Goal: Task Accomplishment & Management: Manage account settings

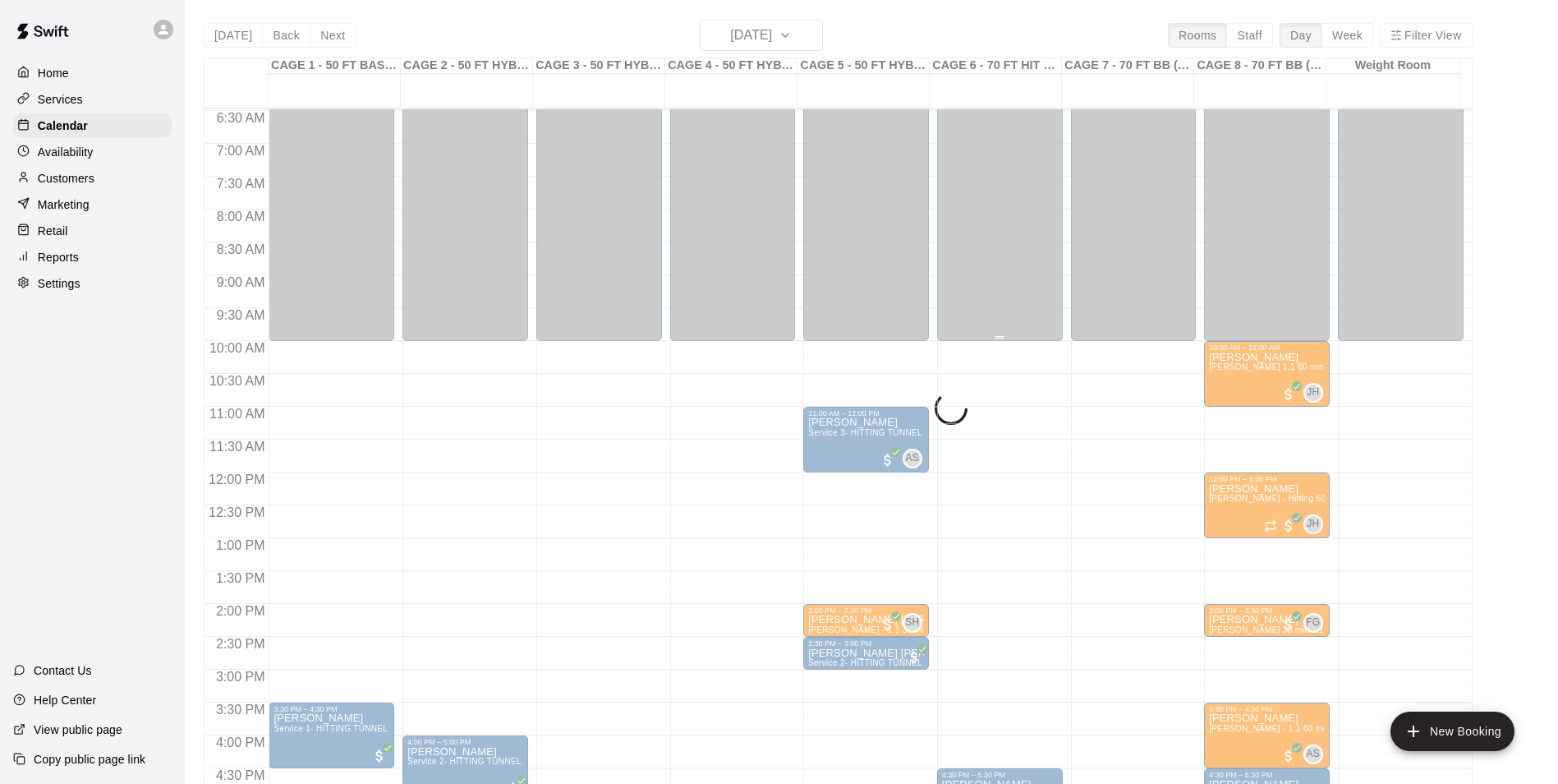
scroll to position [424, 0]
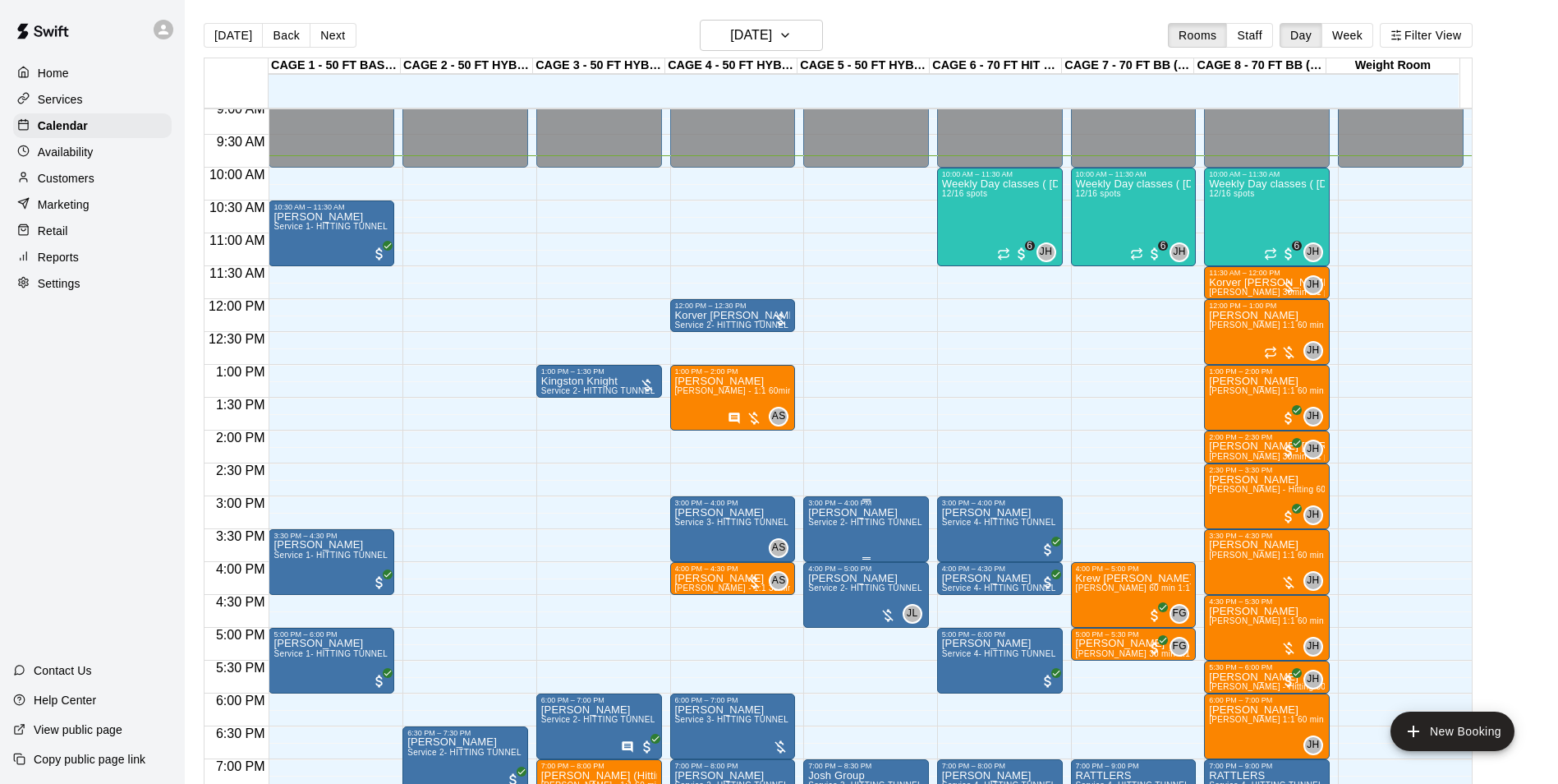
scroll to position [564, 0]
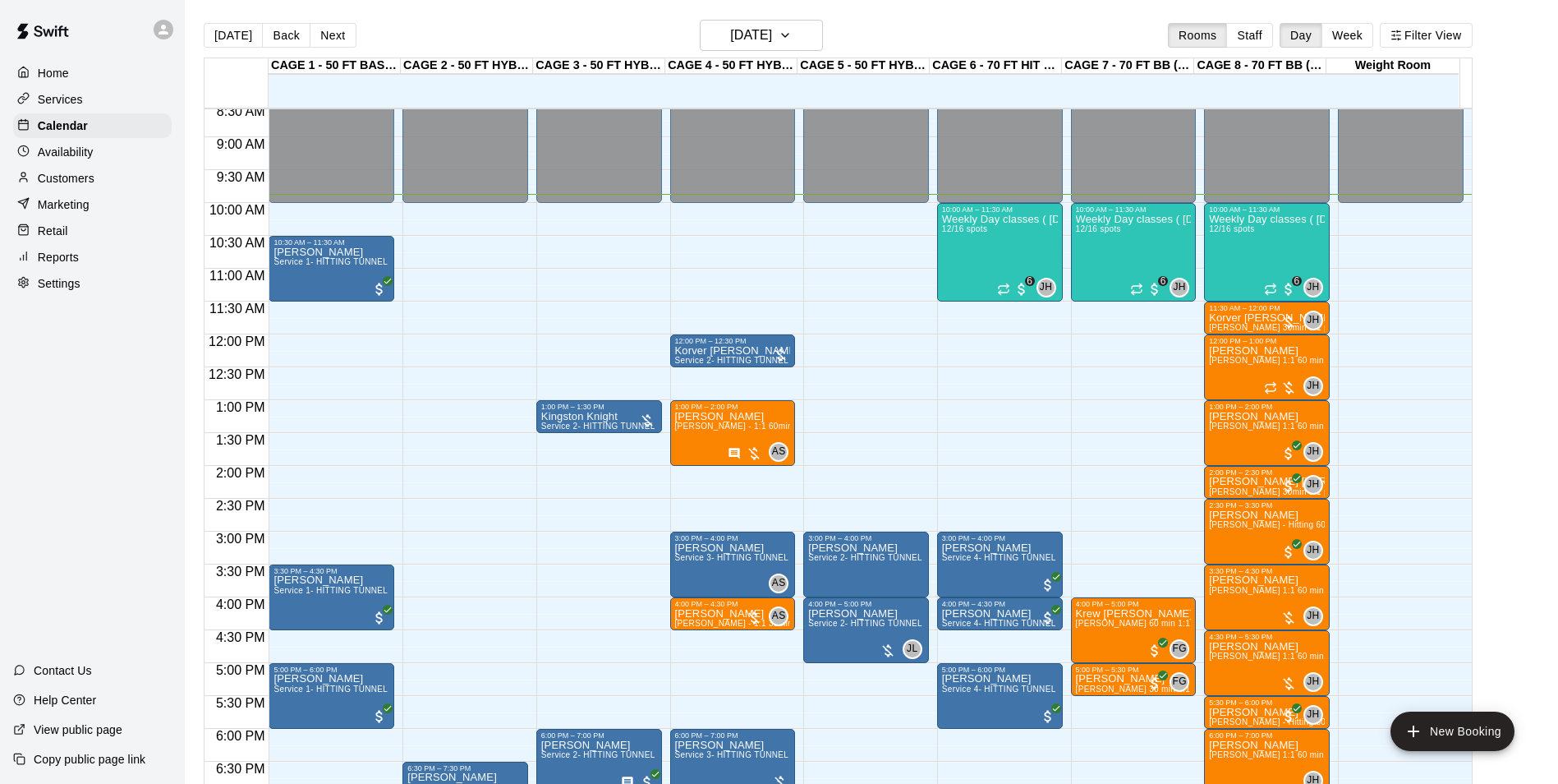
click at [952, 29] on div "Today Back Next Friday Sep 19 Rooms Staff Day Week Filter View" at bounding box center [838, 38] width 1269 height 38
click at [239, 31] on button "[DATE]" at bounding box center [233, 34] width 59 height 24
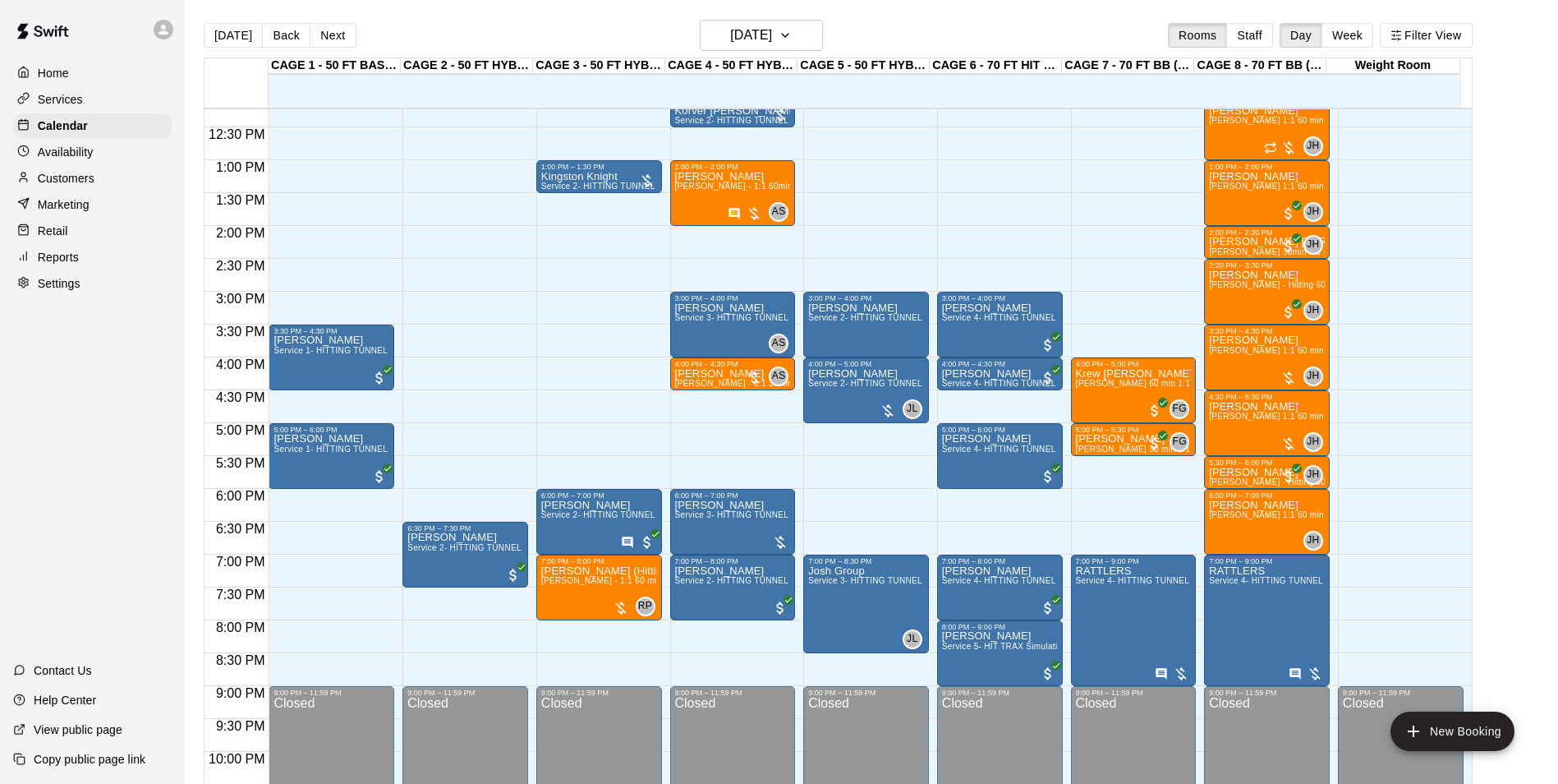
scroll to position [721, 0]
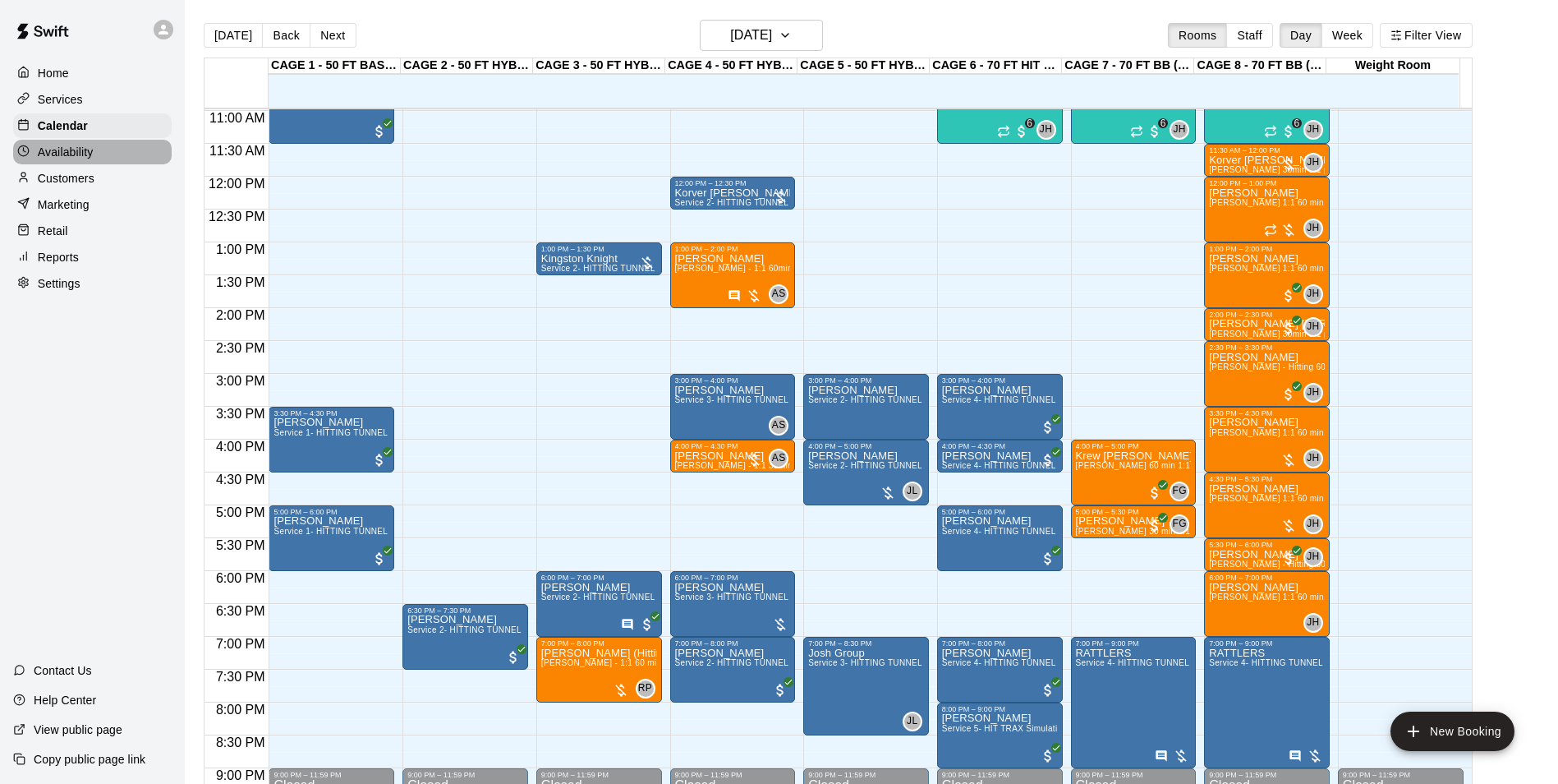
click at [50, 160] on p "Availability" at bounding box center [66, 152] width 55 height 17
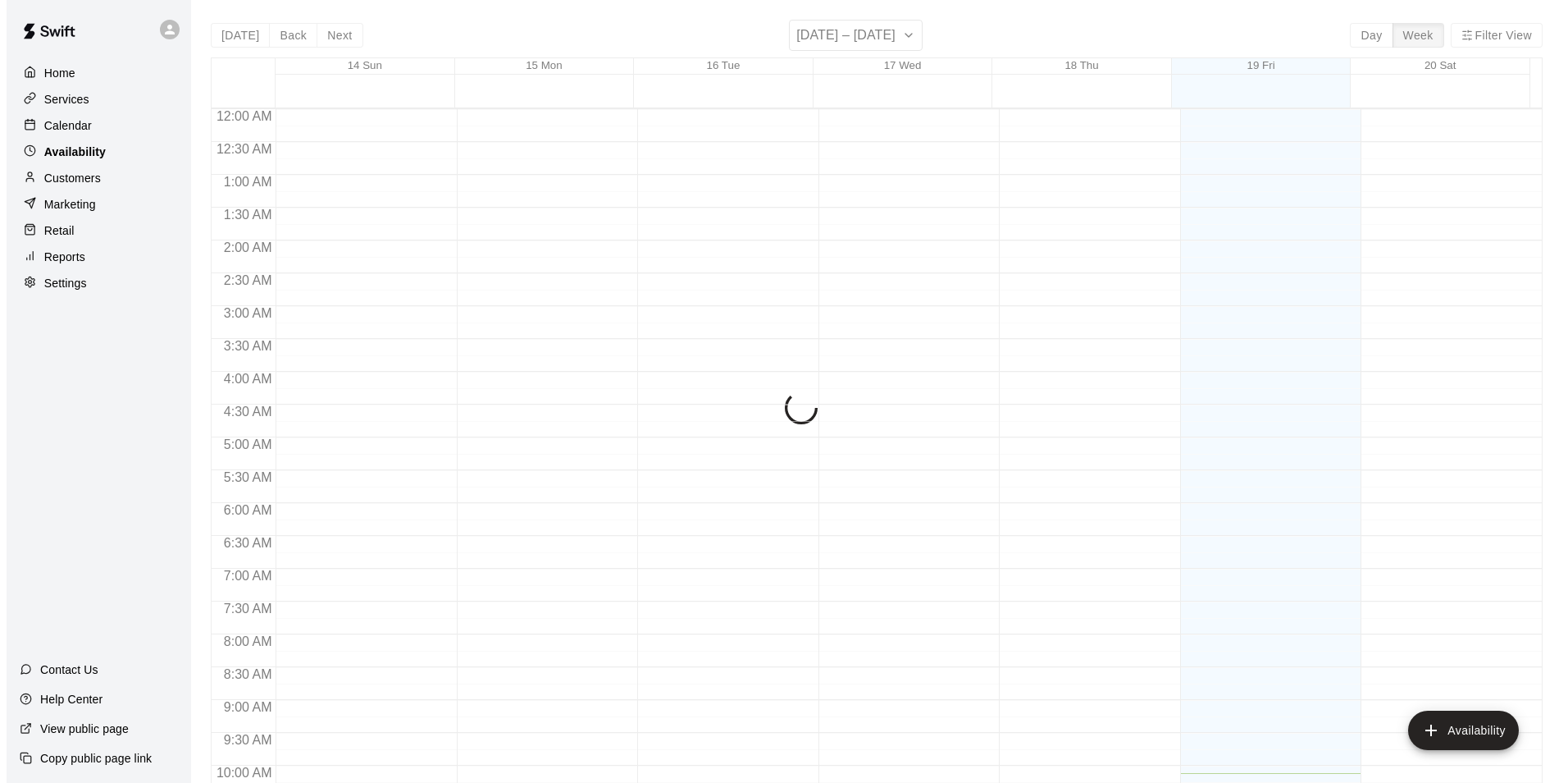
scroll to position [665, 0]
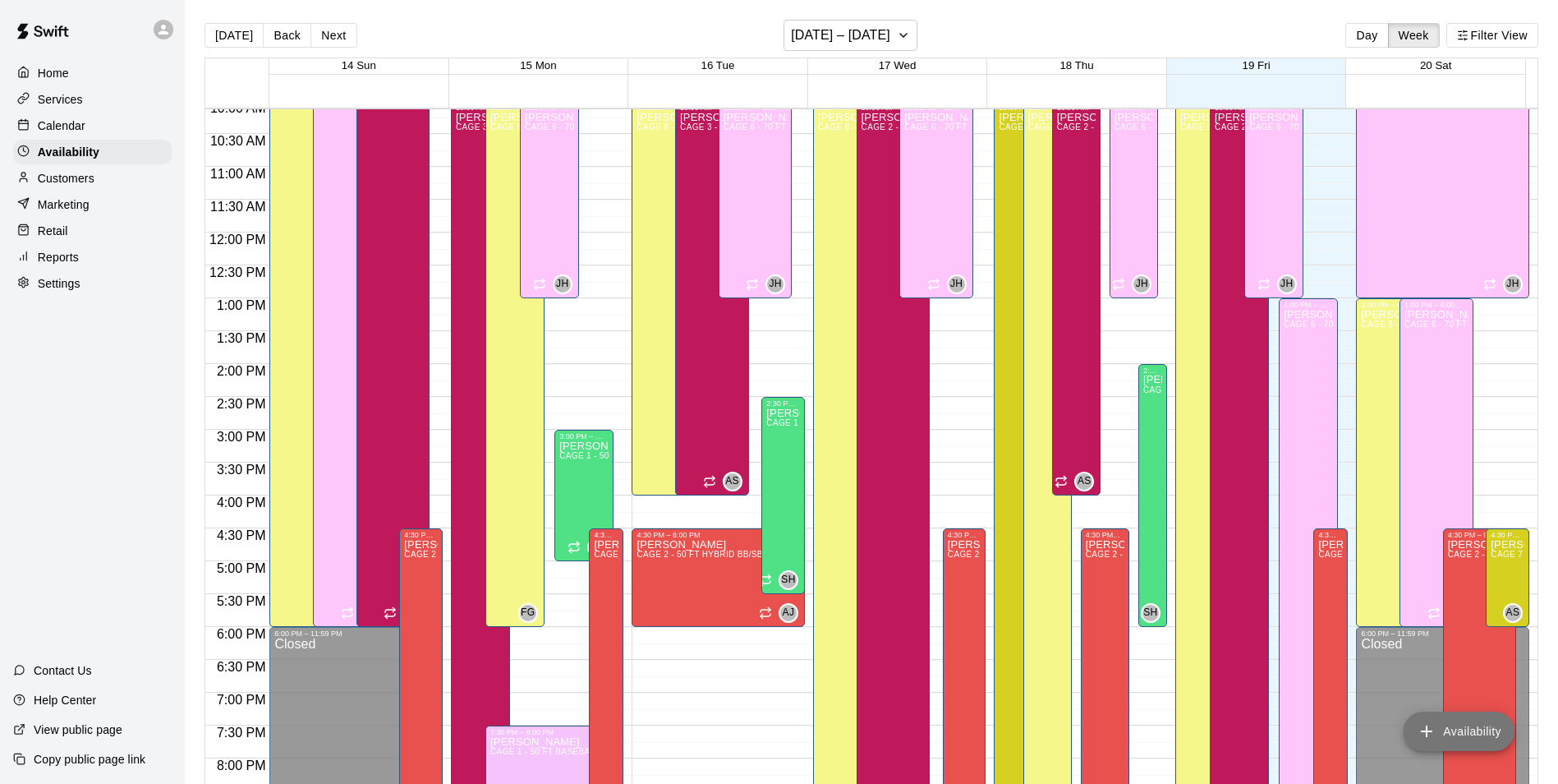
click at [1463, 731] on button "Availability" at bounding box center [1460, 731] width 111 height 39
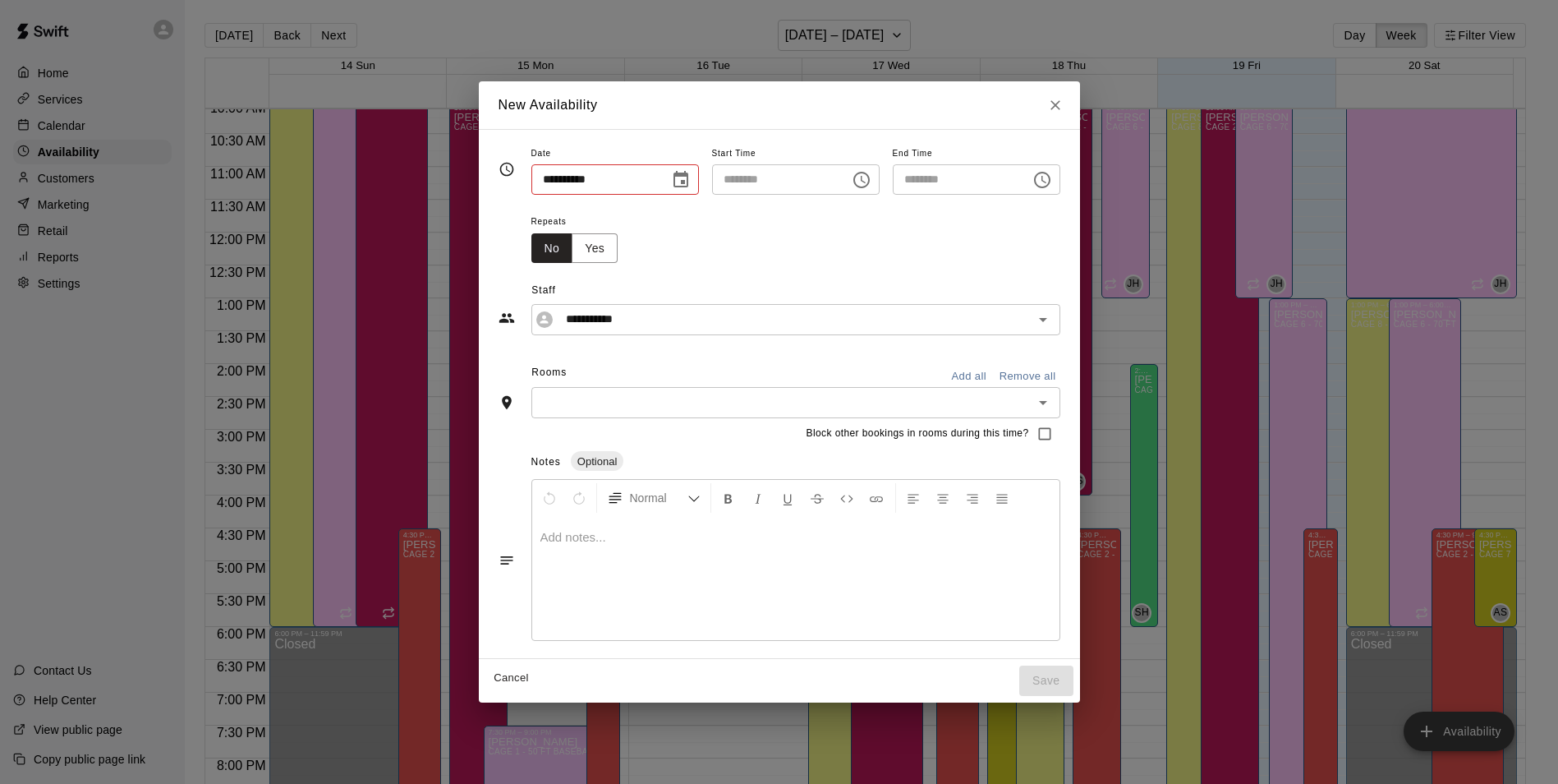
type input "**********"
type input "********"
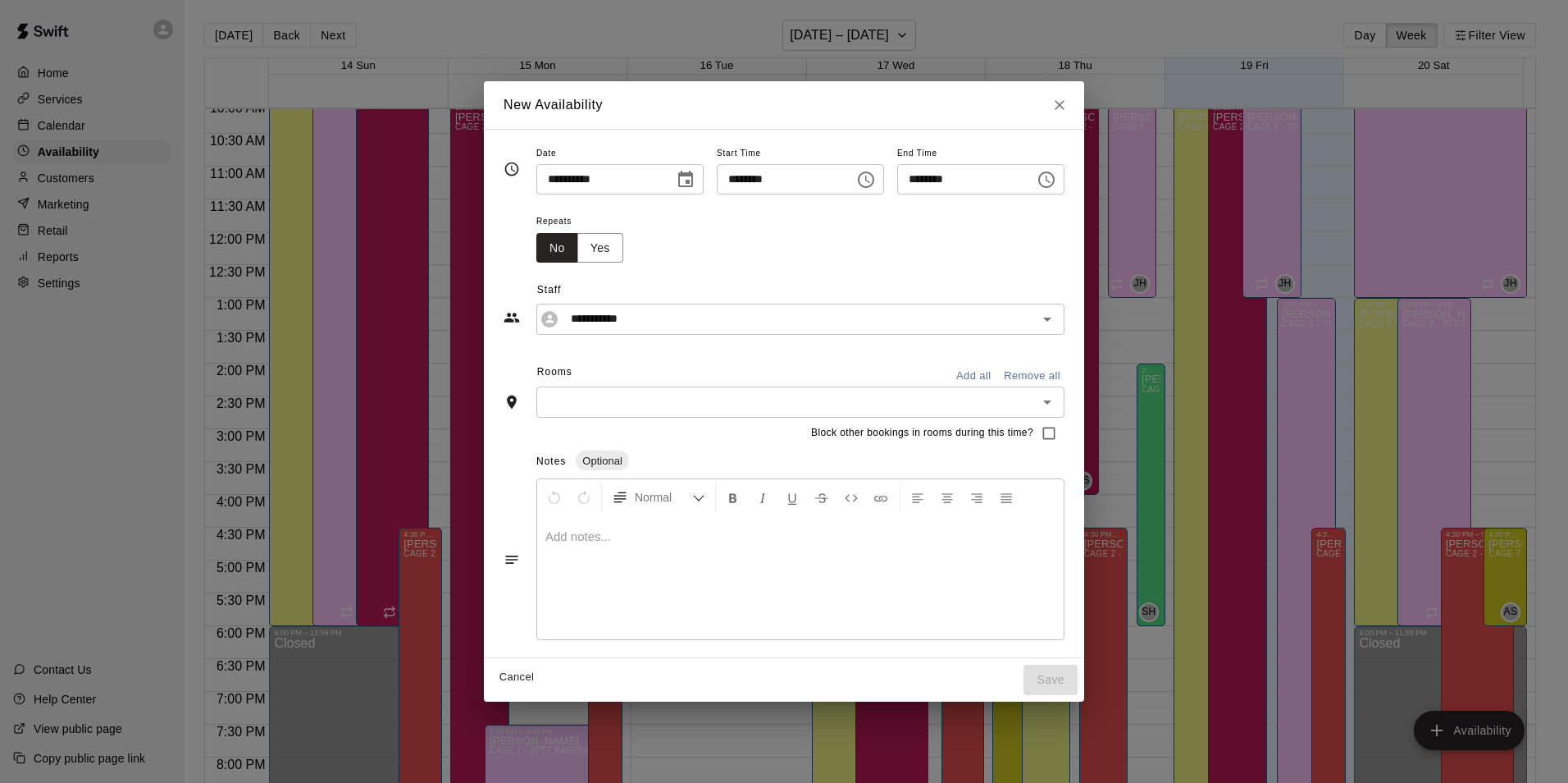
click at [1055, 181] on icon "Choose time, selected time is 10:30 AM" at bounding box center [1047, 180] width 17 height 17
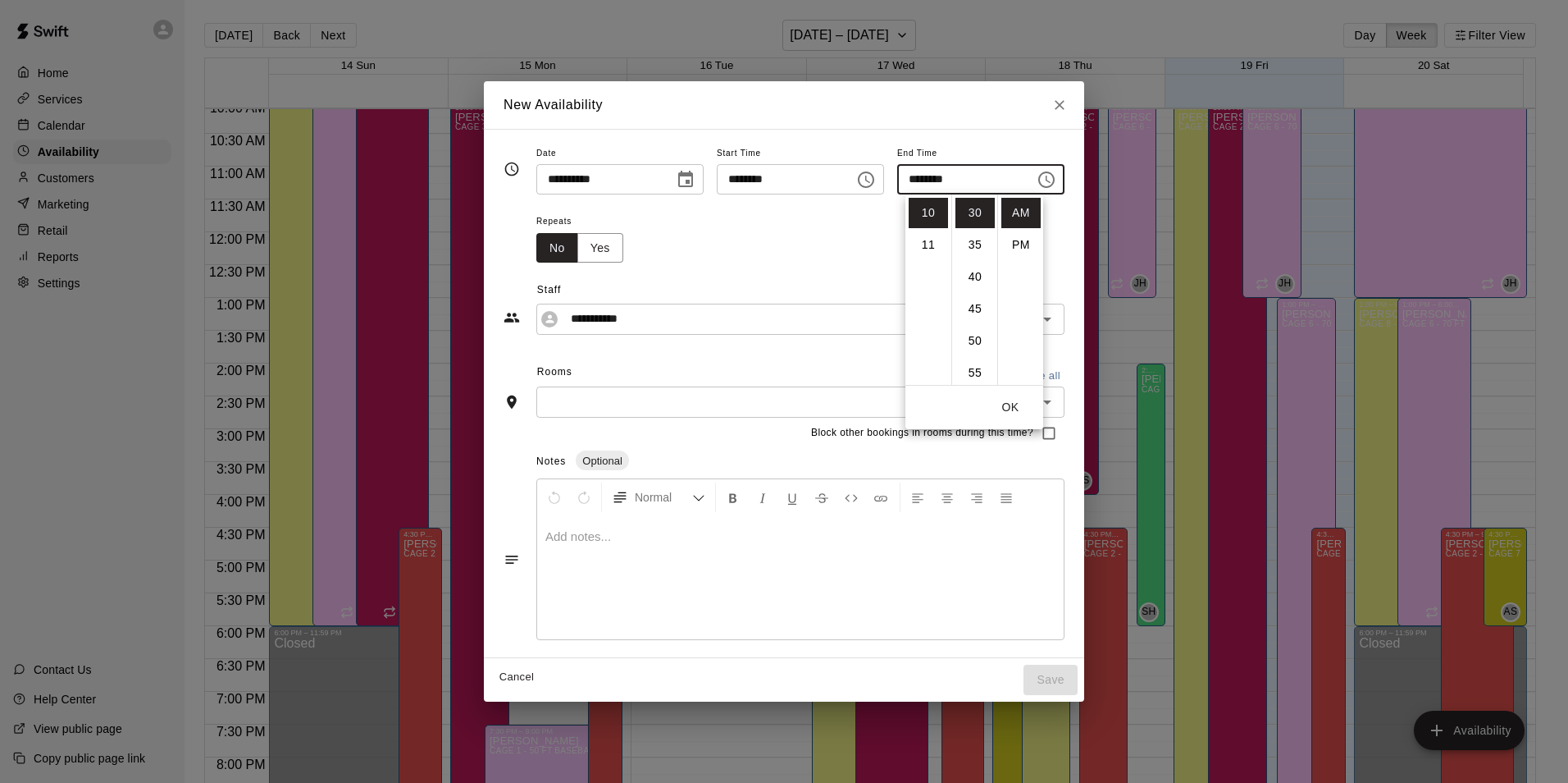
click at [875, 175] on icon "Choose time, selected time is 10:00 AM" at bounding box center [866, 179] width 19 height 19
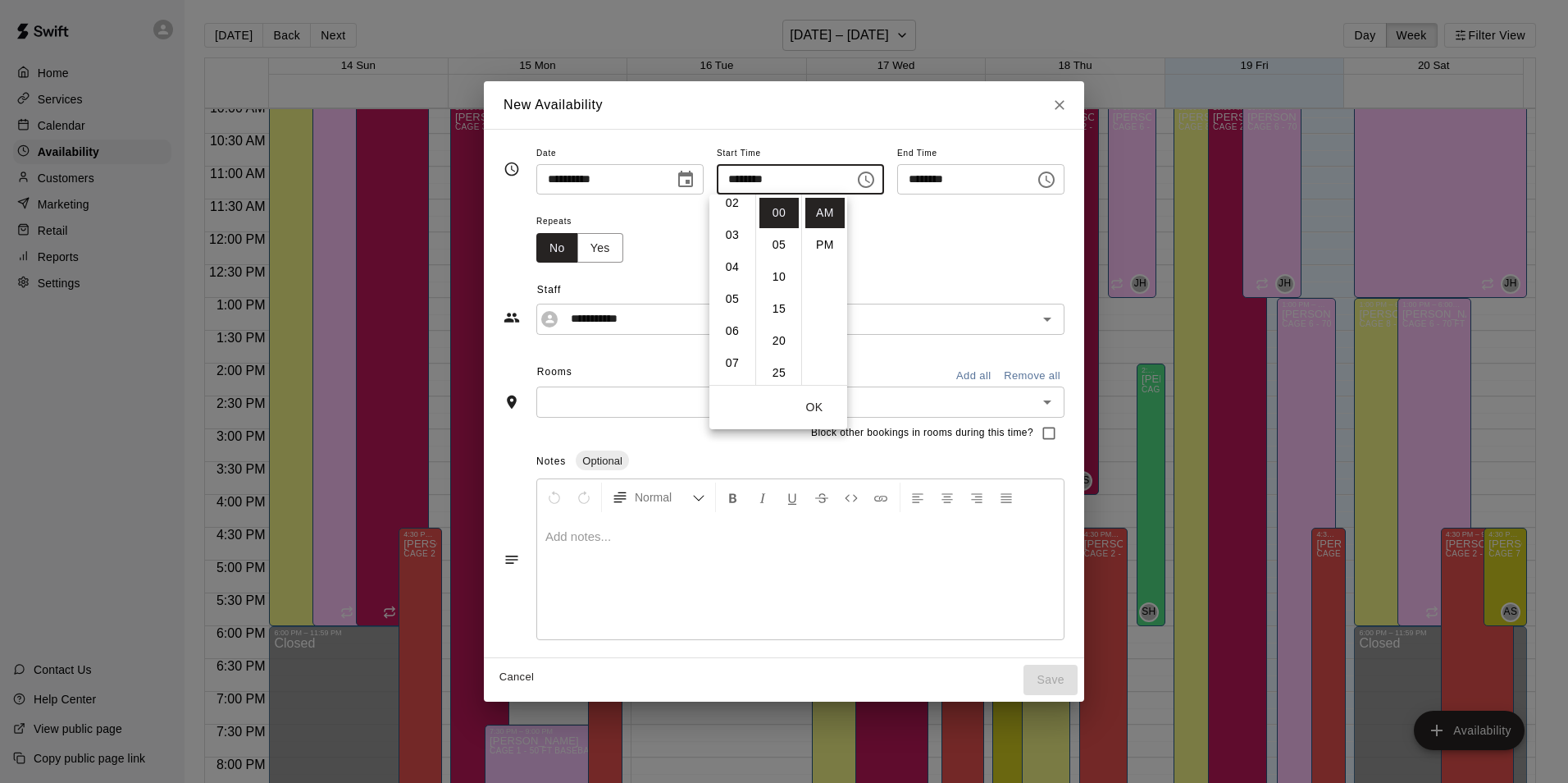
scroll to position [0, 0]
click at [730, 311] on li "03" at bounding box center [732, 309] width 39 height 30
click at [823, 248] on li "PM" at bounding box center [825, 245] width 39 height 30
type input "********"
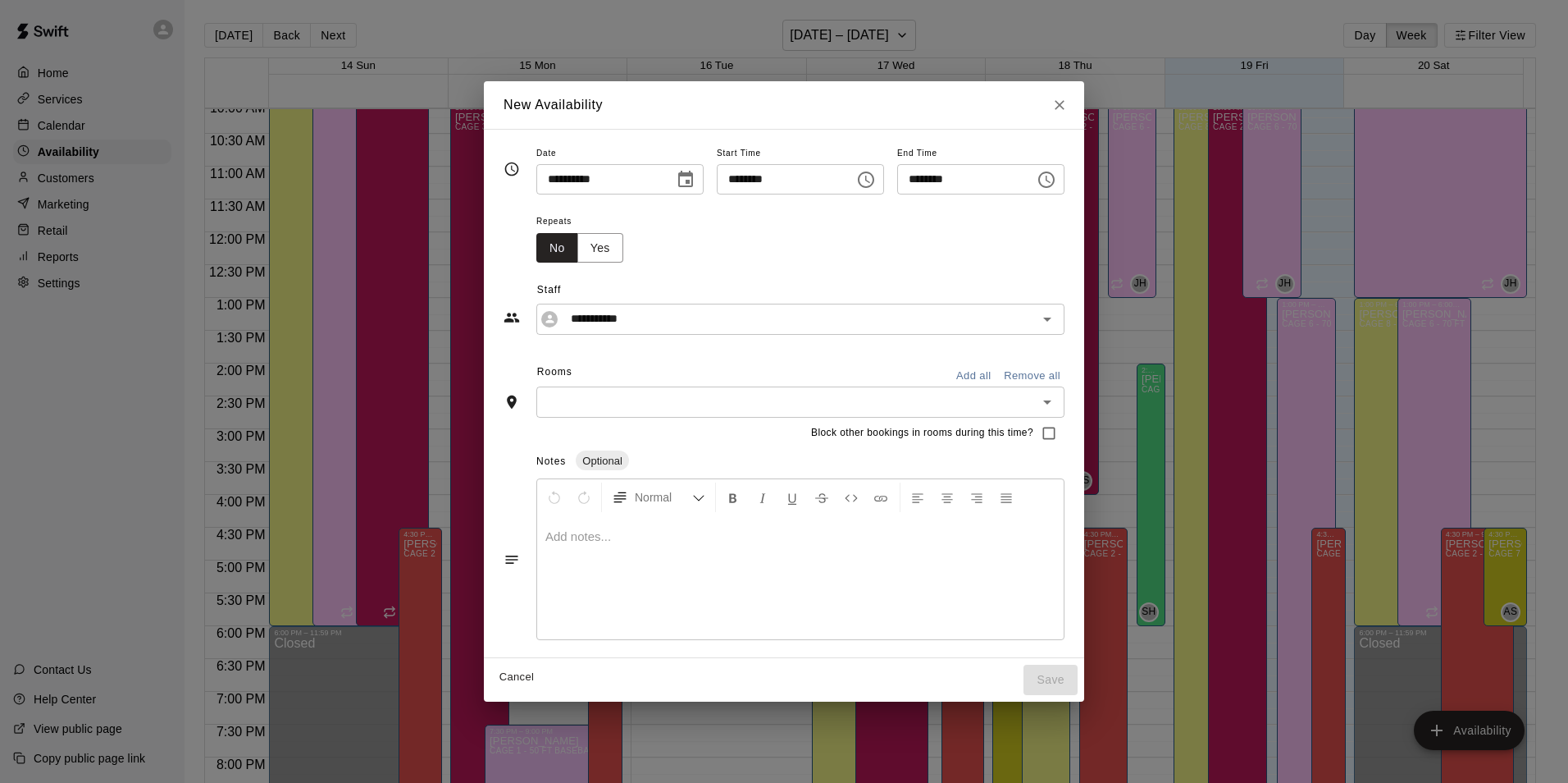
scroll to position [29, 0]
click at [1050, 178] on icon "Choose time, selected time is 3:30 PM" at bounding box center [1048, 179] width 5 height 8
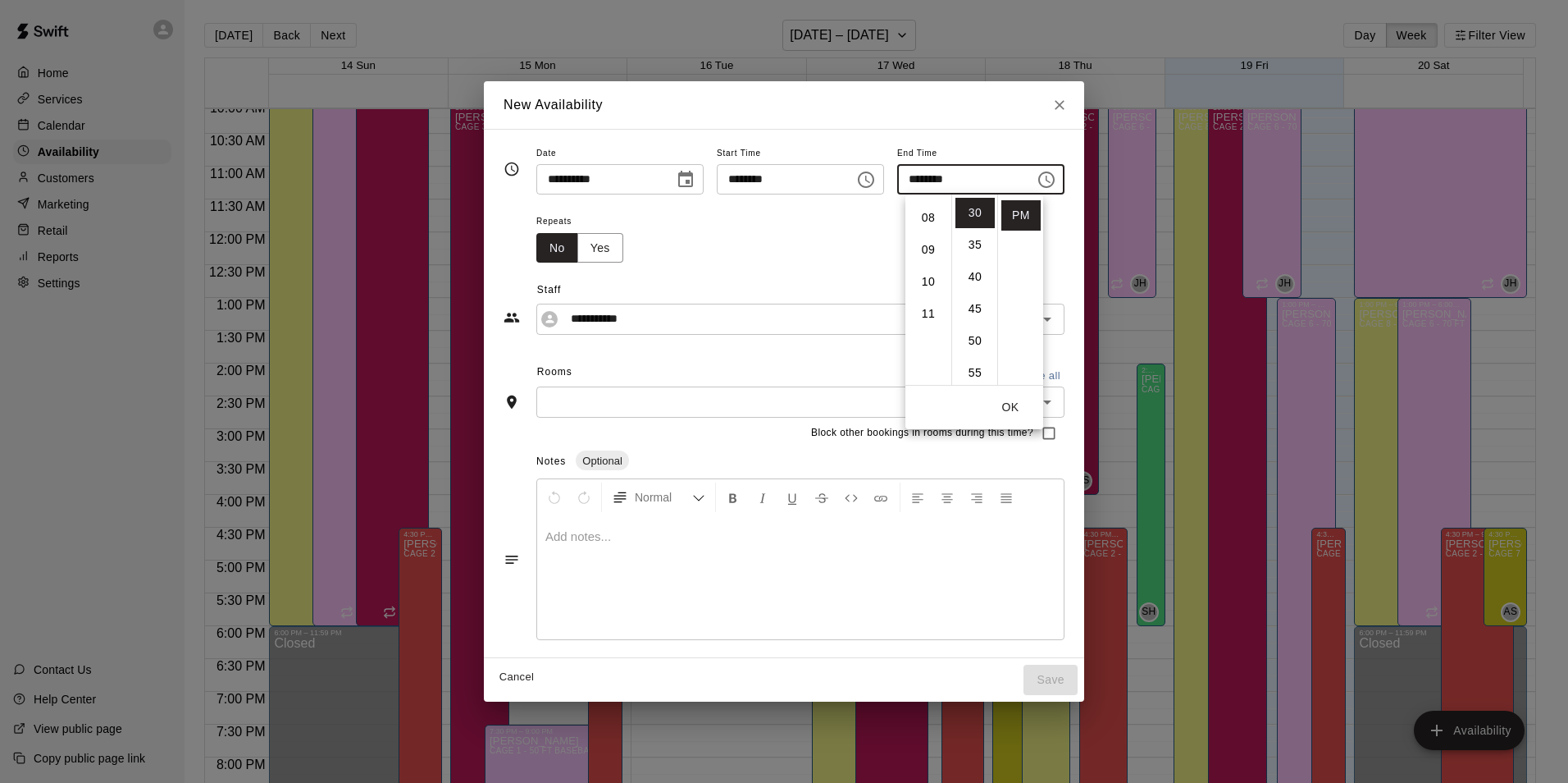
scroll to position [260, 0]
click at [923, 240] on li "09" at bounding box center [928, 241] width 39 height 30
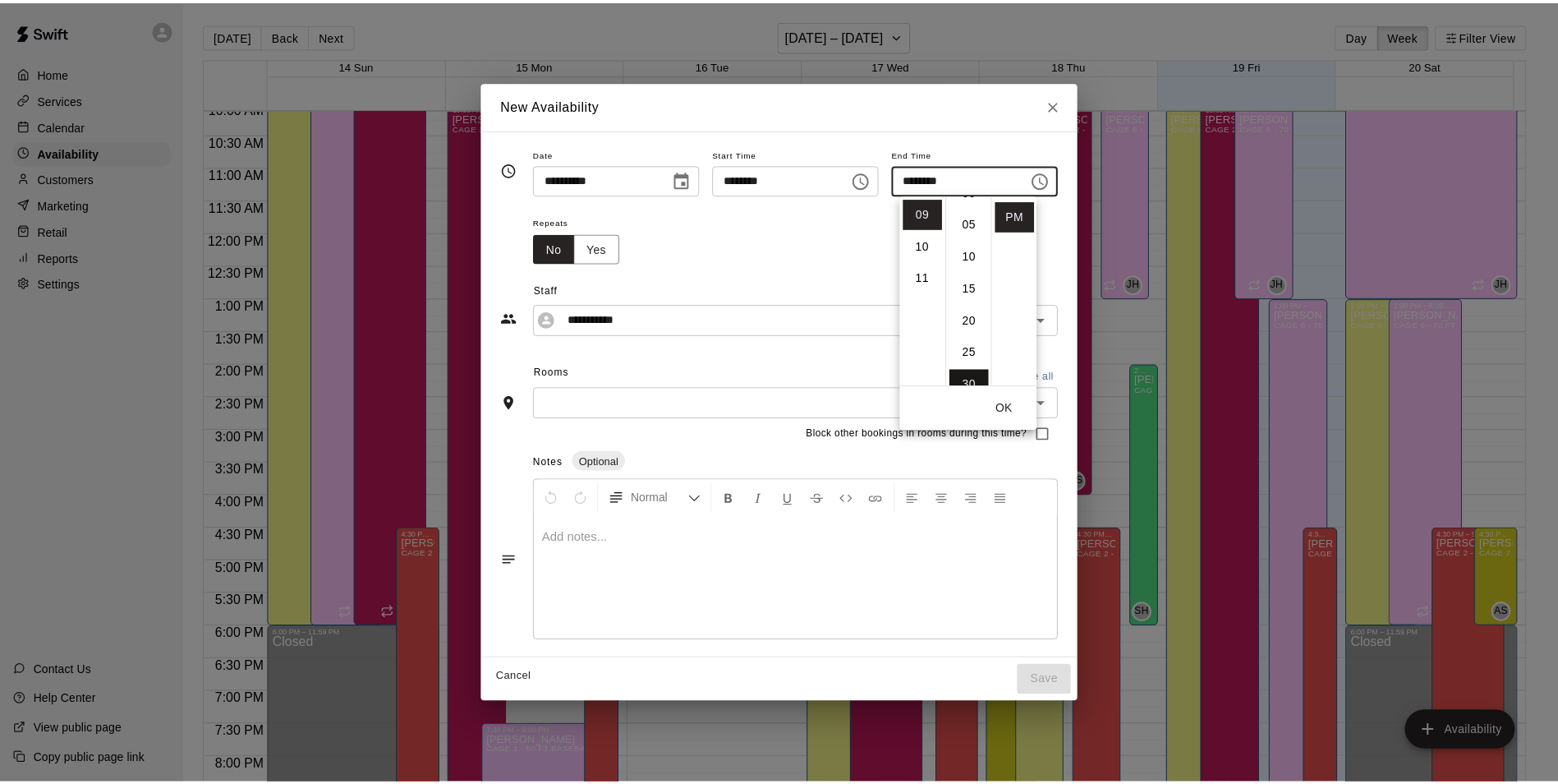
scroll to position [0, 0]
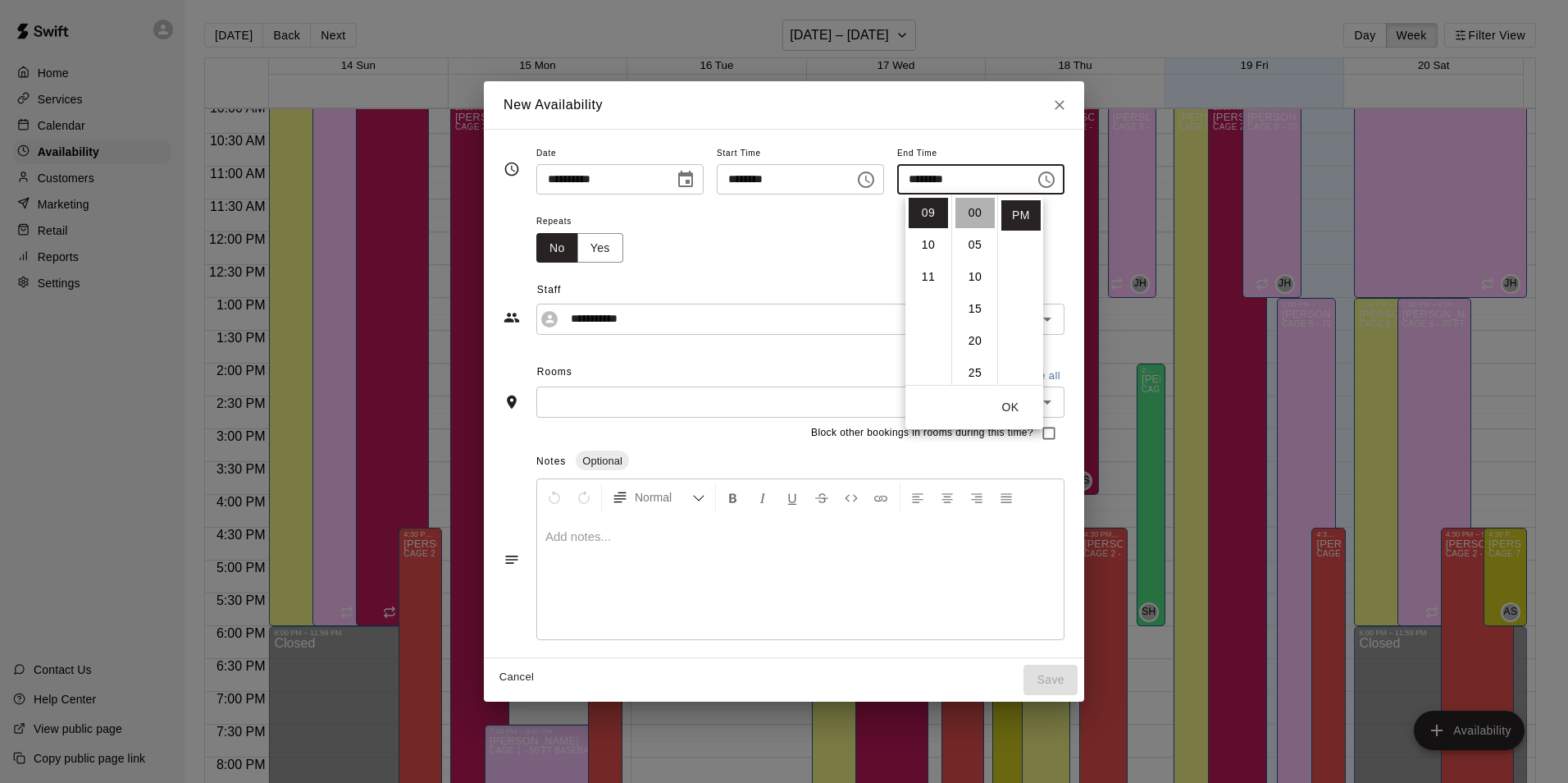
click at [982, 217] on li "00" at bounding box center [975, 213] width 39 height 30
type input "********"
click at [714, 274] on div "**********" at bounding box center [784, 298] width 561 height 71
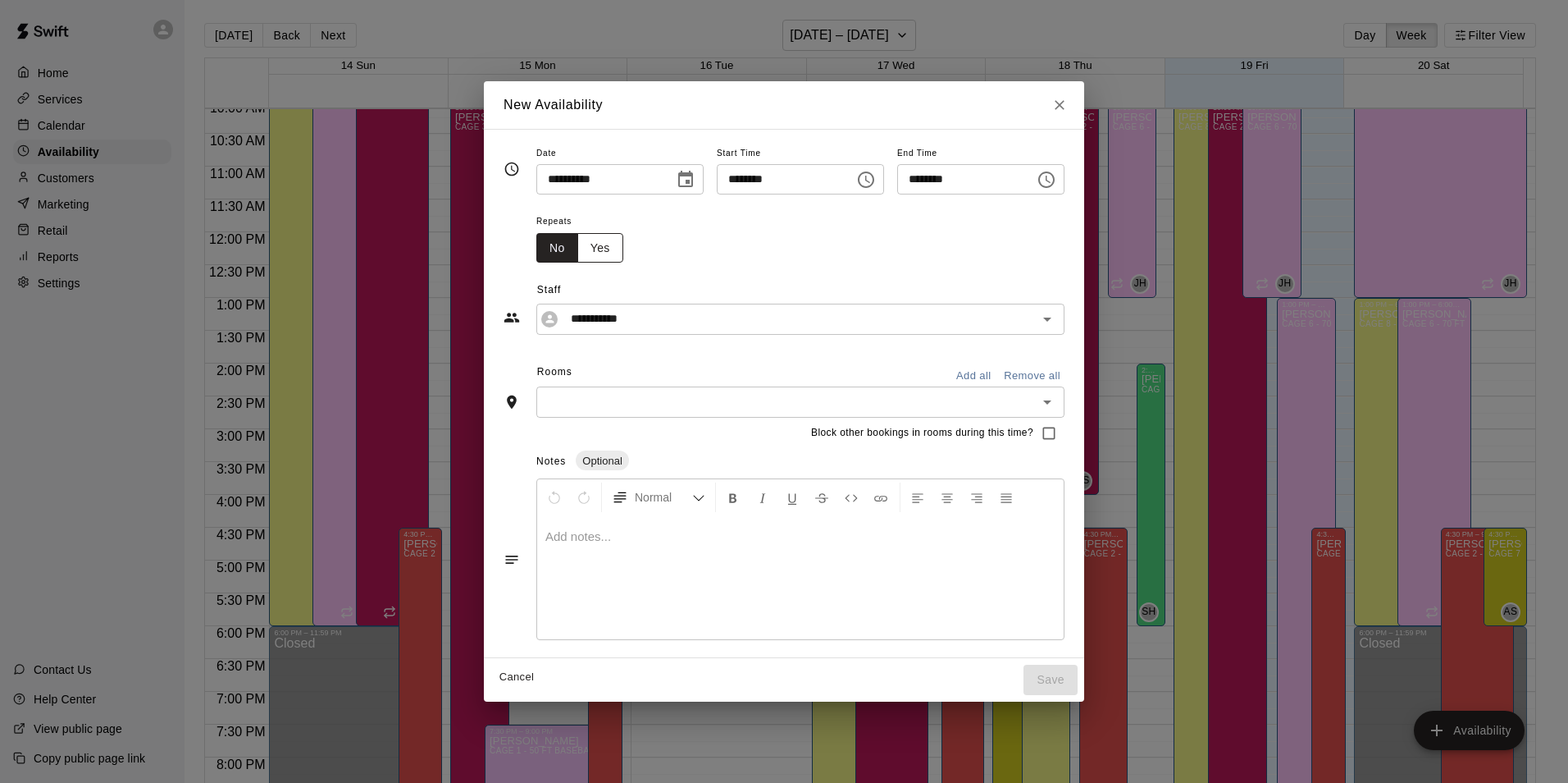
click at [580, 253] on button "Yes" at bounding box center [600, 248] width 46 height 30
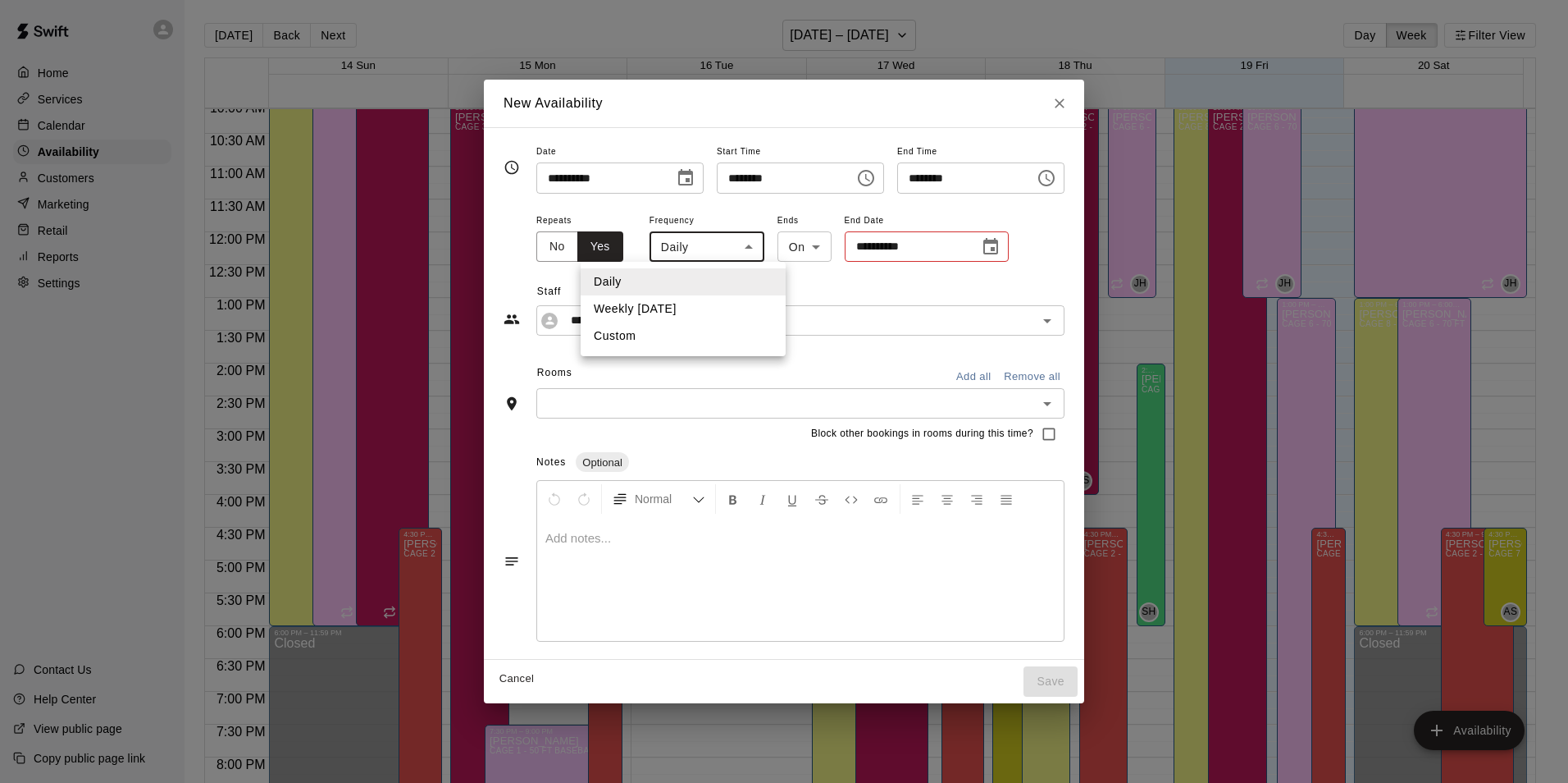
click at [721, 244] on body "Home Services Calendar Availability Customers Marketing Retail Reports Settings…" at bounding box center [784, 405] width 1568 height 809
click at [682, 311] on li "Weekly on Friday" at bounding box center [683, 309] width 205 height 27
type input "******"
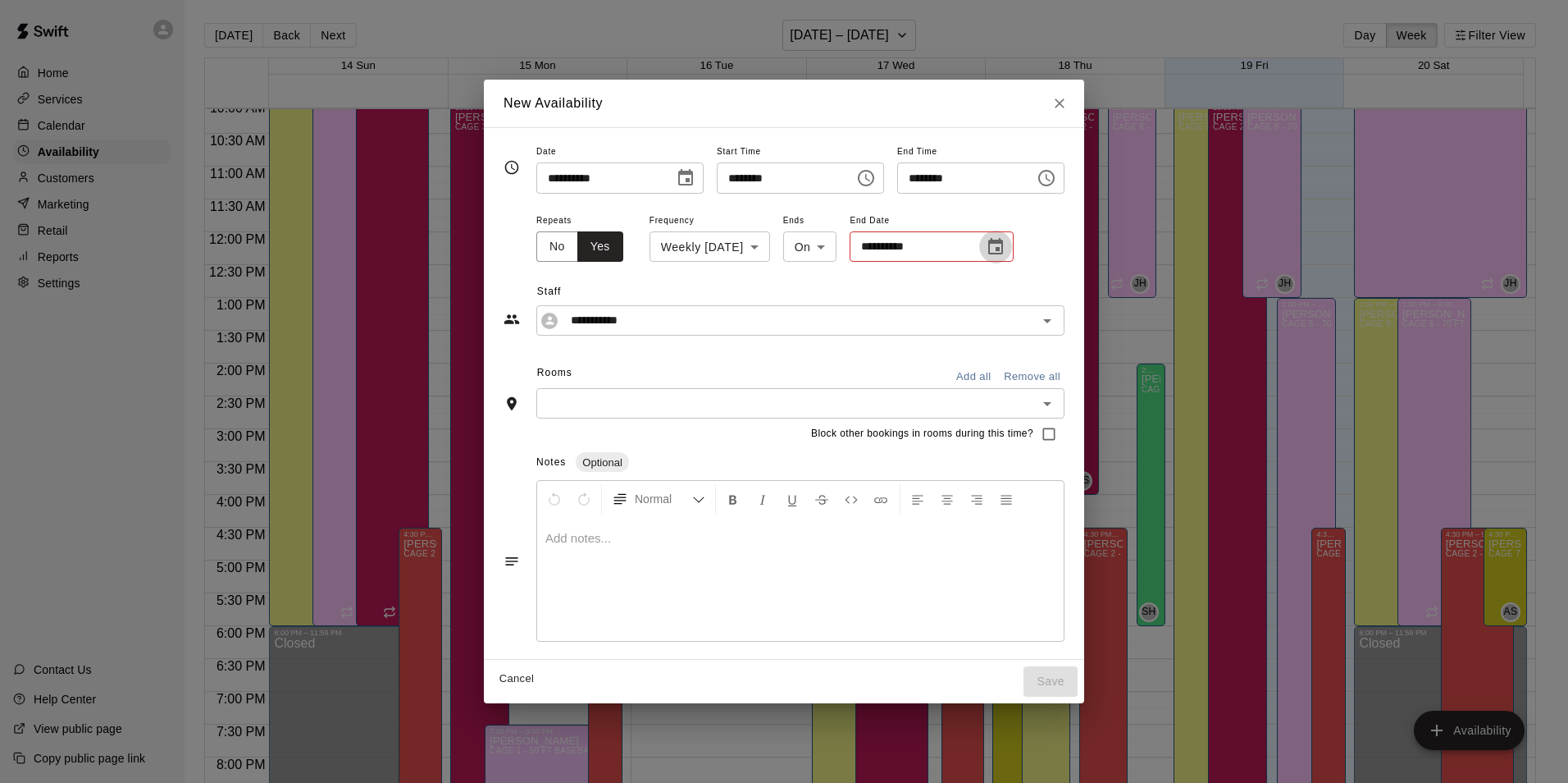
click at [986, 252] on icon "Choose date" at bounding box center [995, 247] width 19 height 19
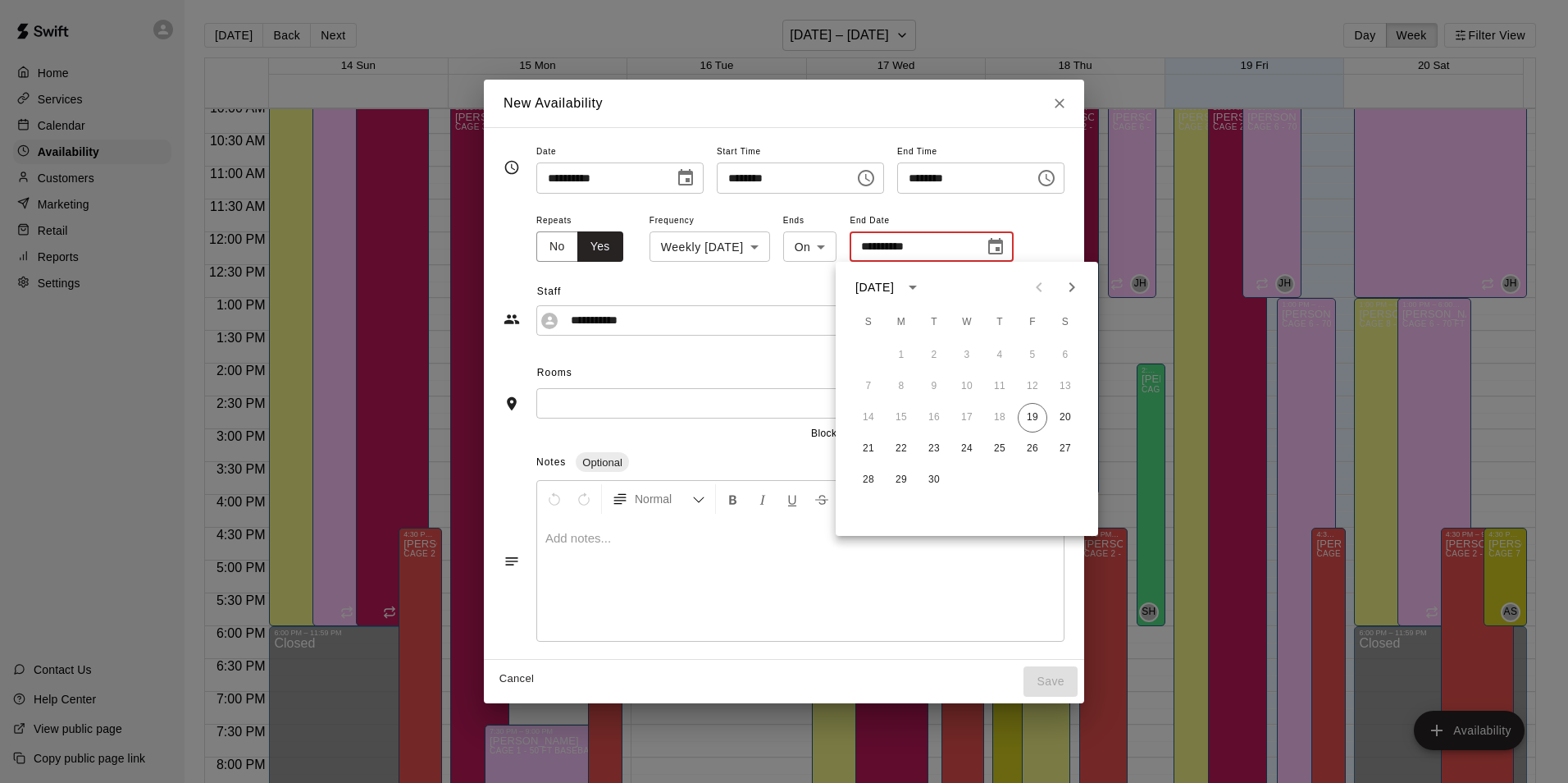
click at [1076, 284] on icon "Next month" at bounding box center [1071, 286] width 19 height 19
click at [1025, 227] on div "**********" at bounding box center [800, 237] width 529 height 55
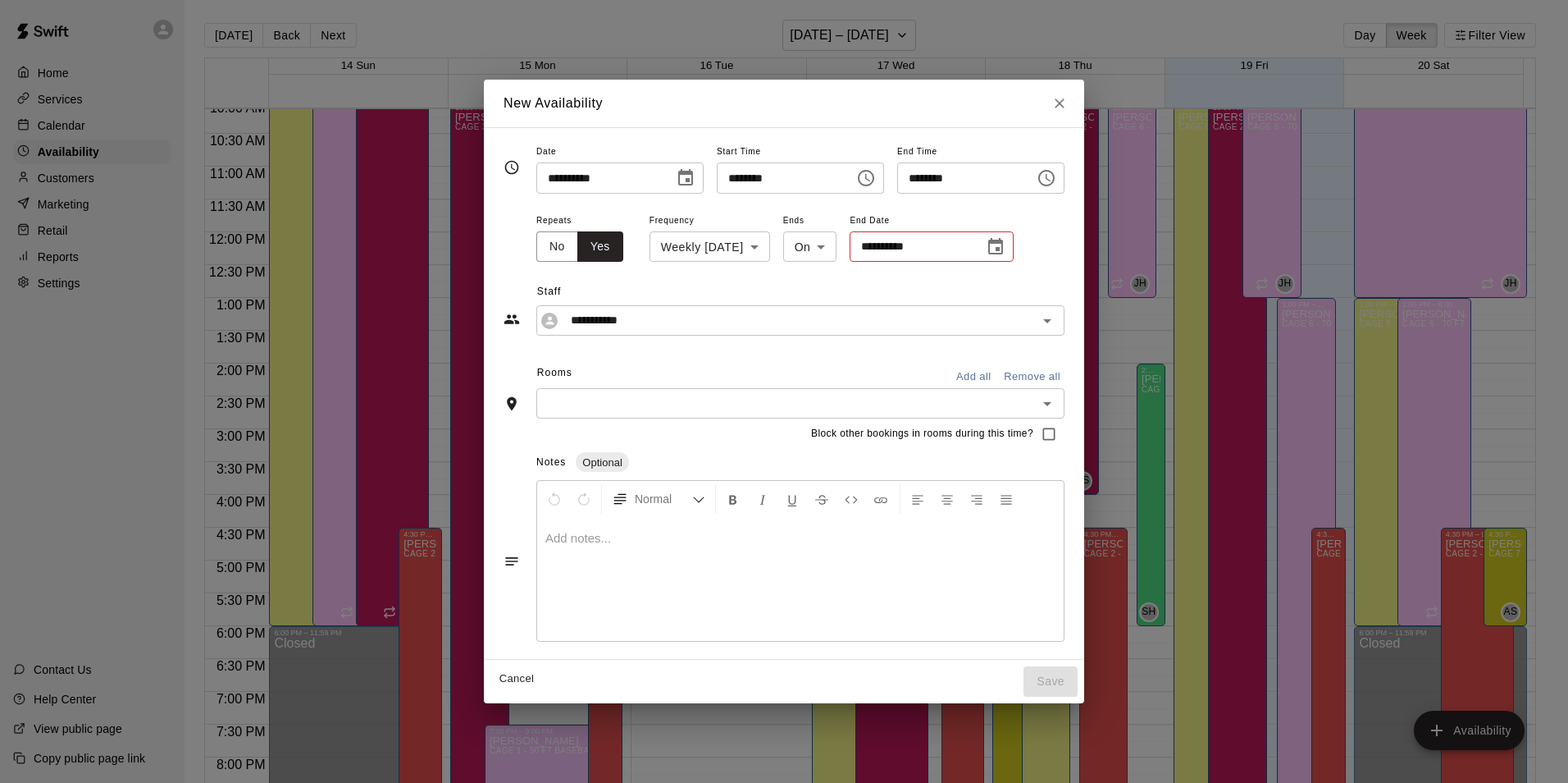
click at [701, 410] on input "text" at bounding box center [787, 403] width 492 height 20
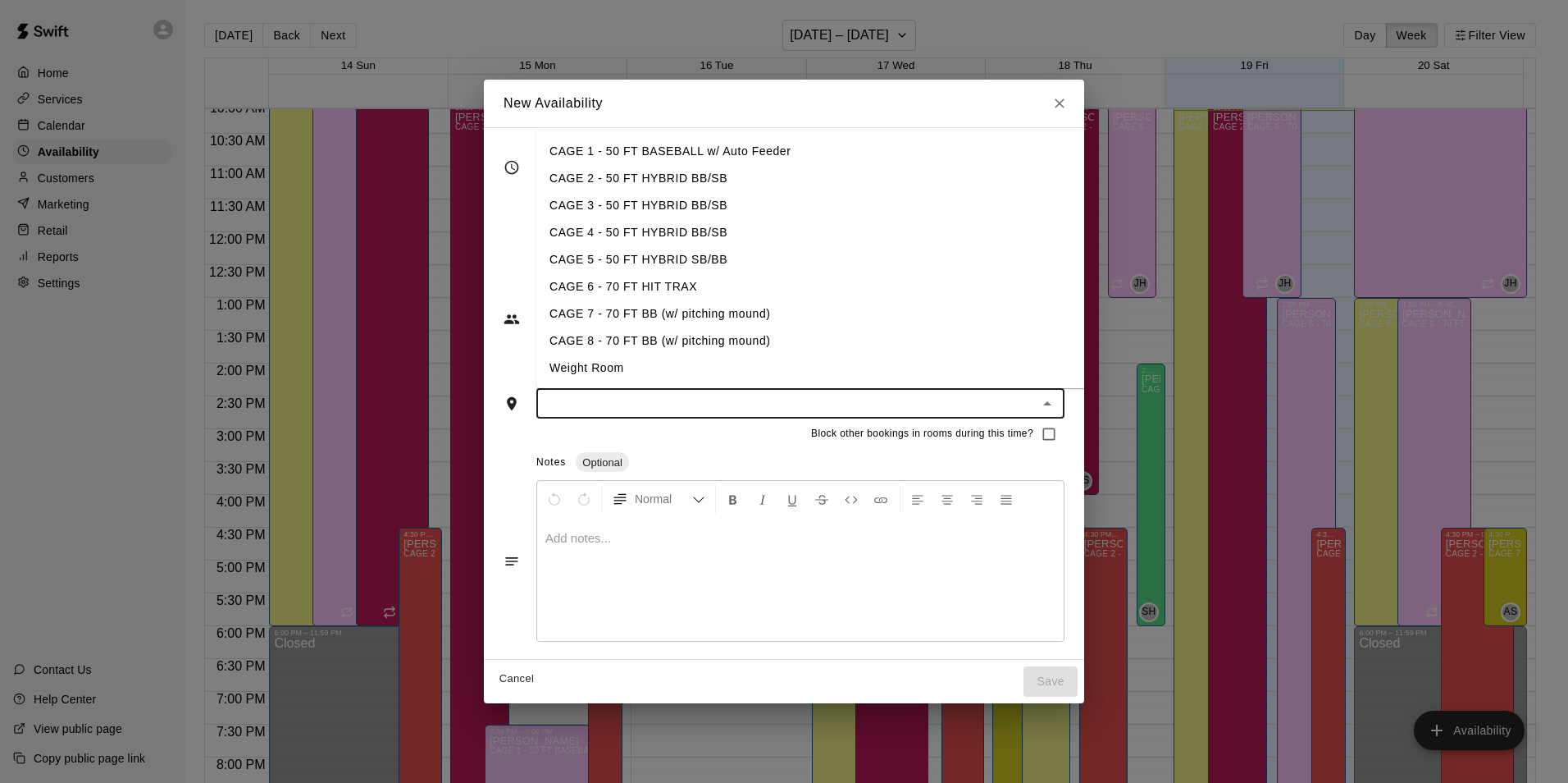
click at [1068, 101] on icon "Close" at bounding box center [1060, 103] width 17 height 17
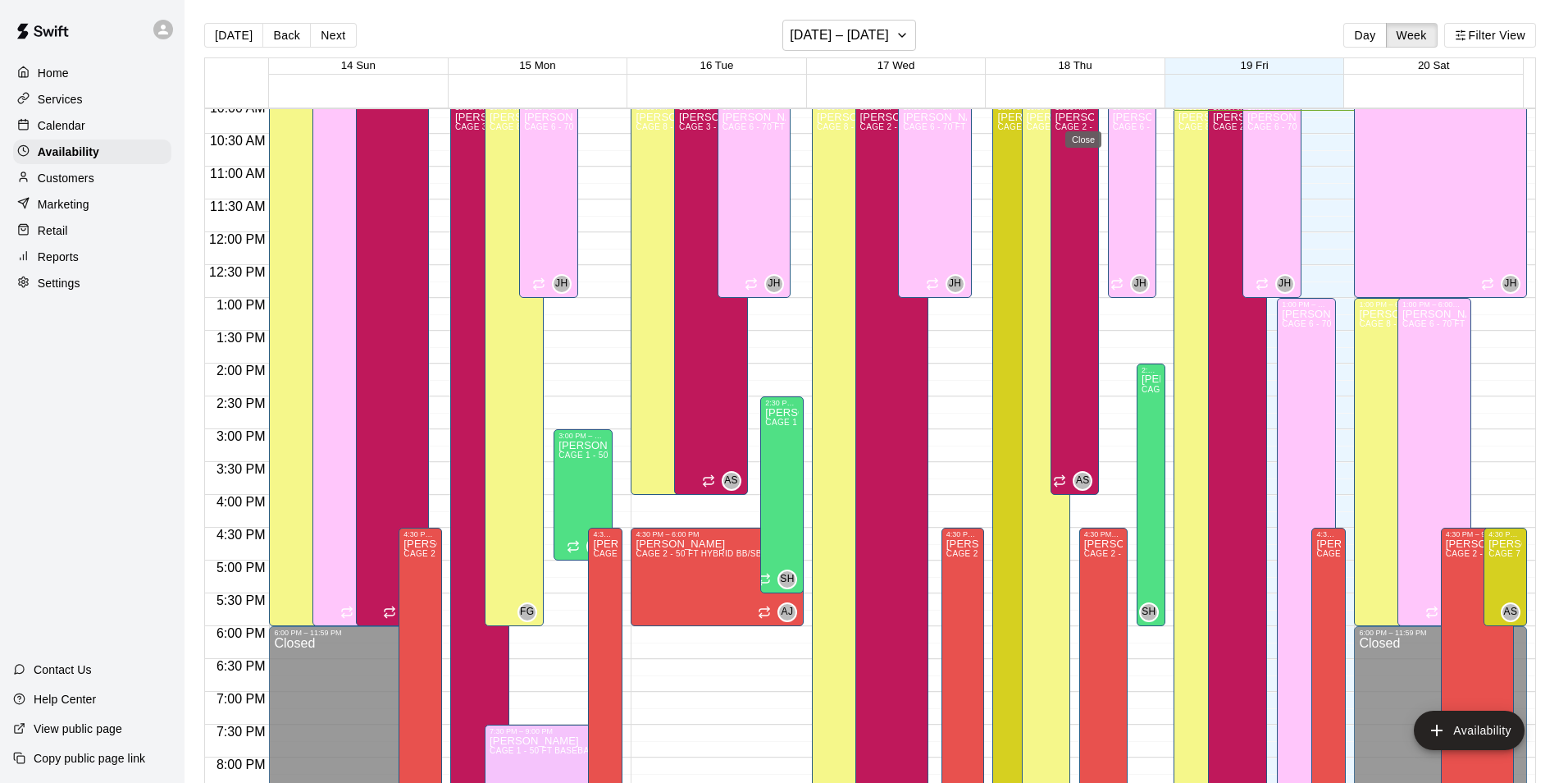
type input "**********"
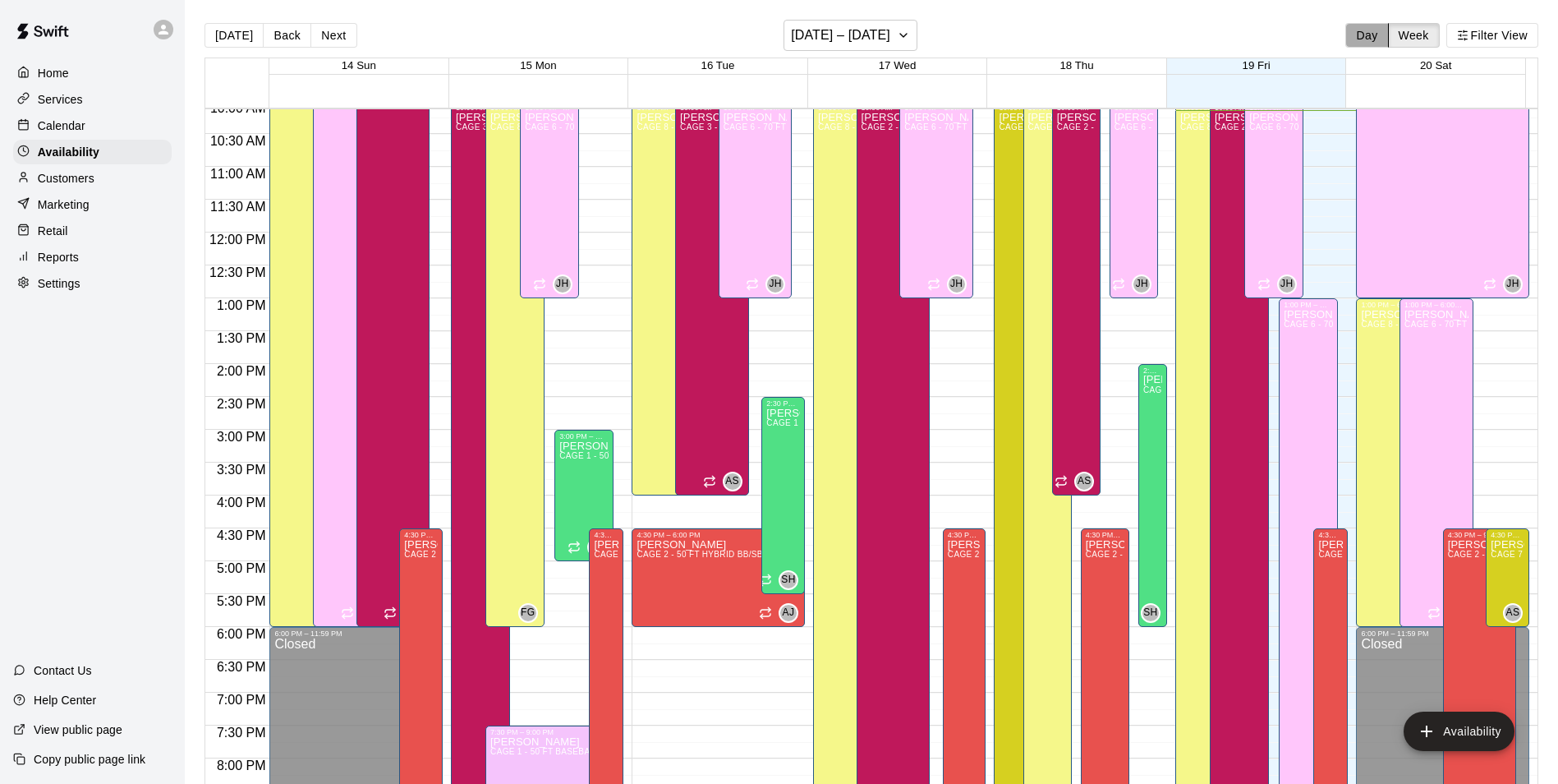
click at [1363, 31] on button "Day" at bounding box center [1366, 34] width 43 height 24
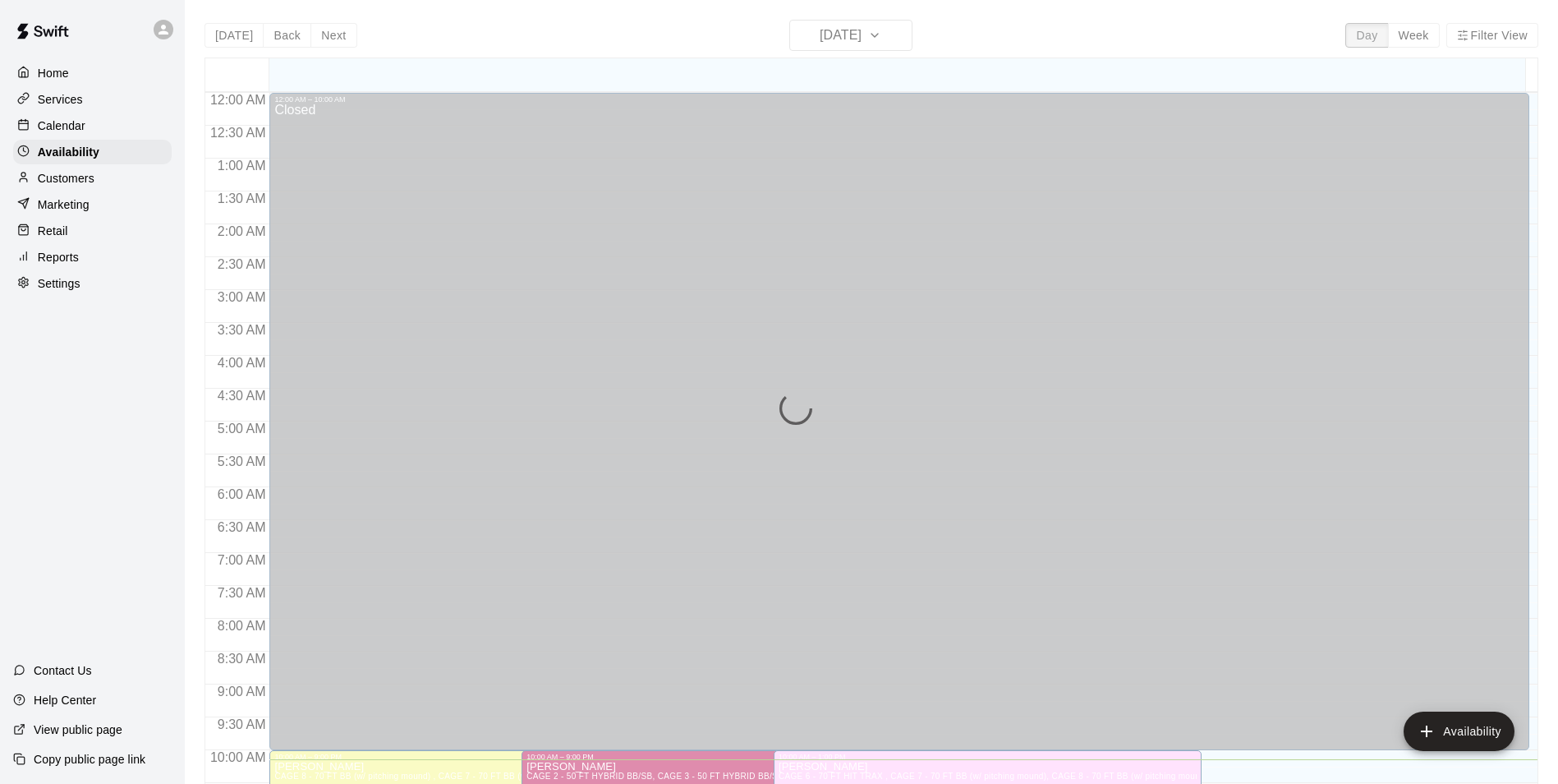
scroll to position [667, 0]
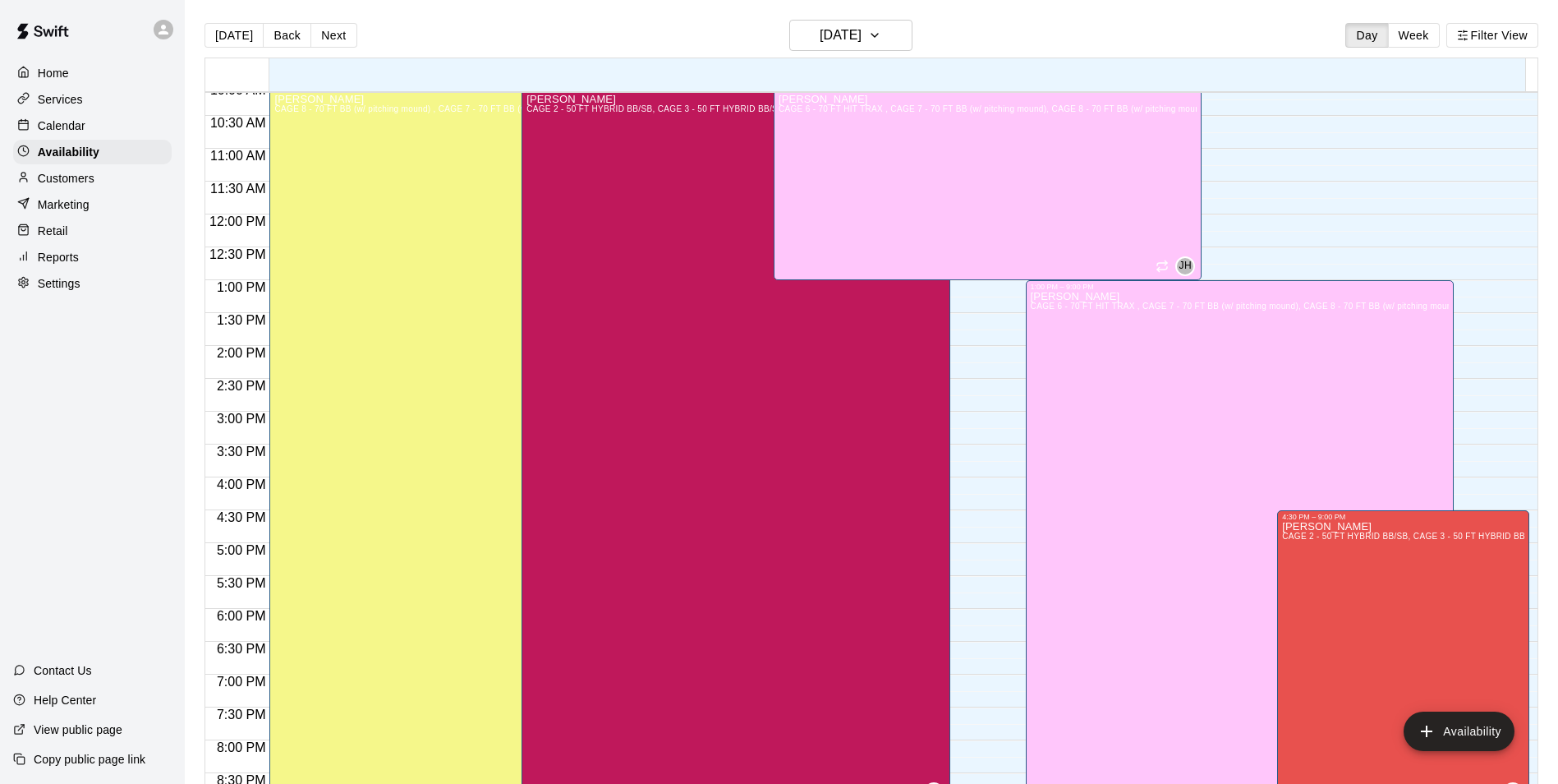
click at [55, 116] on div "Calendar" at bounding box center [92, 125] width 159 height 24
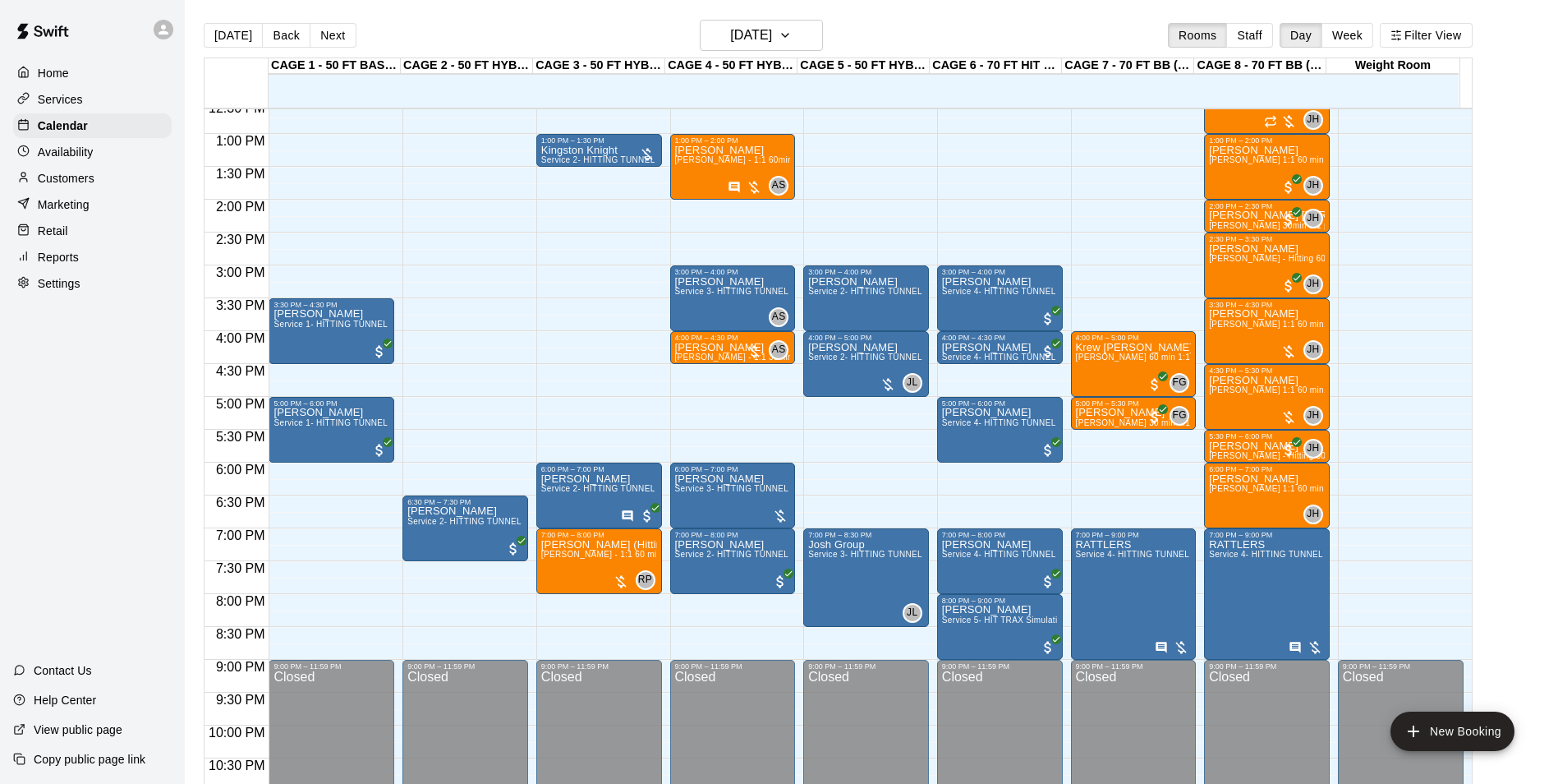
scroll to position [831, 0]
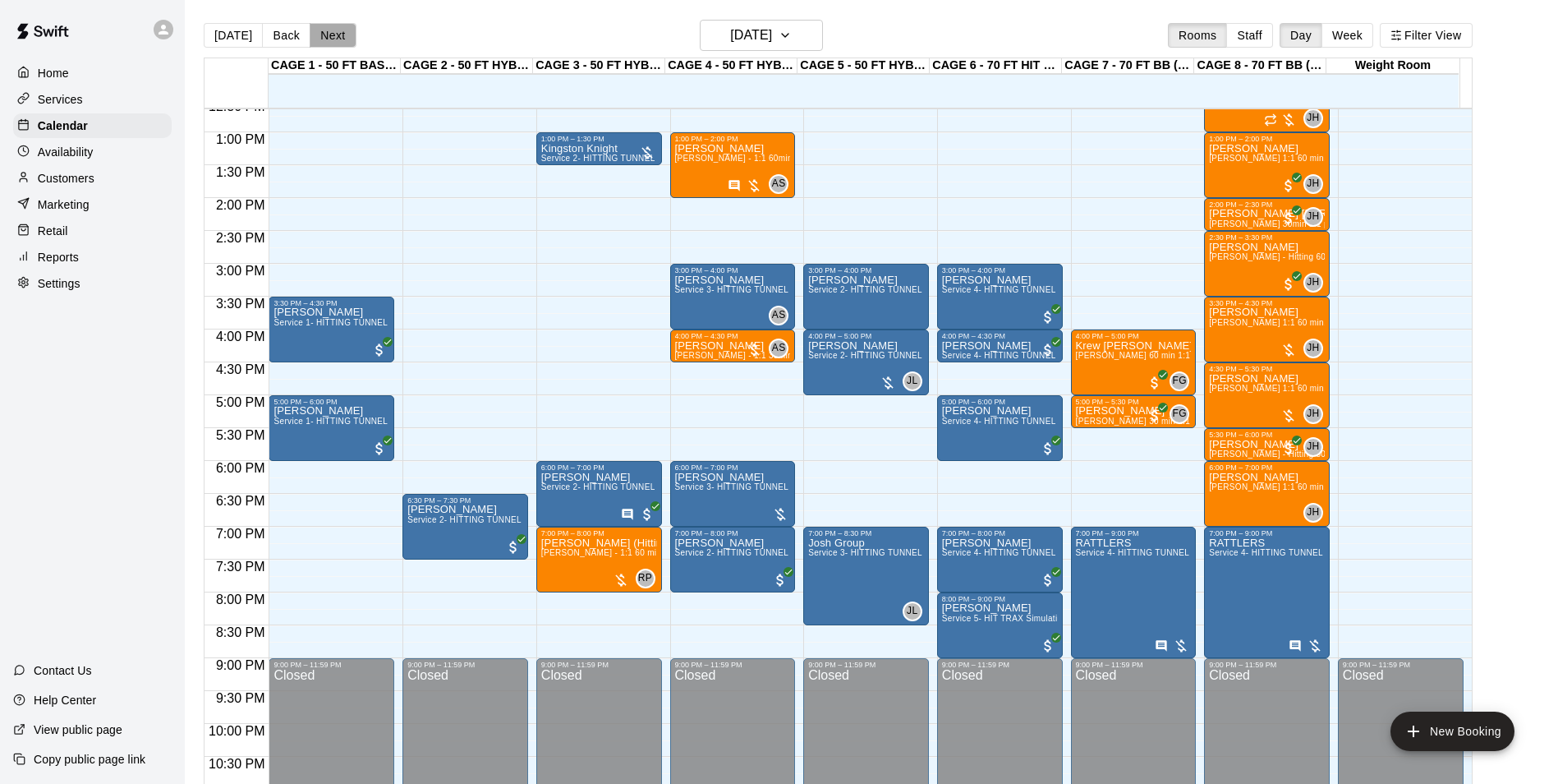
click at [323, 38] on button "Next" at bounding box center [333, 34] width 46 height 24
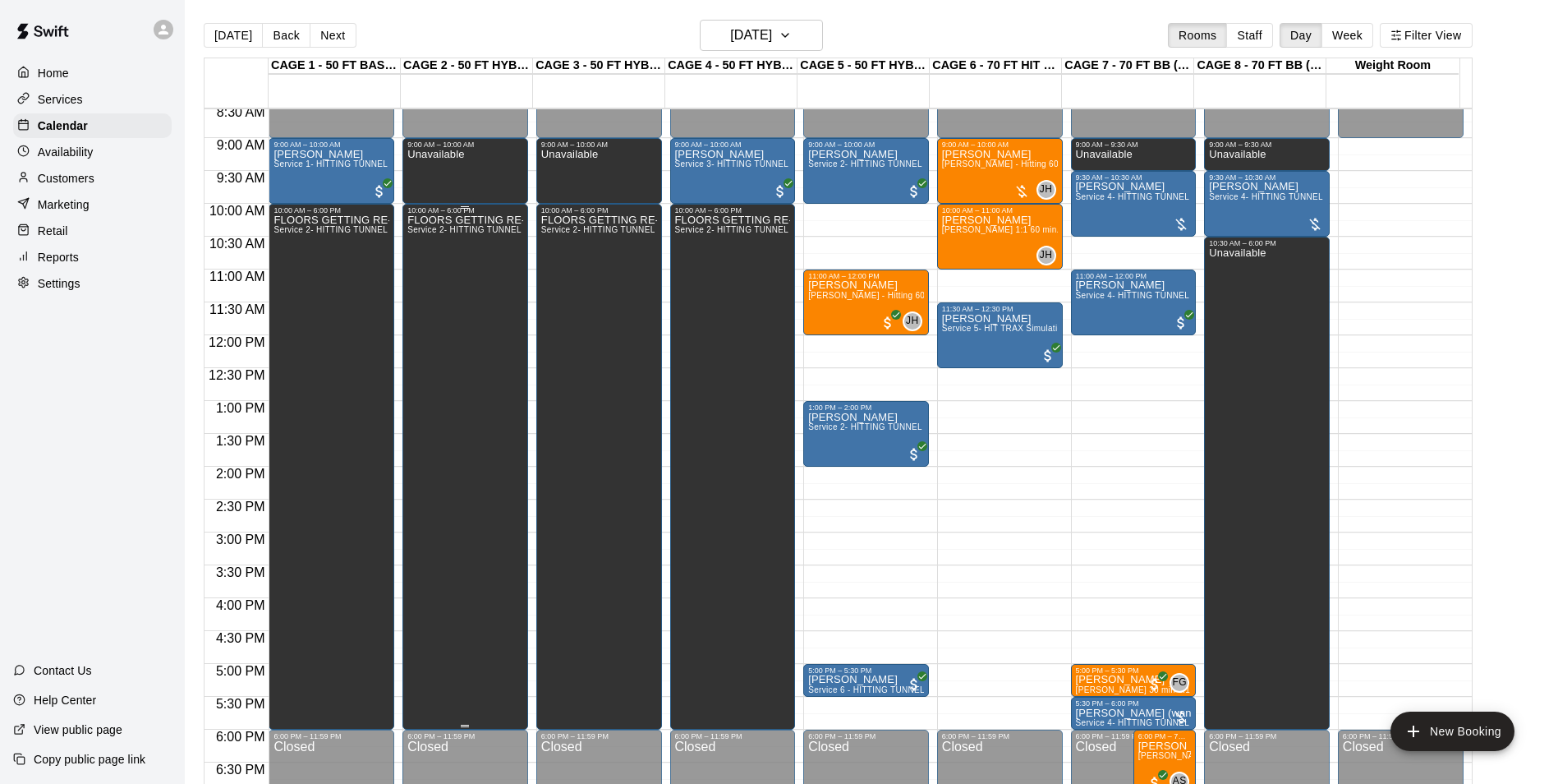
scroll to position [585, 0]
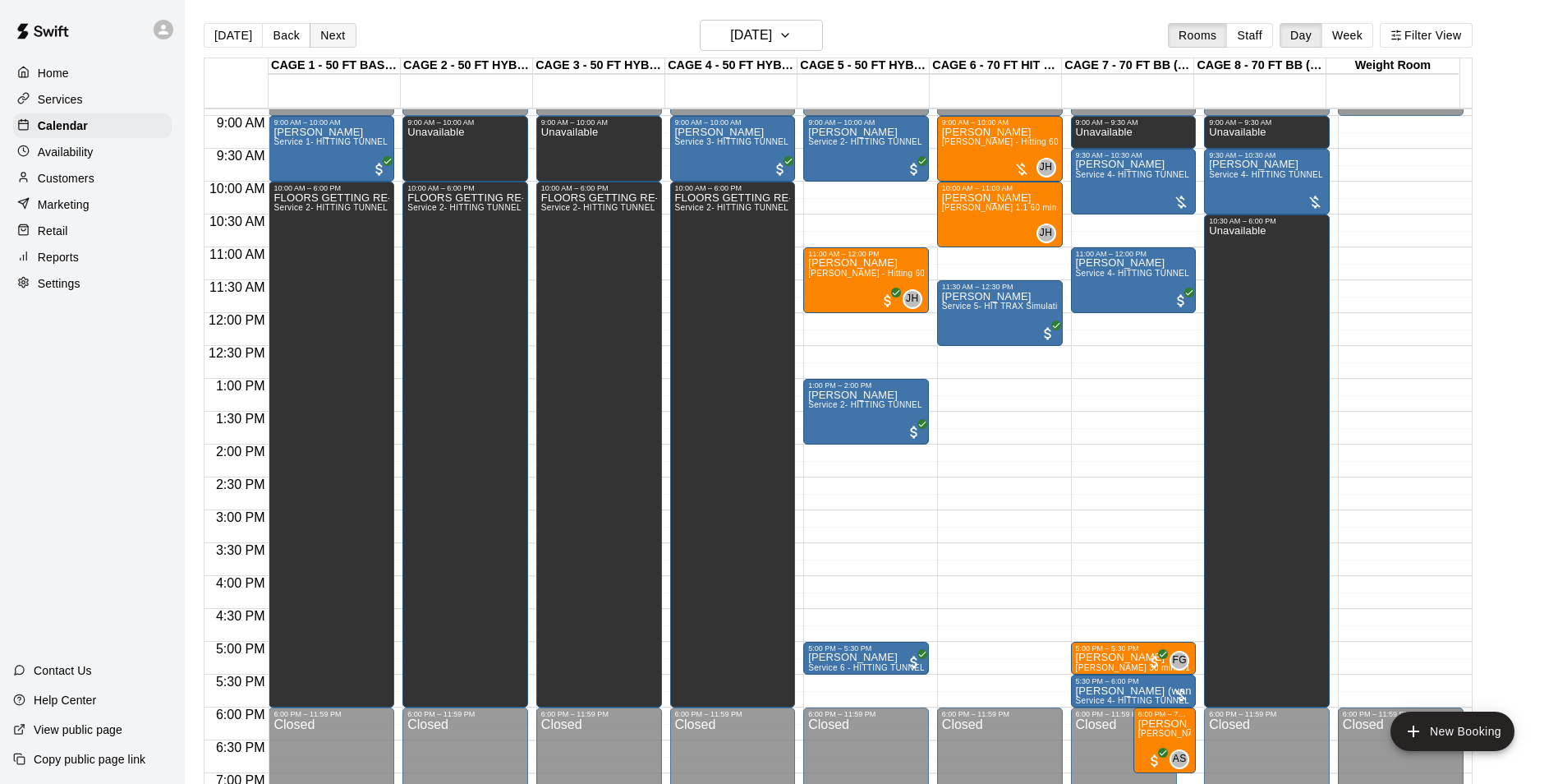
click at [331, 39] on button "Next" at bounding box center [333, 34] width 46 height 24
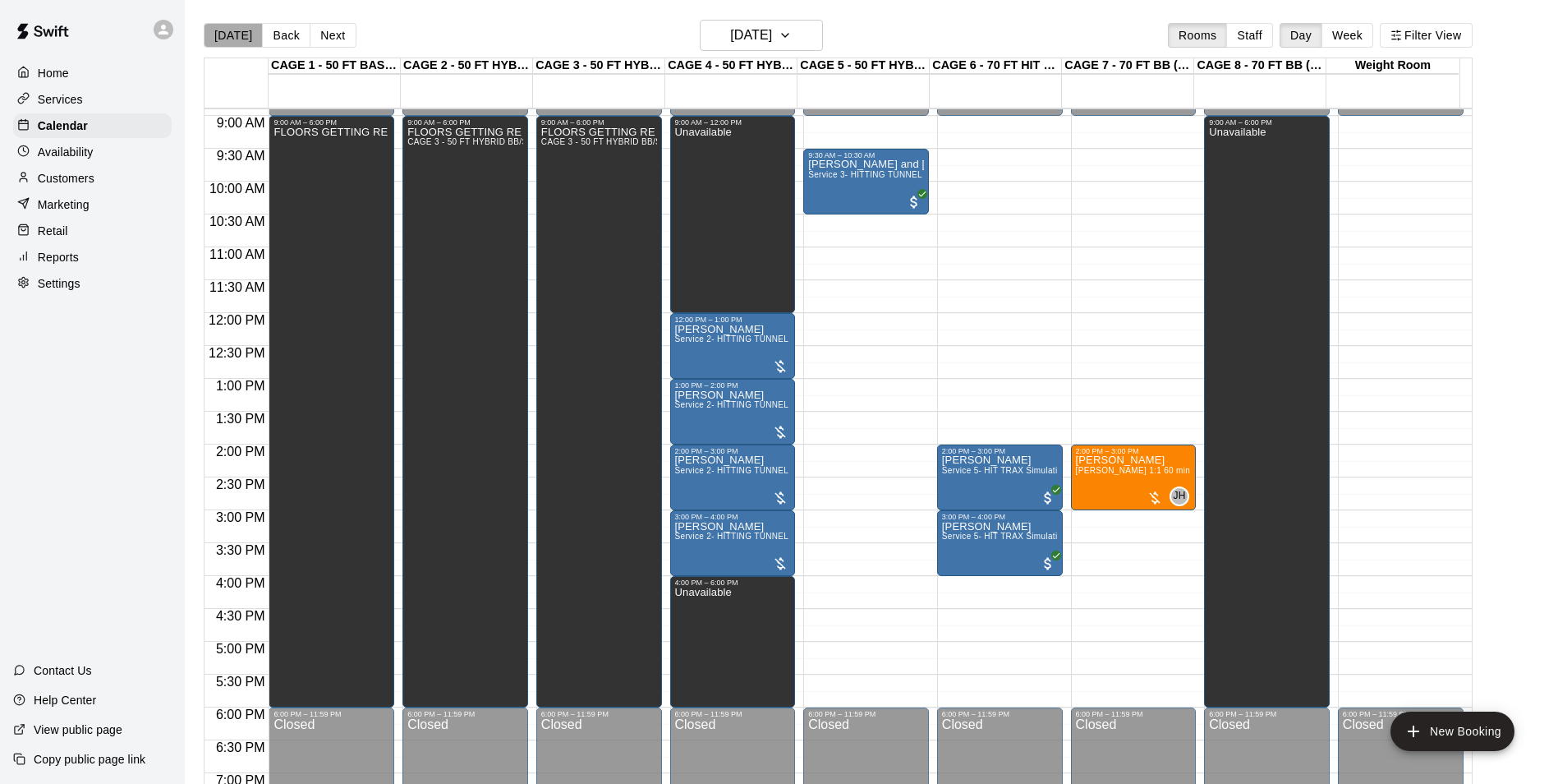
click at [235, 33] on button "[DATE]" at bounding box center [233, 34] width 59 height 24
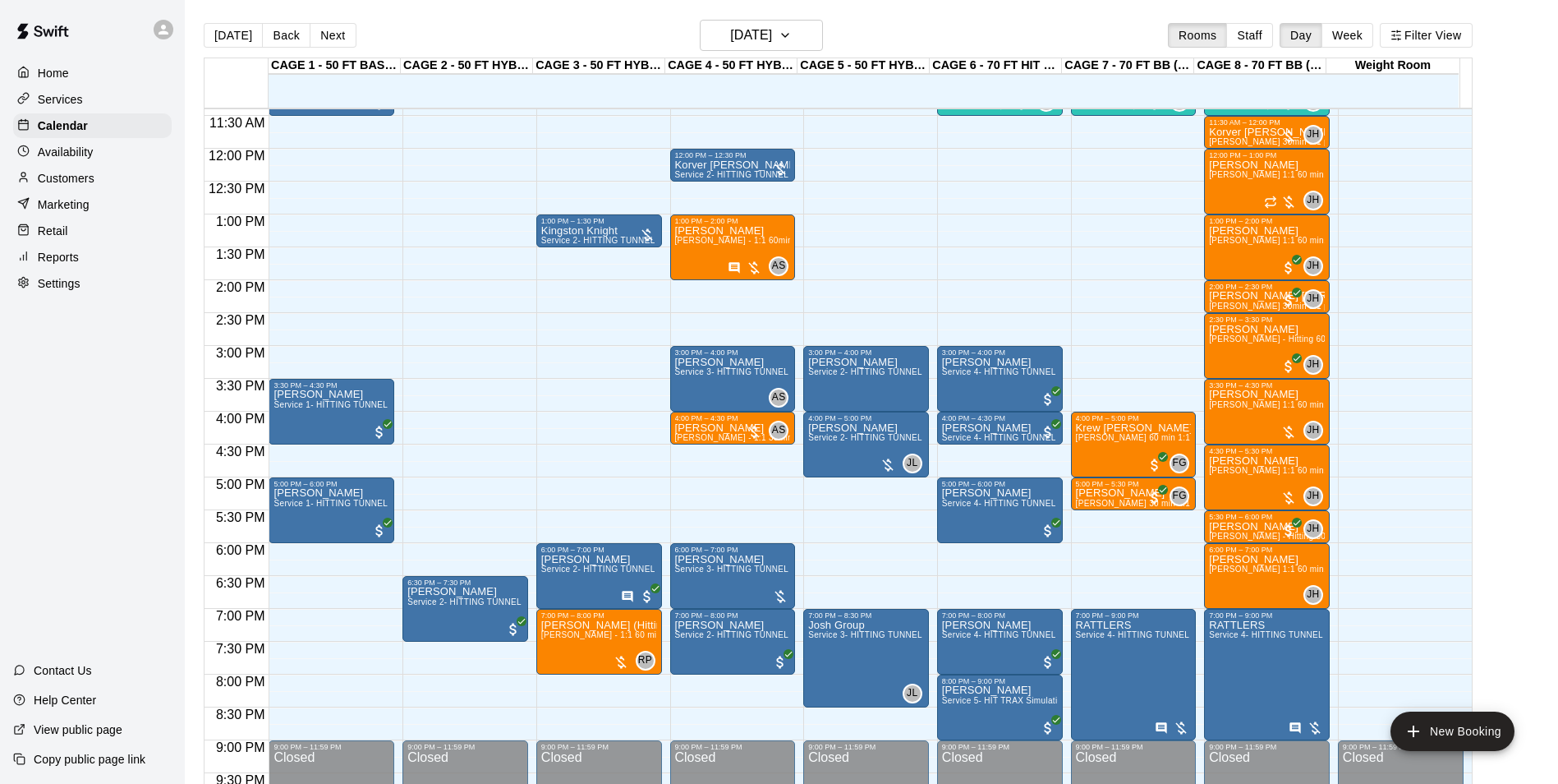
scroll to position [831, 0]
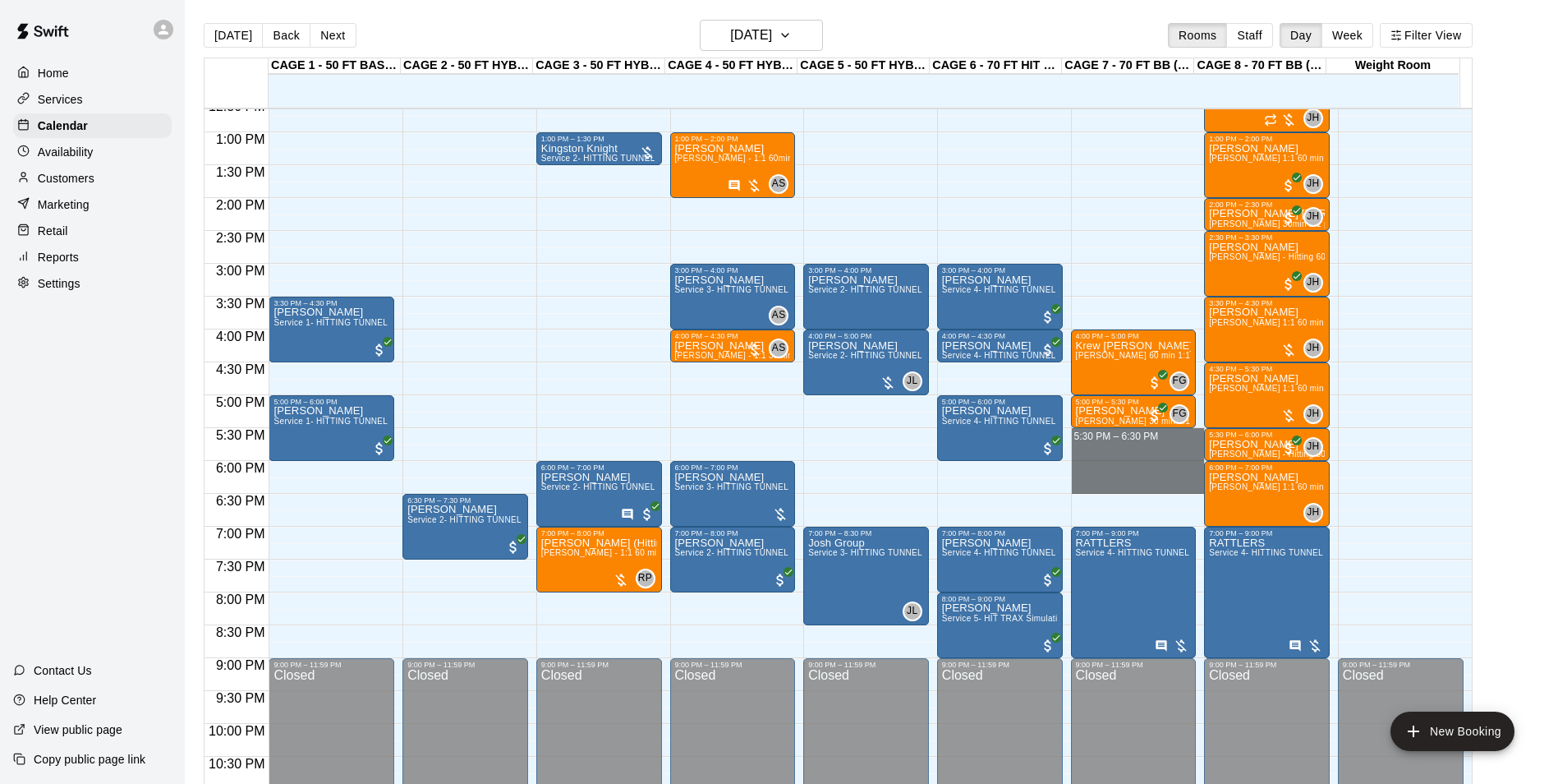
drag, startPoint x: 1118, startPoint y: 435, endPoint x: 1124, endPoint y: 492, distance: 57.3
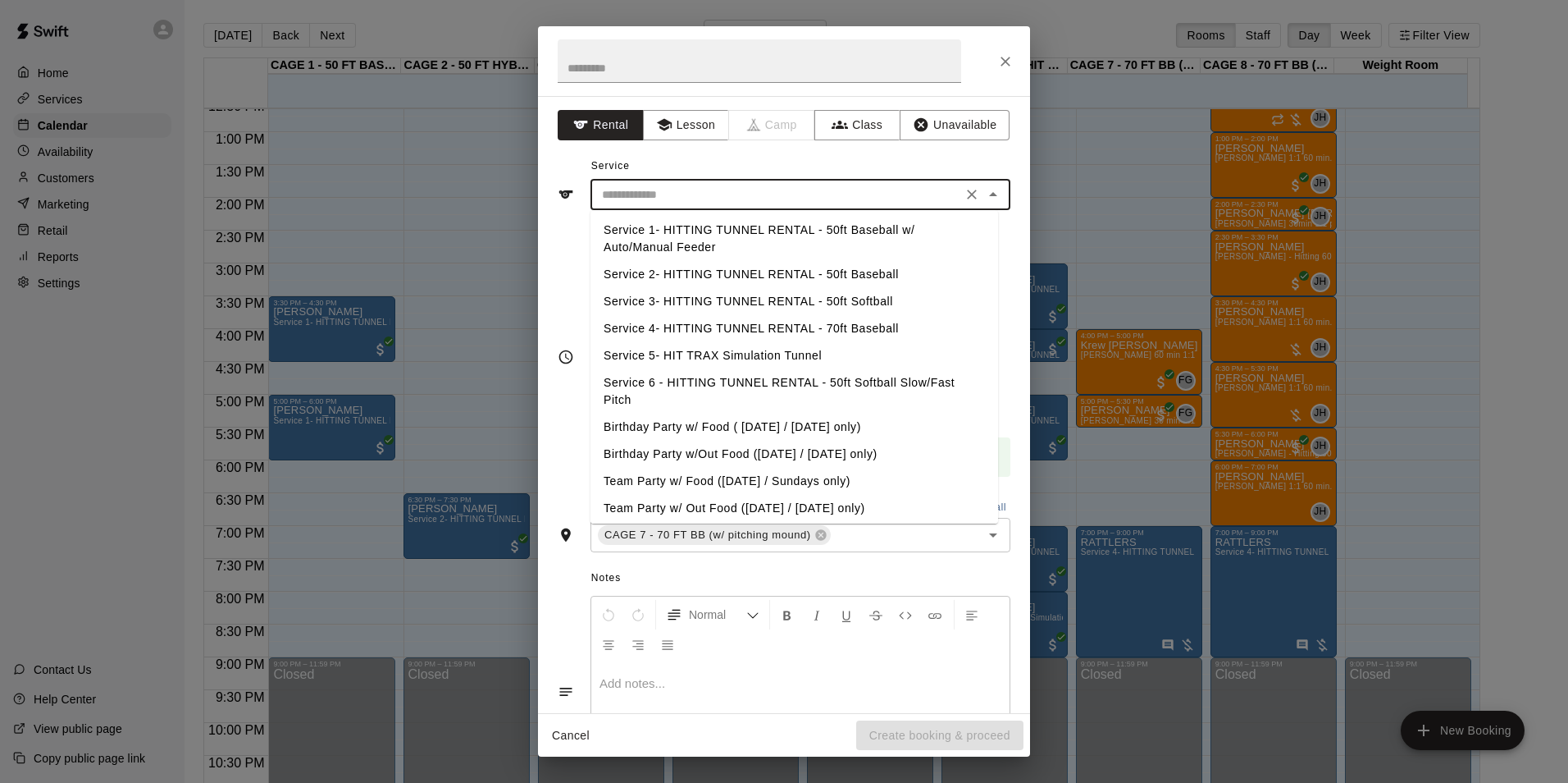
click at [707, 199] on input "text" at bounding box center [776, 195] width 362 height 20
click at [844, 324] on li "Service 4- HITTING TUNNEL RENTAL - 70ft Baseball" at bounding box center [794, 328] width 408 height 27
type input "**********"
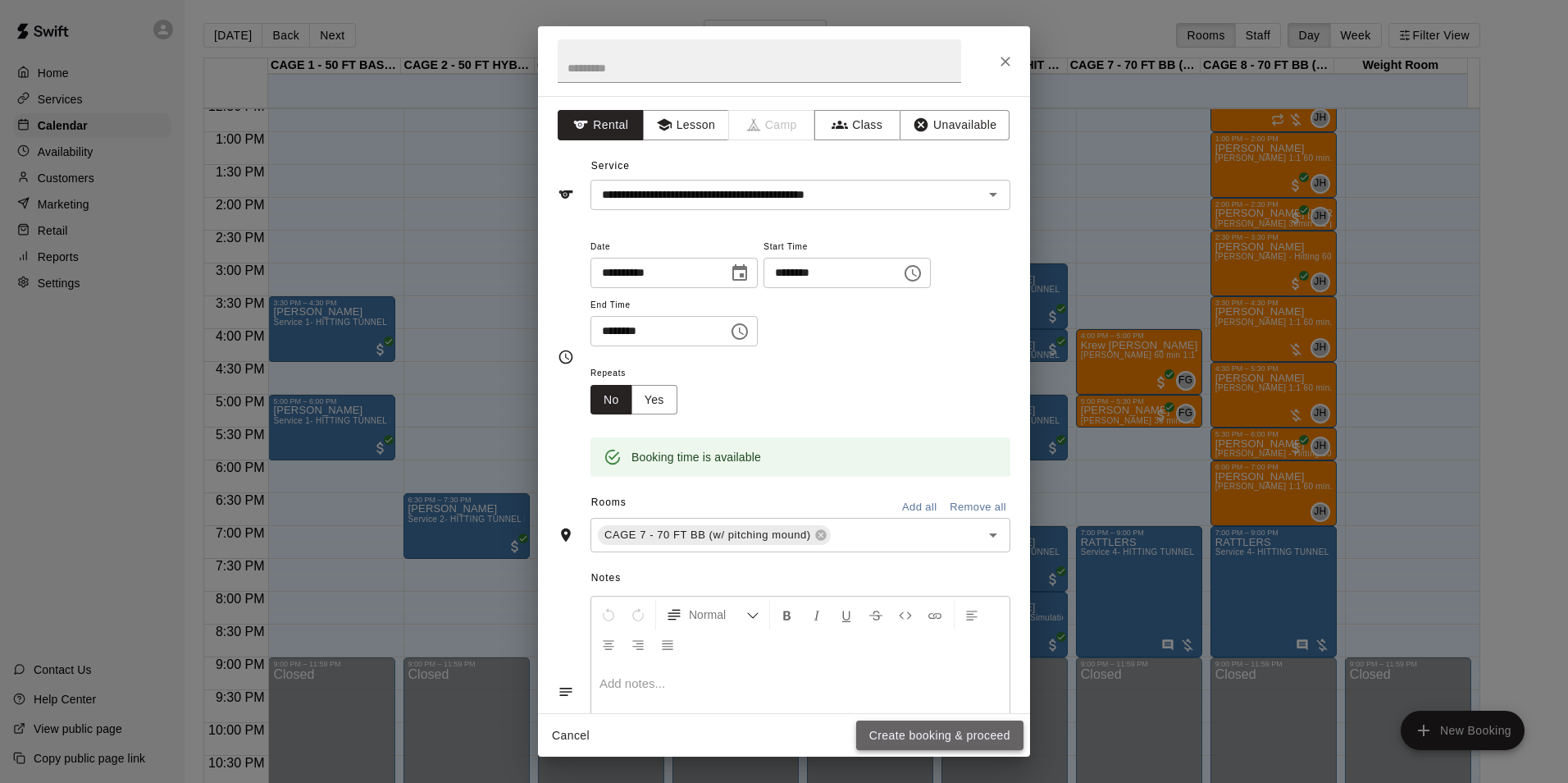
click at [975, 729] on button "Create booking & proceed" at bounding box center [940, 735] width 167 height 30
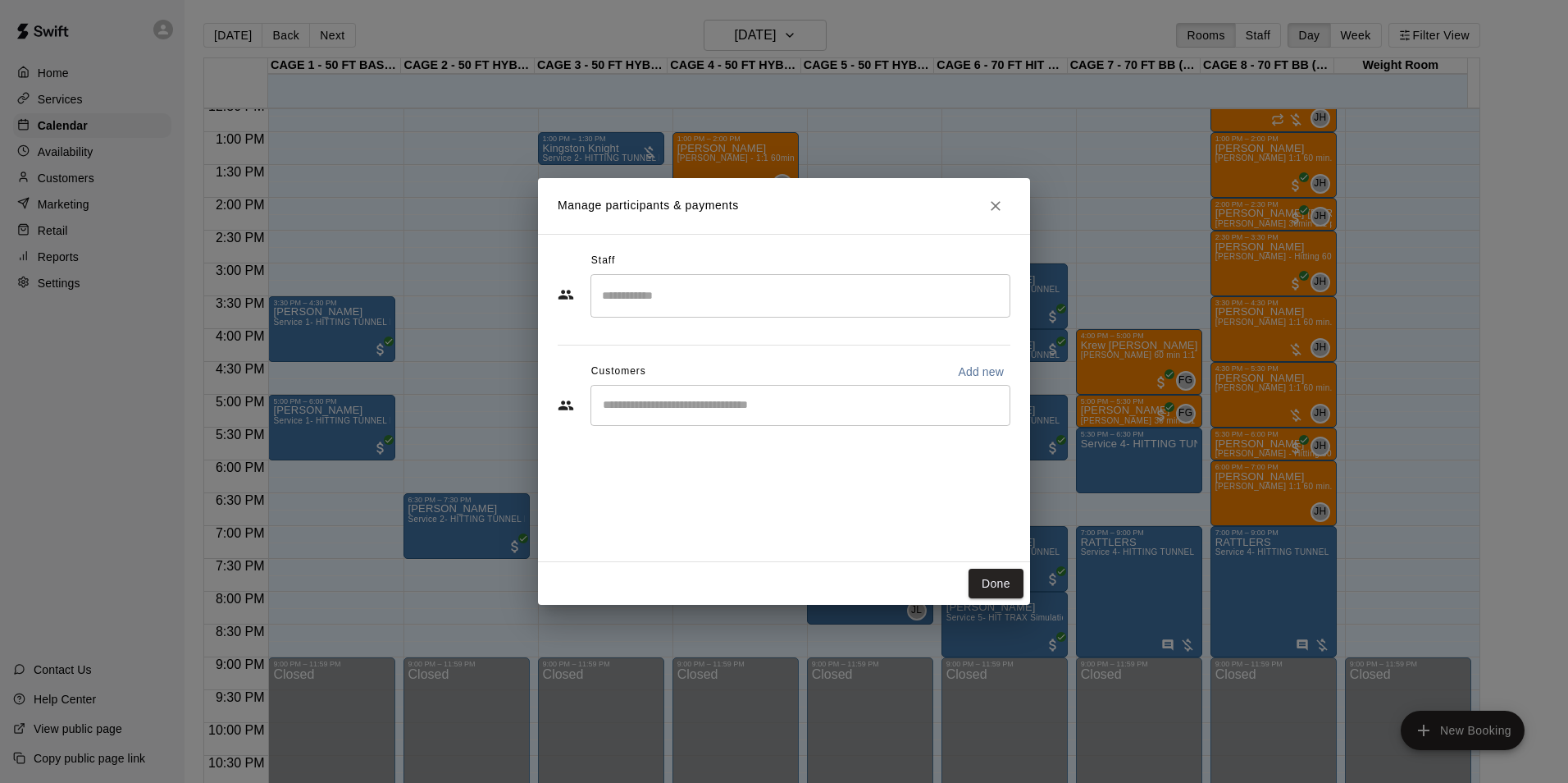
click at [690, 395] on div "​" at bounding box center [800, 405] width 420 height 41
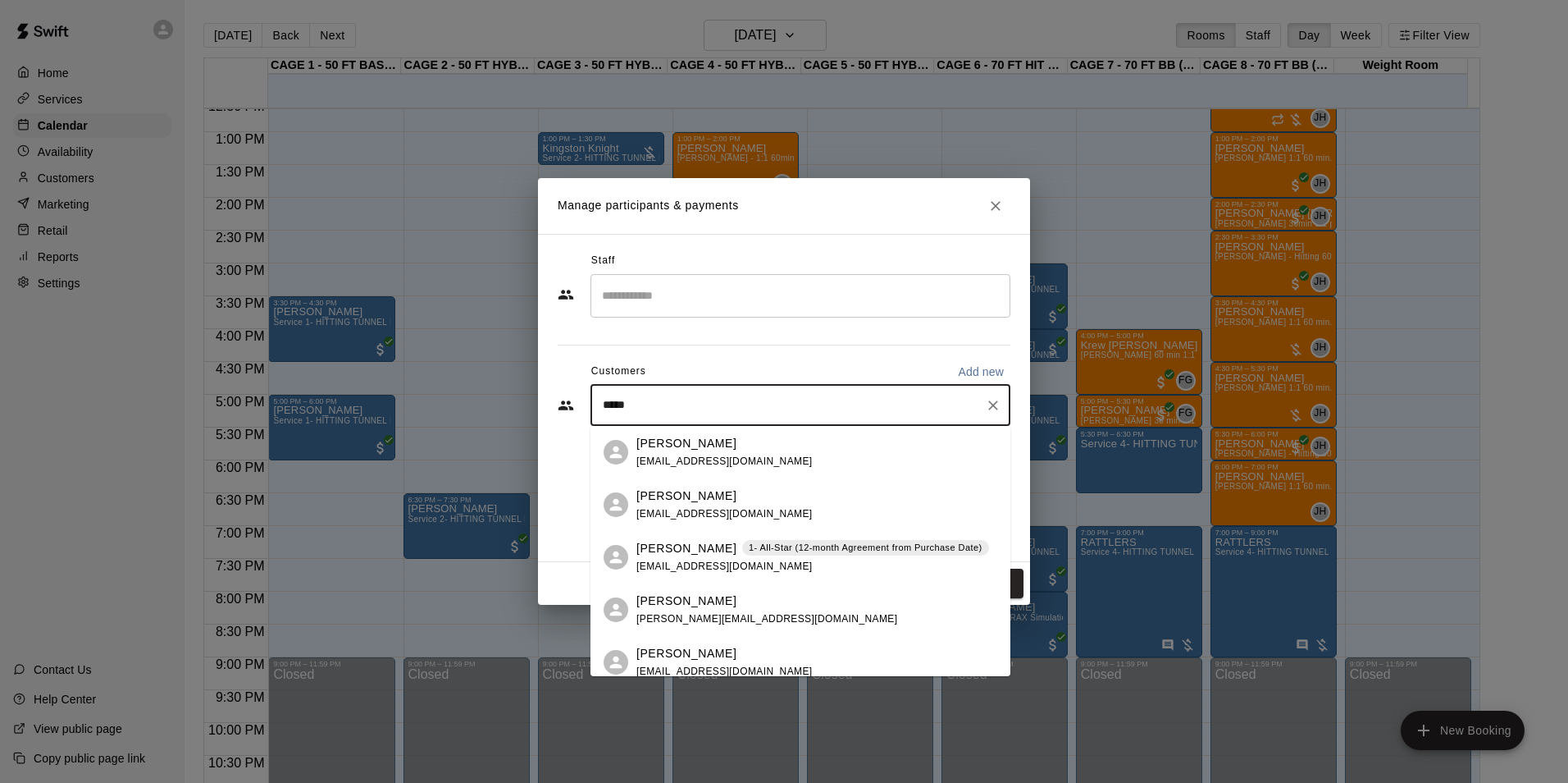
type input "******"
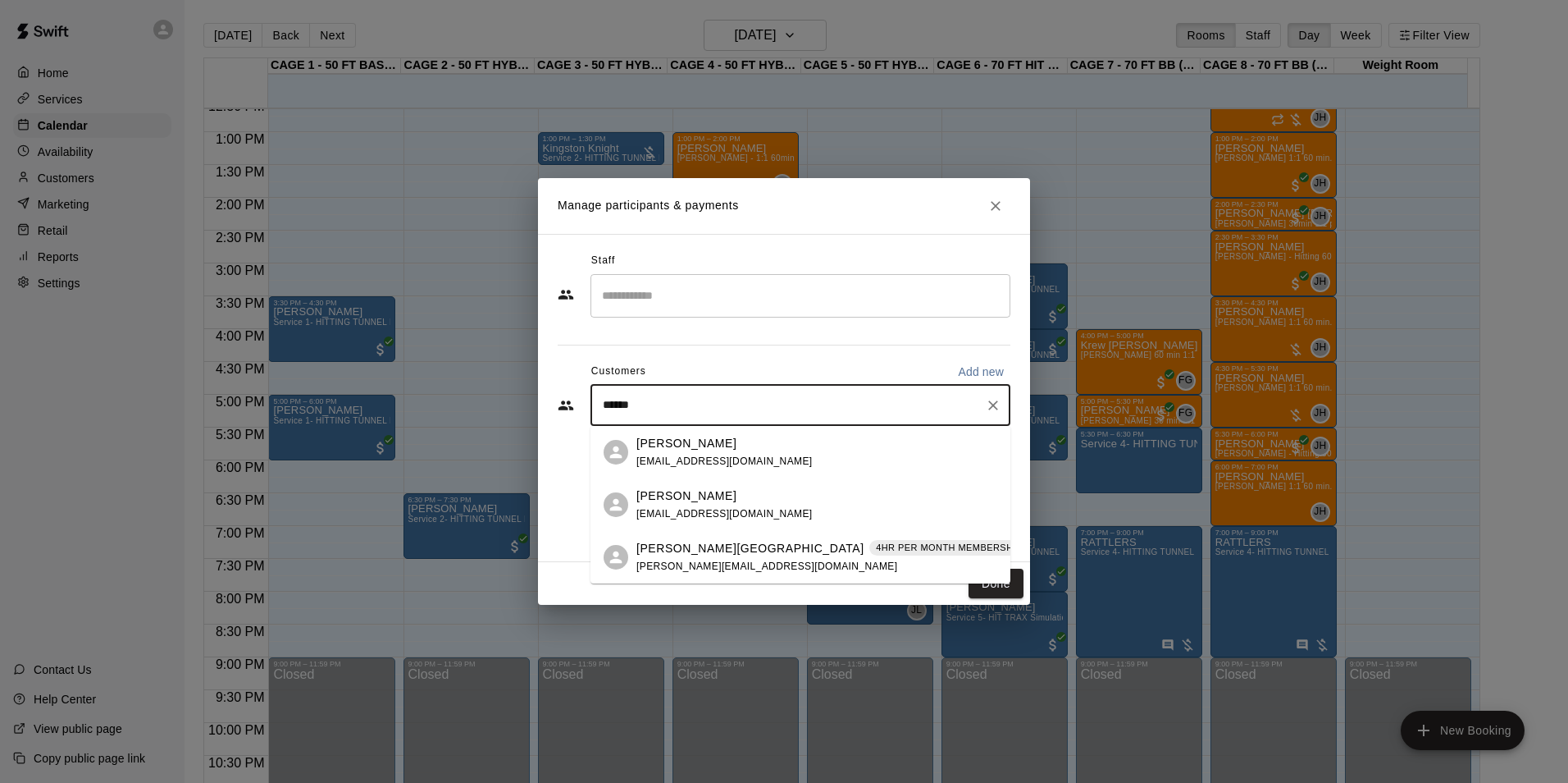
click at [675, 550] on p "[PERSON_NAME][GEOGRAPHIC_DATA]" at bounding box center [751, 548] width 228 height 18
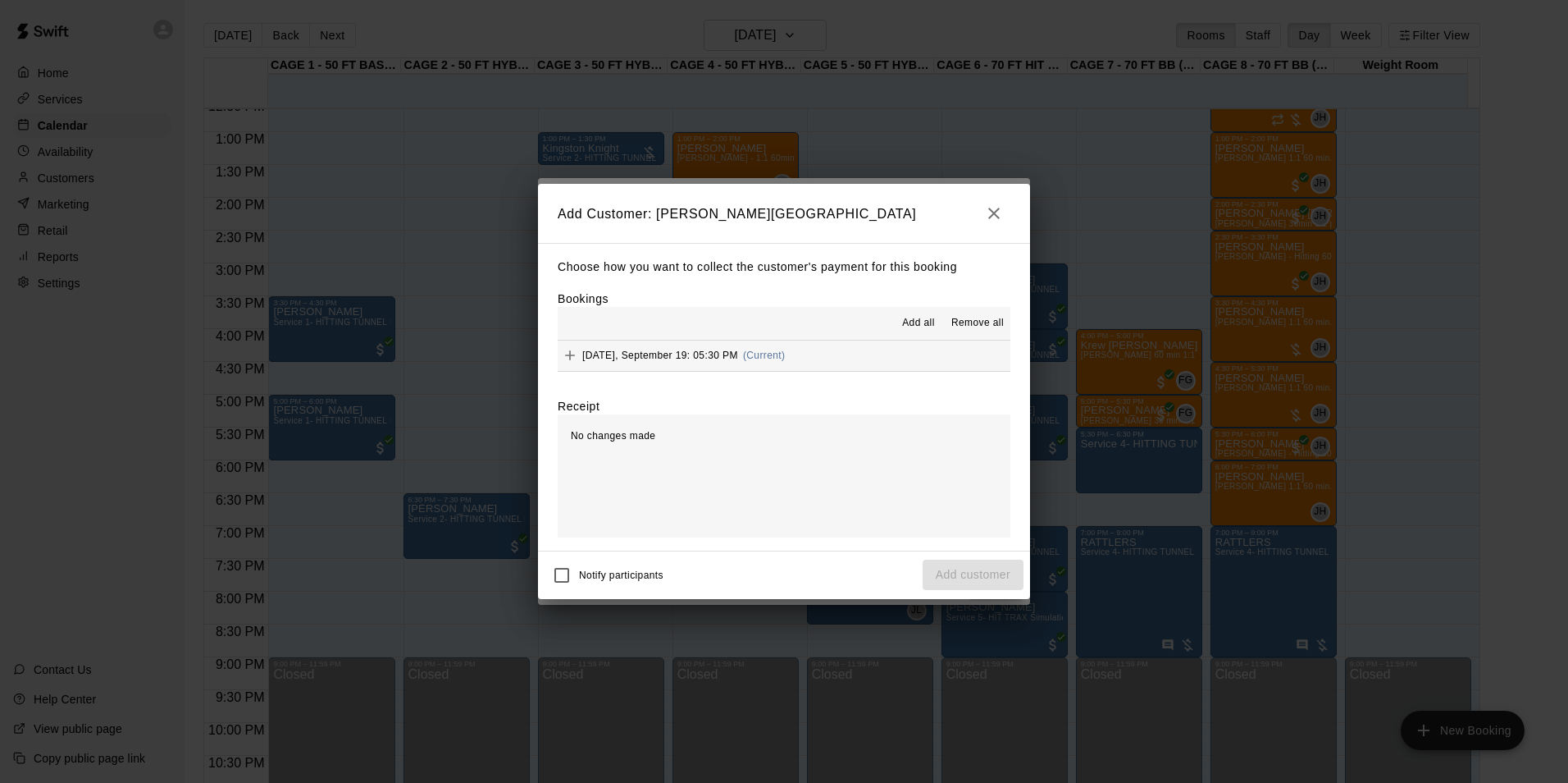
click at [646, 351] on span "Friday, September 19: 05:30 PM" at bounding box center [660, 355] width 156 height 12
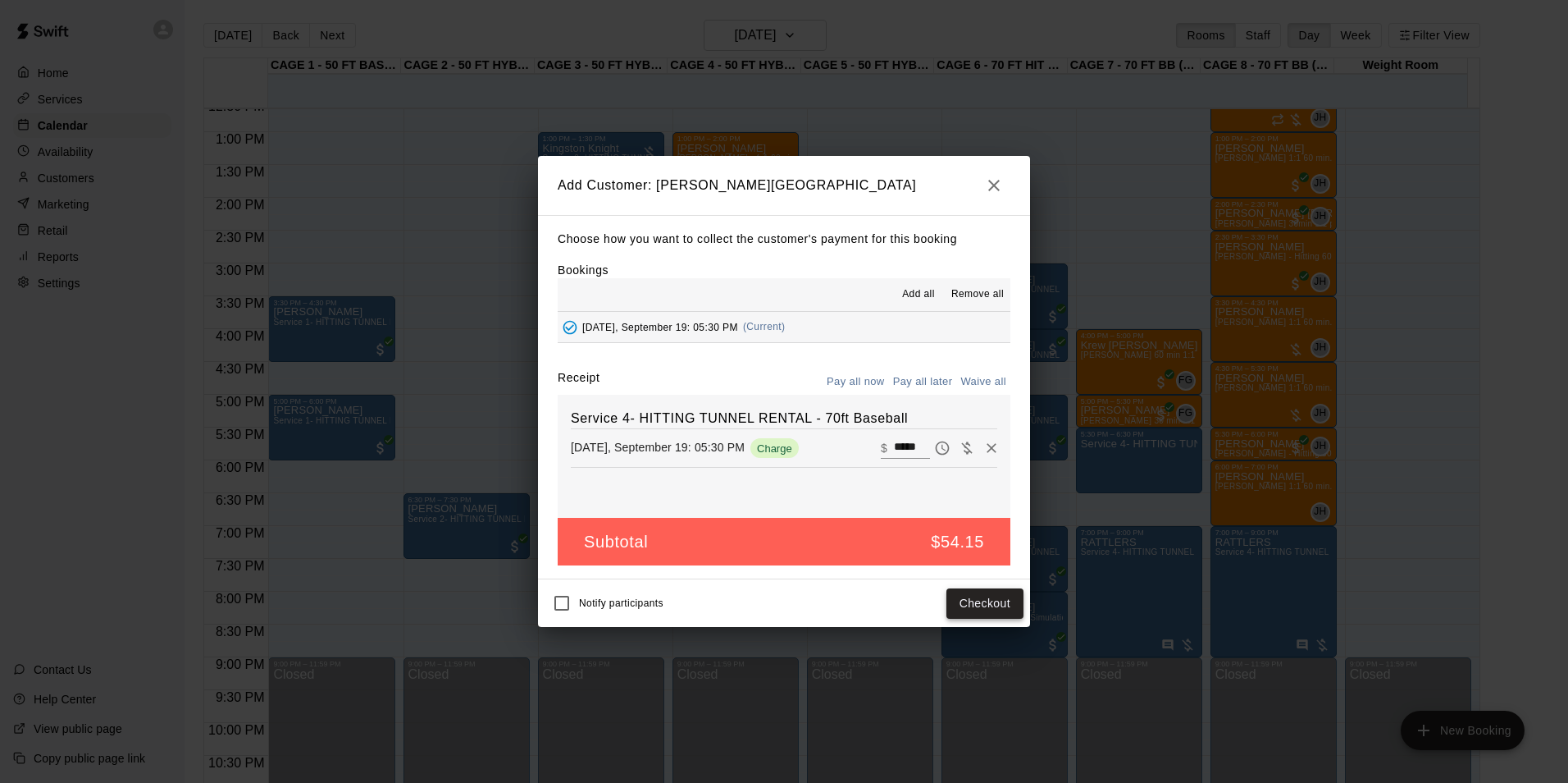
click at [984, 607] on button "Checkout" at bounding box center [985, 603] width 77 height 30
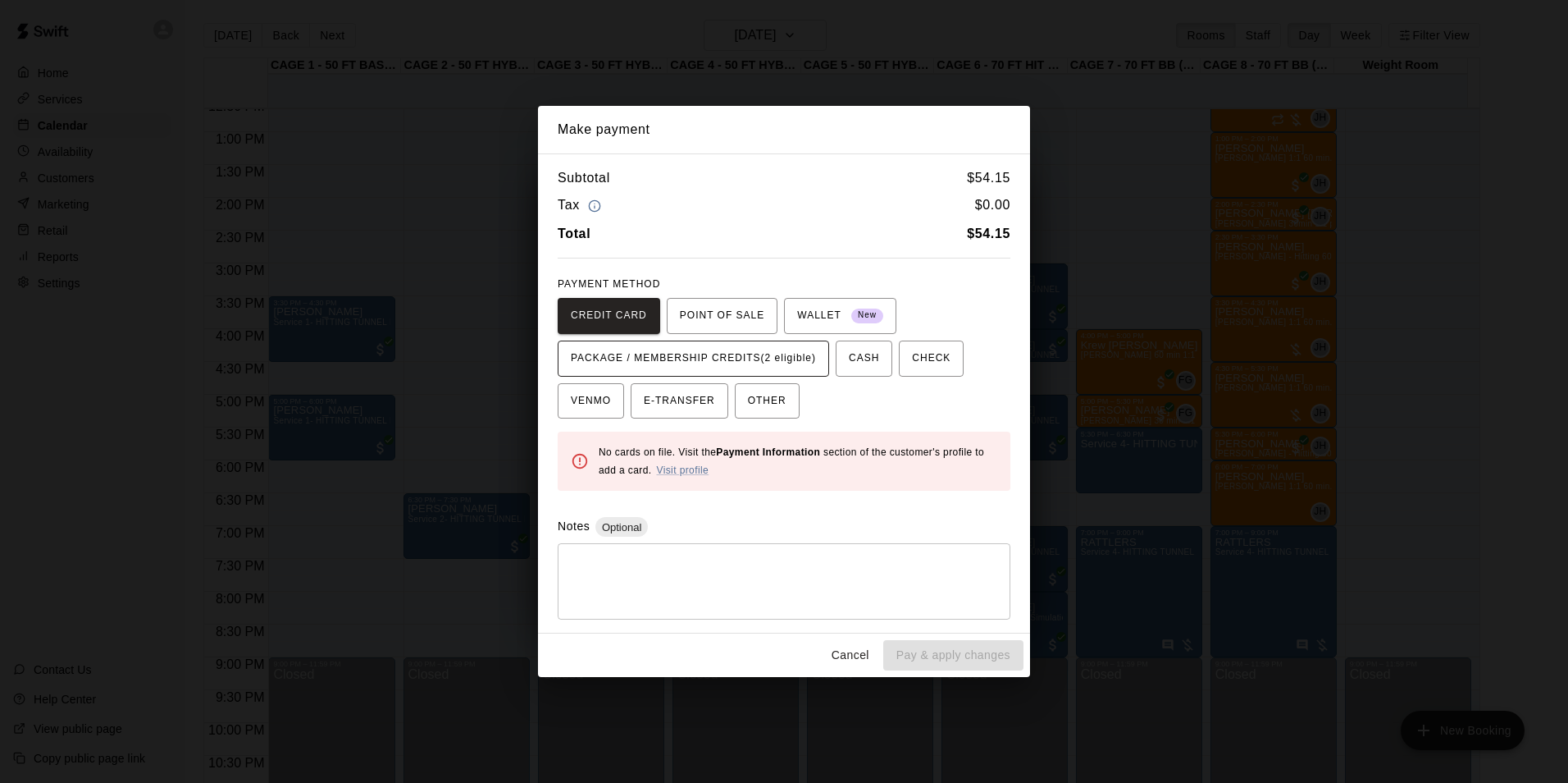
click at [729, 352] on span "PACKAGE / MEMBERSHIP CREDITS (2 eligible)" at bounding box center [693, 358] width 245 height 26
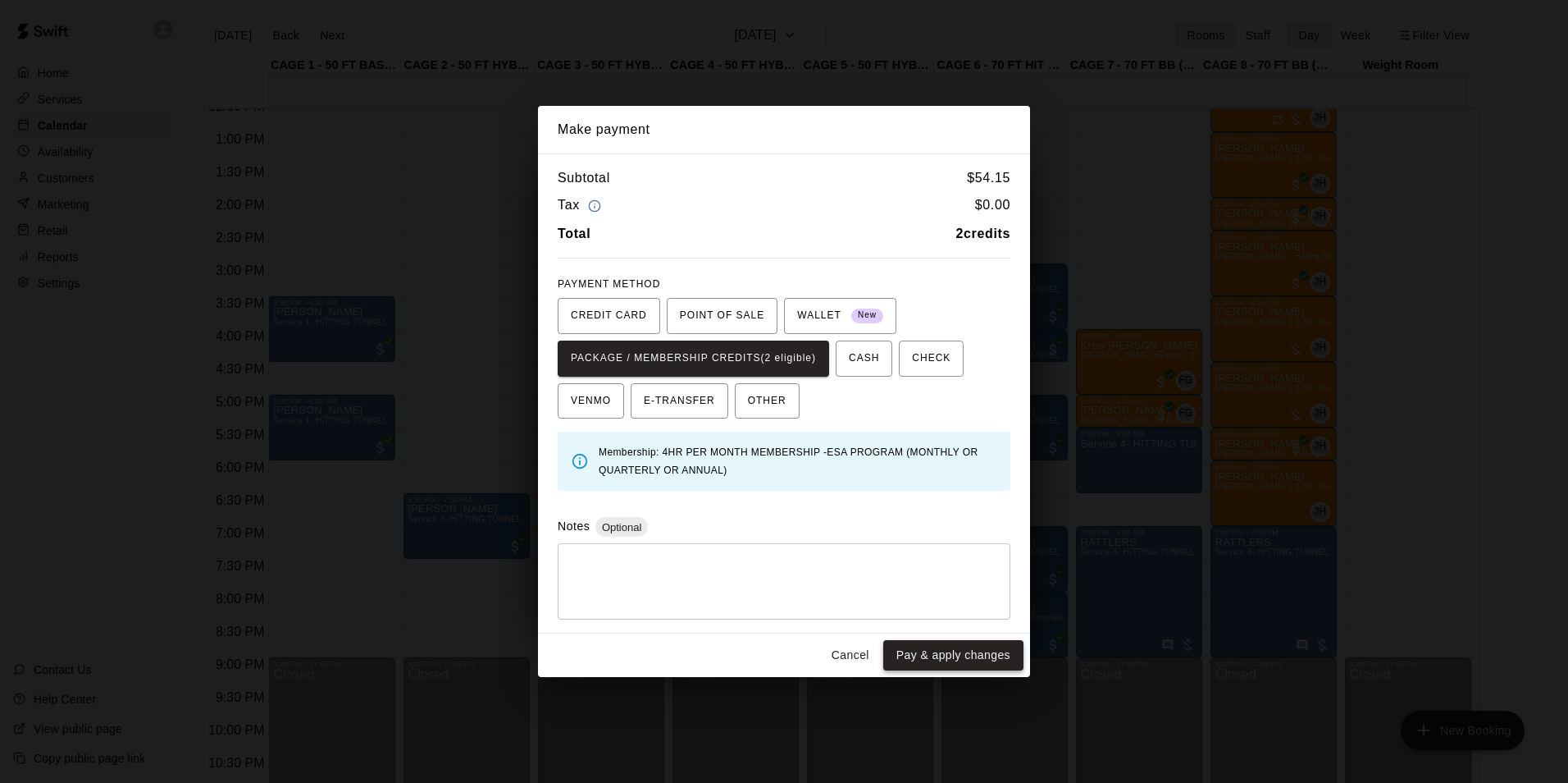
click at [954, 650] on button "Pay & apply changes" at bounding box center [953, 655] width 140 height 30
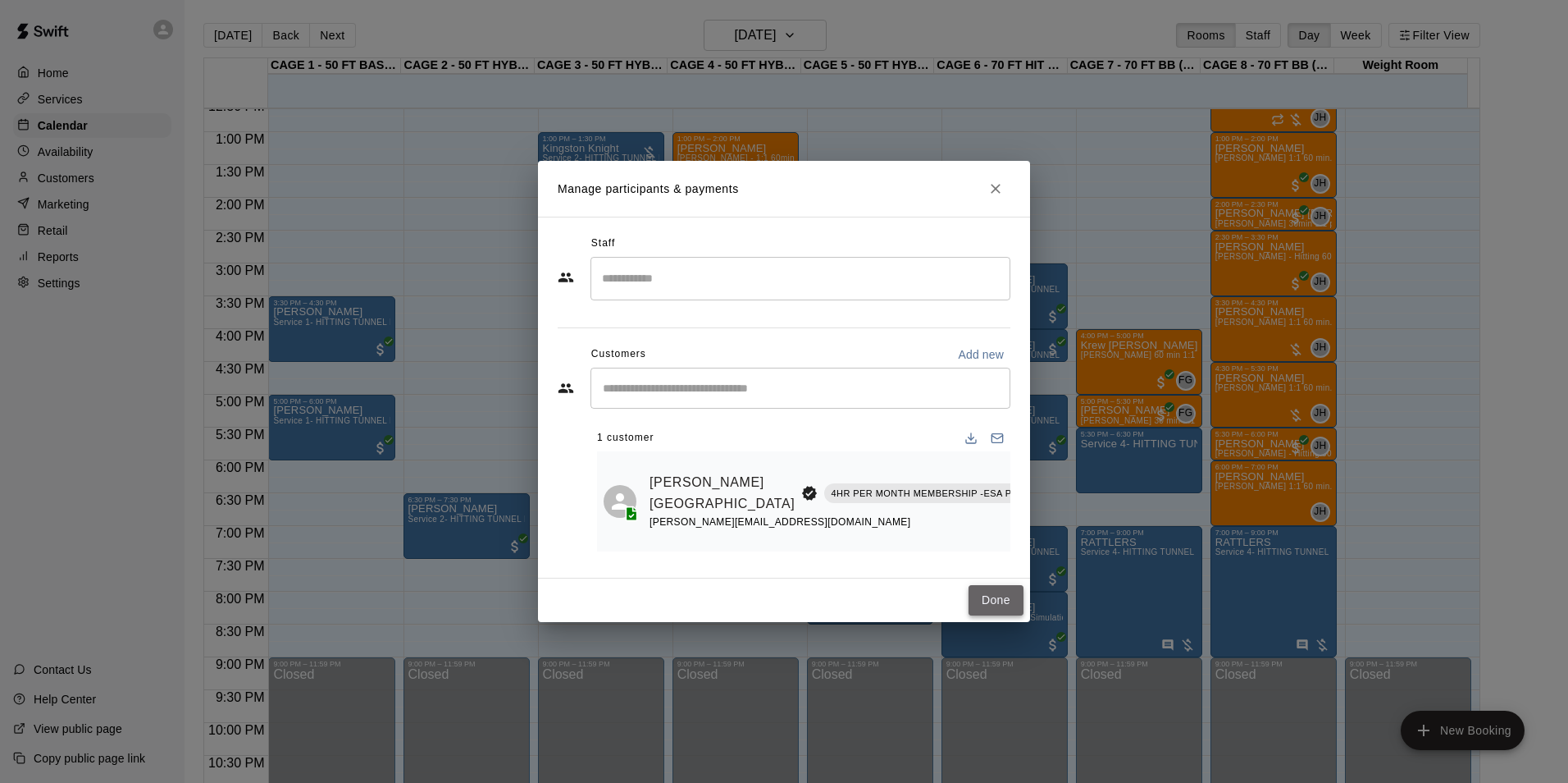
click at [996, 603] on button "Done" at bounding box center [995, 600] width 55 height 30
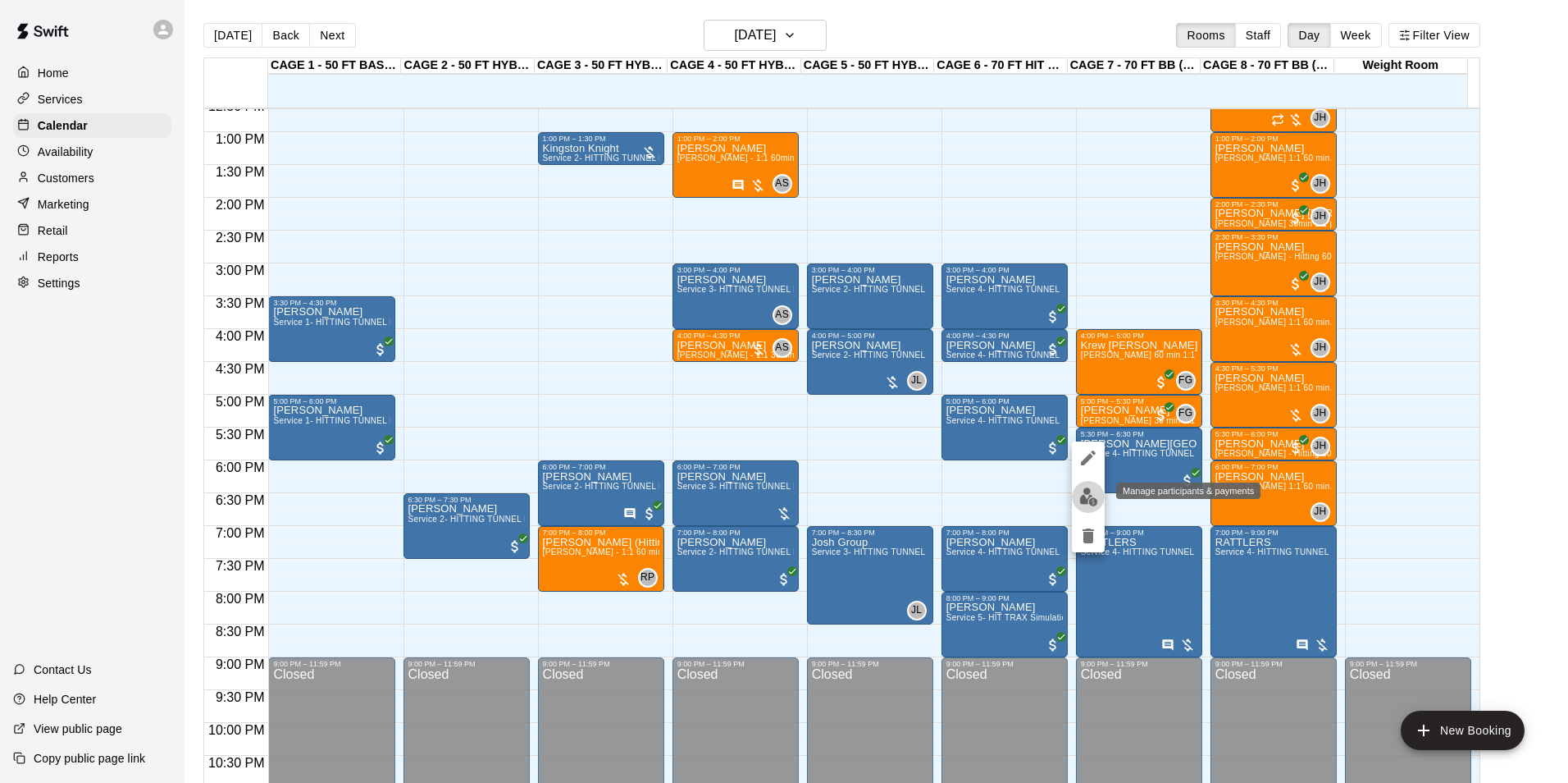
click at [1086, 495] on img "edit" at bounding box center [1088, 497] width 18 height 18
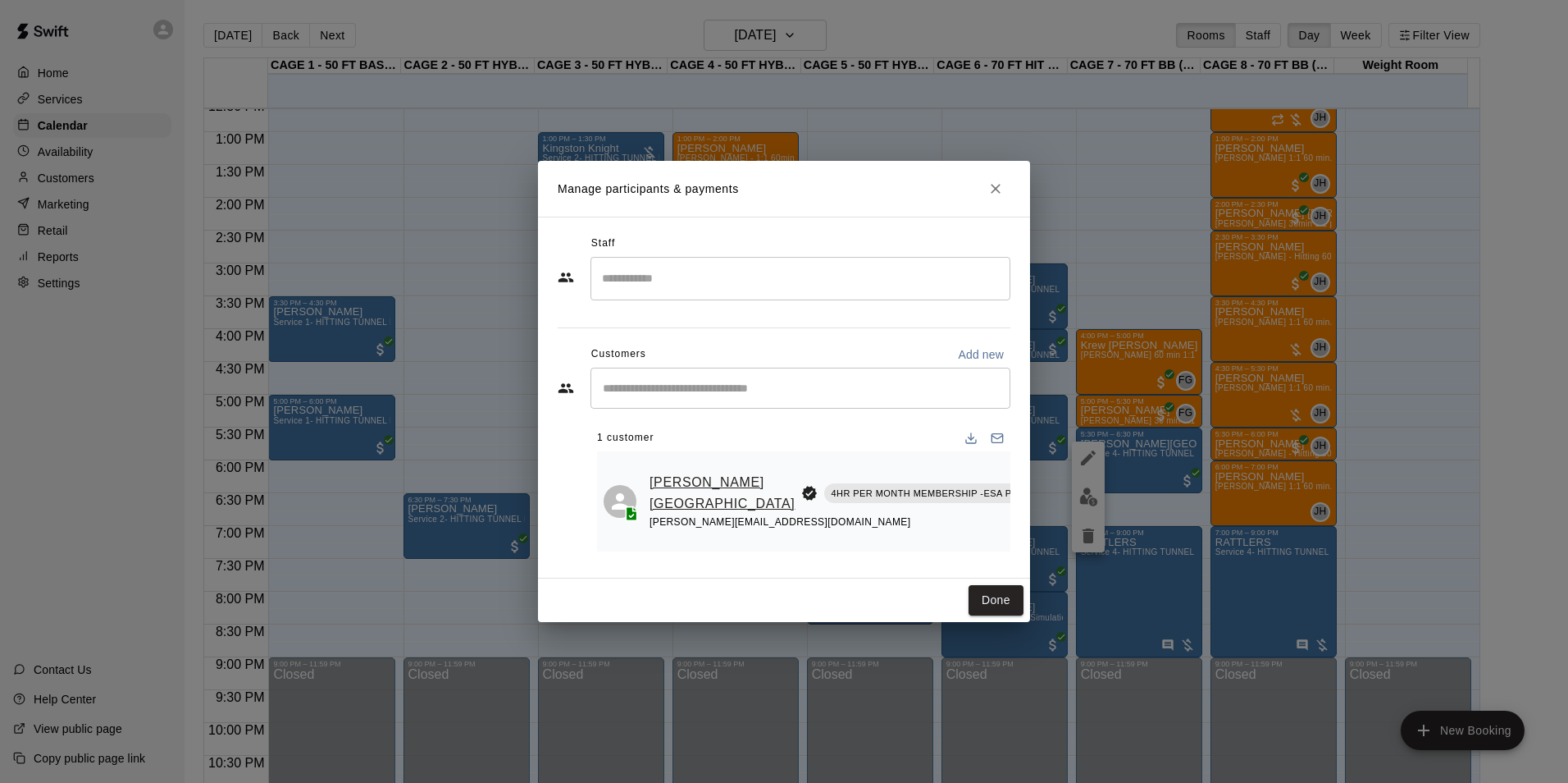
click at [679, 492] on link "[PERSON_NAME][GEOGRAPHIC_DATA]" at bounding box center [721, 493] width 145 height 42
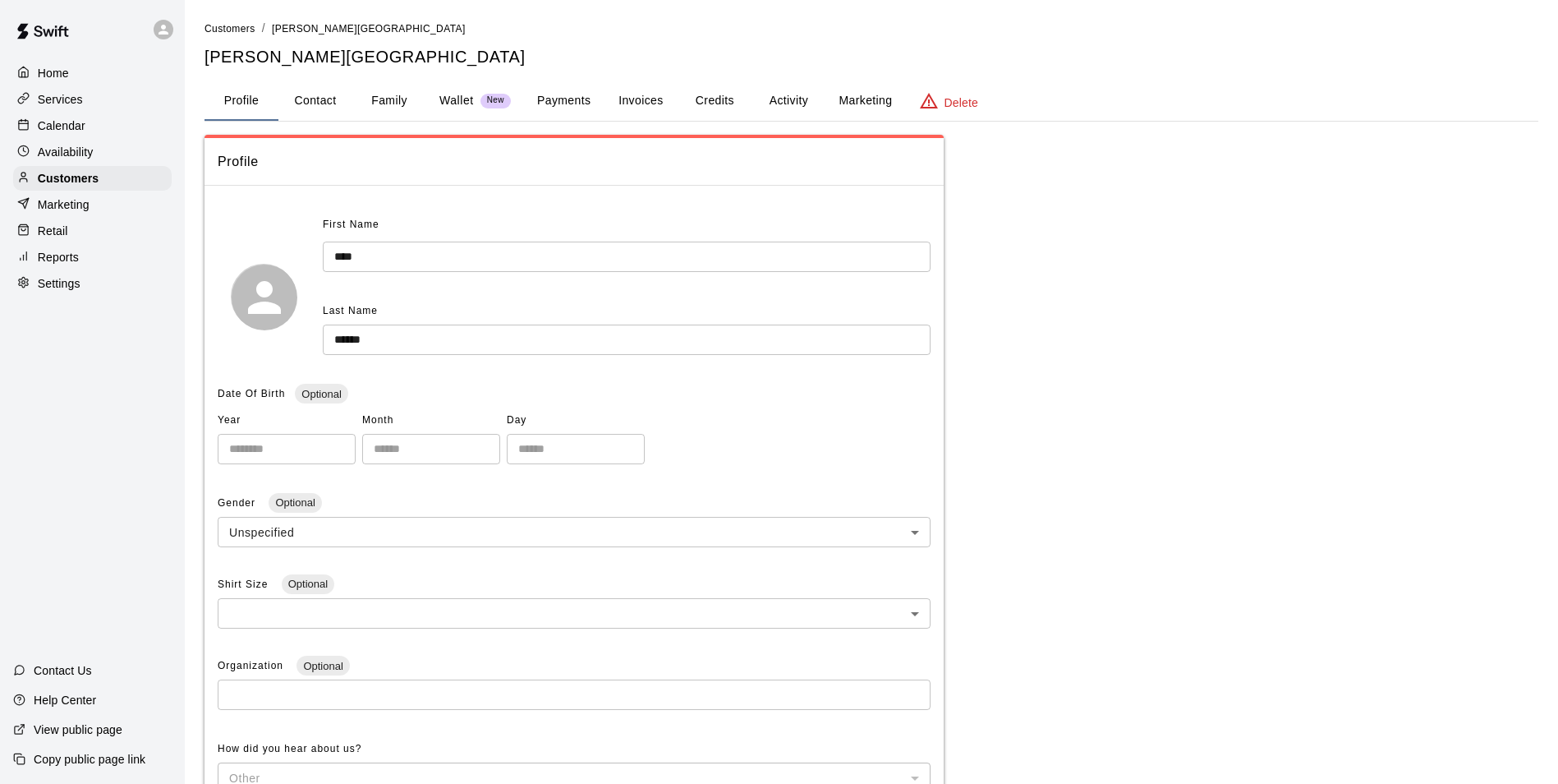
click at [655, 92] on button "Invoices" at bounding box center [640, 101] width 74 height 39
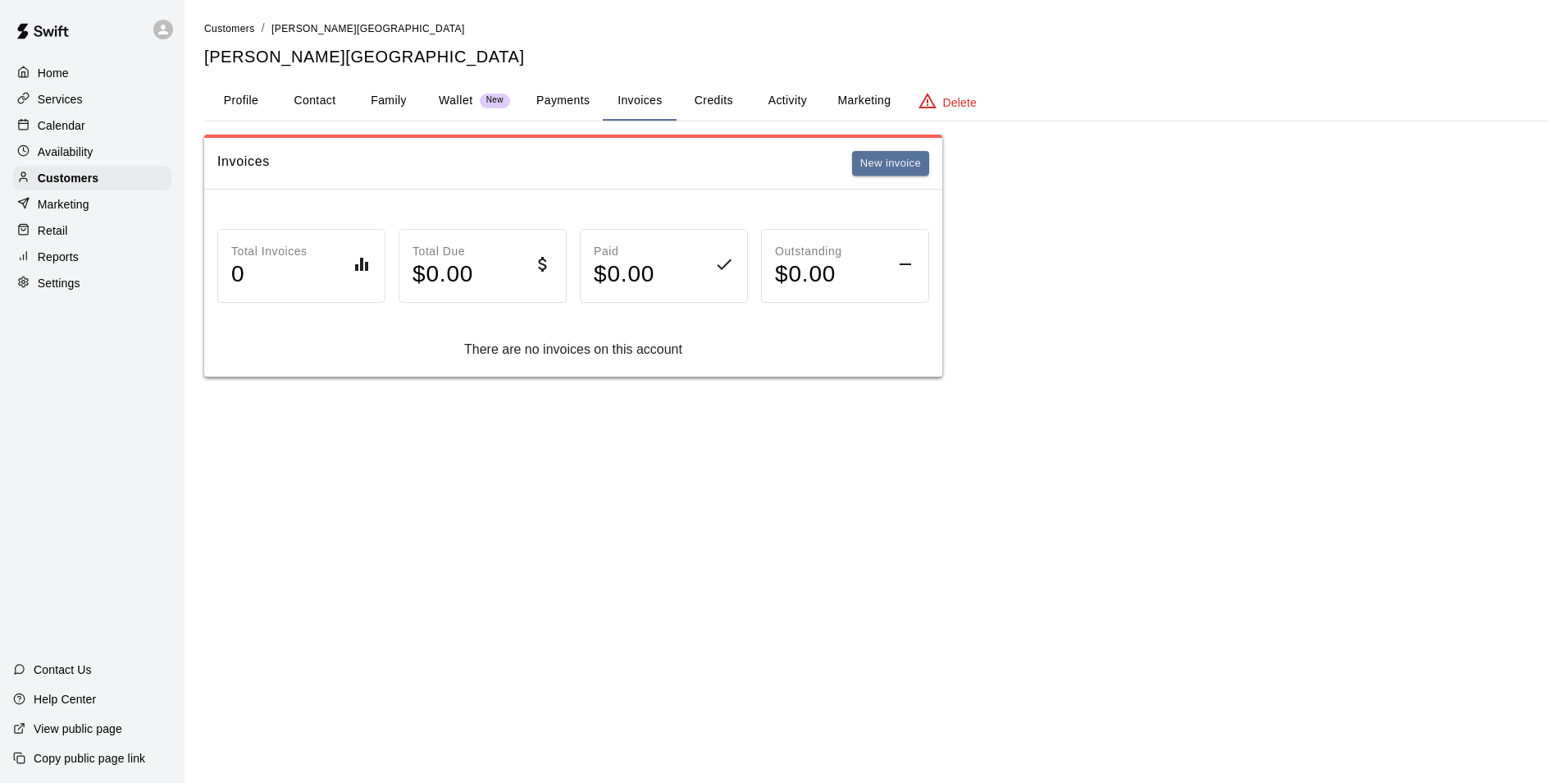
drag, startPoint x: 810, startPoint y: 89, endPoint x: 794, endPoint y: 89, distance: 16.0
click at [810, 89] on button "Activity" at bounding box center [787, 101] width 74 height 39
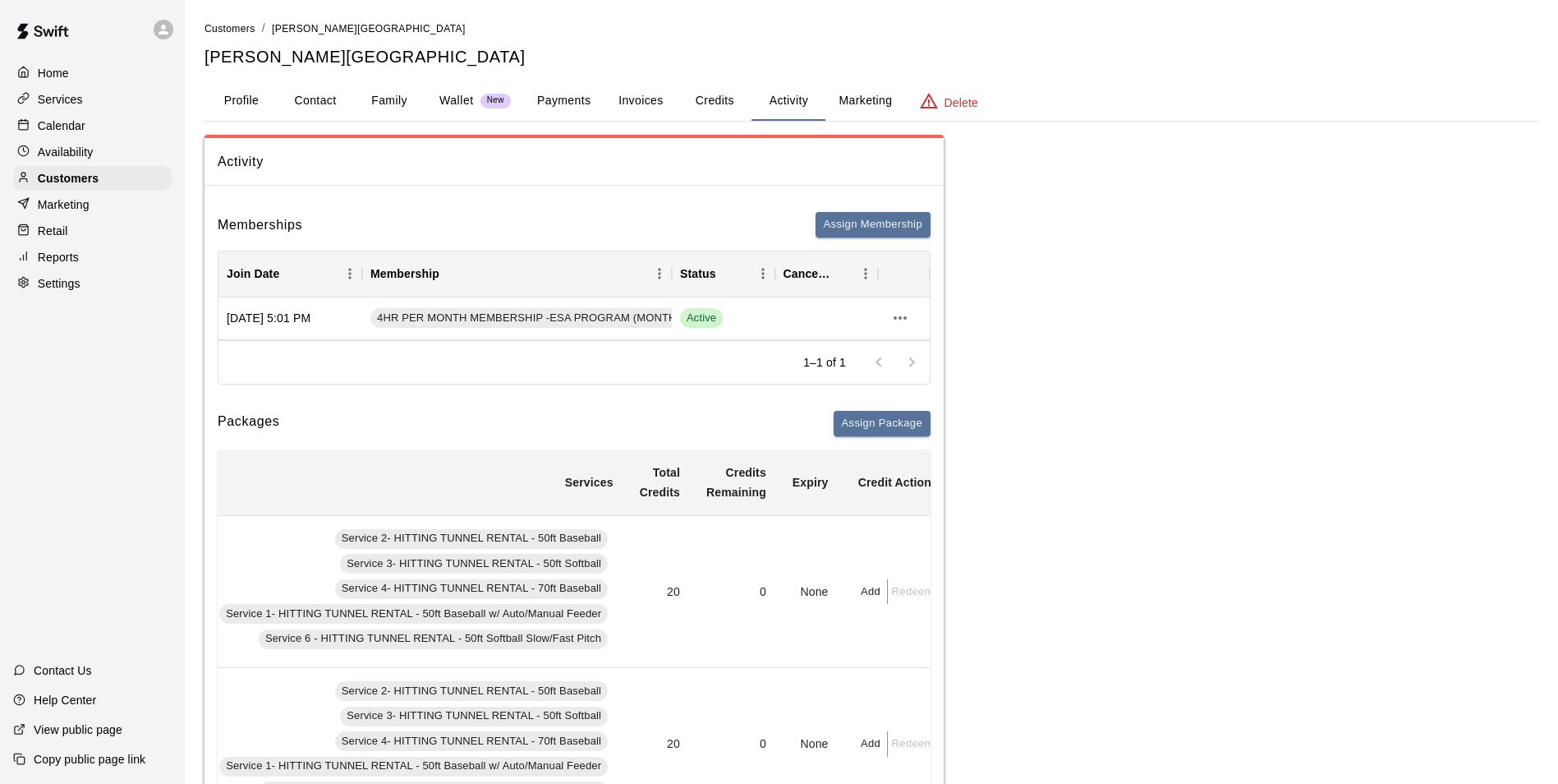
click at [567, 93] on button "Payments" at bounding box center [564, 101] width 80 height 39
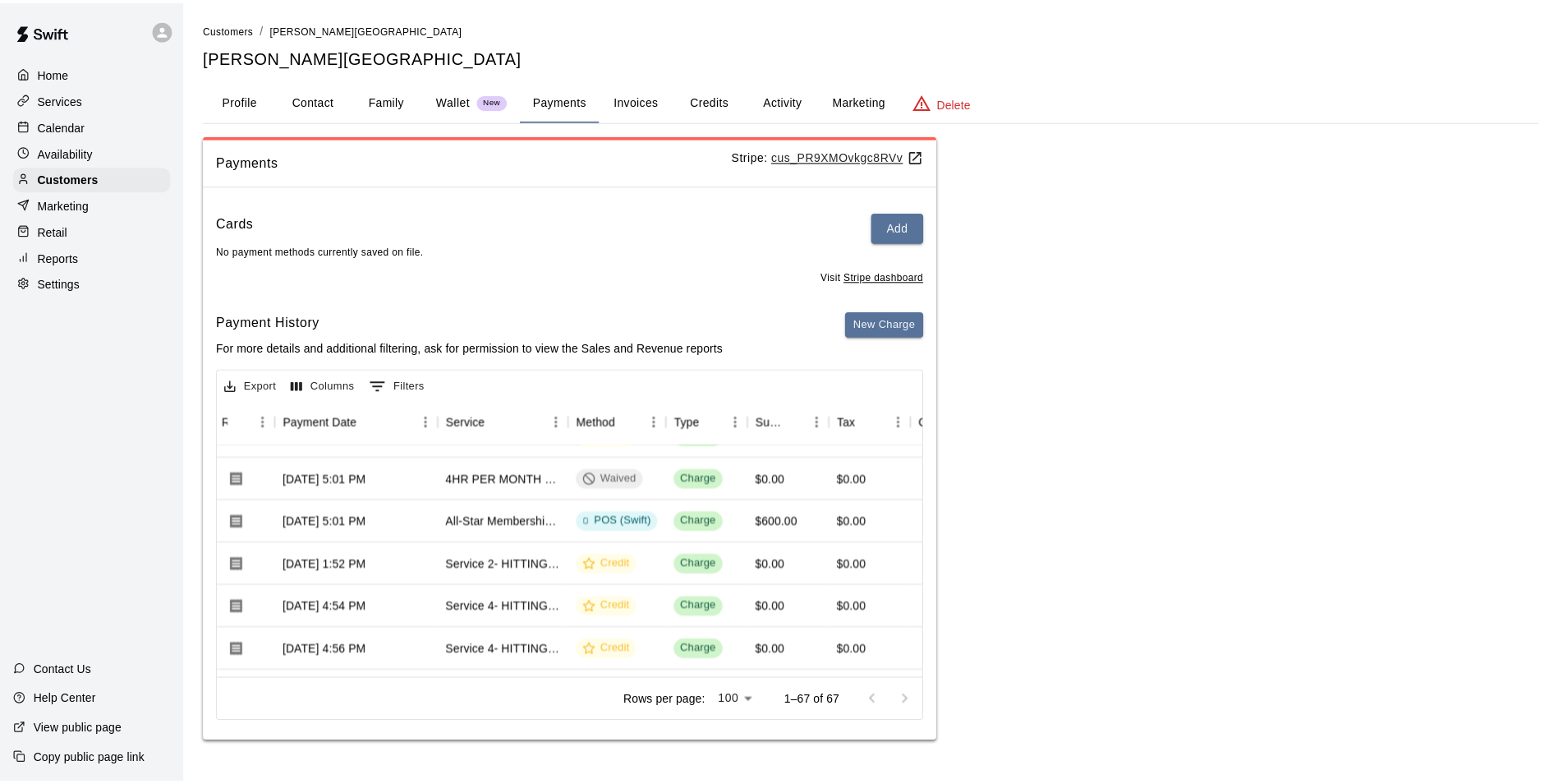
scroll to position [329, 0]
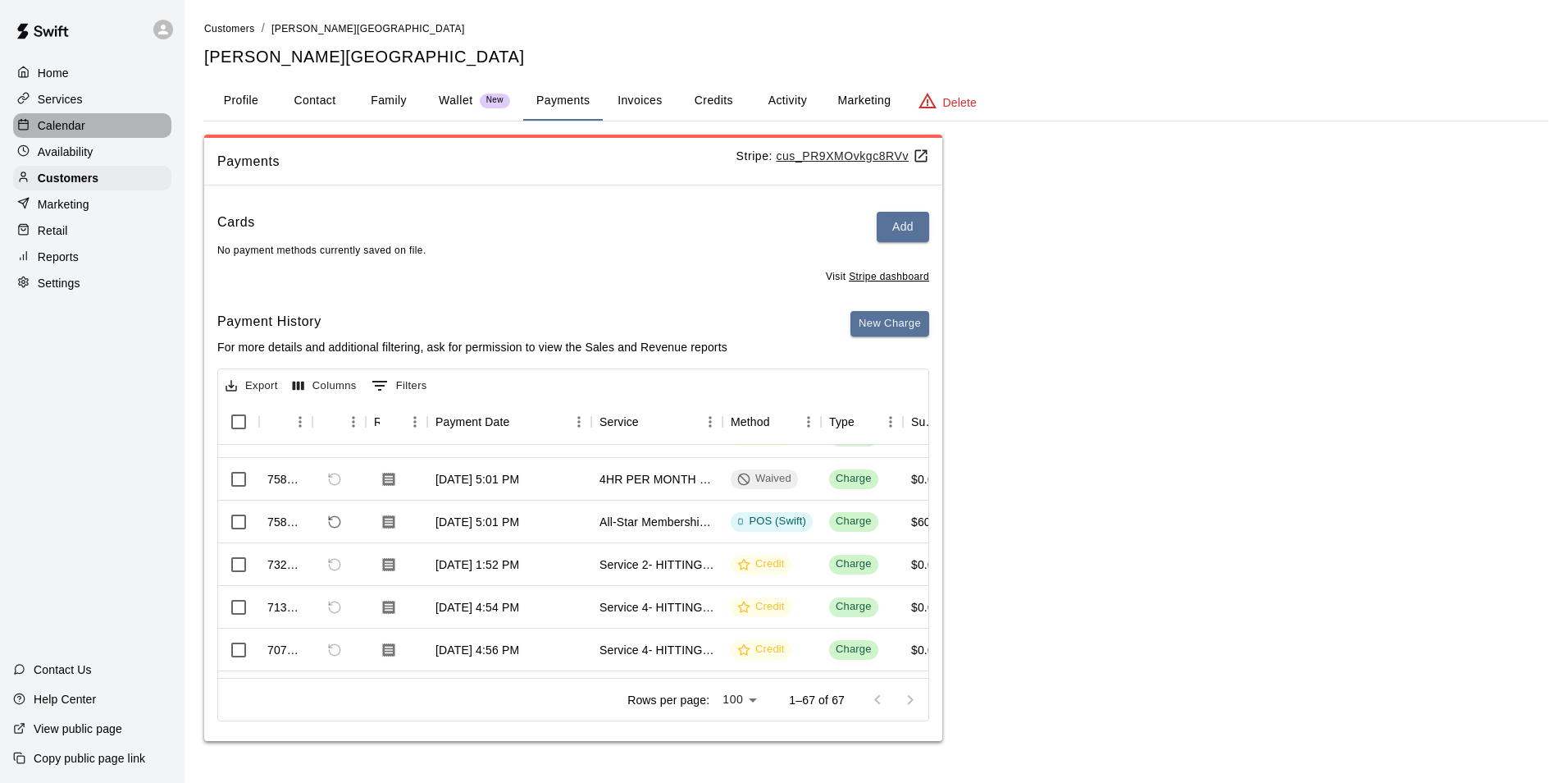
click at [76, 125] on p "Calendar" at bounding box center [61, 126] width 48 height 17
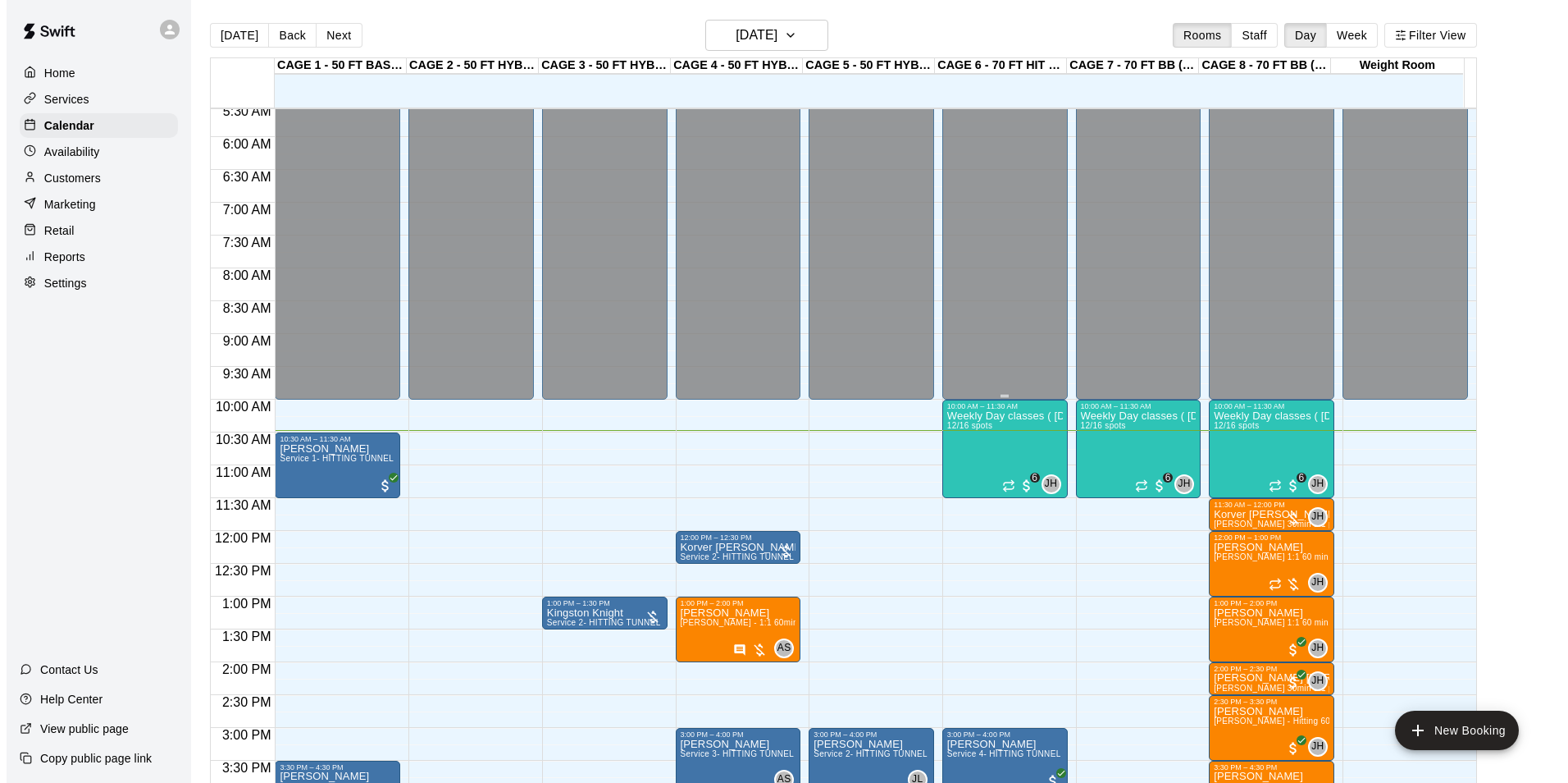
scroll to position [359, 0]
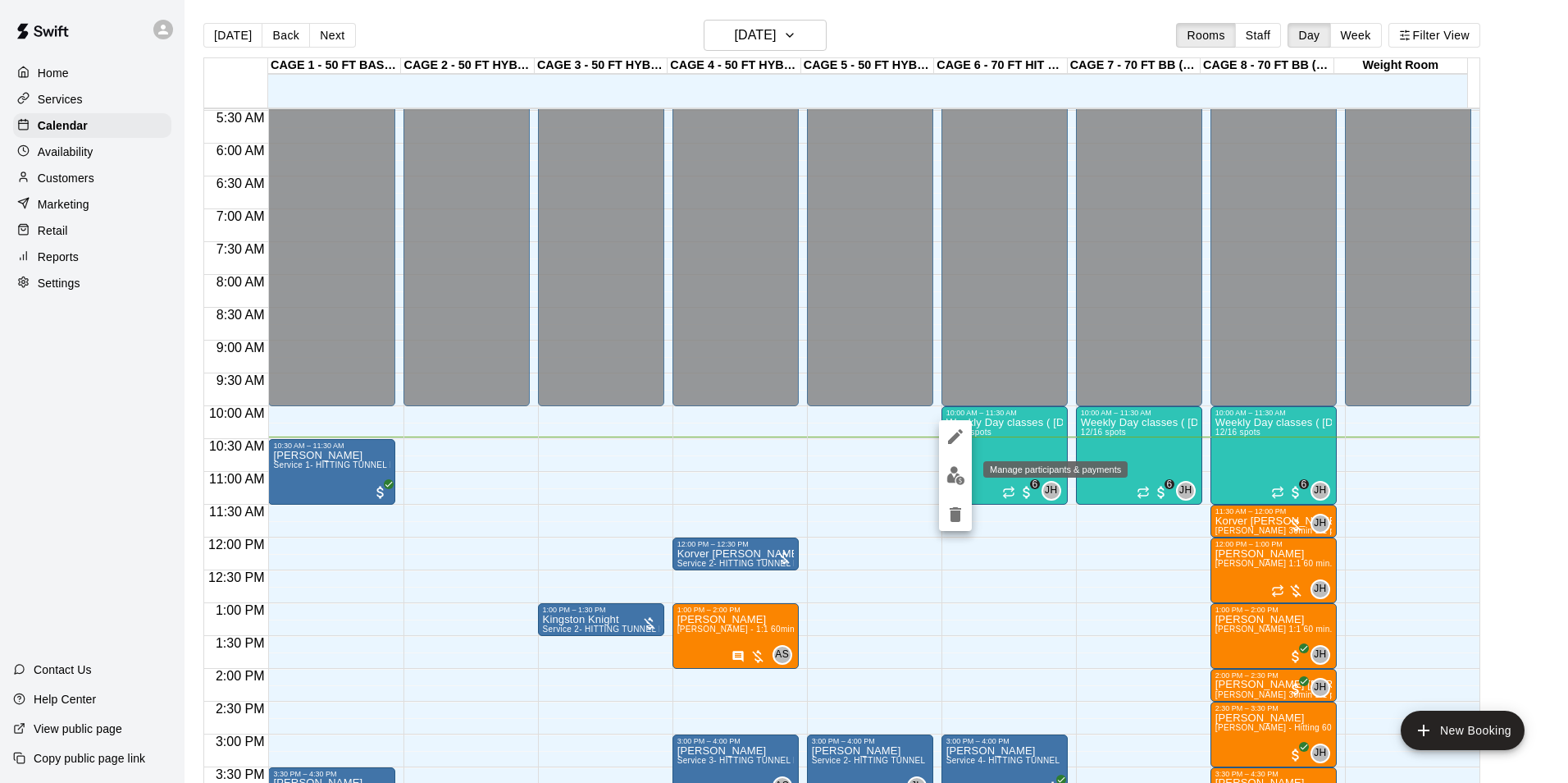
click at [953, 477] on img "edit" at bounding box center [956, 475] width 18 height 18
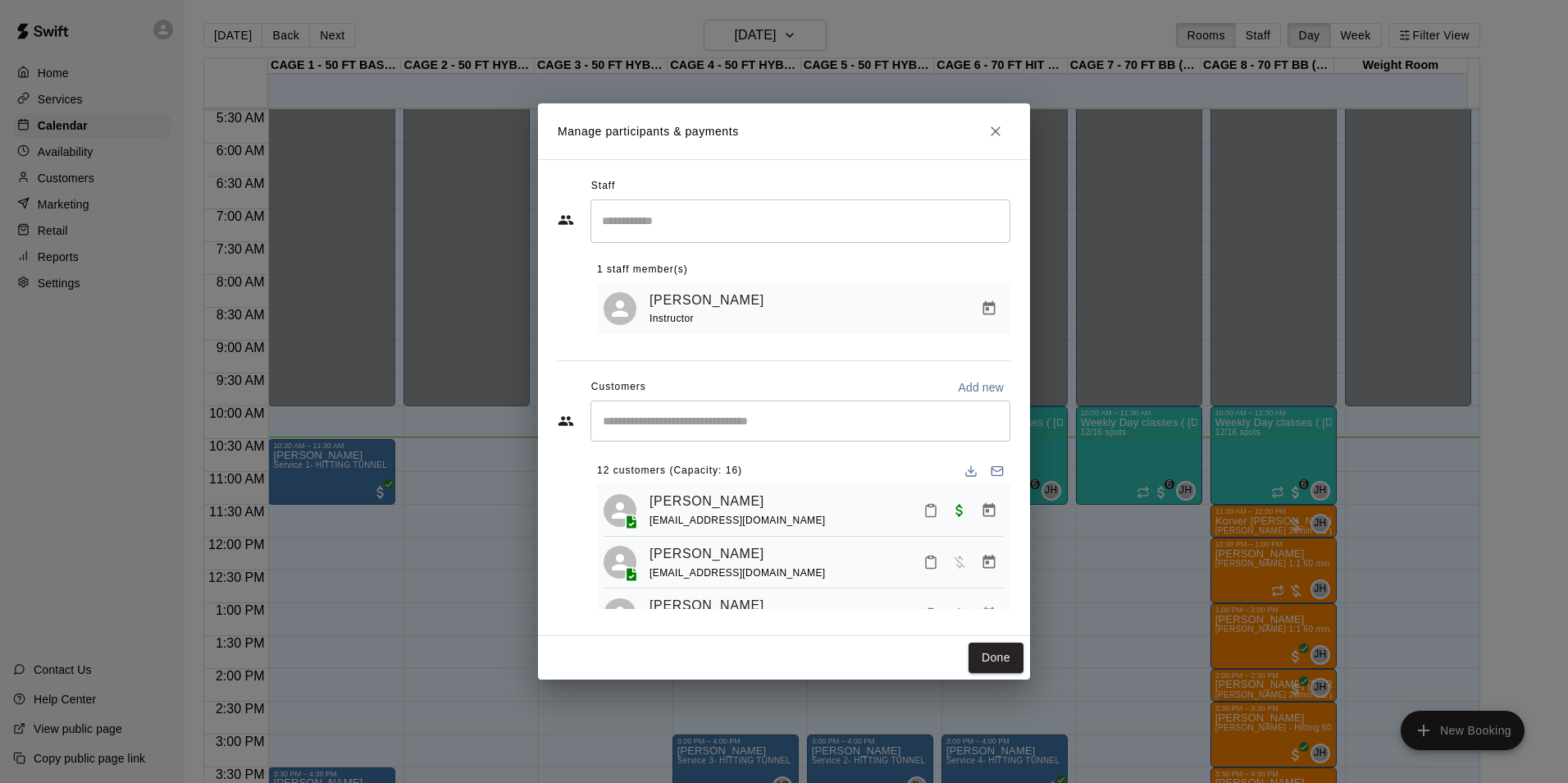
click at [721, 426] on input "Start typing to search customers..." at bounding box center [800, 421] width 405 height 17
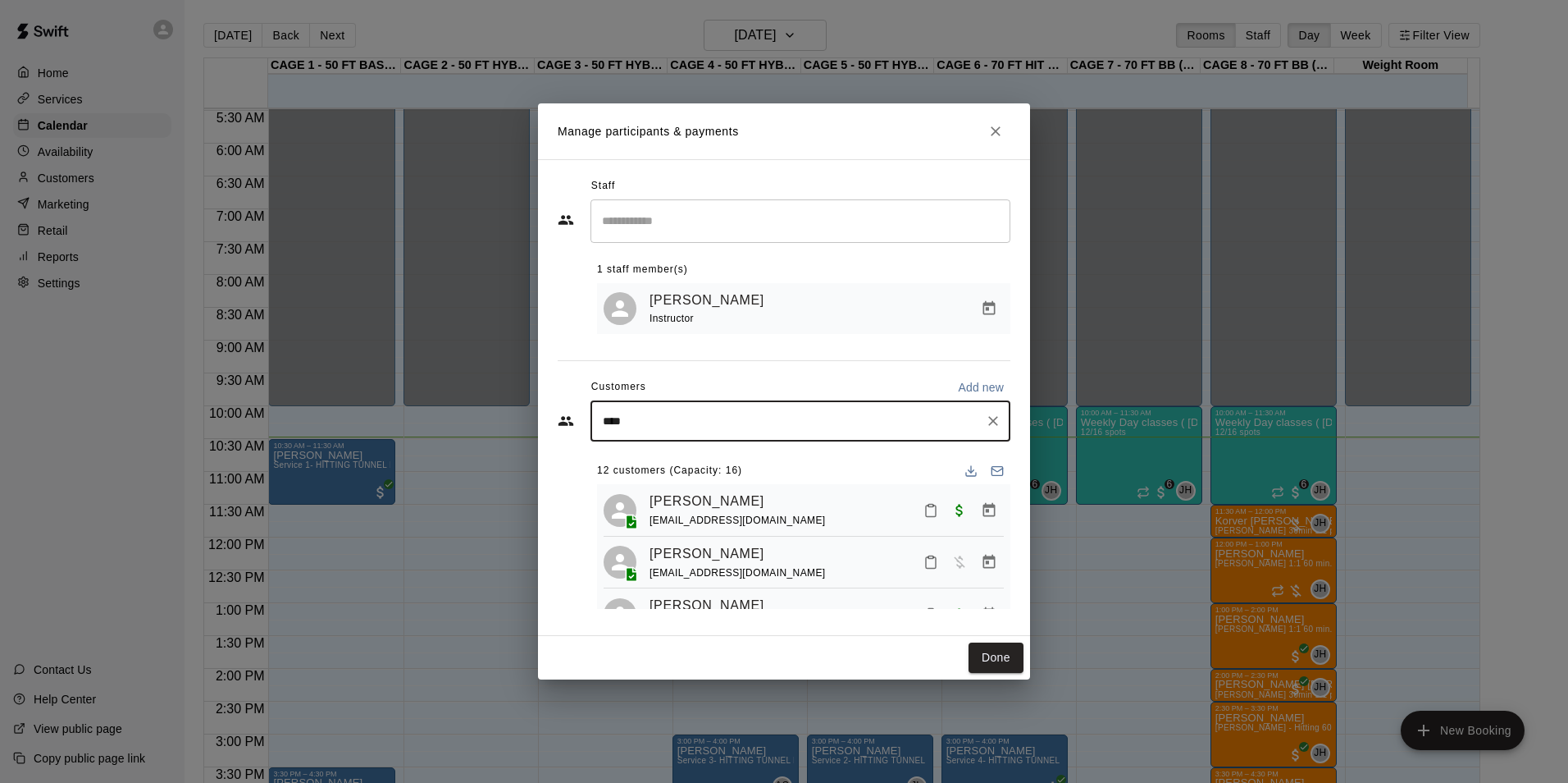
type input "*****"
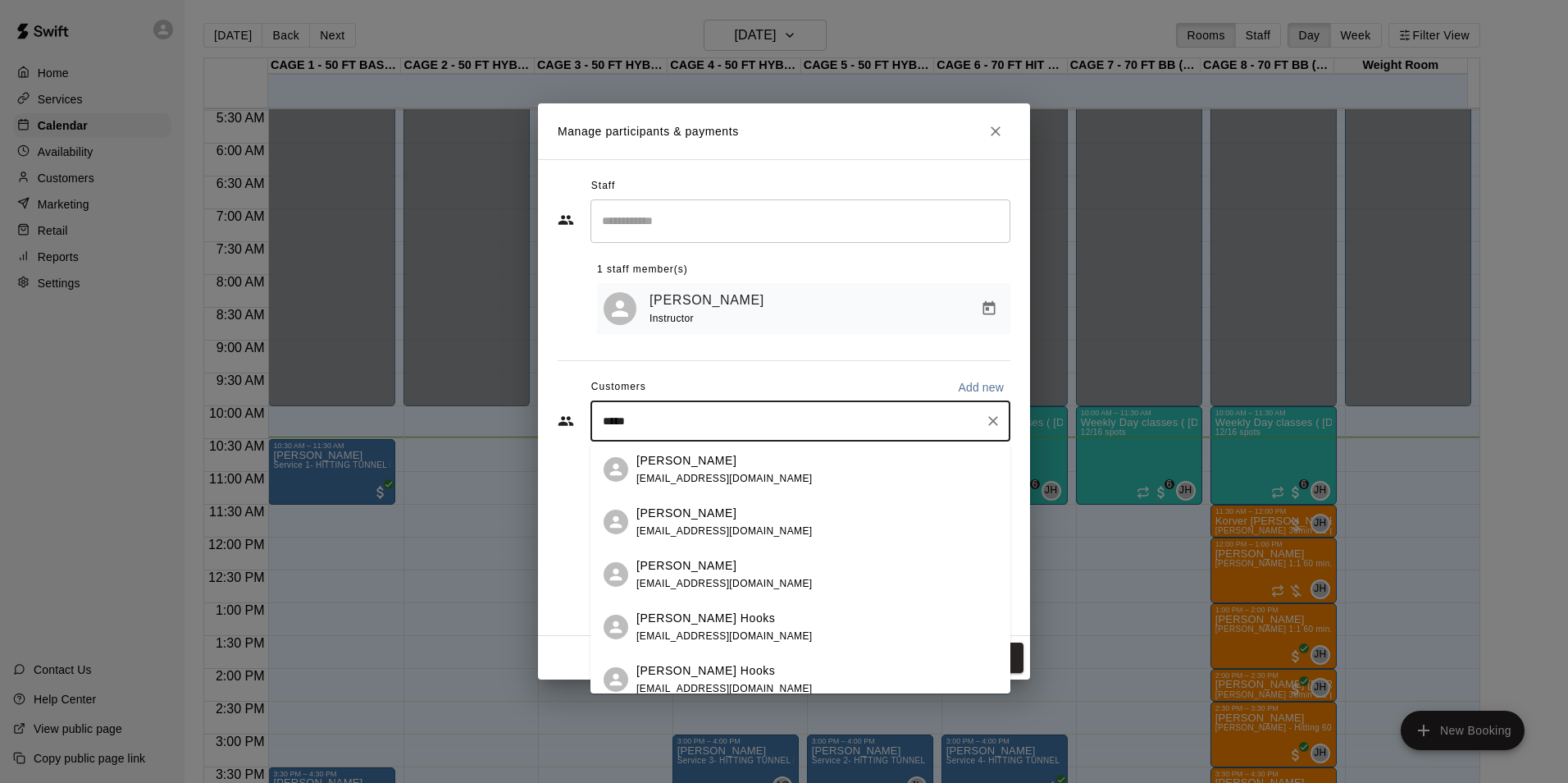
click at [710, 459] on p "[PERSON_NAME]" at bounding box center [686, 461] width 100 height 18
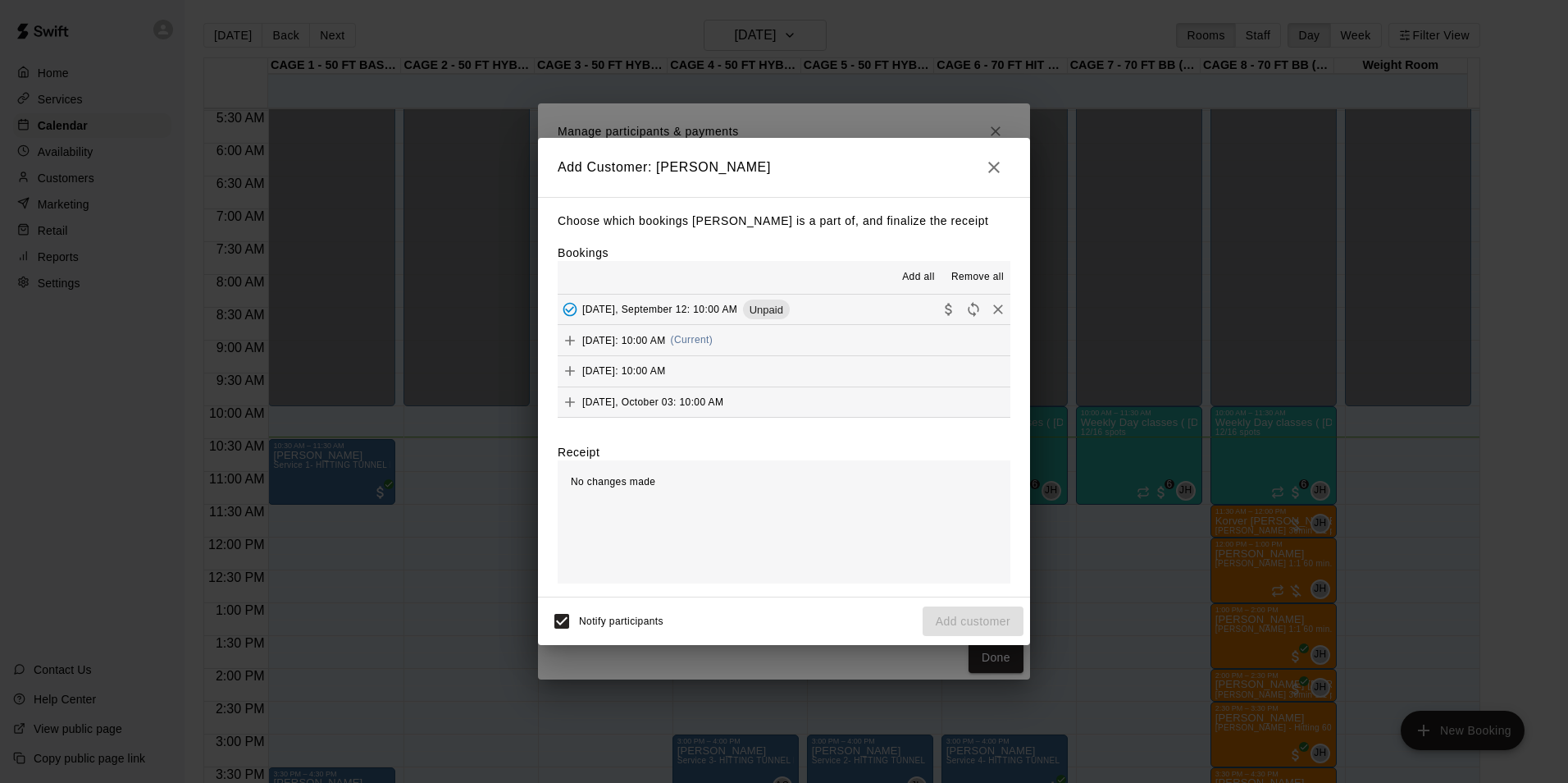
click at [674, 307] on span "[DATE], September 12: 10:00 AM" at bounding box center [659, 310] width 155 height 12
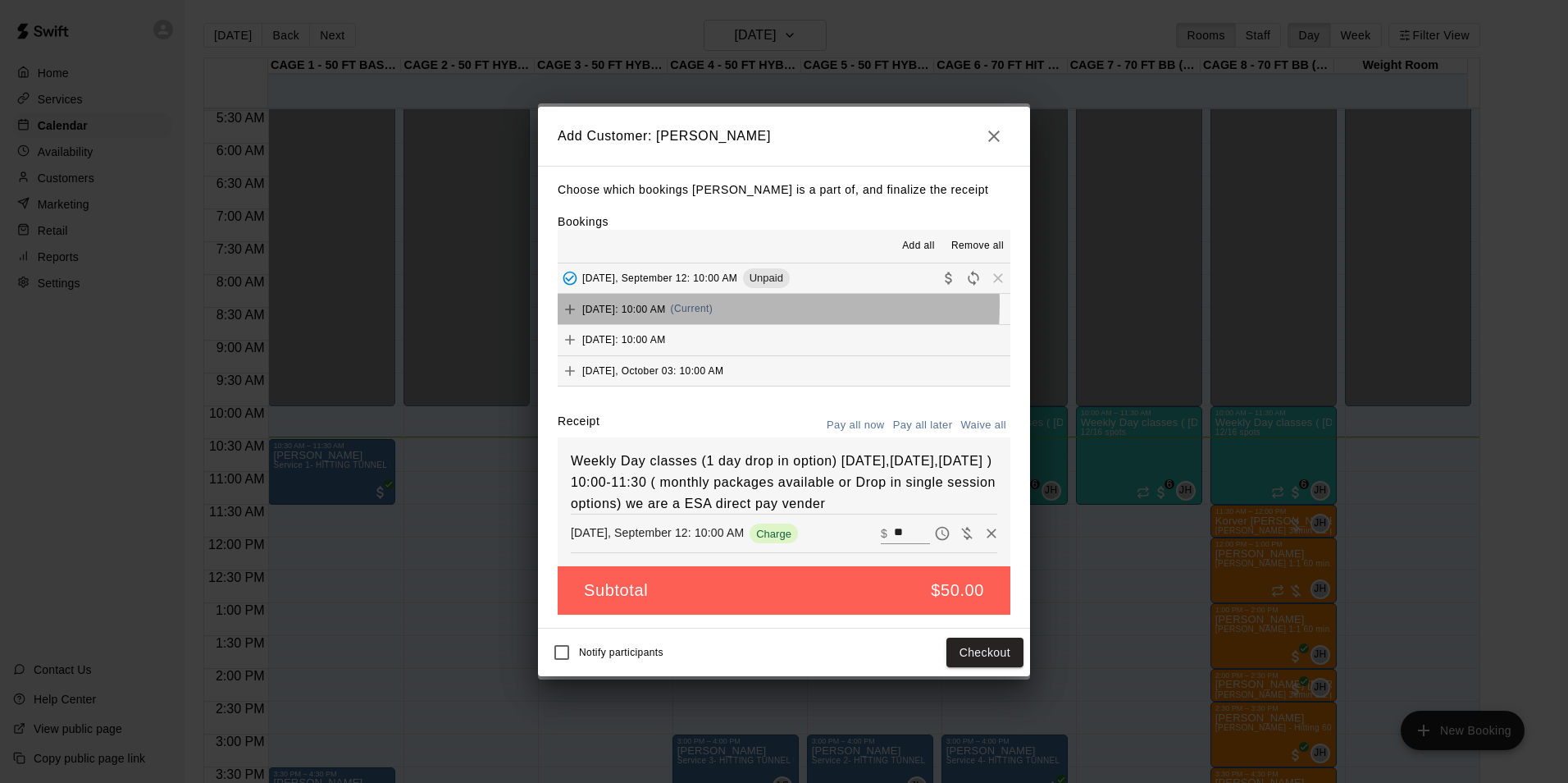
click at [648, 303] on span "[DATE]: 10:00 AM" at bounding box center [624, 309] width 84 height 12
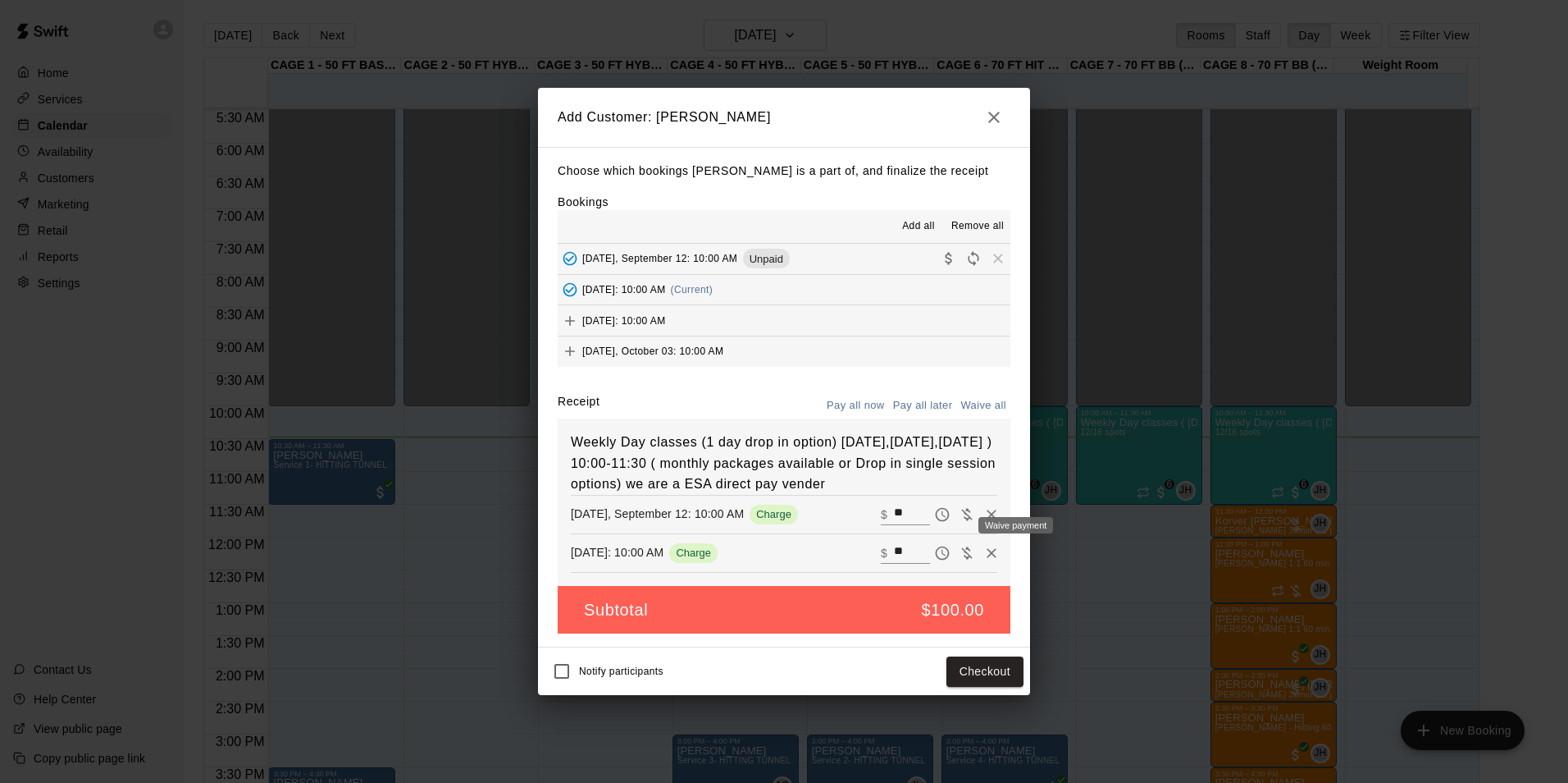
click at [977, 530] on div "Waive payment" at bounding box center [1011, 525] width 88 height 19
click at [977, 521] on div "Waive payment" at bounding box center [1011, 525] width 88 height 19
click at [974, 525] on div "Waive payment" at bounding box center [1011, 525] width 88 height 19
click at [984, 523] on icon "Remove" at bounding box center [992, 514] width 17 height 17
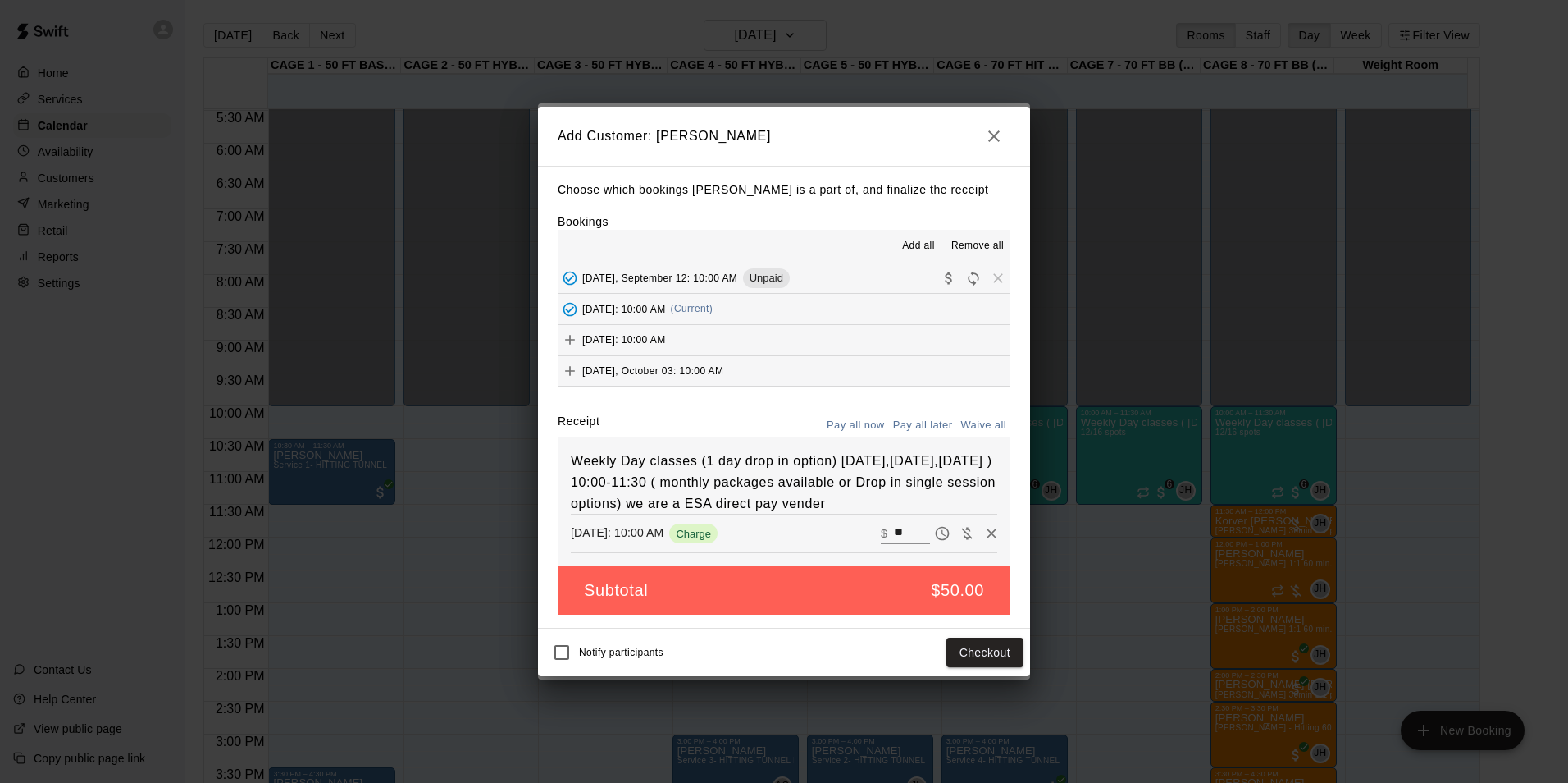
click at [972, 416] on button "Waive all" at bounding box center [983, 425] width 55 height 25
type input "*"
click at [979, 665] on button "Add customer" at bounding box center [973, 653] width 101 height 30
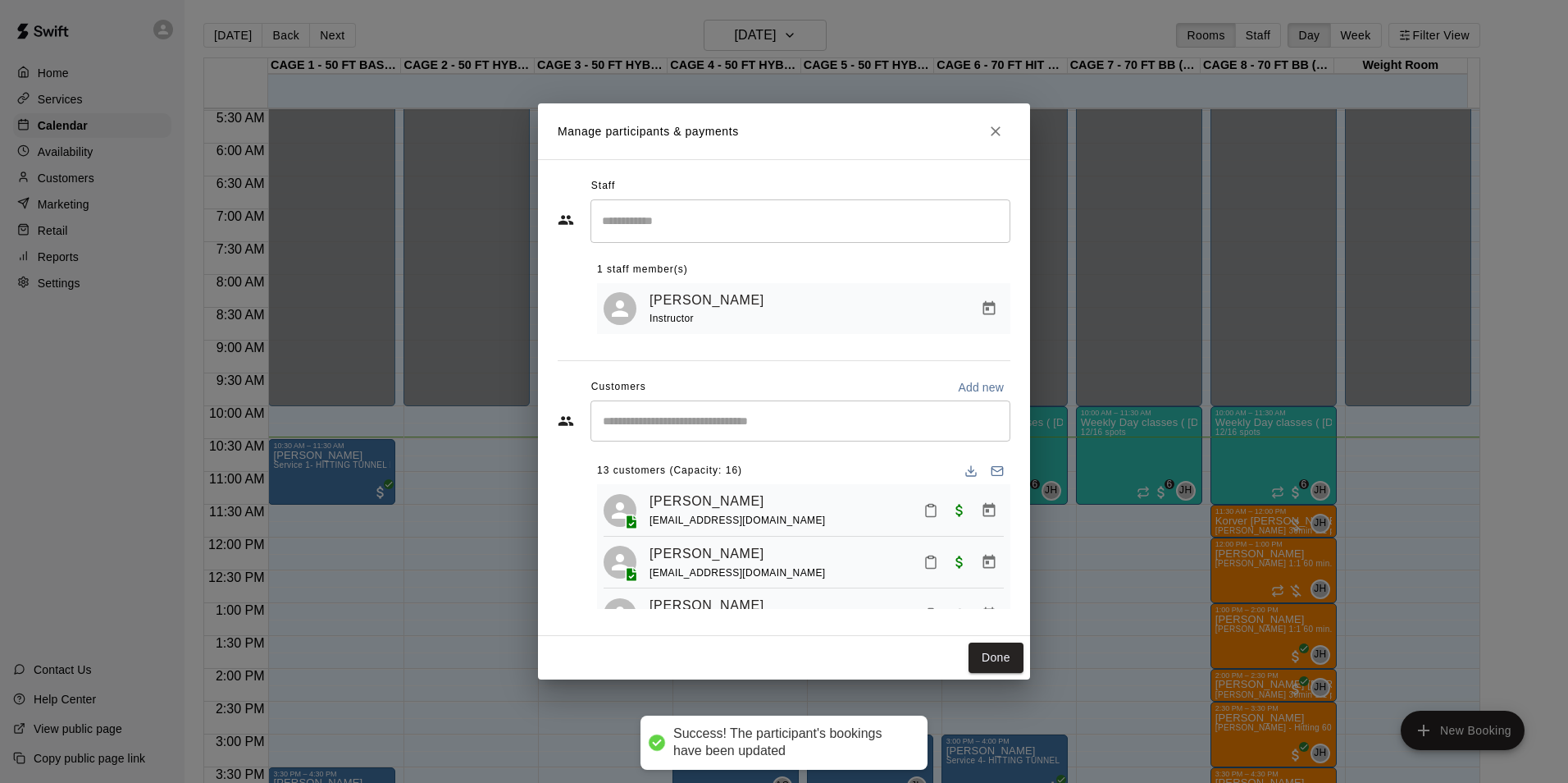
click at [818, 427] on input "Start typing to search customers..." at bounding box center [800, 421] width 405 height 17
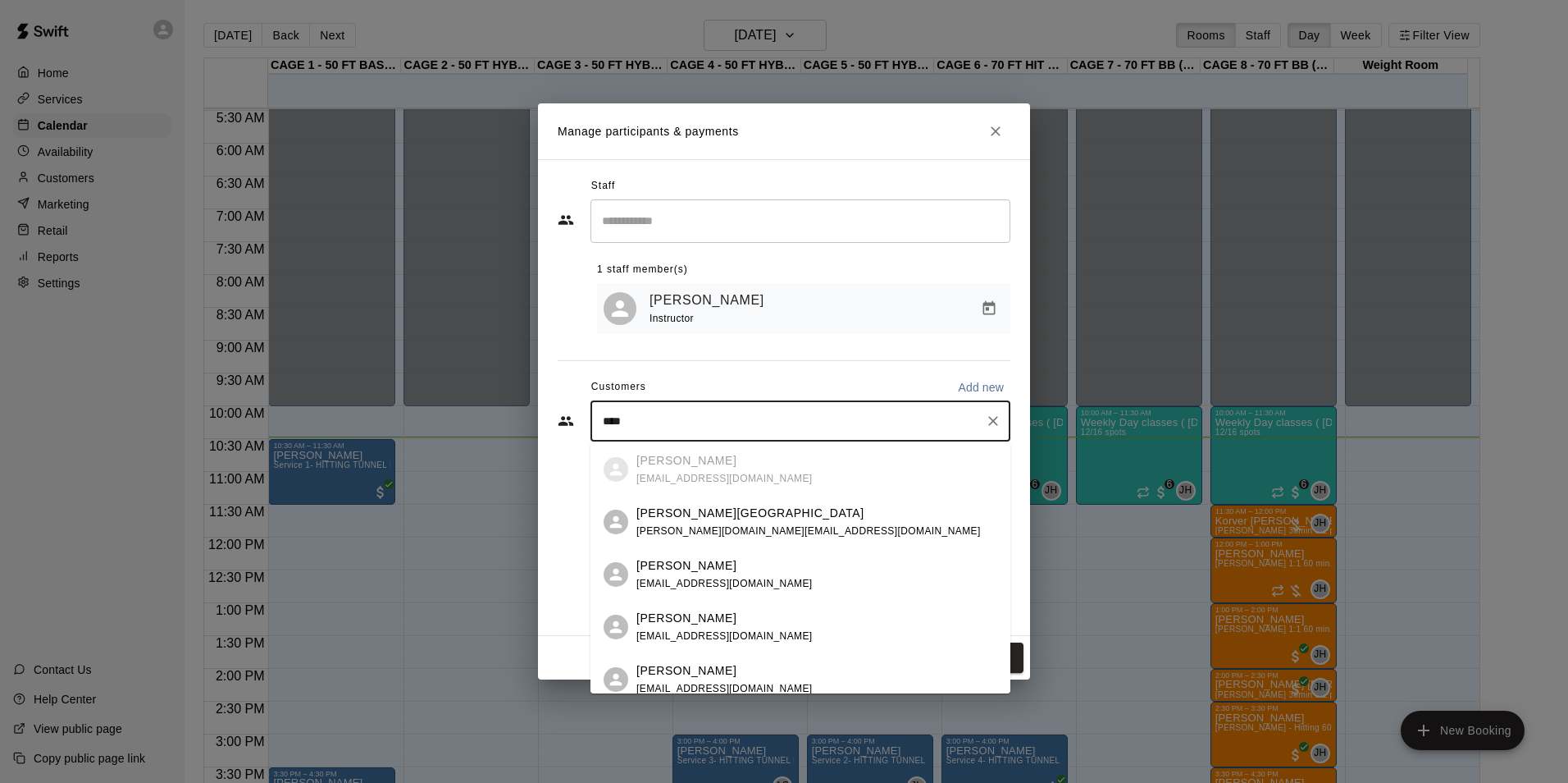
type input "*****"
click at [690, 624] on p "[PERSON_NAME] Hooks" at bounding box center [706, 618] width 138 height 18
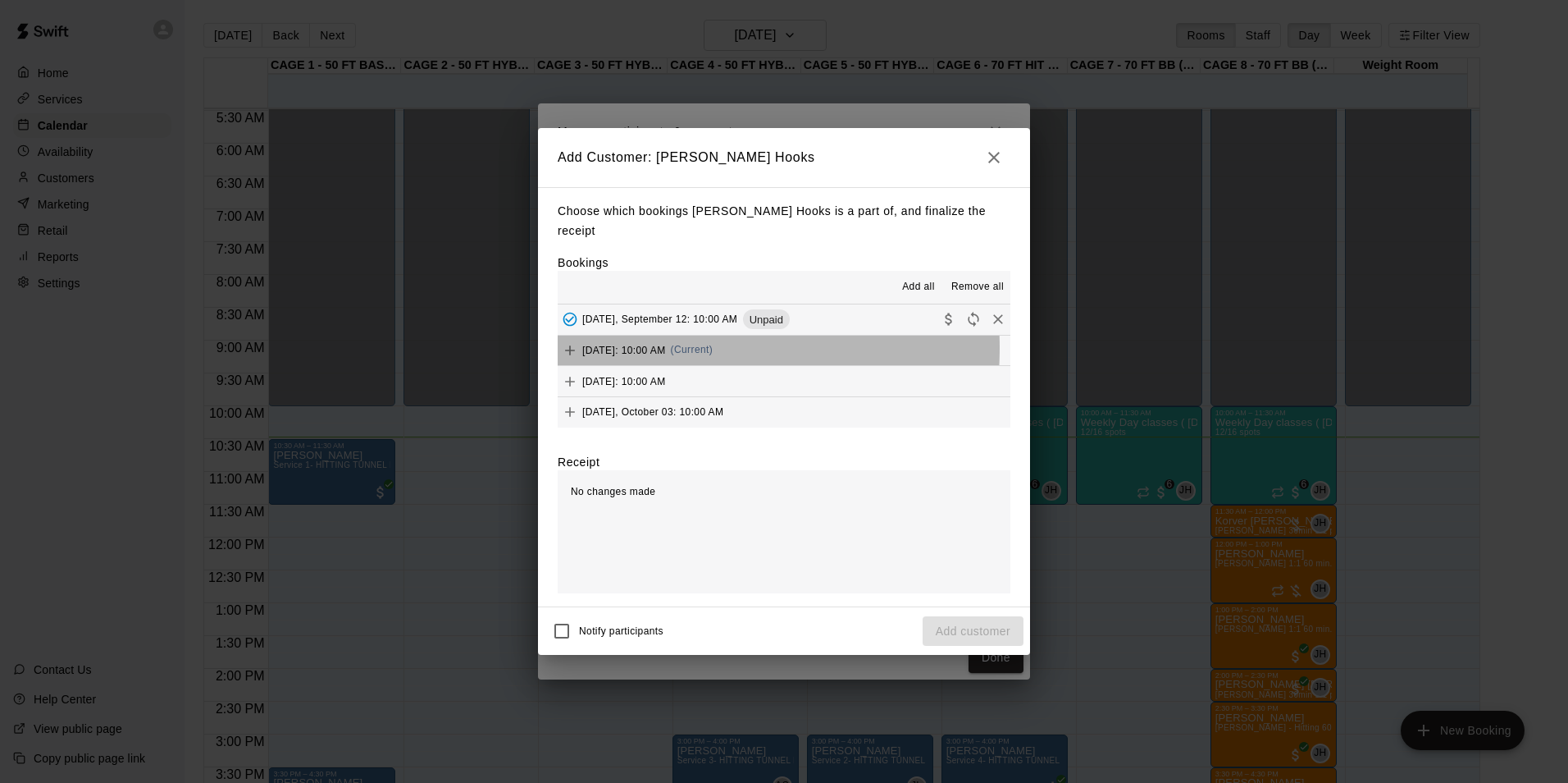
click at [617, 344] on span "[DATE]: 10:00 AM" at bounding box center [624, 350] width 84 height 12
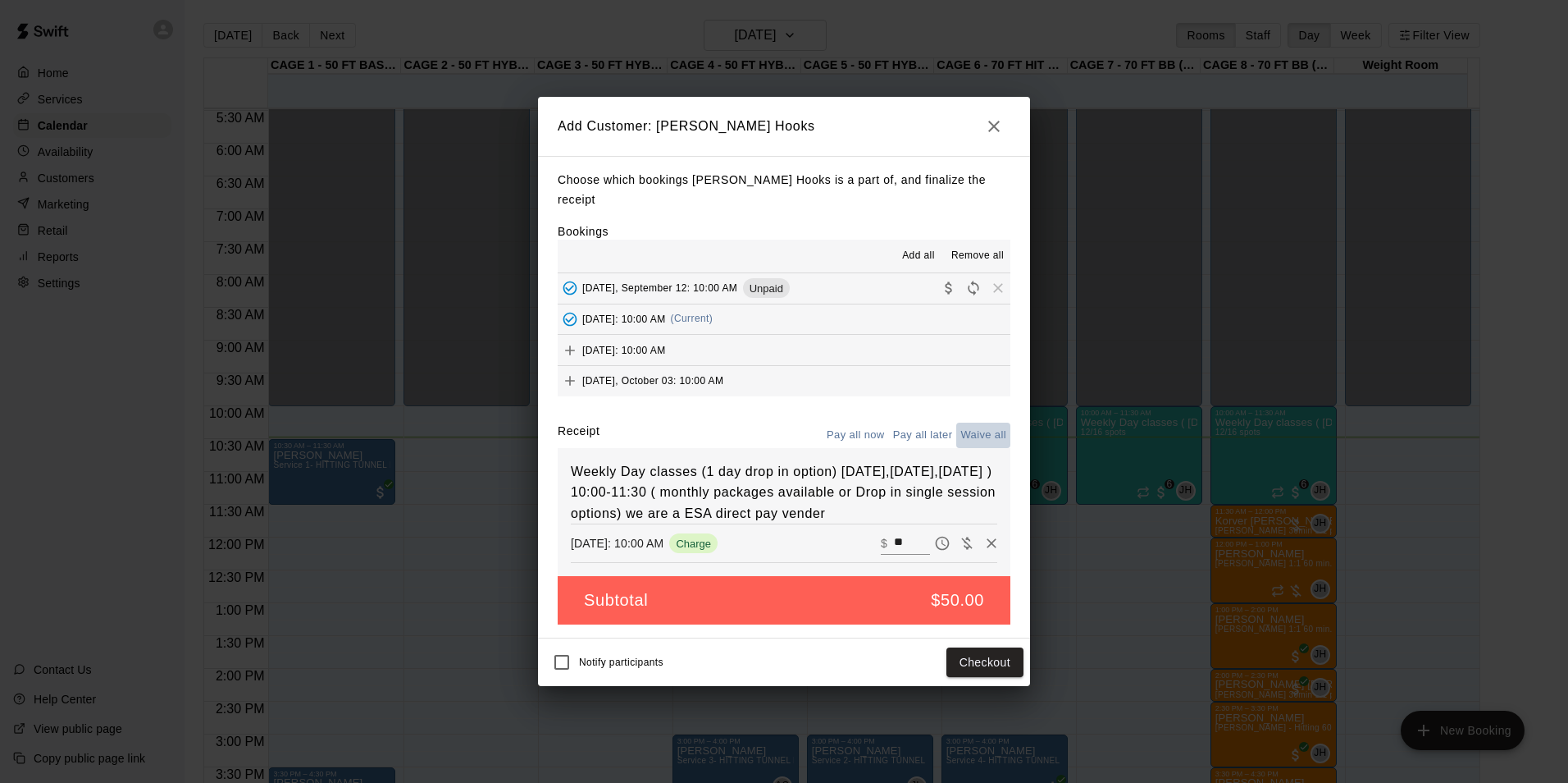
click at [976, 422] on button "Waive all" at bounding box center [983, 435] width 55 height 25
type input "*"
click at [972, 670] on button "Add customer" at bounding box center [973, 662] width 101 height 30
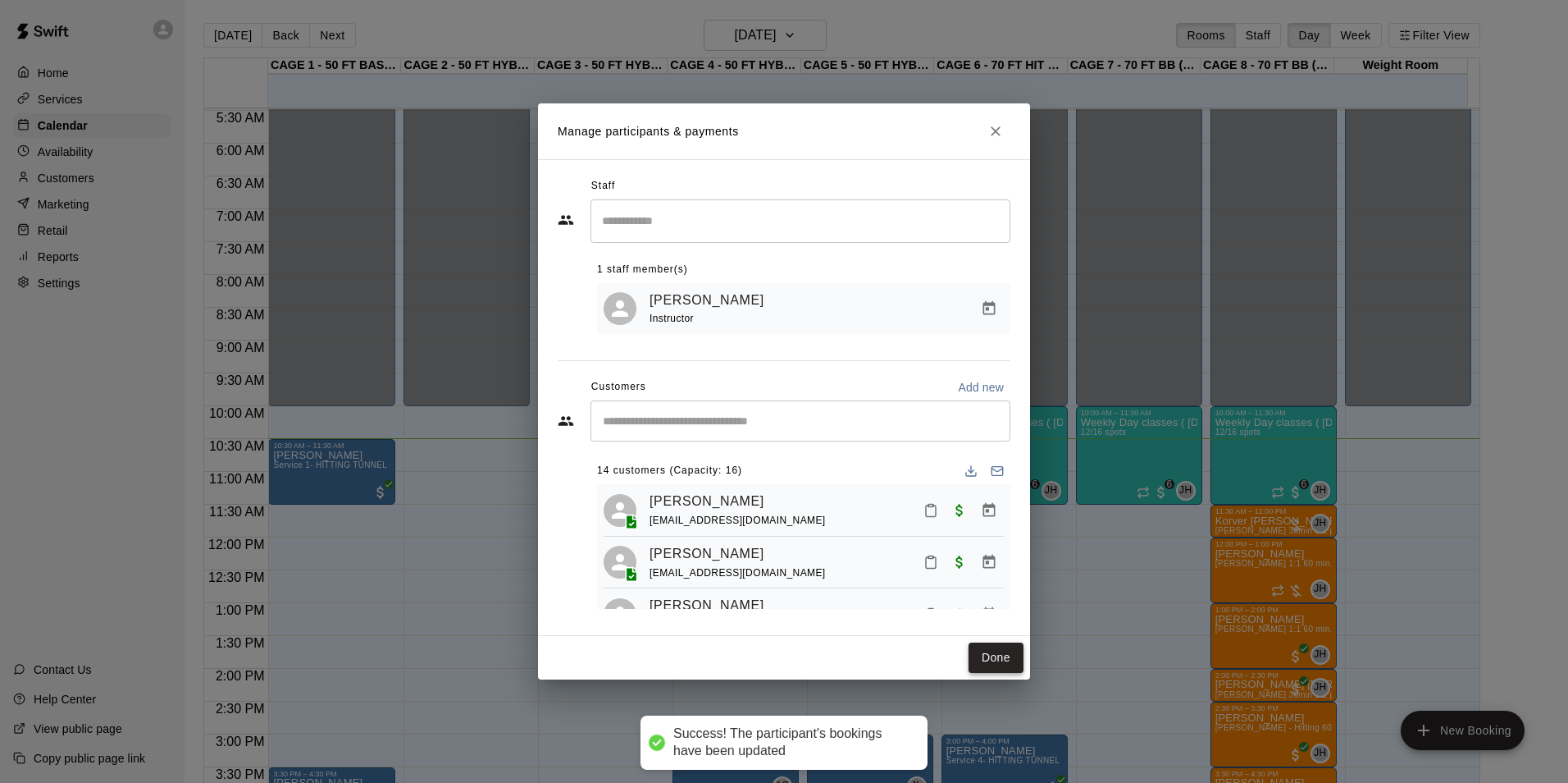
click at [986, 663] on button "Done" at bounding box center [995, 657] width 55 height 30
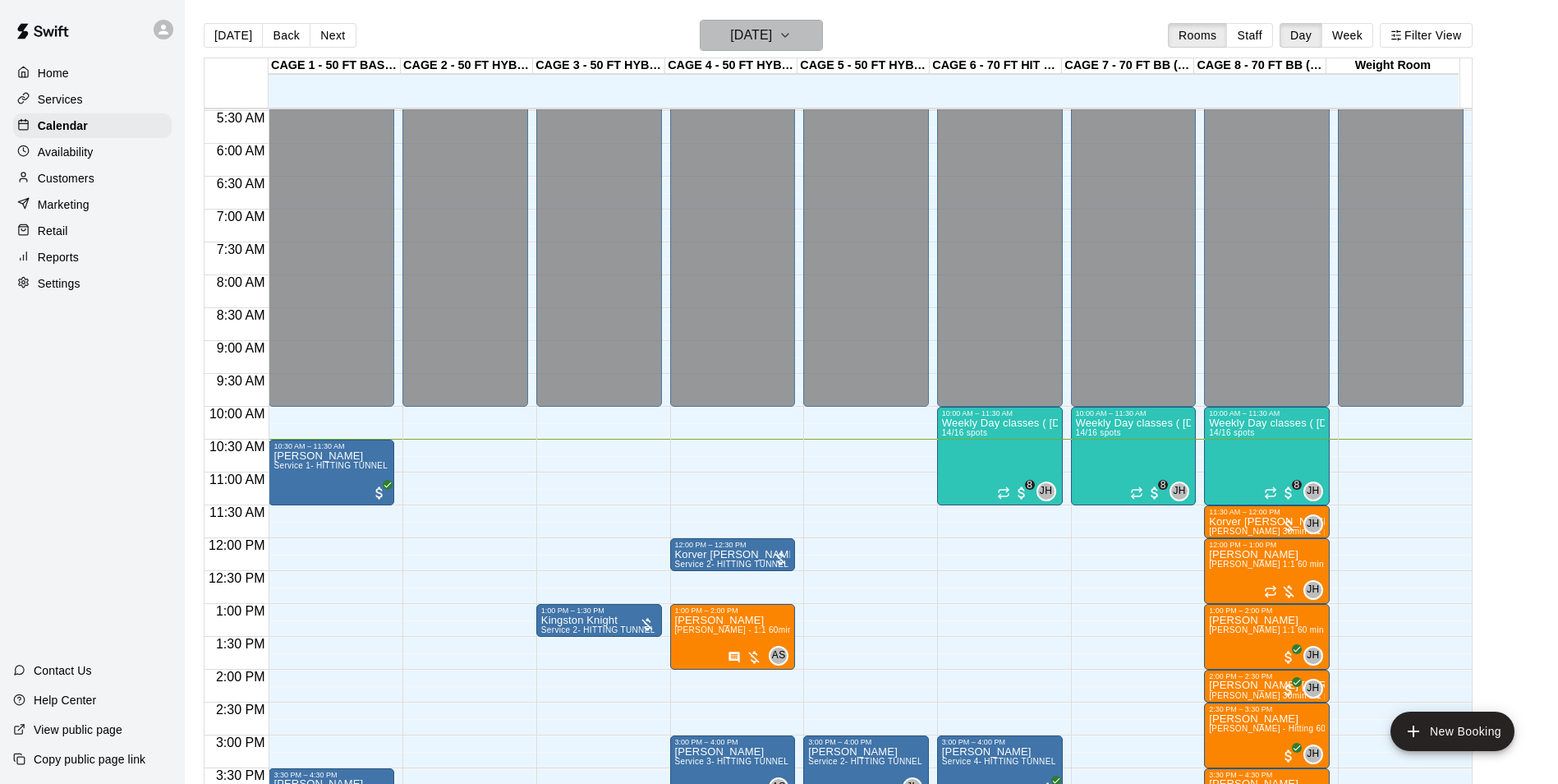
click at [749, 39] on h6 "[DATE]" at bounding box center [751, 34] width 42 height 23
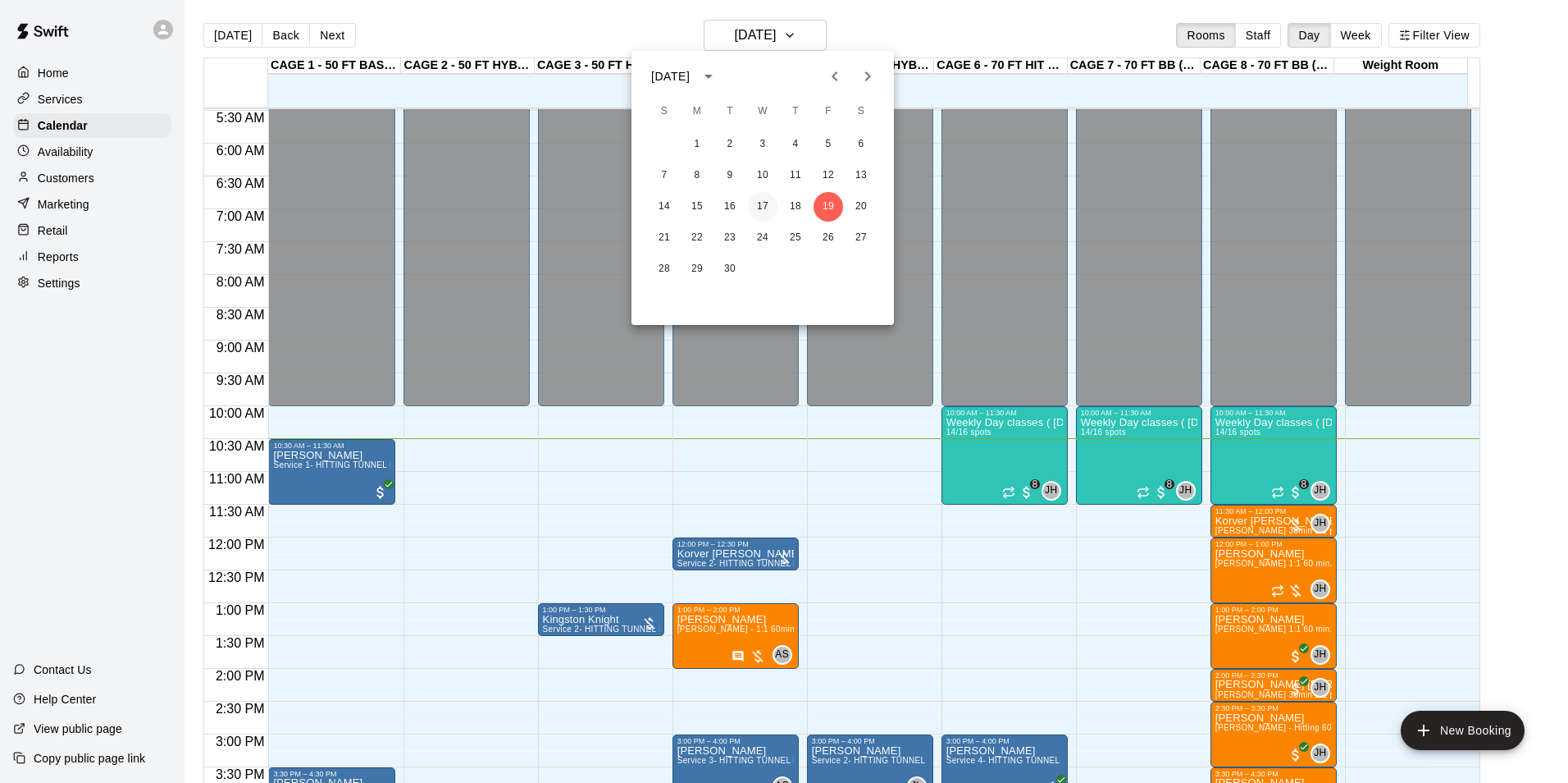
click at [763, 207] on button "17" at bounding box center [763, 206] width 29 height 29
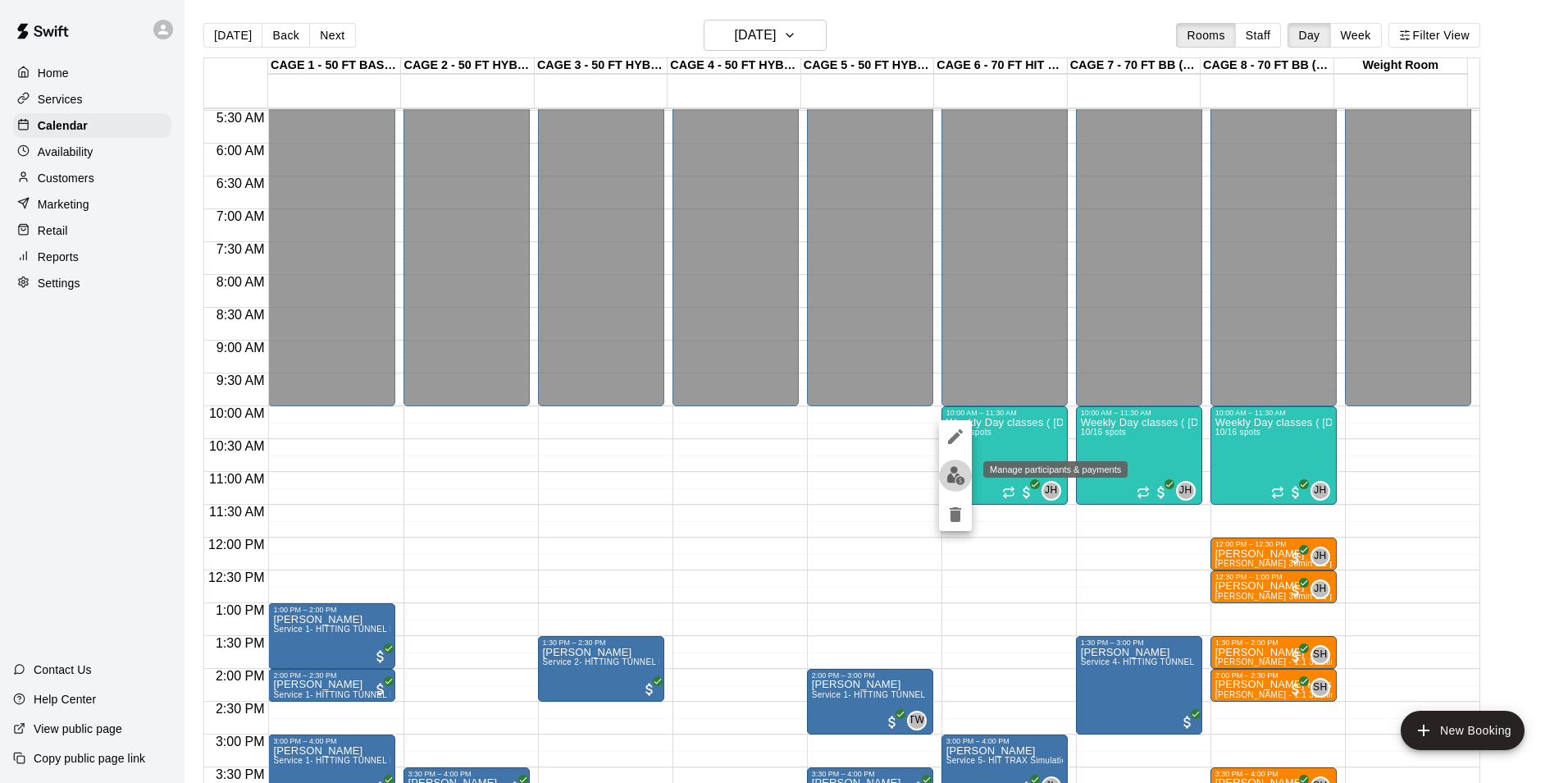
click at [951, 469] on img "edit" at bounding box center [956, 475] width 18 height 18
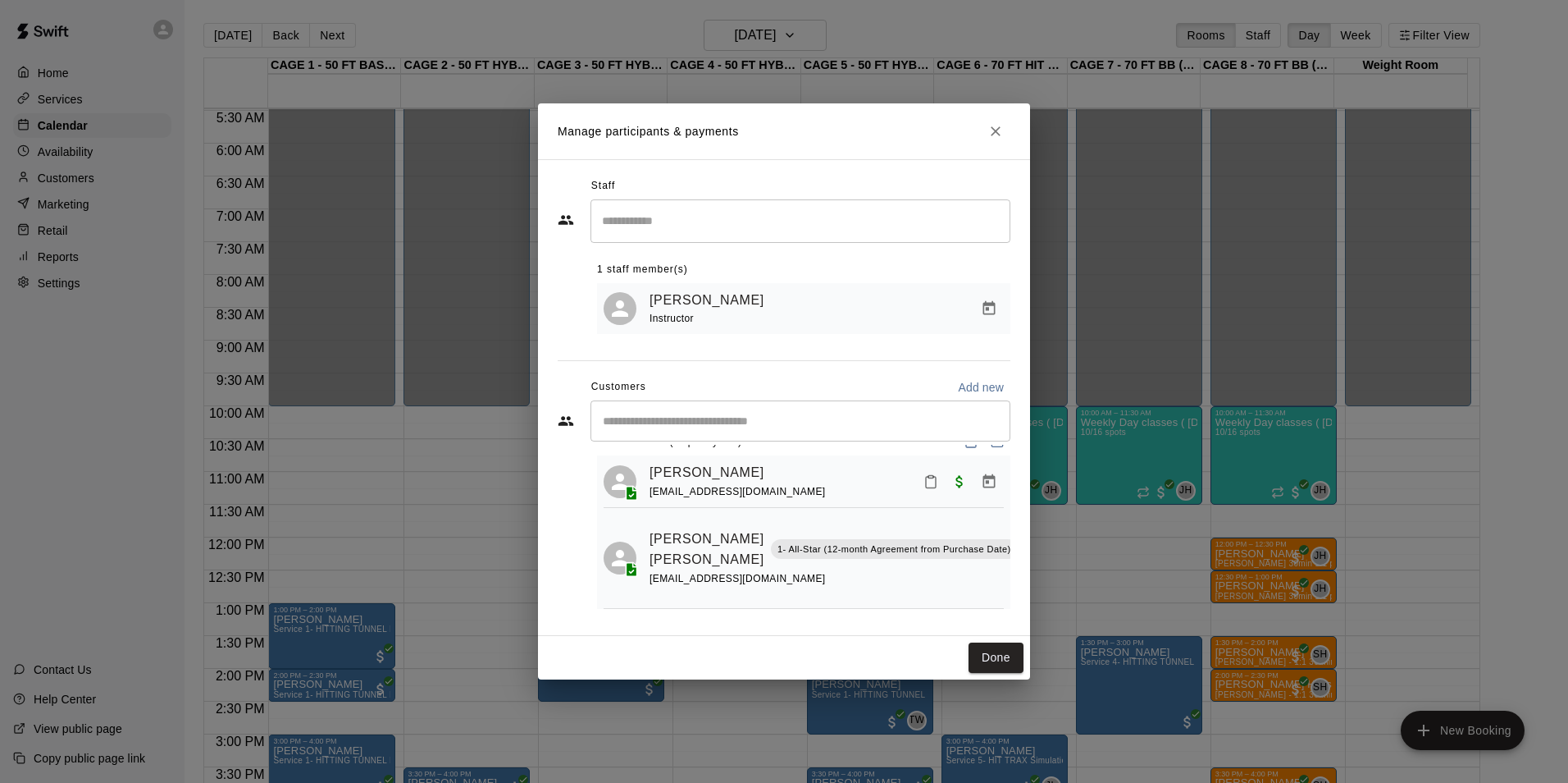
scroll to position [0, 0]
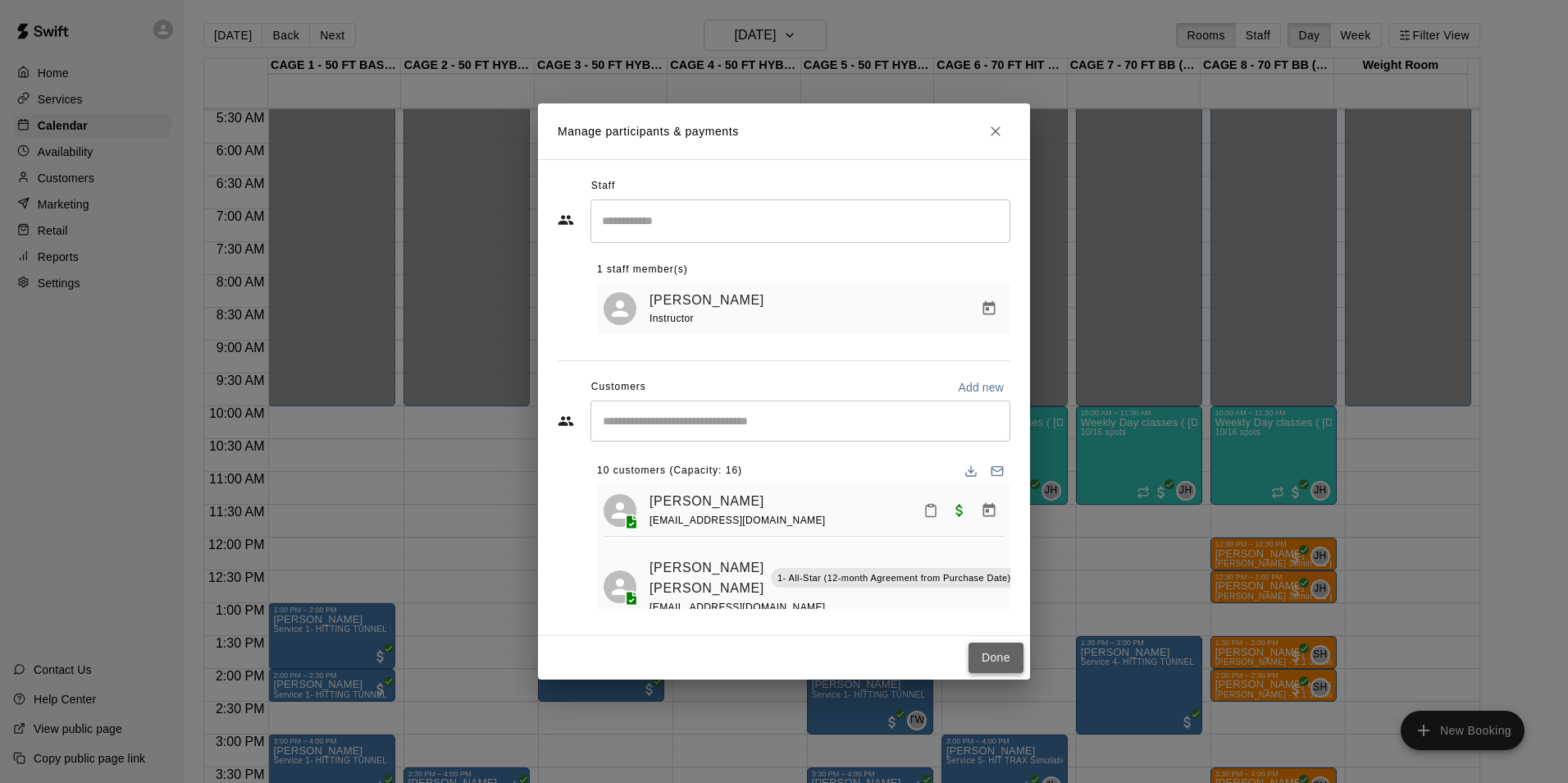
click at [999, 660] on button "Done" at bounding box center [995, 657] width 55 height 30
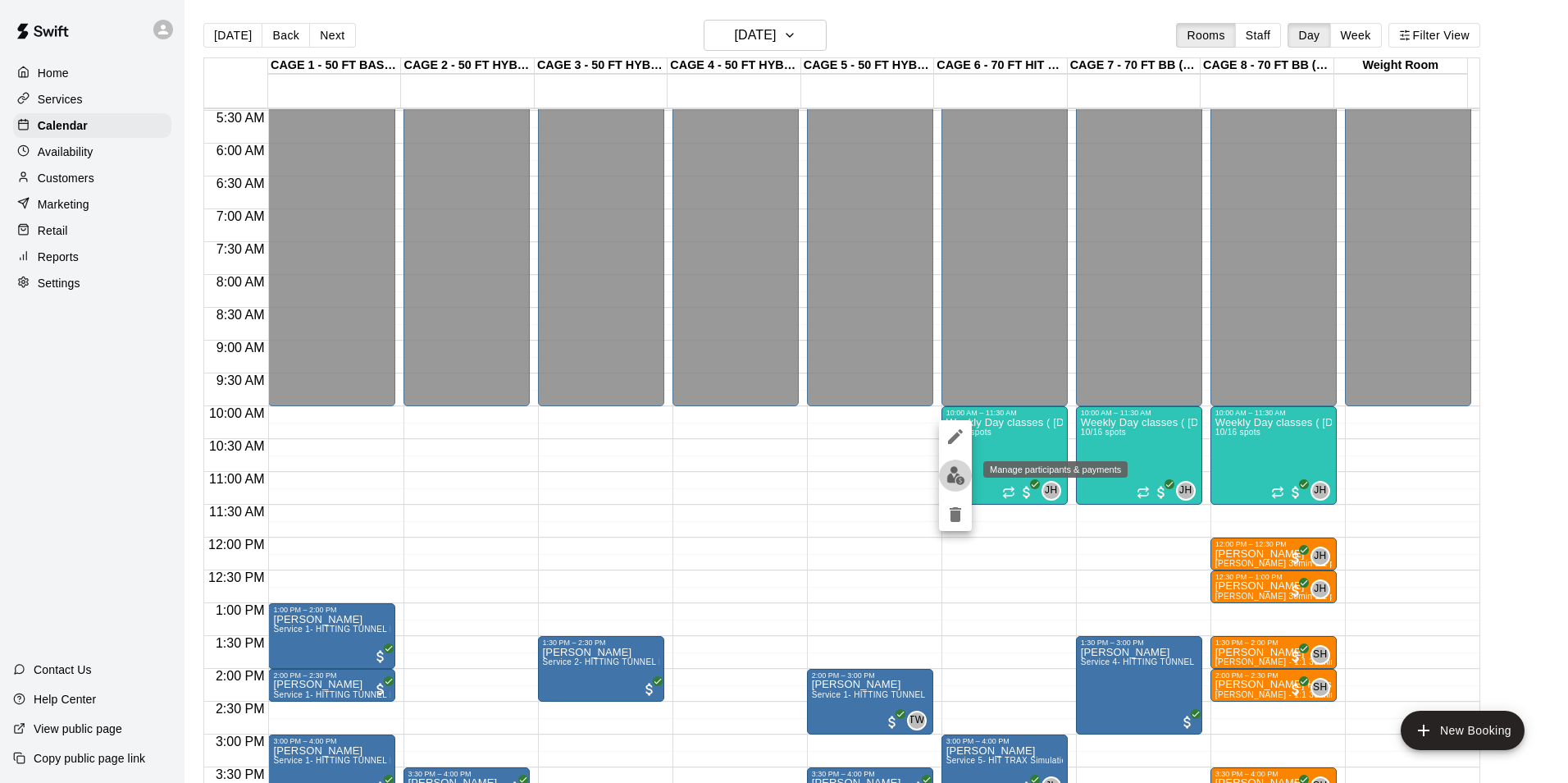
click at [955, 467] on img "edit" at bounding box center [956, 475] width 18 height 18
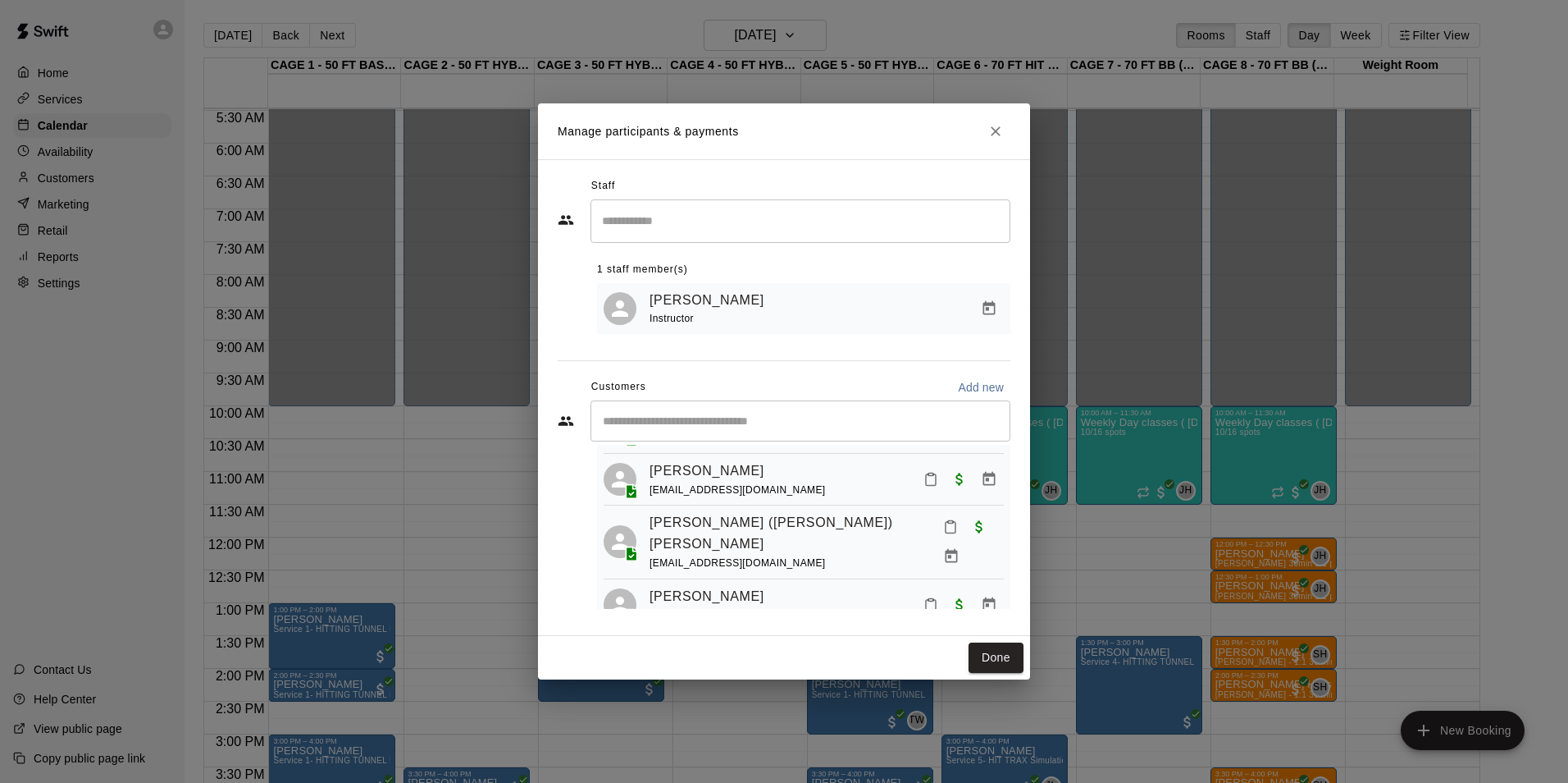
scroll to position [473, 0]
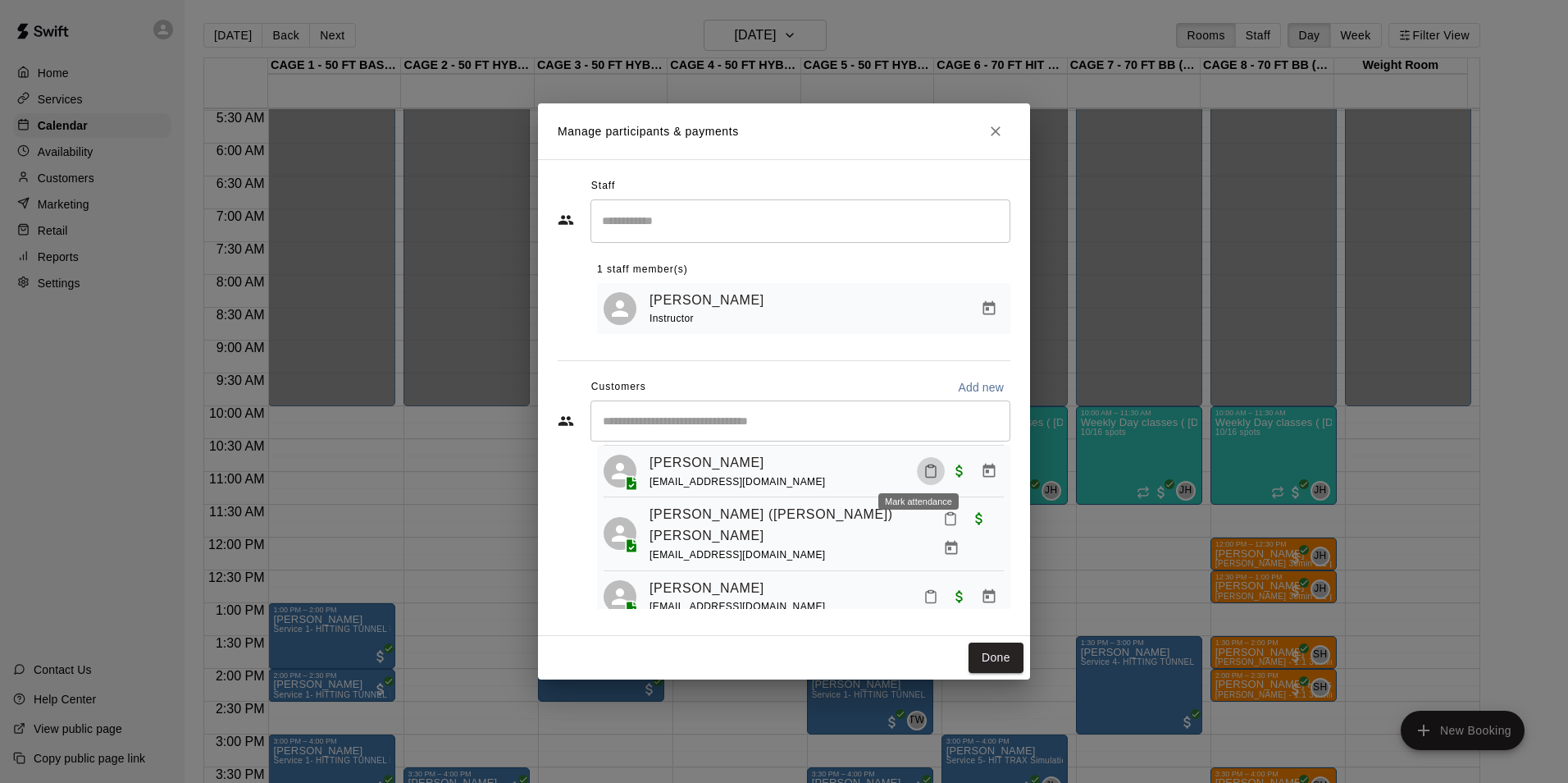
click at [924, 468] on icon "Mark attendance" at bounding box center [931, 471] width 15 height 15
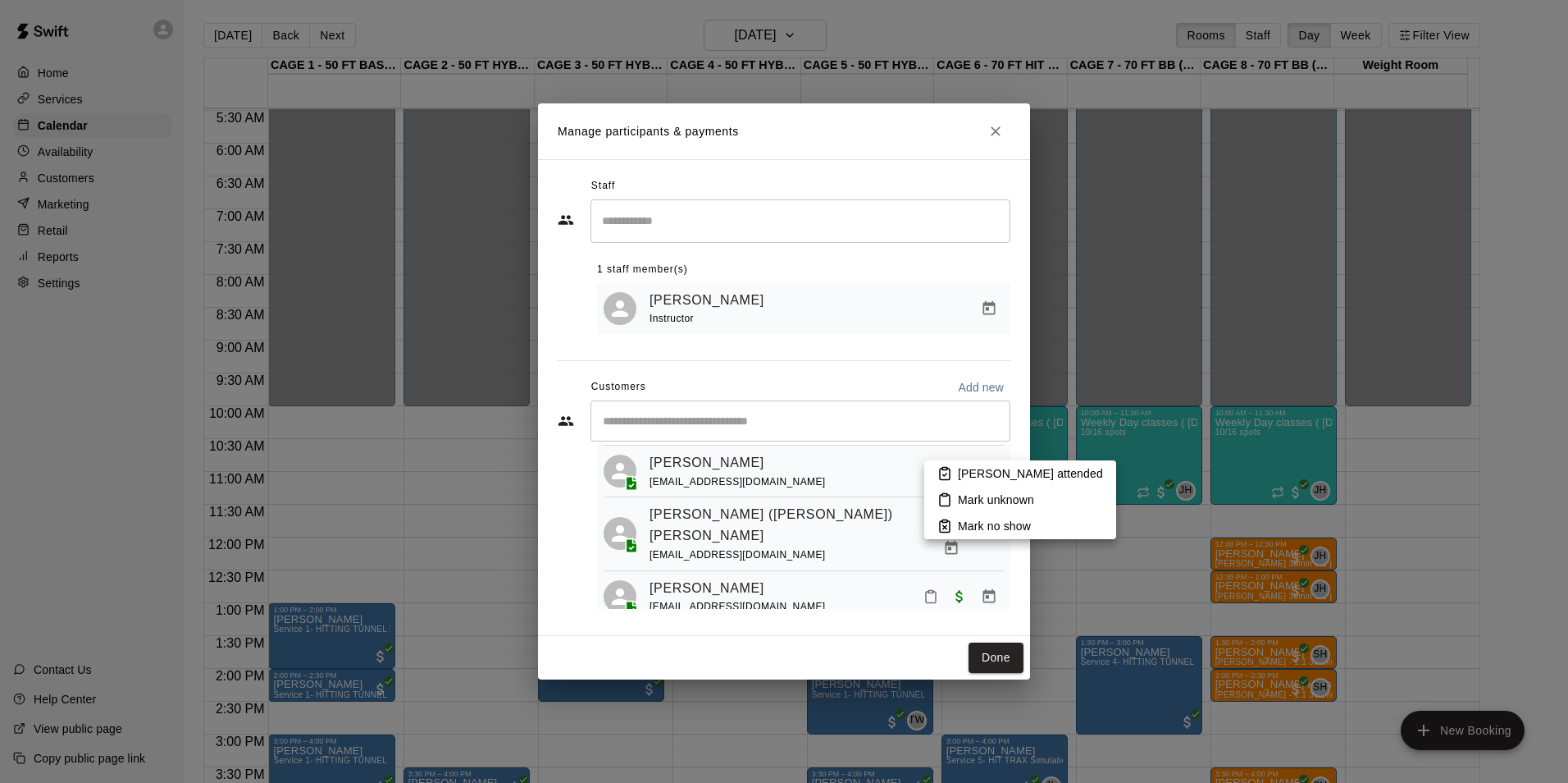
click at [979, 478] on p "Mark attended" at bounding box center [1030, 473] width 145 height 17
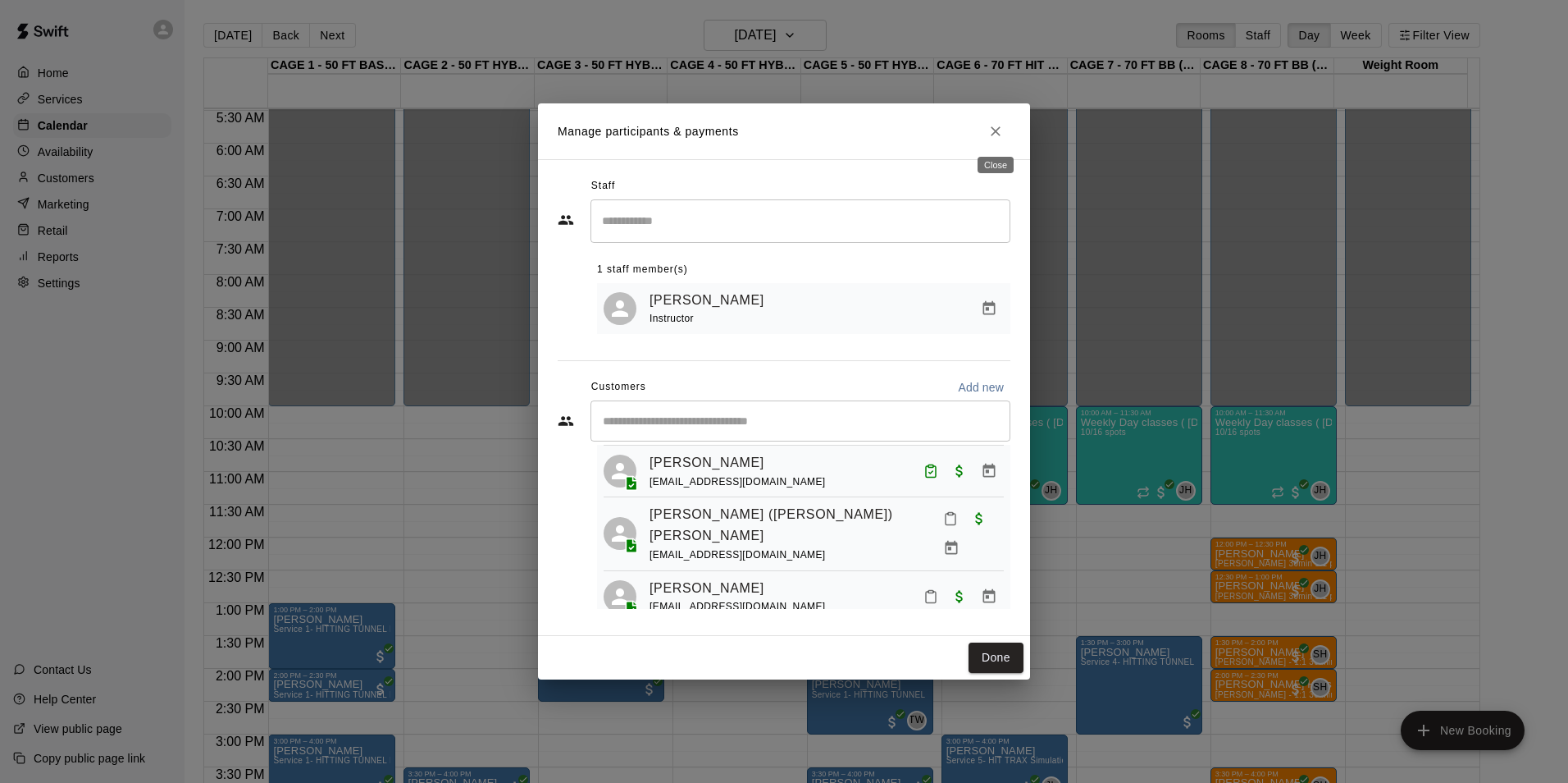
click at [1006, 128] on button "Close" at bounding box center [995, 131] width 29 height 29
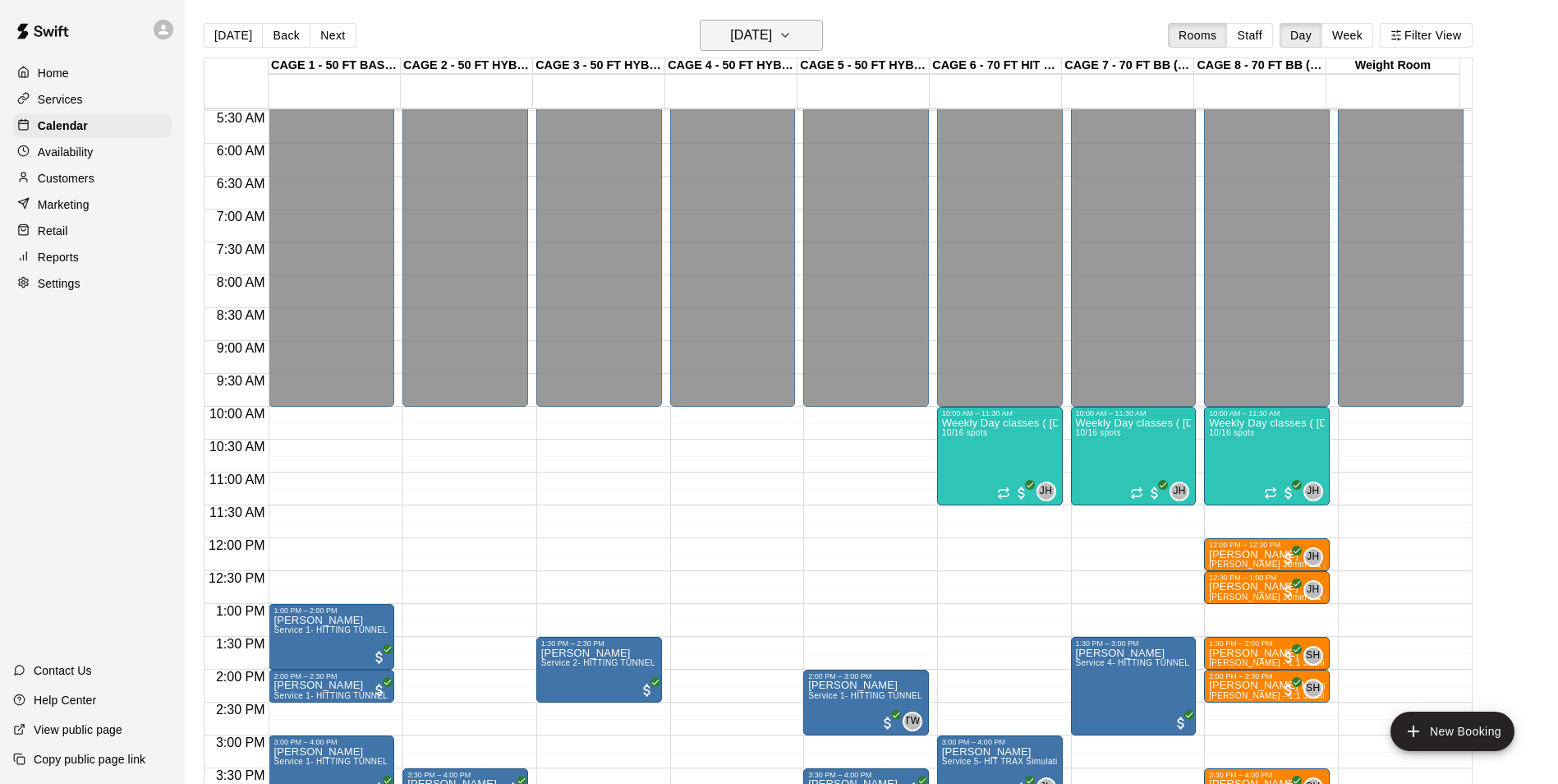
click at [750, 22] on button "Wednesday Sep 17" at bounding box center [761, 34] width 124 height 31
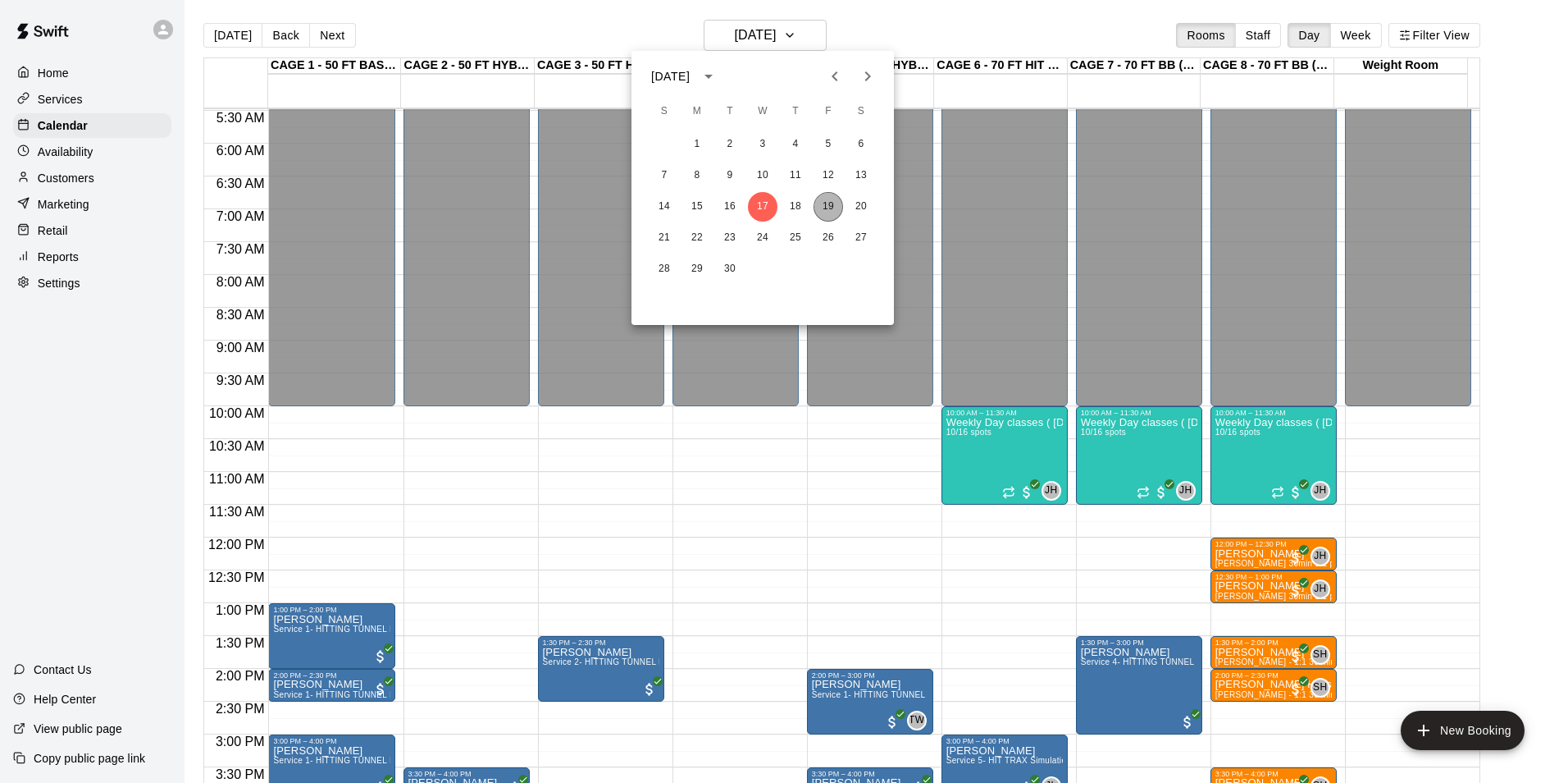
click at [831, 210] on button "19" at bounding box center [828, 206] width 29 height 29
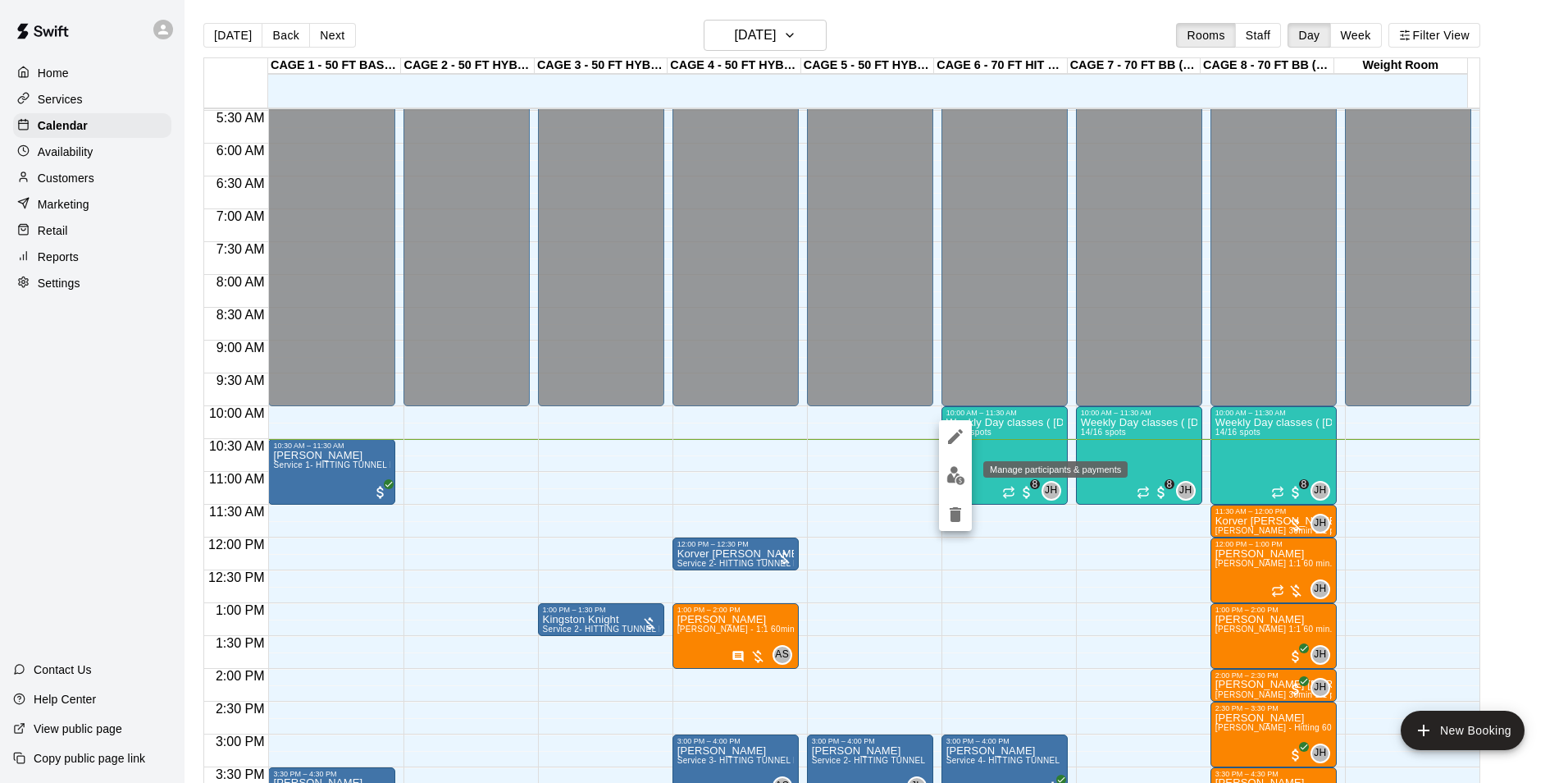
click at [948, 473] on img "edit" at bounding box center [956, 475] width 18 height 18
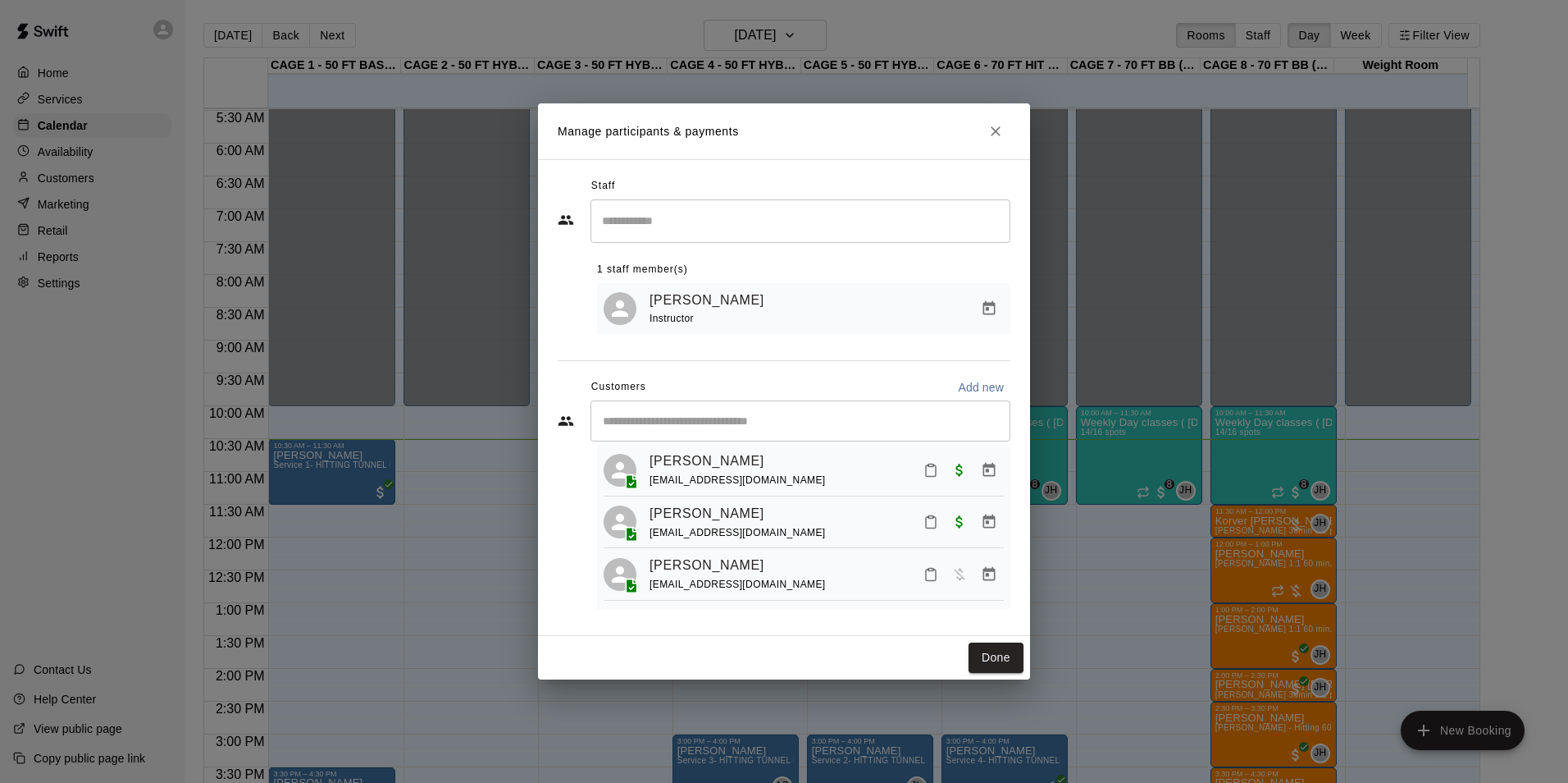
scroll to position [0, 0]
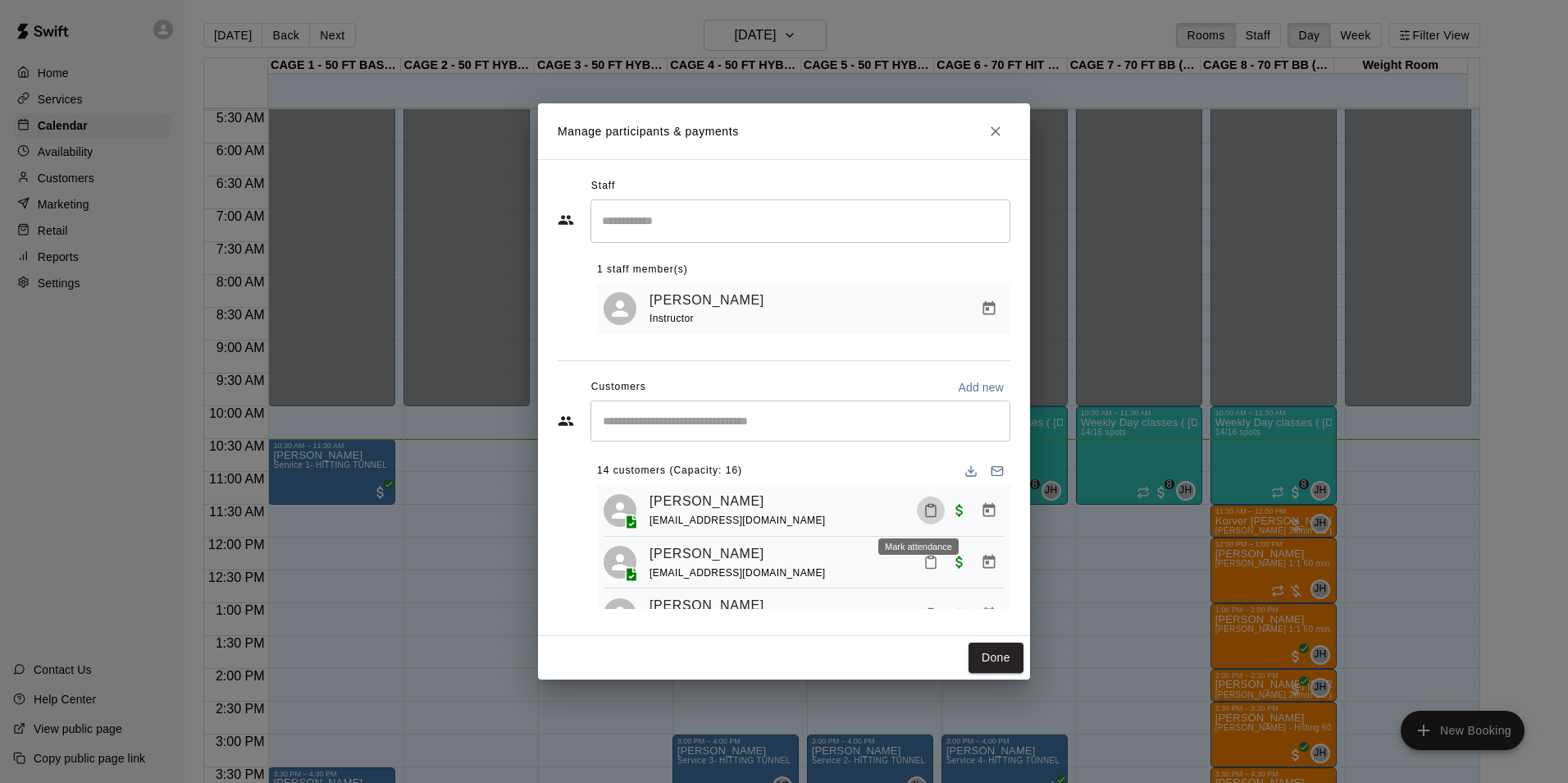
click at [924, 514] on icon "Mark attendance" at bounding box center [931, 510] width 15 height 15
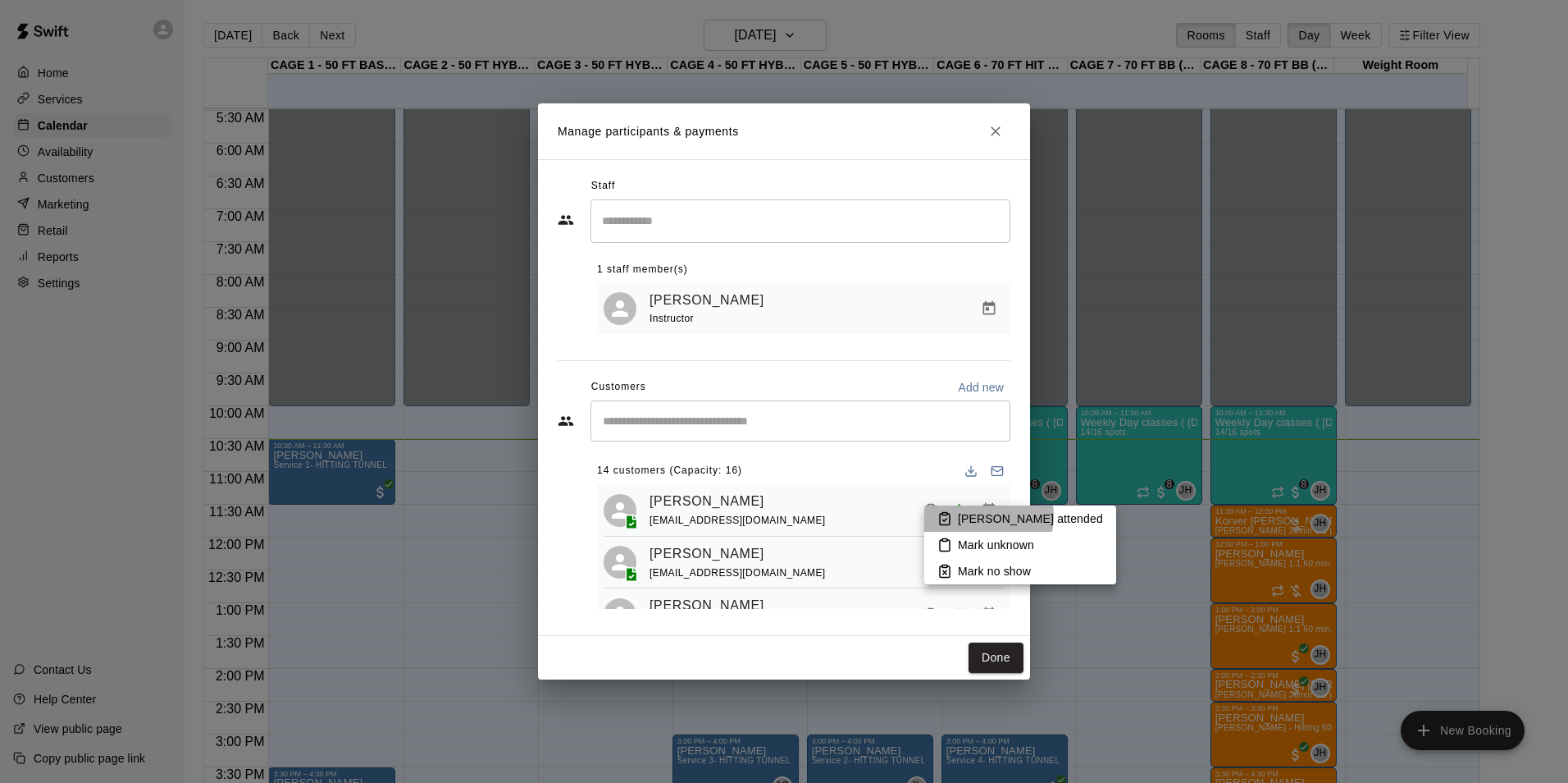
click at [987, 516] on p "Mark attended" at bounding box center [1030, 519] width 145 height 17
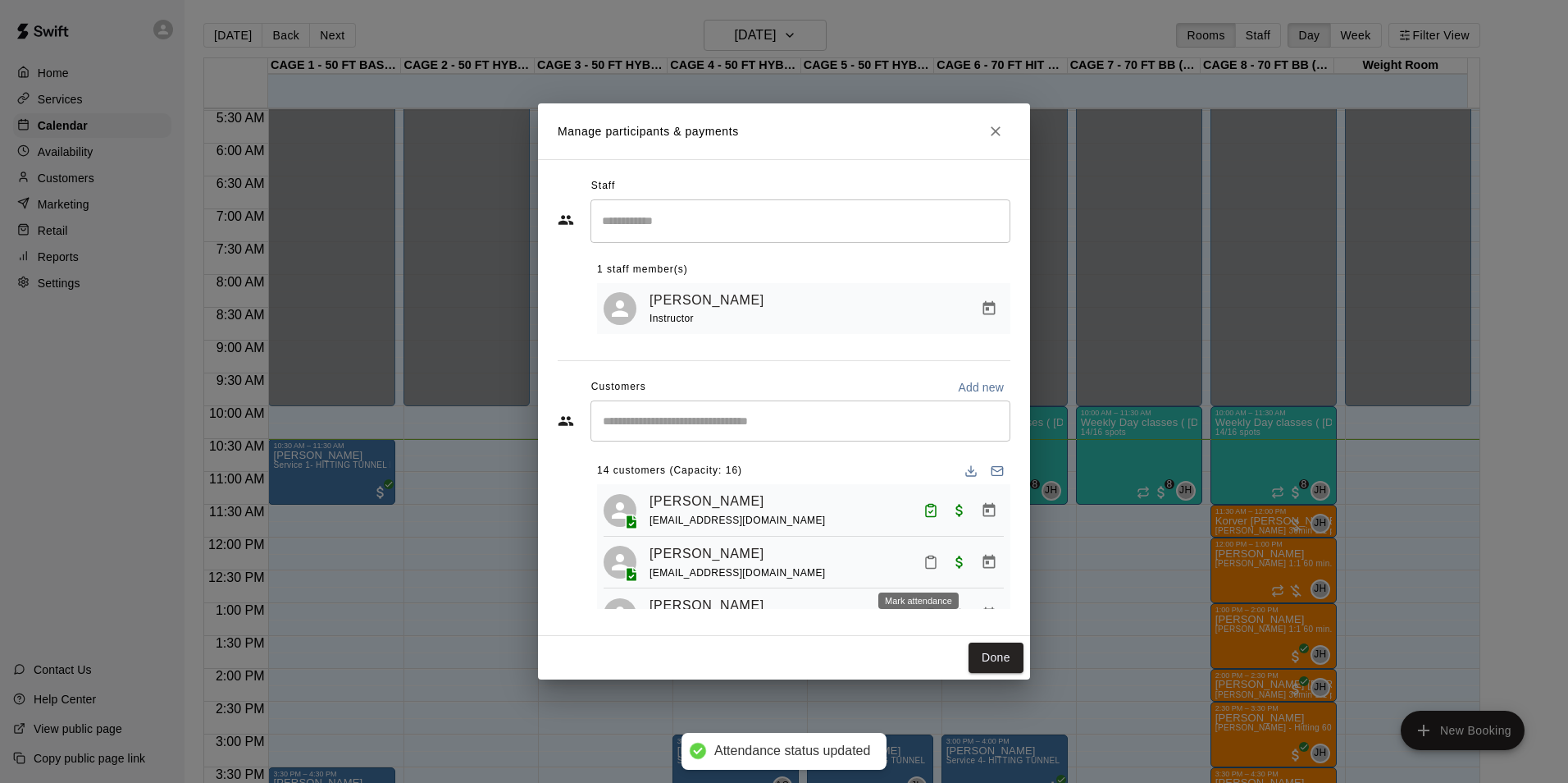
click at [925, 567] on icon "Mark attendance" at bounding box center [931, 562] width 15 height 15
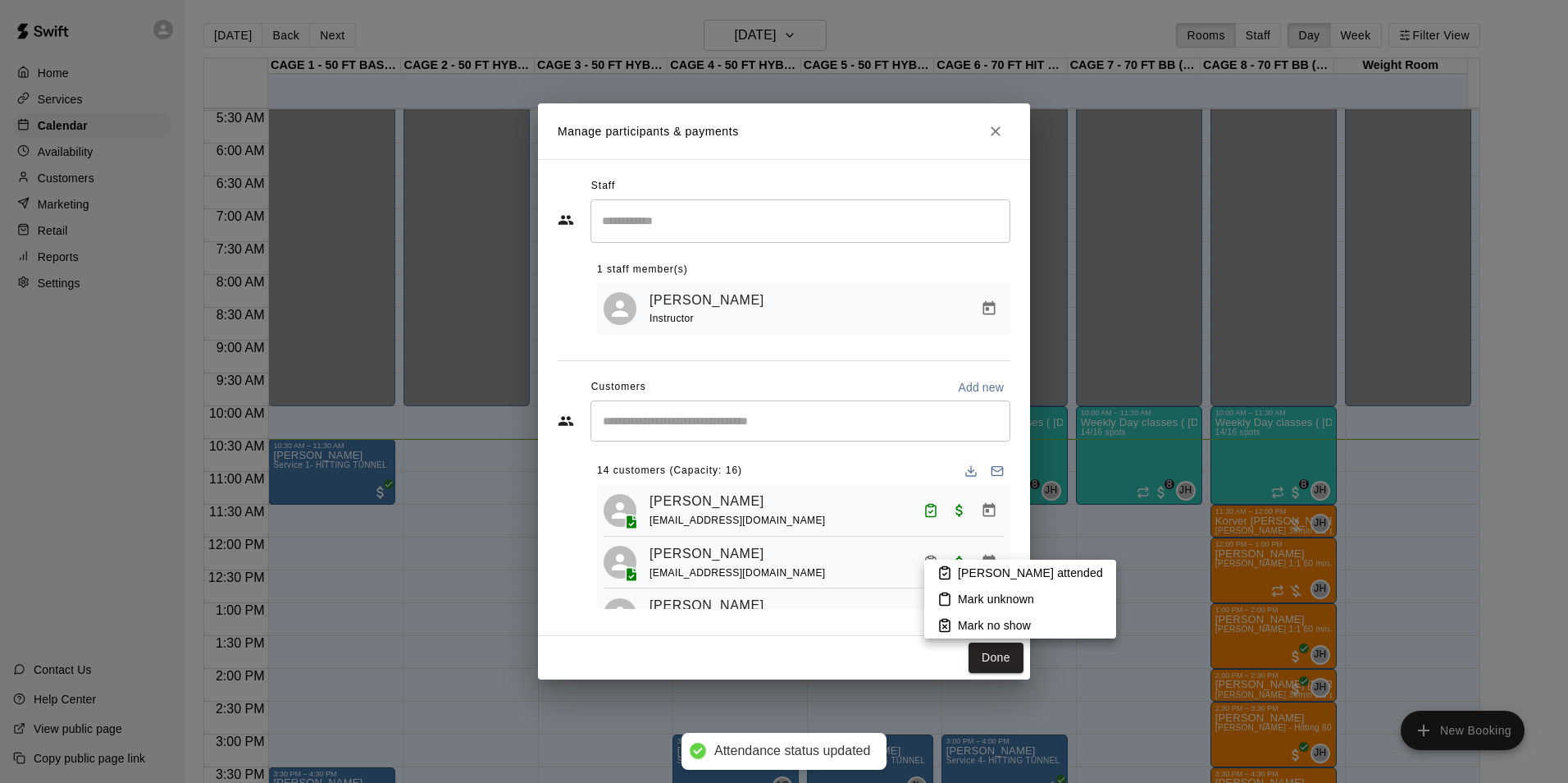
click at [982, 571] on p "Mark attended" at bounding box center [1030, 573] width 145 height 17
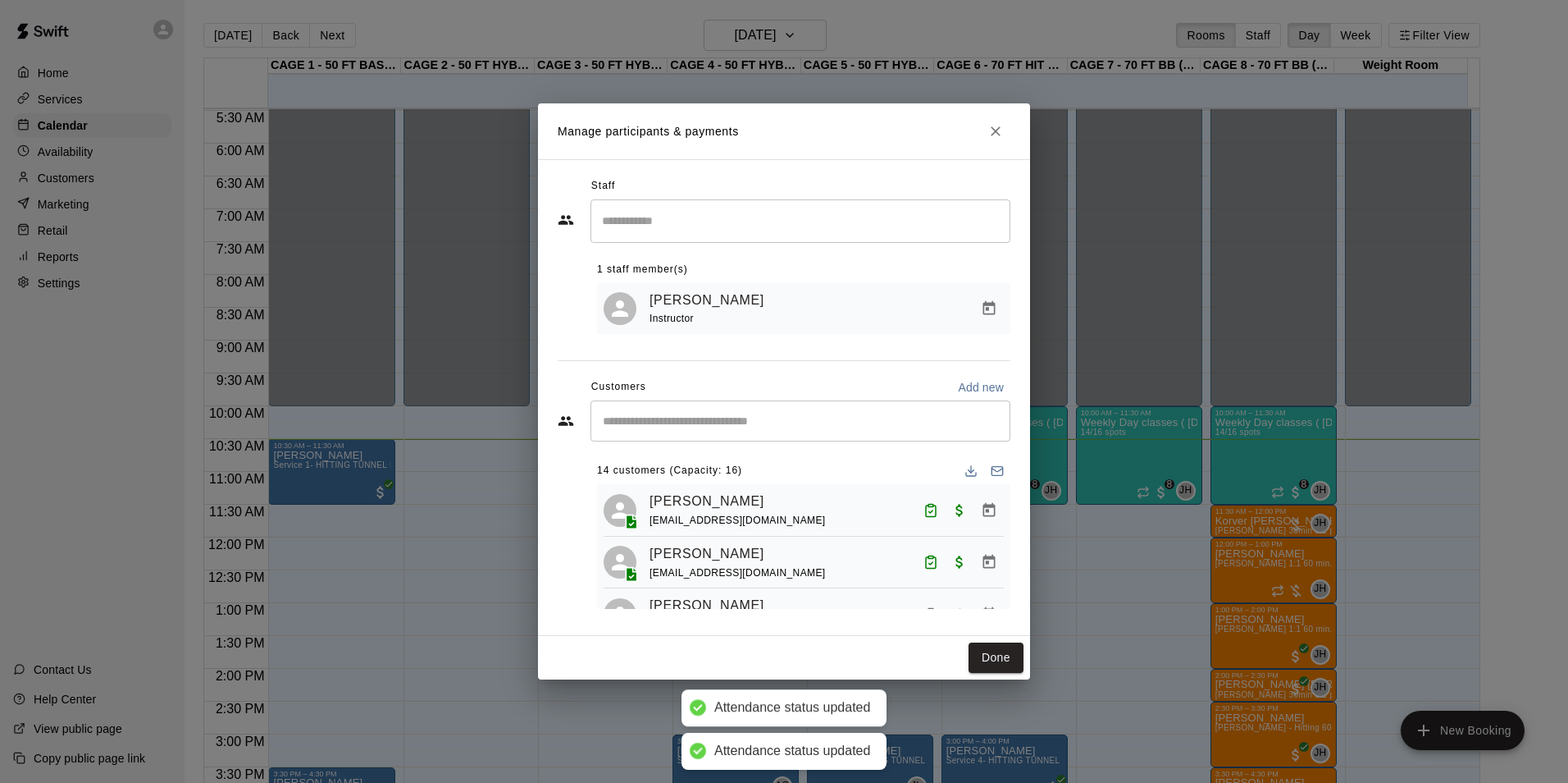
scroll to position [82, 0]
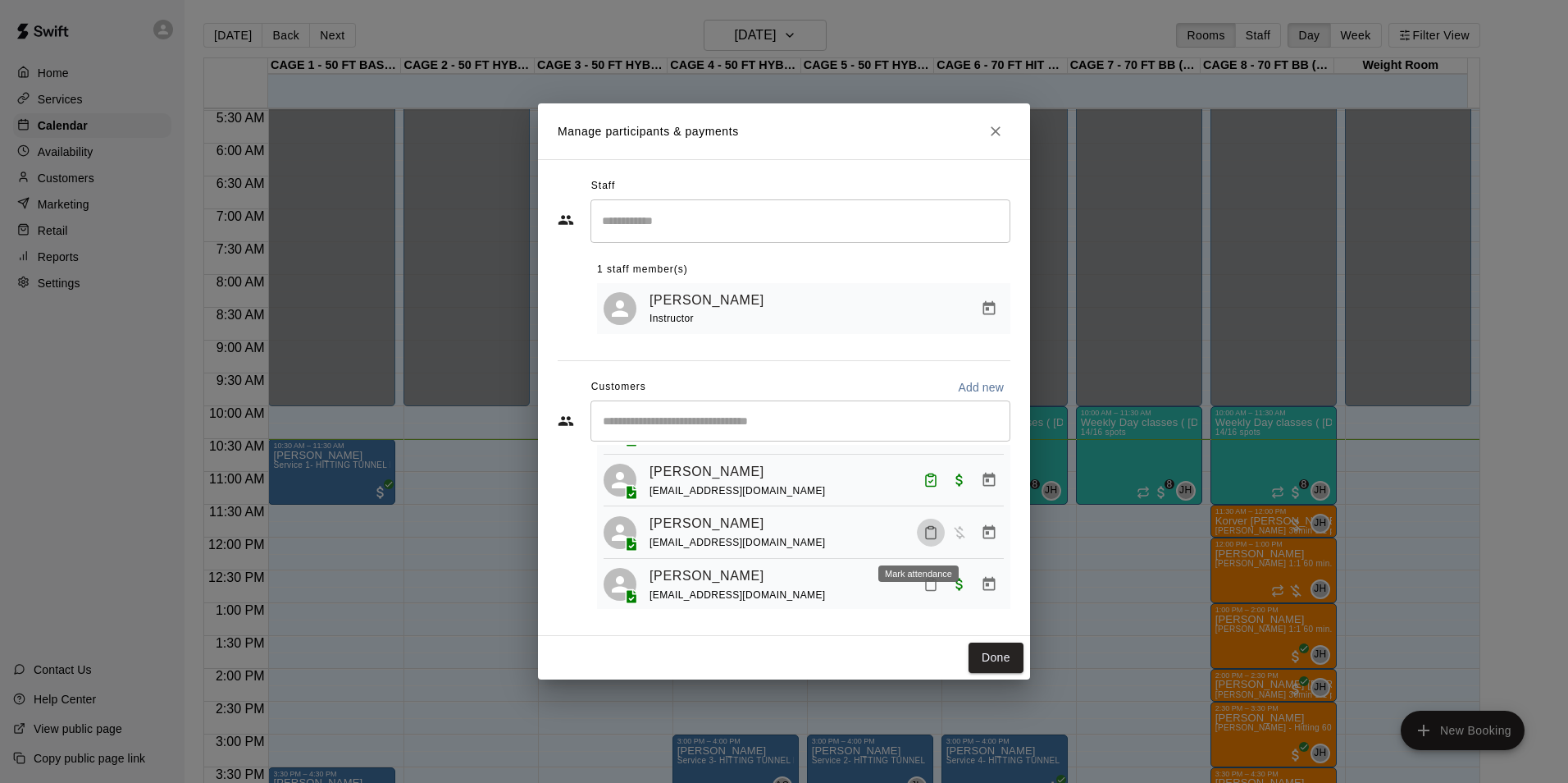
click at [924, 540] on icon "Mark attendance" at bounding box center [931, 533] width 15 height 15
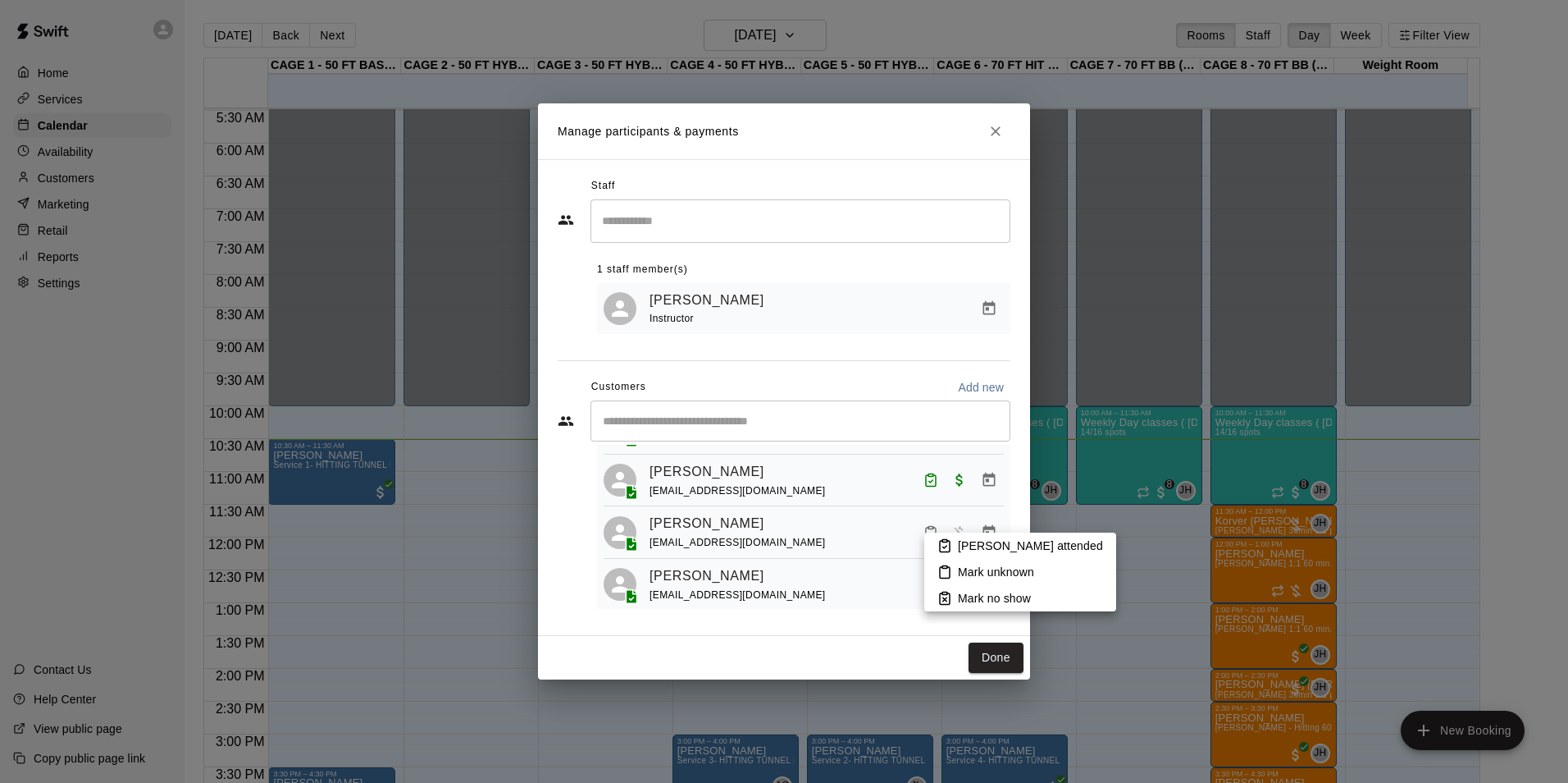
click at [982, 550] on p "Mark attended" at bounding box center [1030, 545] width 145 height 17
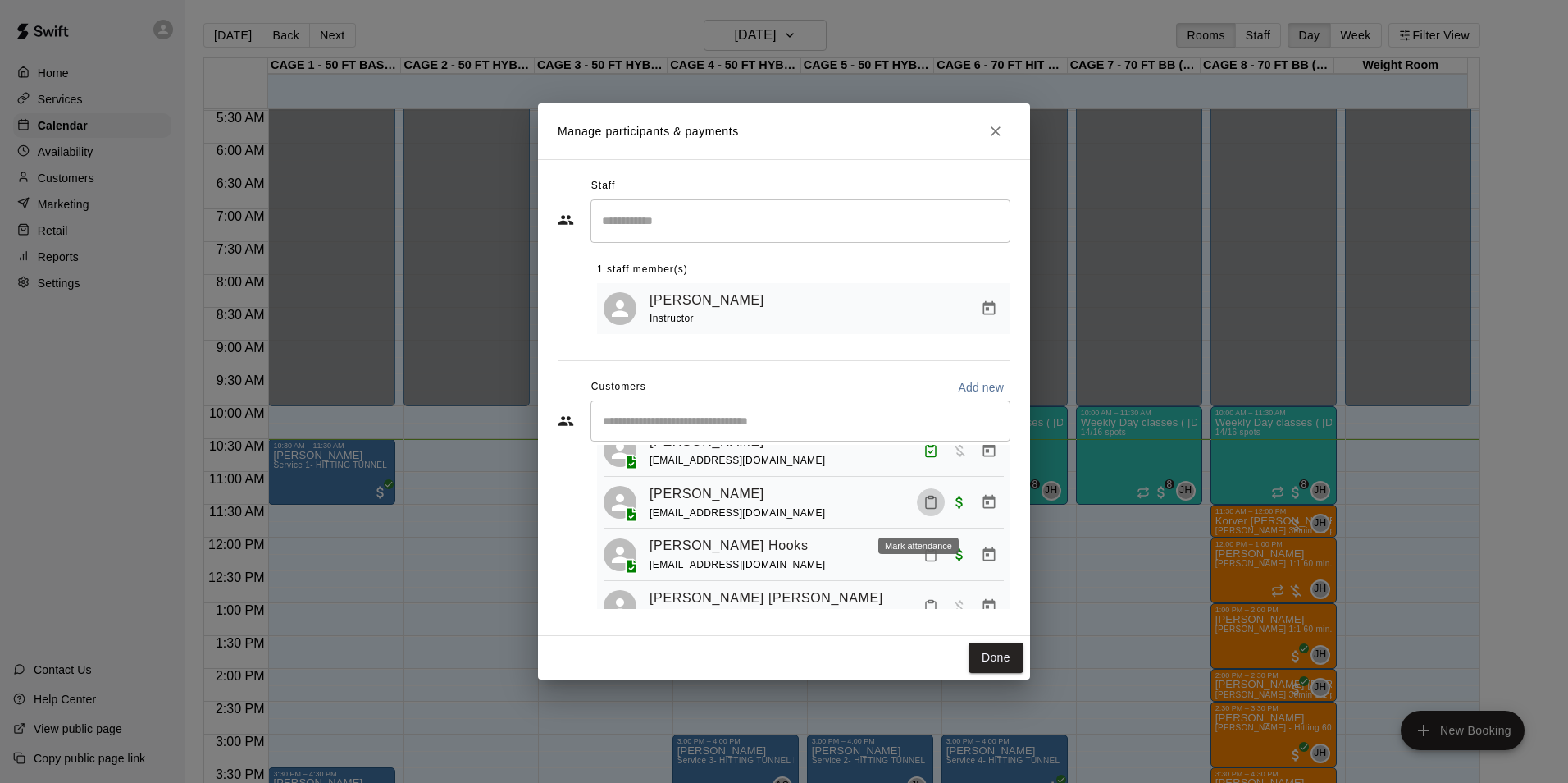
click at [924, 509] on icon "Mark attendance" at bounding box center [931, 502] width 15 height 15
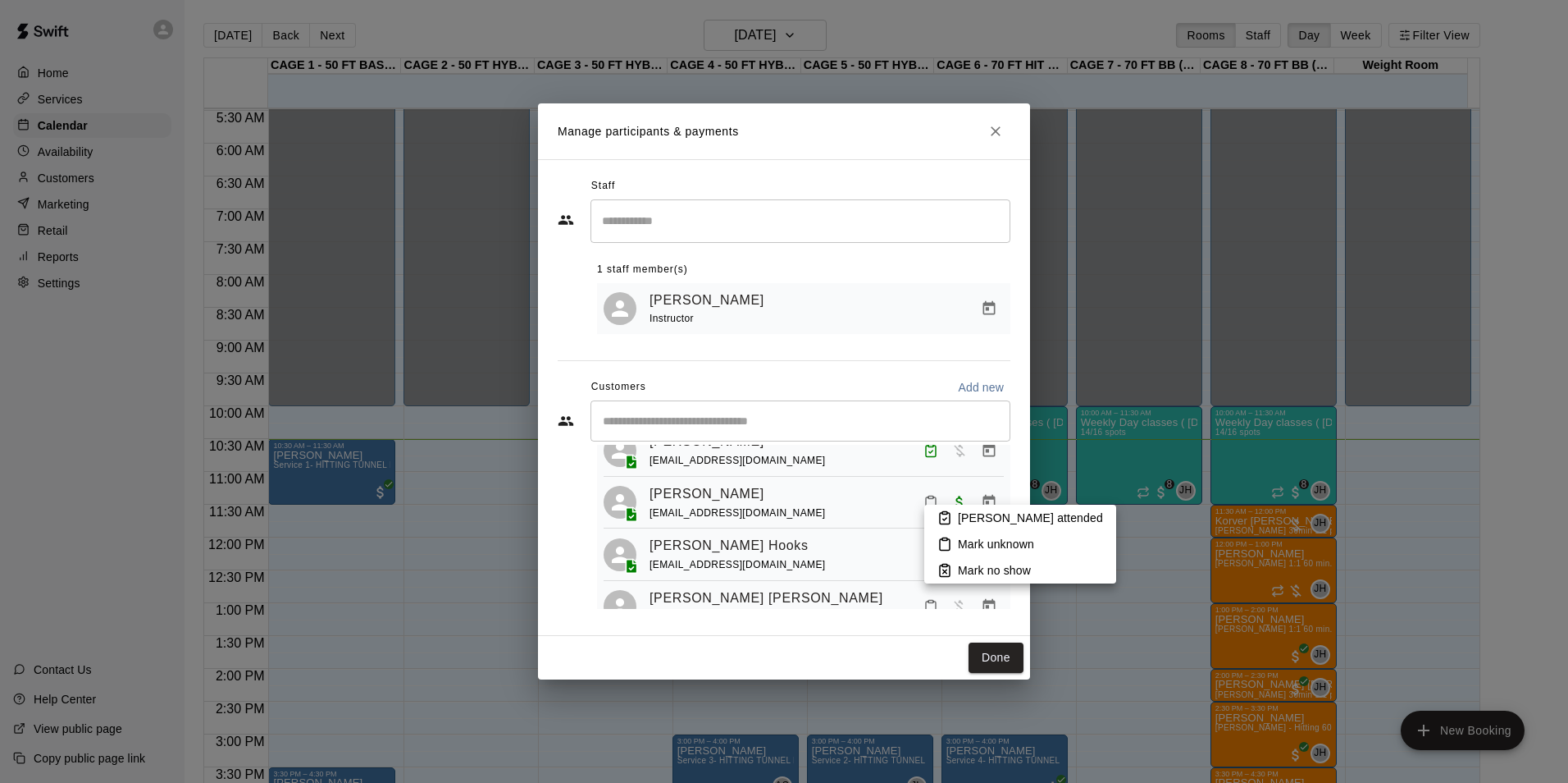
click at [980, 519] on p "Mark attended" at bounding box center [1030, 518] width 145 height 17
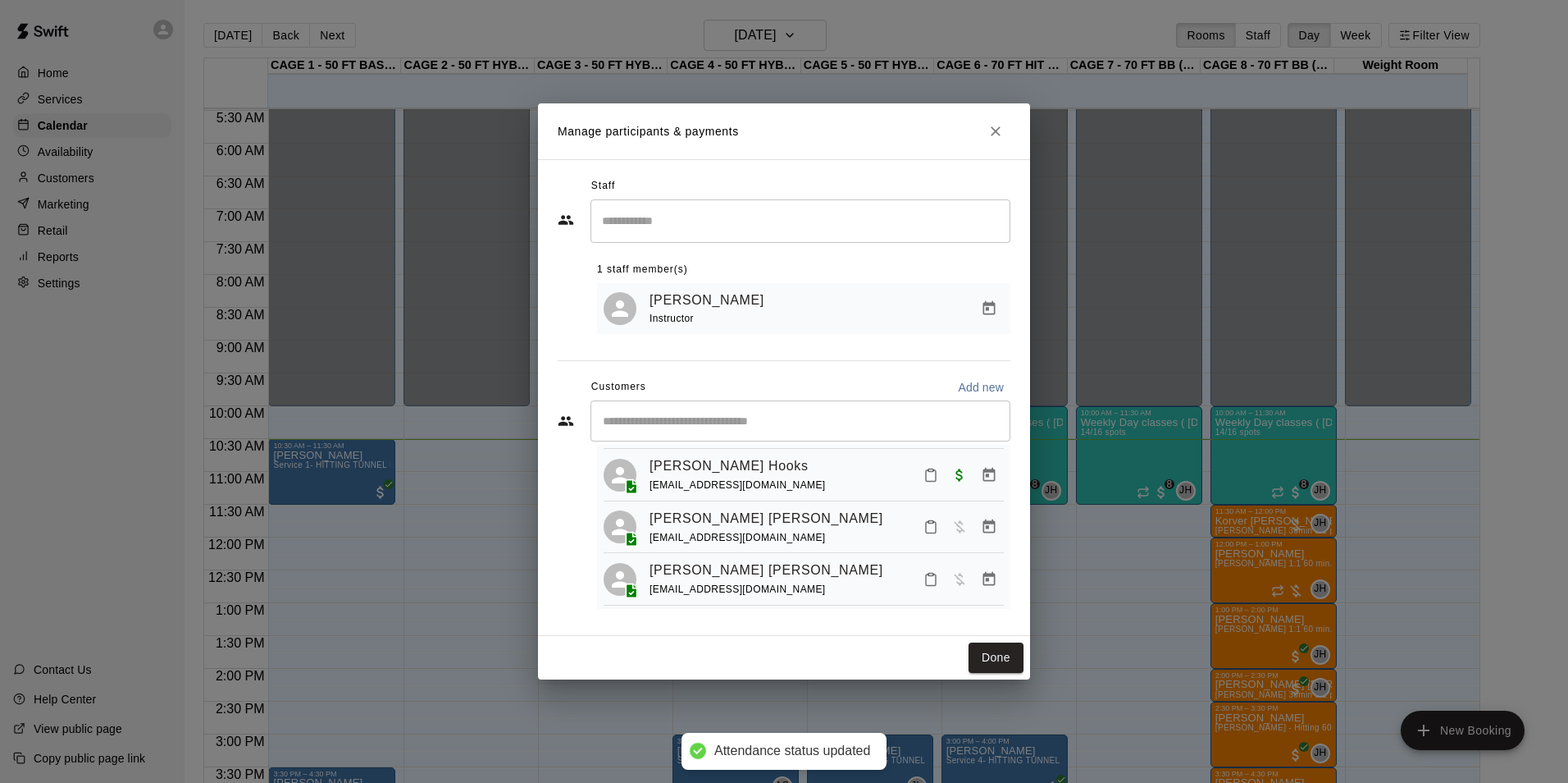
scroll to position [246, 0]
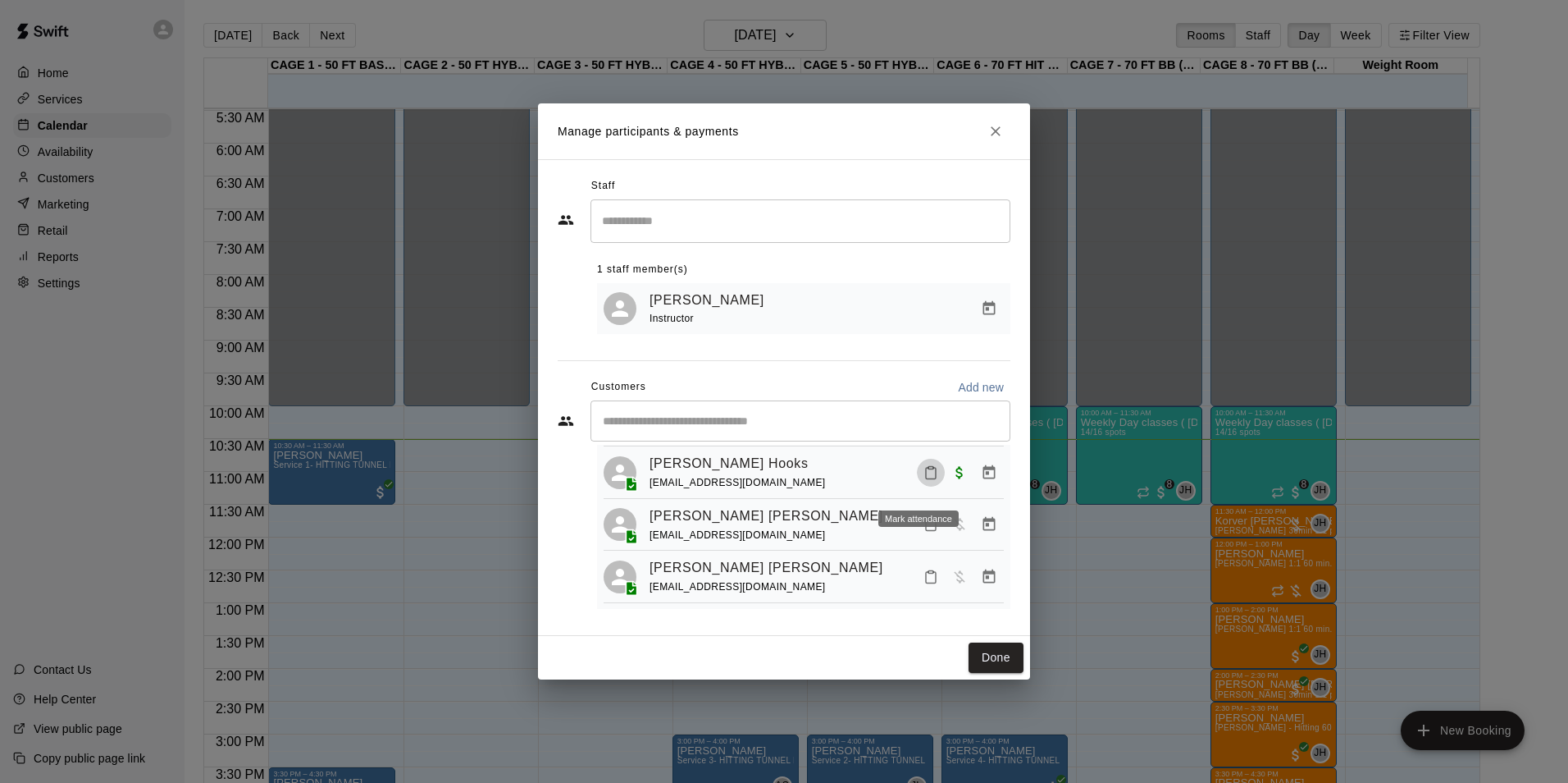
click at [924, 480] on icon "Mark attendance" at bounding box center [931, 472] width 15 height 15
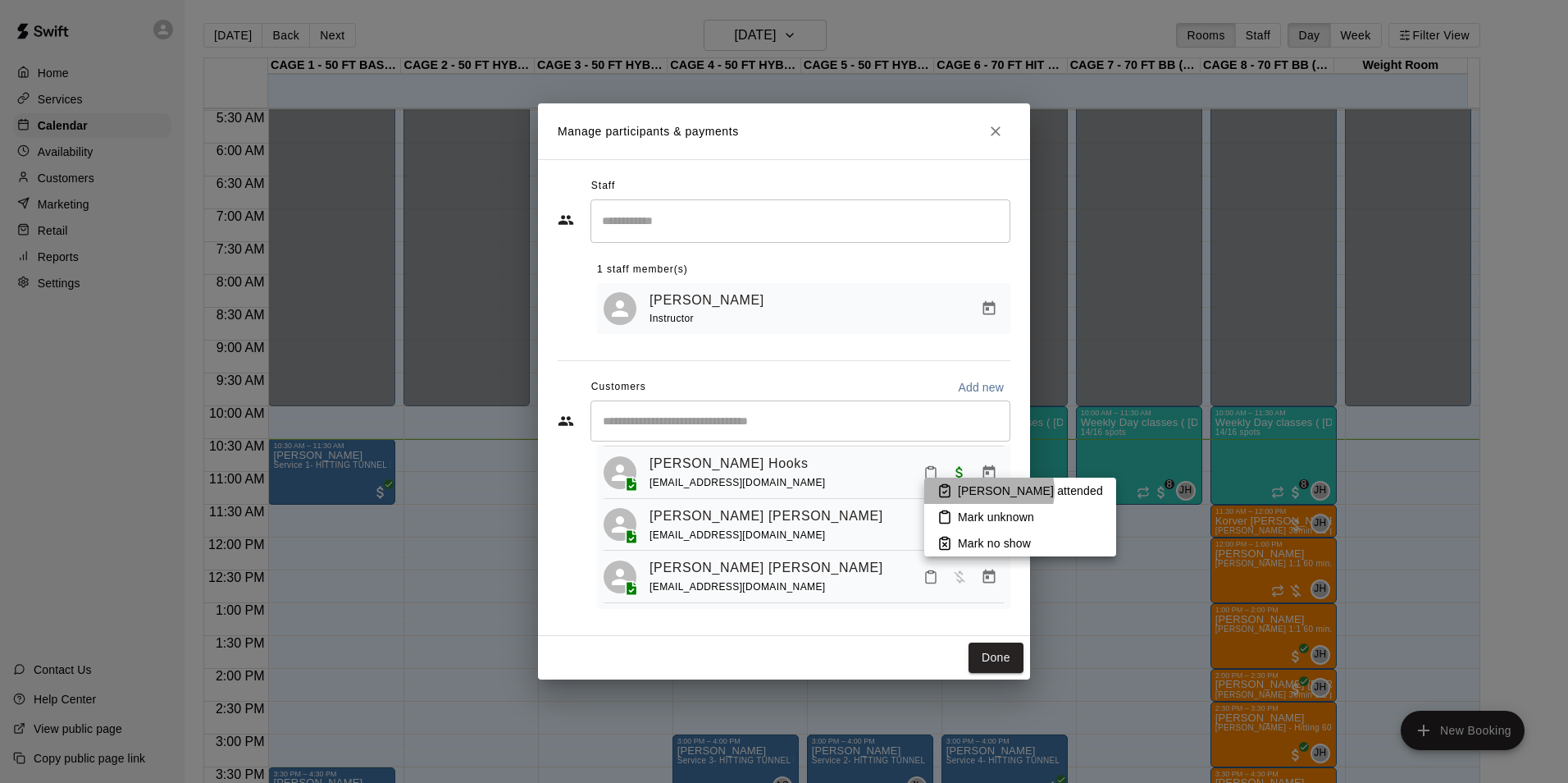
click at [988, 491] on p "Mark attended" at bounding box center [1030, 491] width 145 height 17
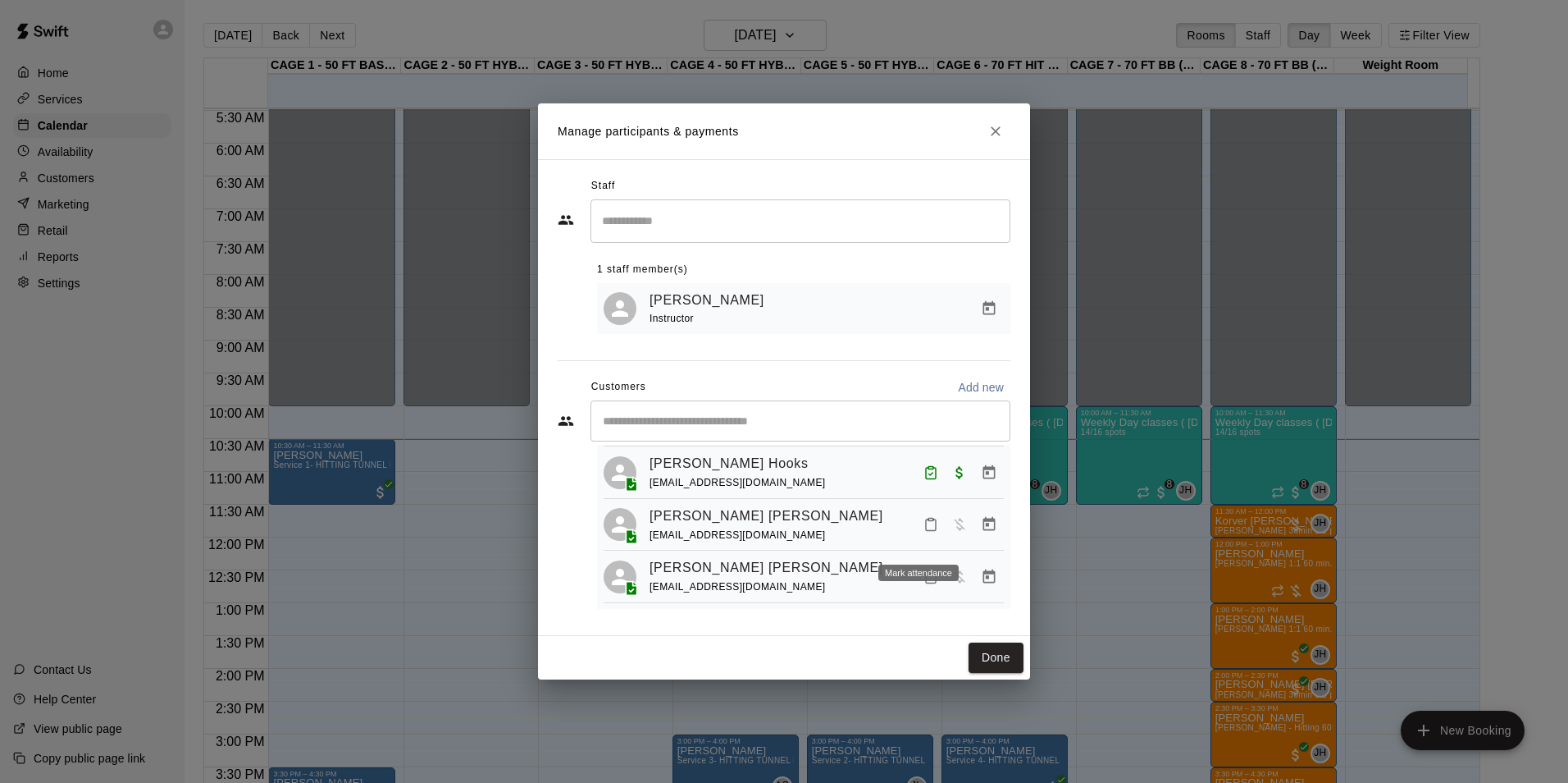
click at [924, 531] on icon "Mark attendance" at bounding box center [931, 525] width 15 height 15
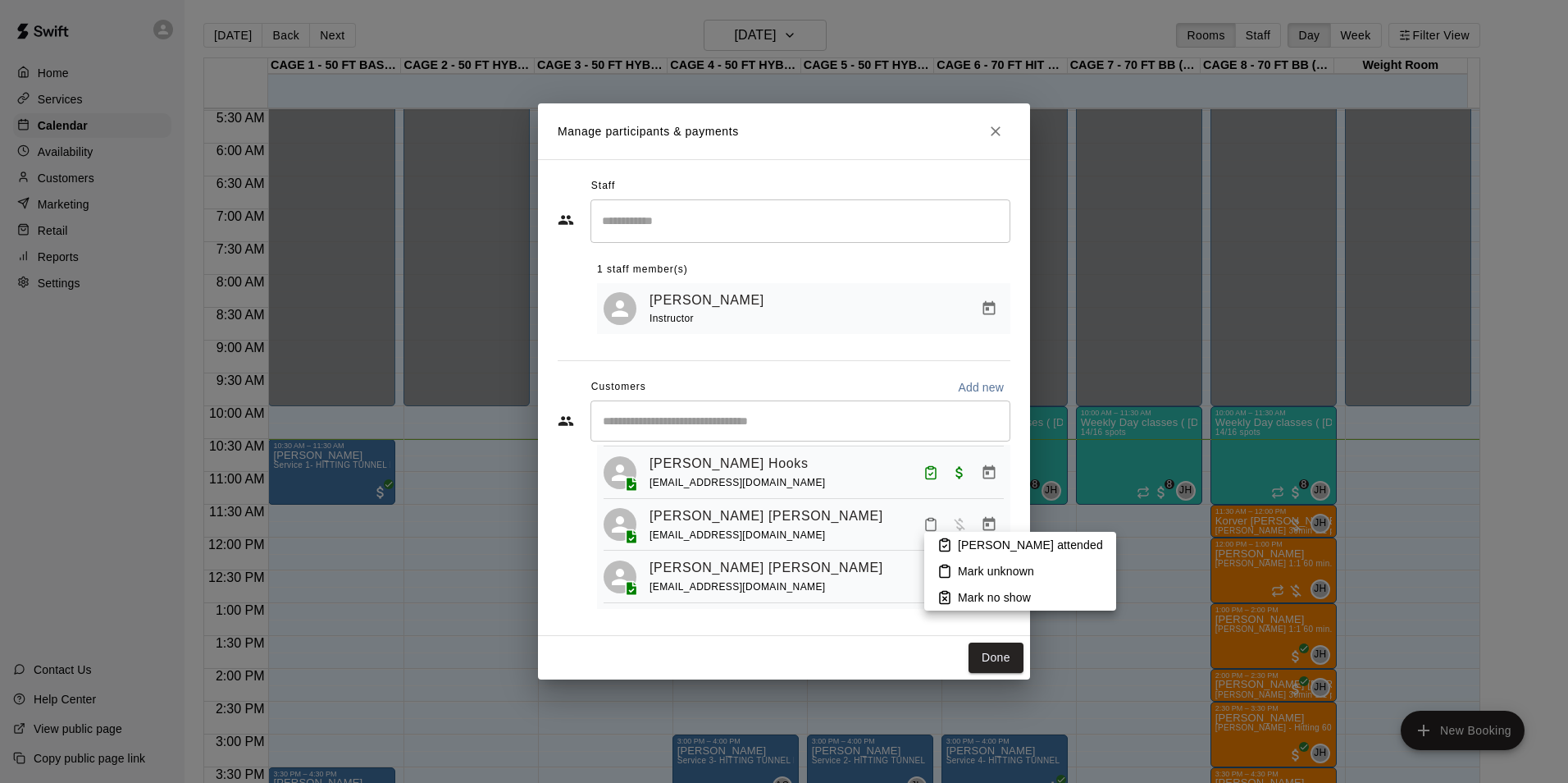
click at [973, 541] on p "Mark attended" at bounding box center [1030, 545] width 145 height 17
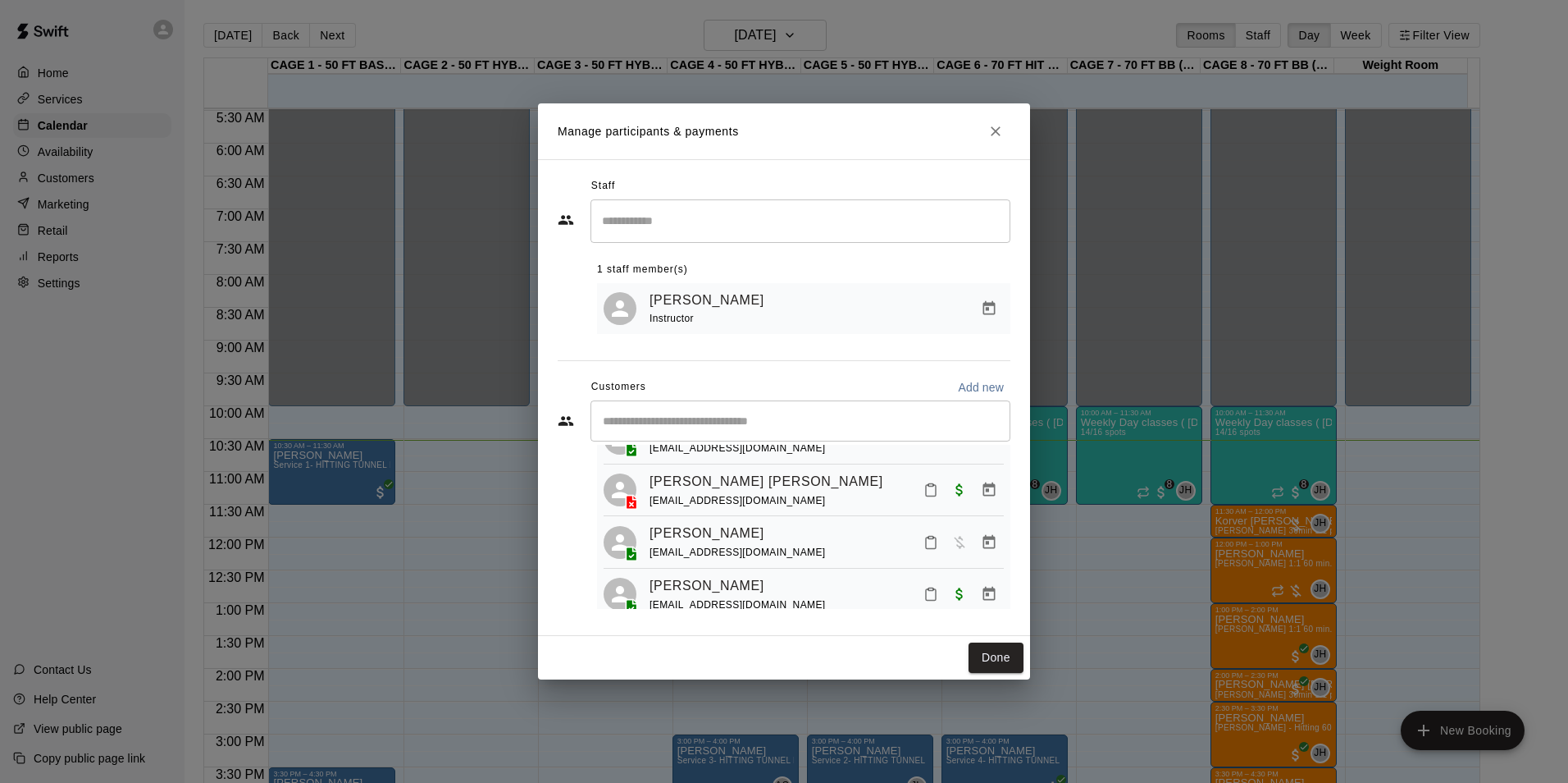
scroll to position [410, 0]
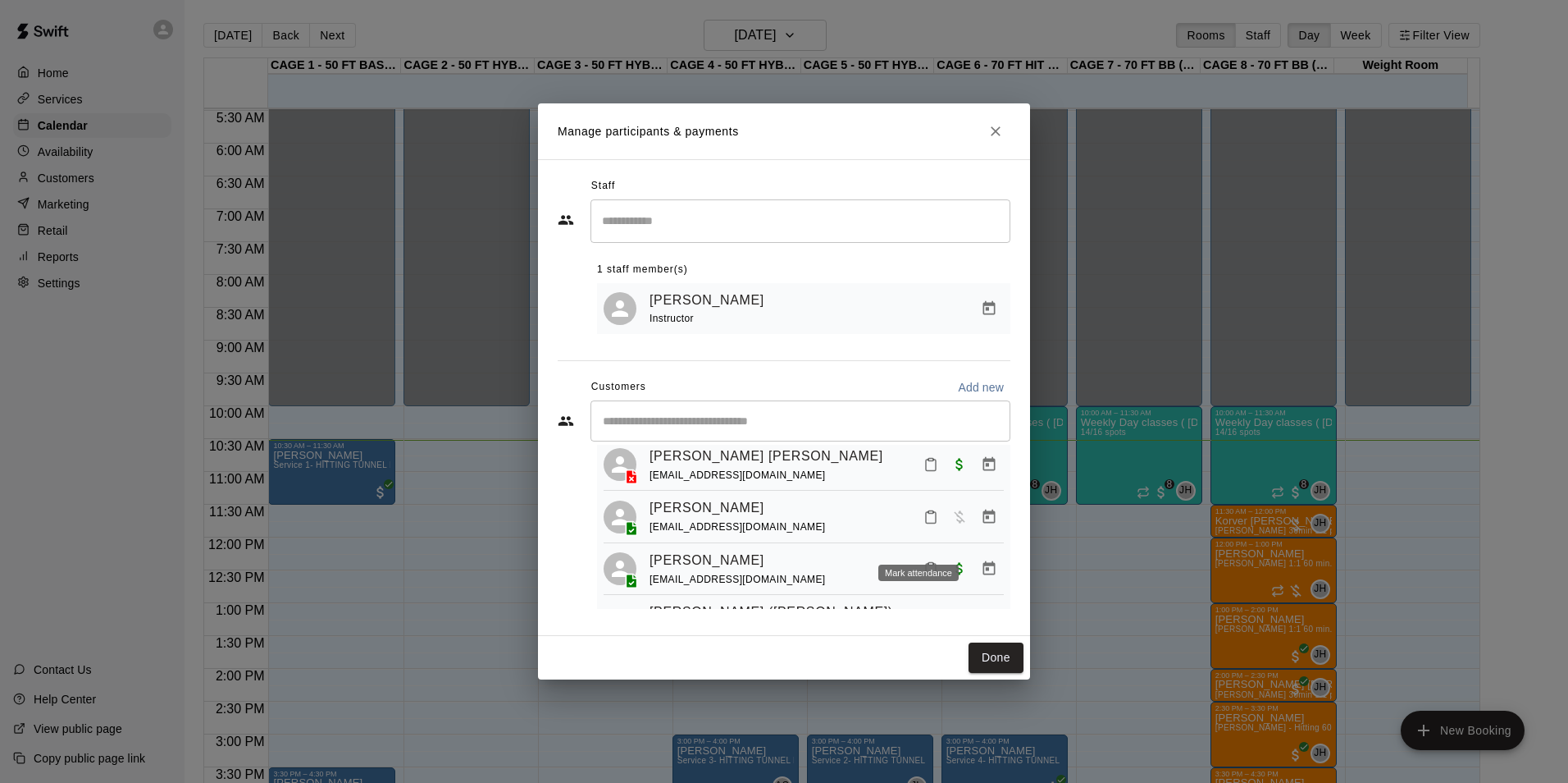
click at [924, 525] on icon "Mark attendance" at bounding box center [931, 517] width 15 height 15
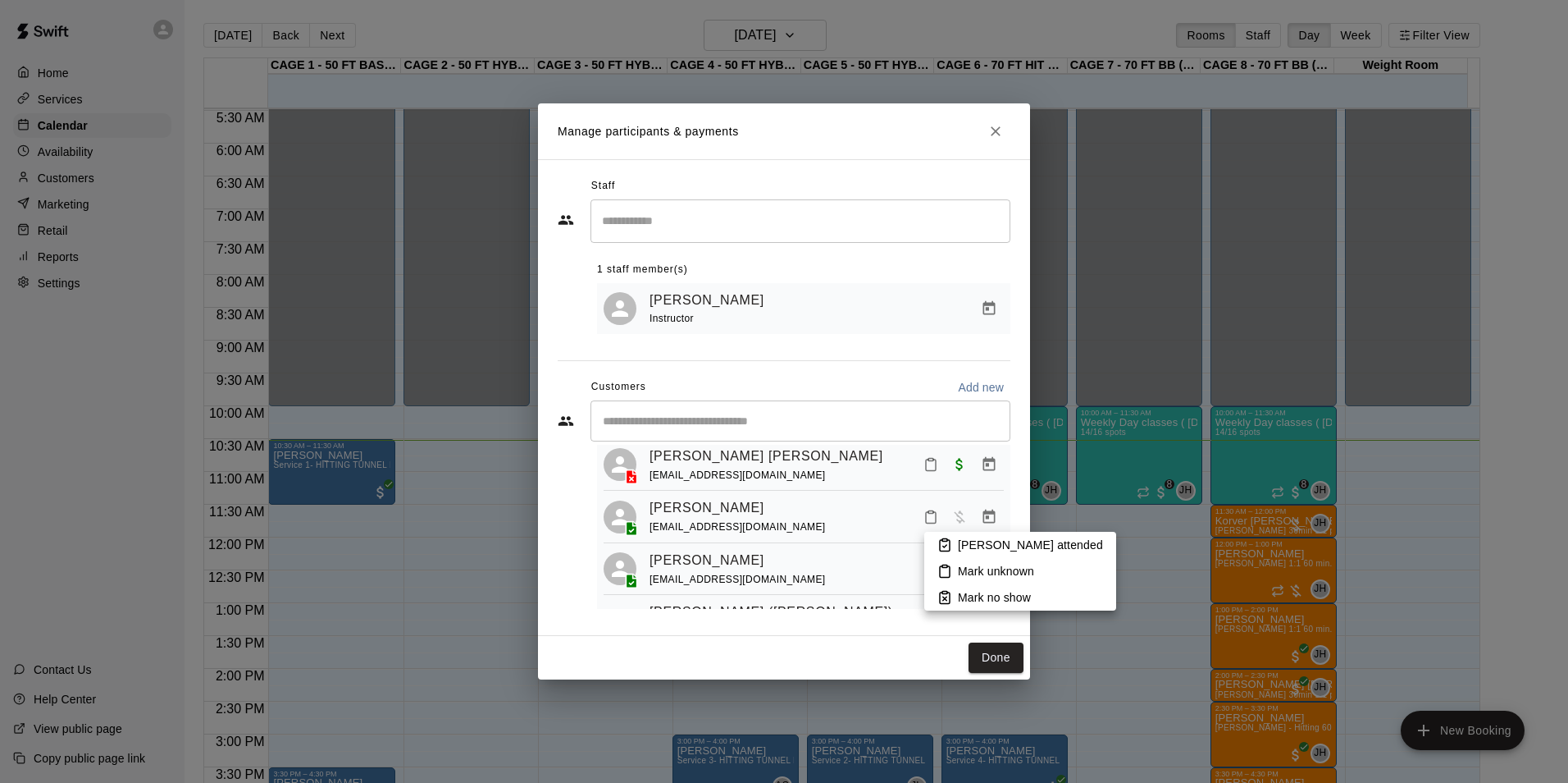
click at [980, 541] on p "Mark attended" at bounding box center [1030, 545] width 145 height 17
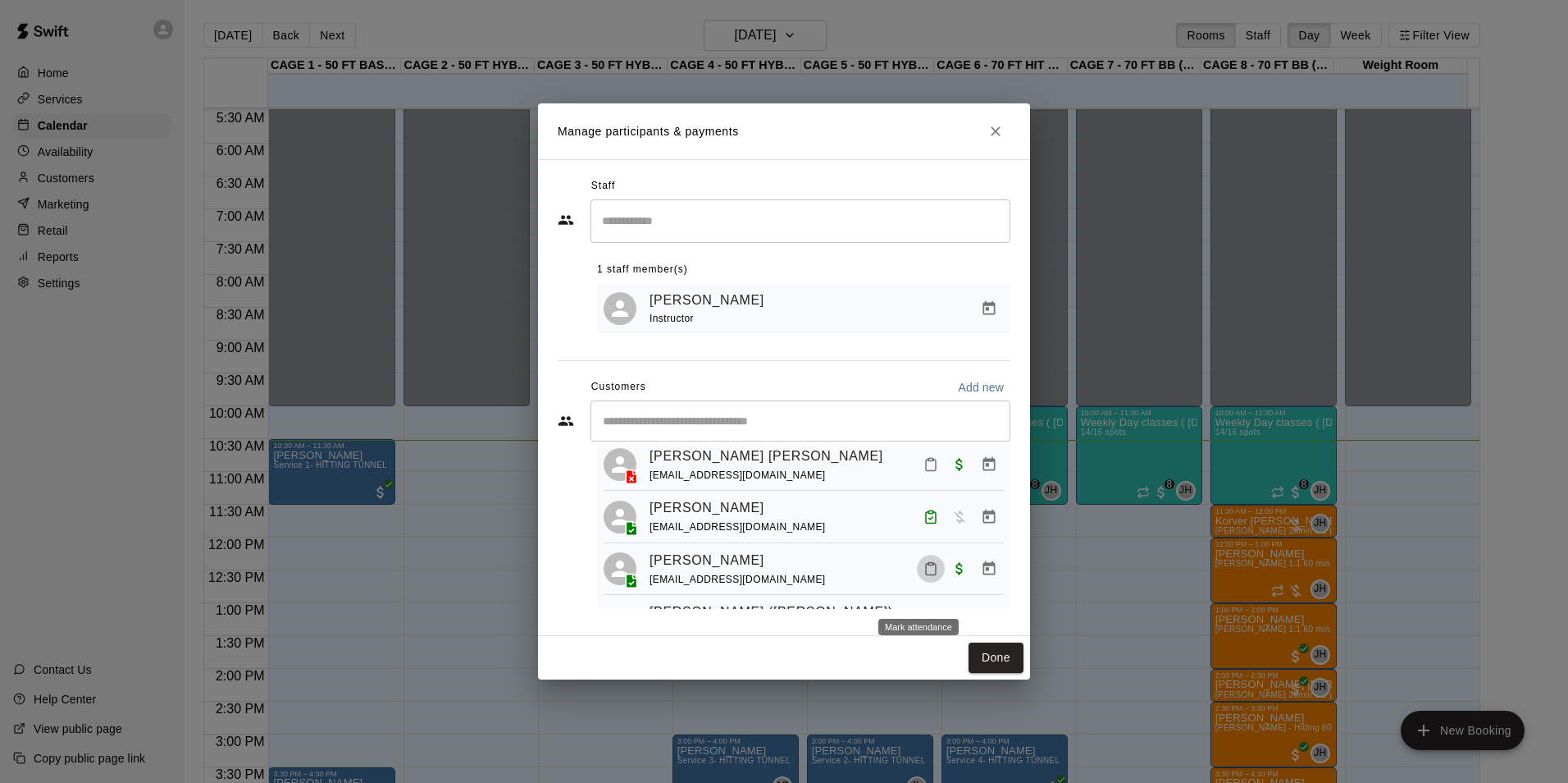
click at [924, 576] on icon "Mark attendance" at bounding box center [931, 569] width 15 height 15
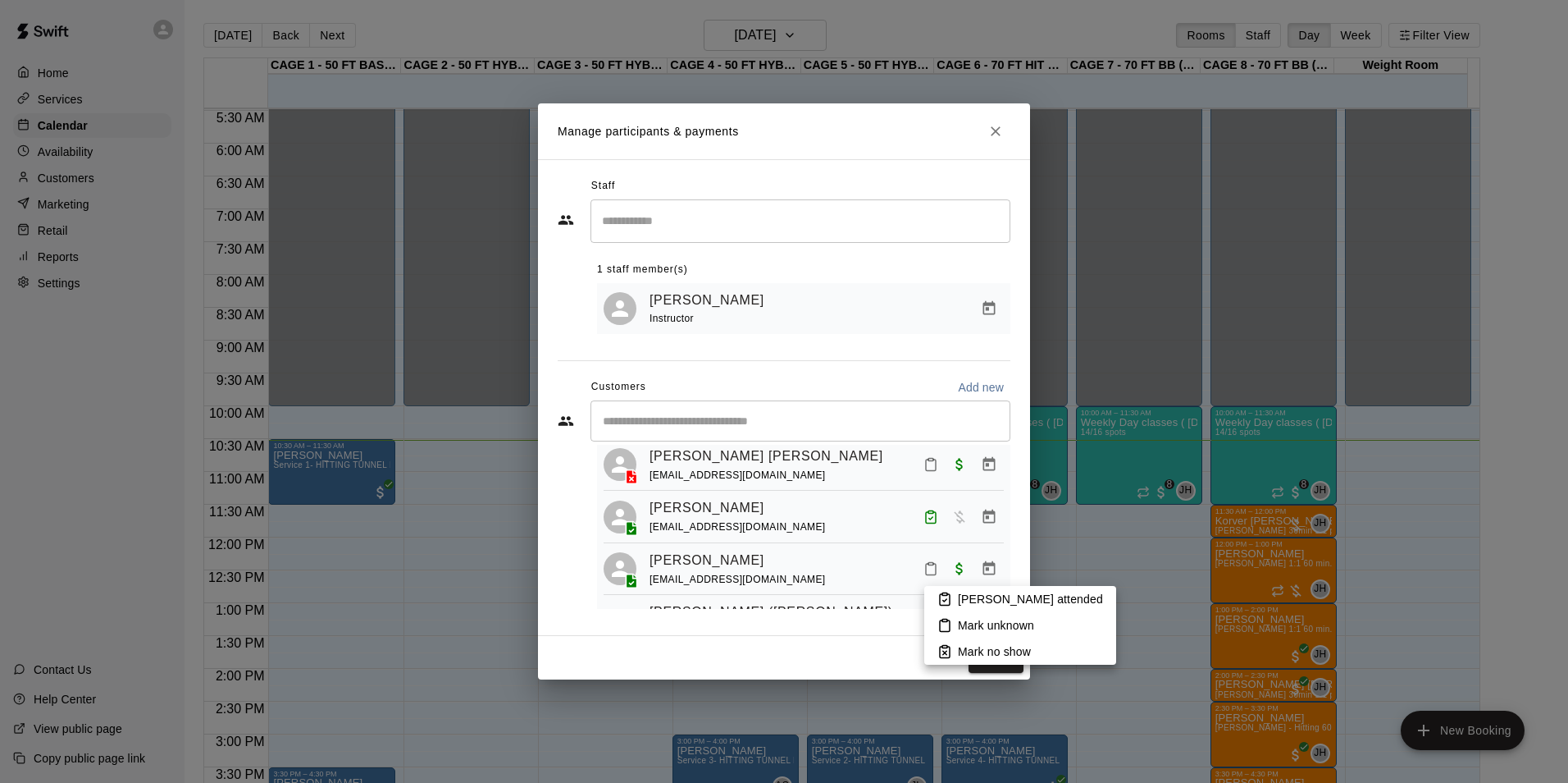
click at [985, 597] on p "Mark attended" at bounding box center [1030, 599] width 145 height 17
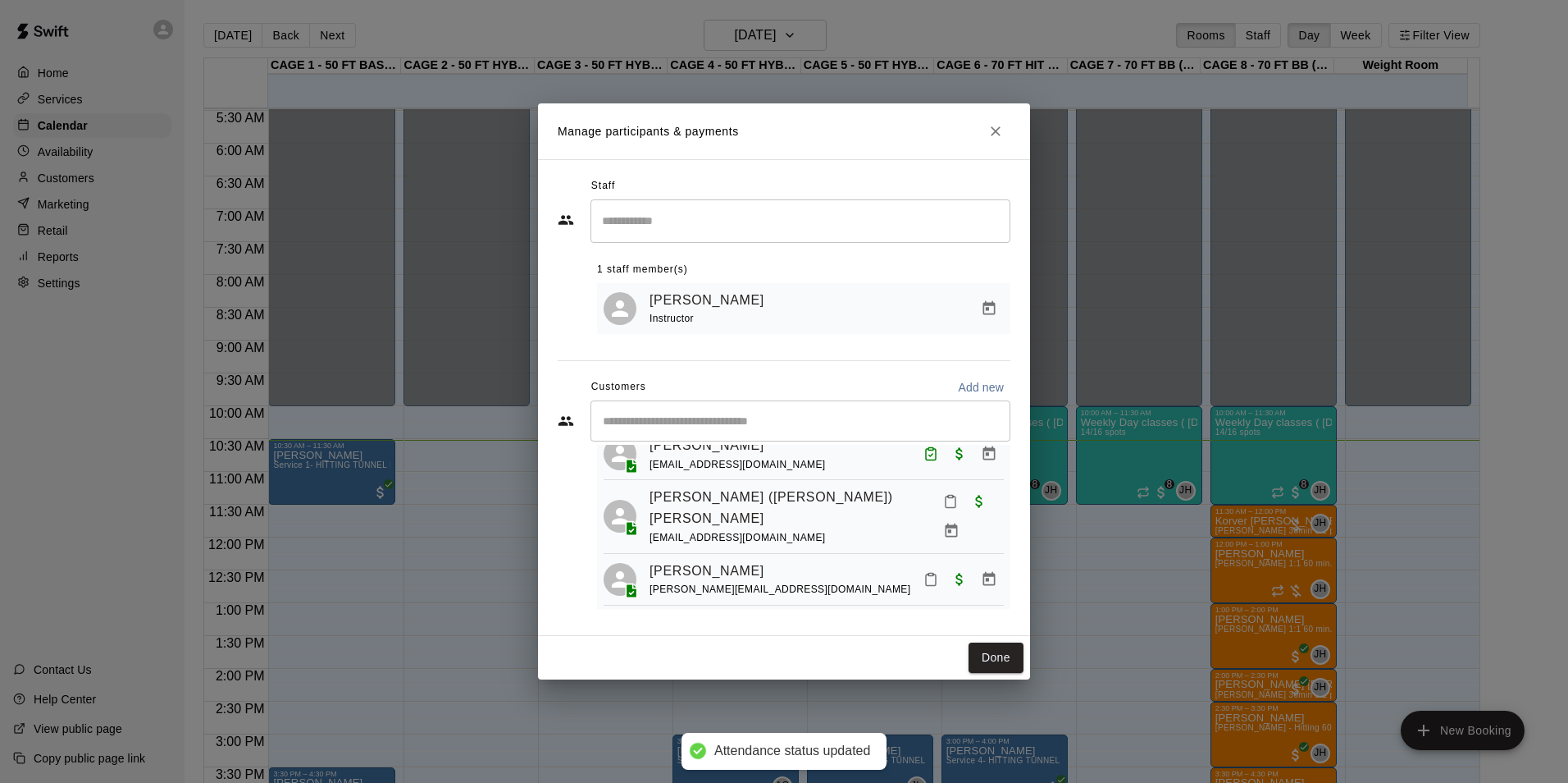
scroll to position [564, 0]
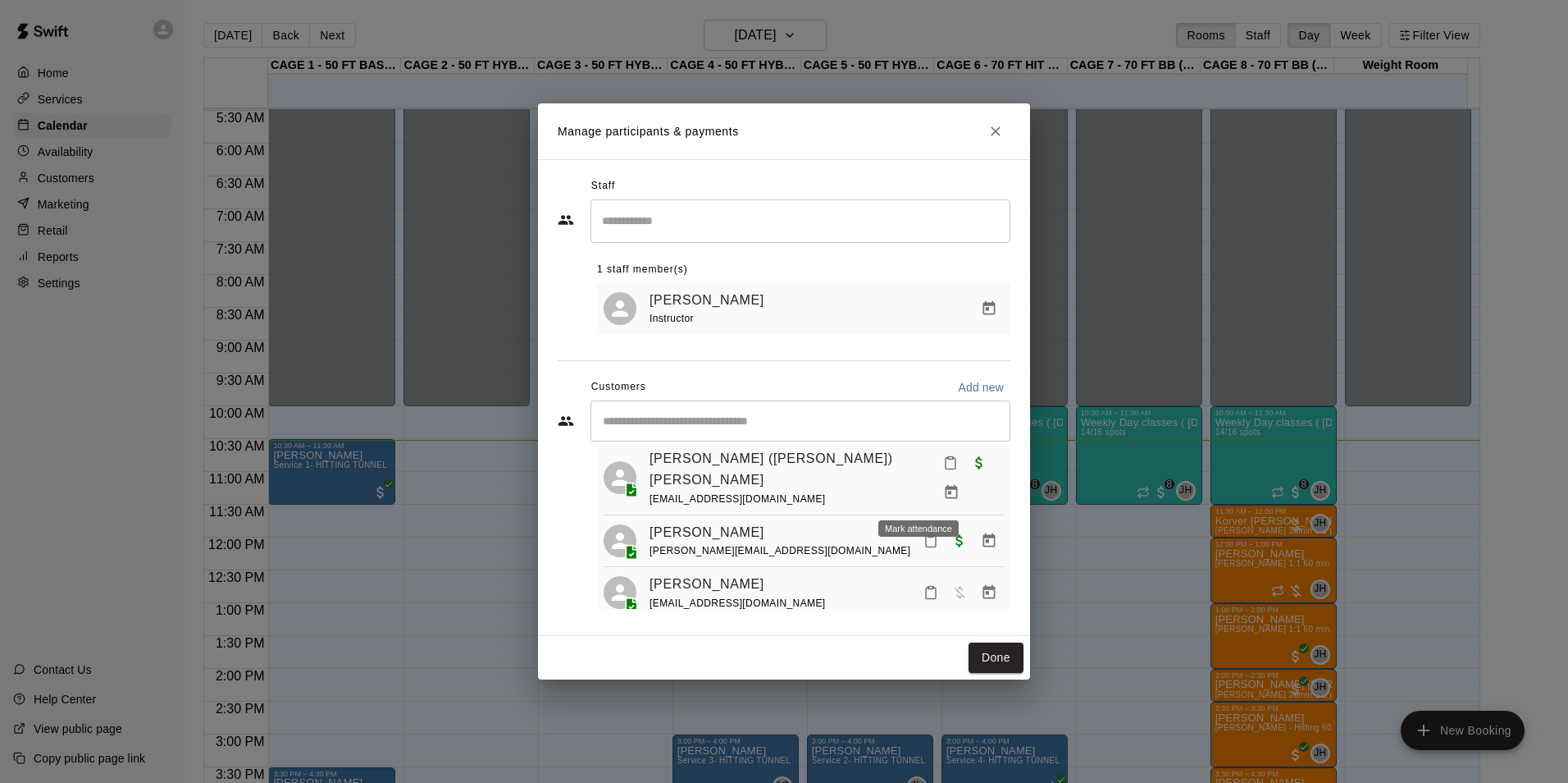
click at [943, 470] on icon "Mark attendance" at bounding box center [951, 463] width 15 height 15
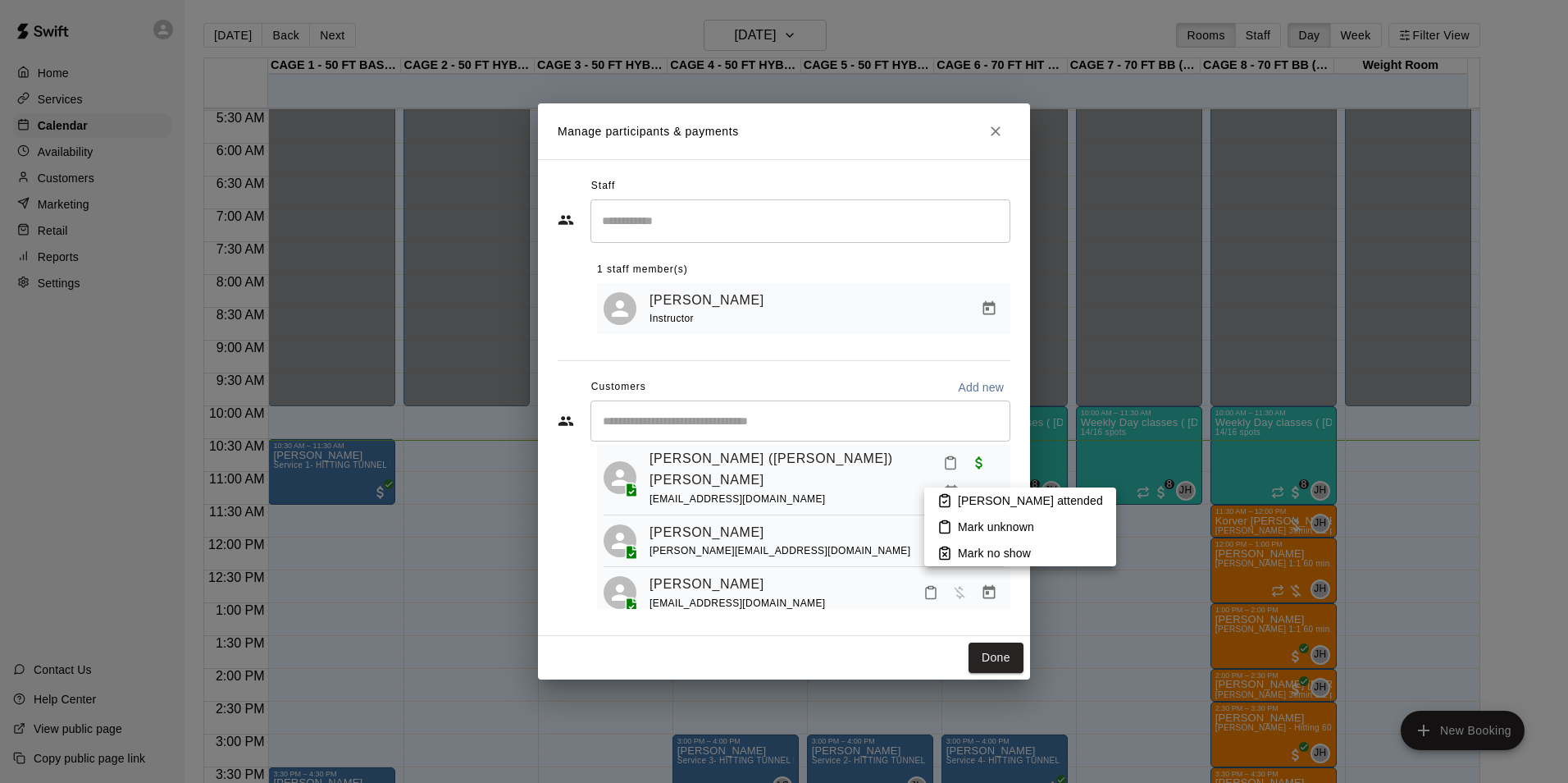
click at [994, 502] on p "Mark attended" at bounding box center [1030, 501] width 145 height 17
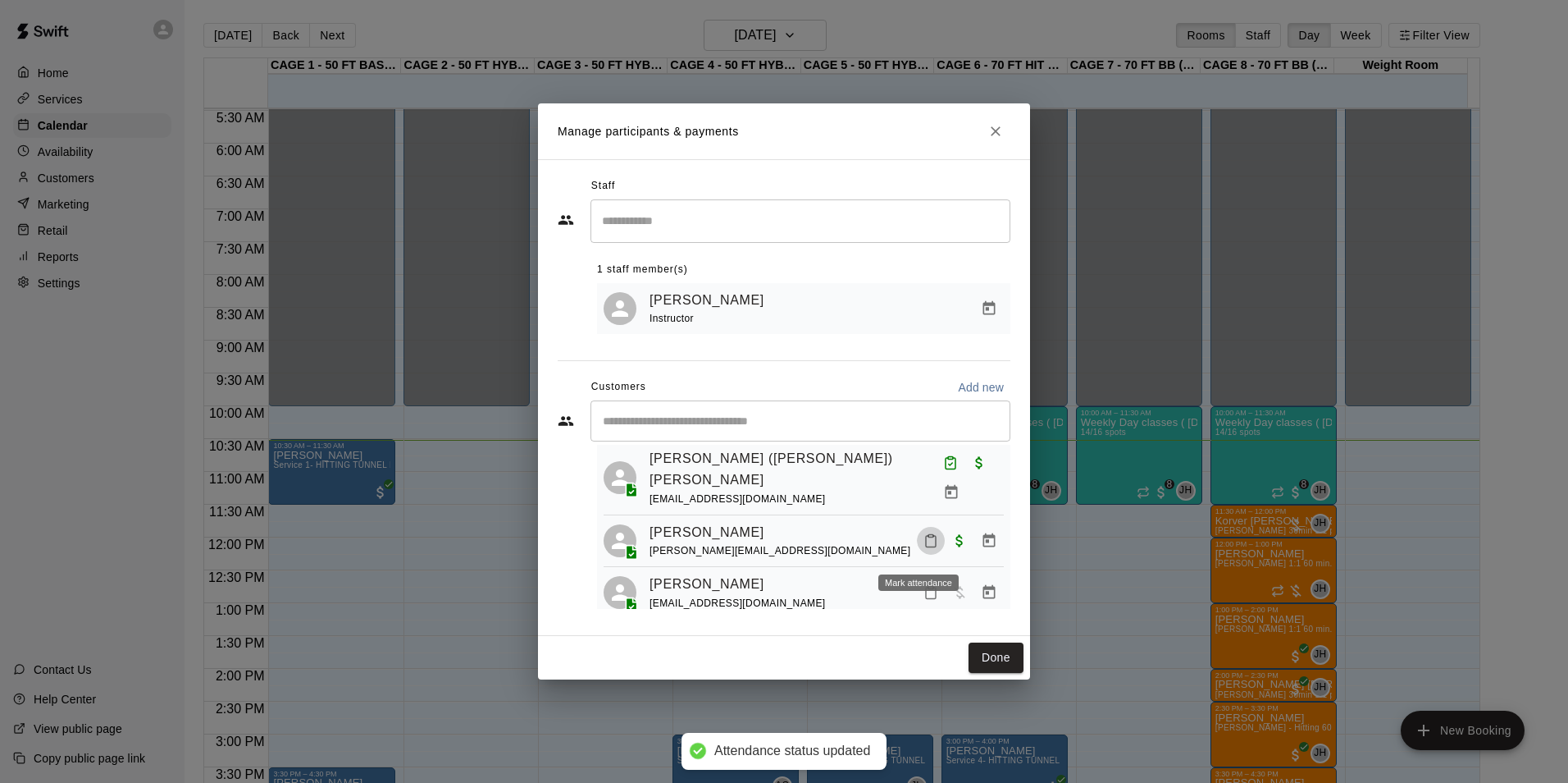
click at [924, 548] on icon "Mark attendance" at bounding box center [931, 540] width 15 height 15
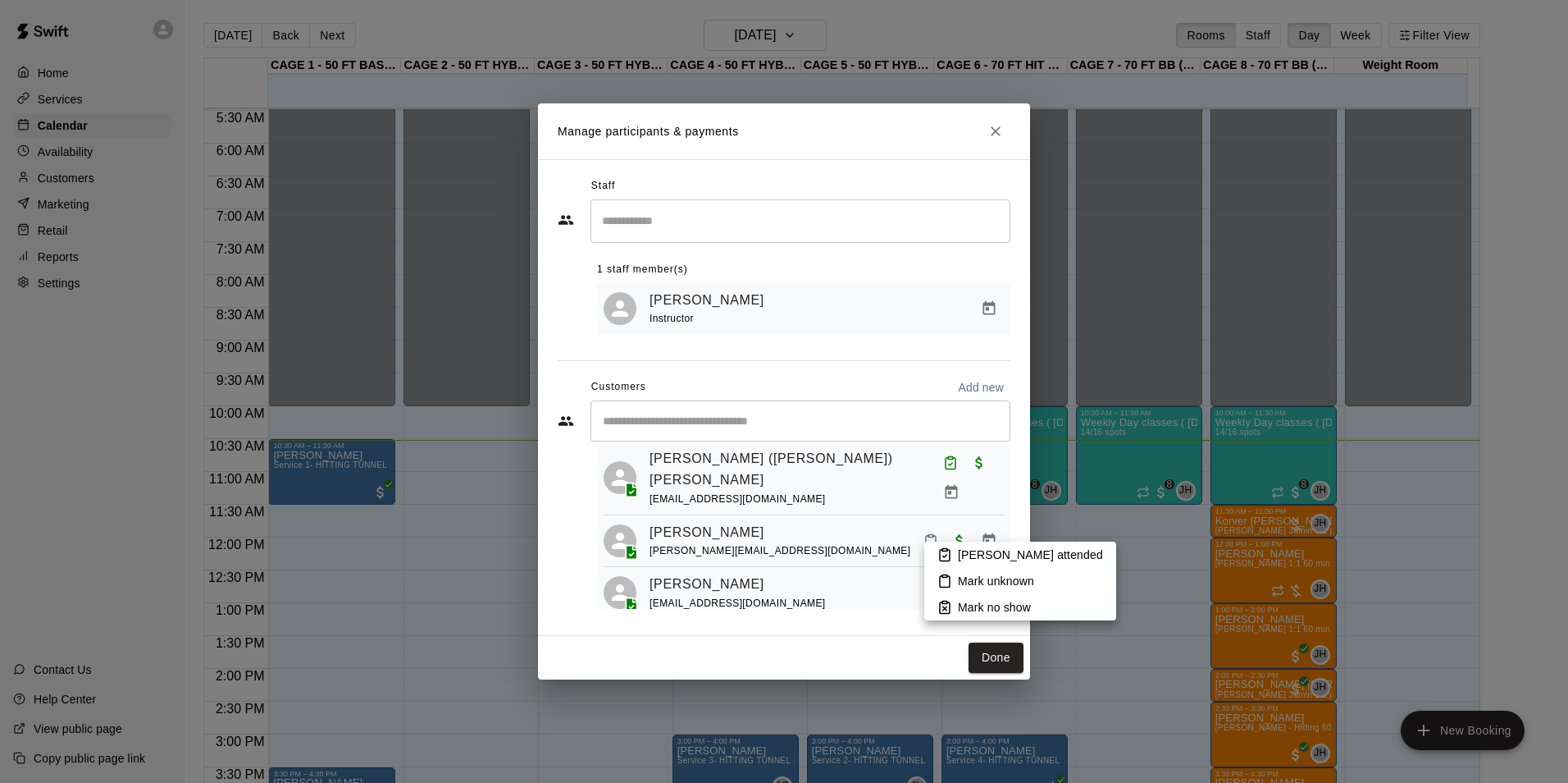
click at [987, 551] on p "Mark attended" at bounding box center [1030, 555] width 145 height 17
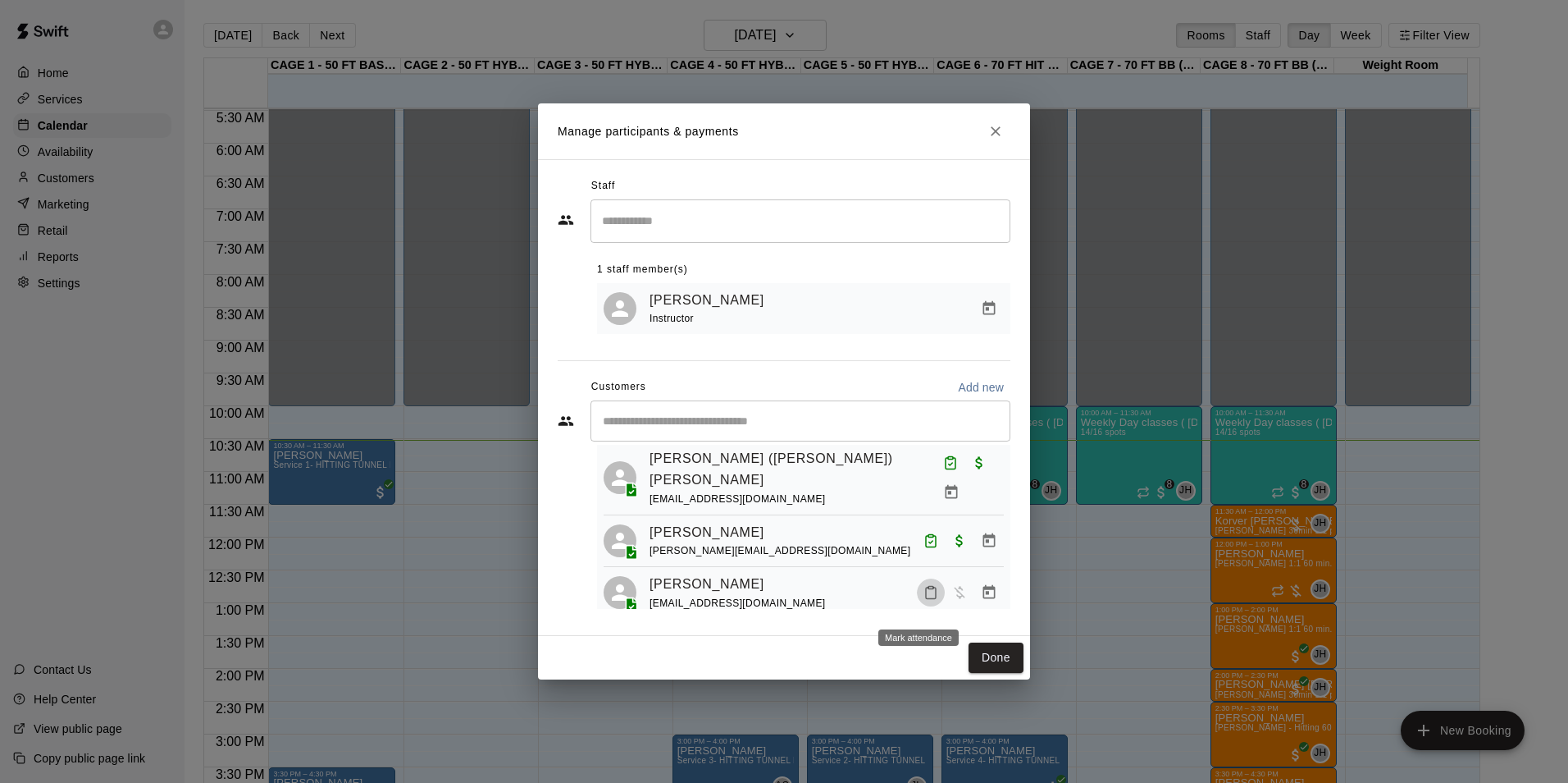
click at [924, 600] on icon "Mark attendance" at bounding box center [931, 592] width 15 height 15
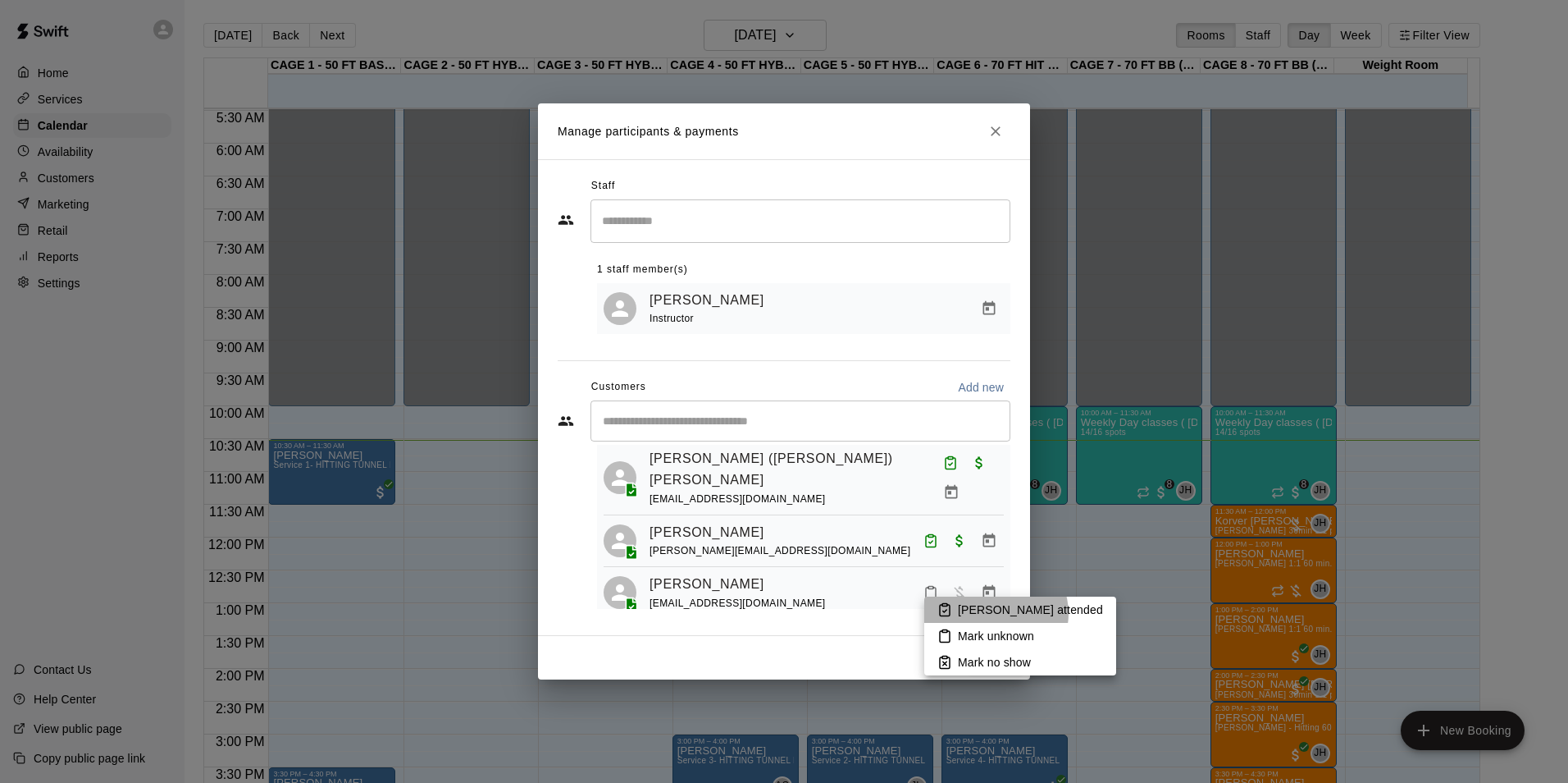
click at [995, 613] on p "Mark attended" at bounding box center [1030, 610] width 145 height 17
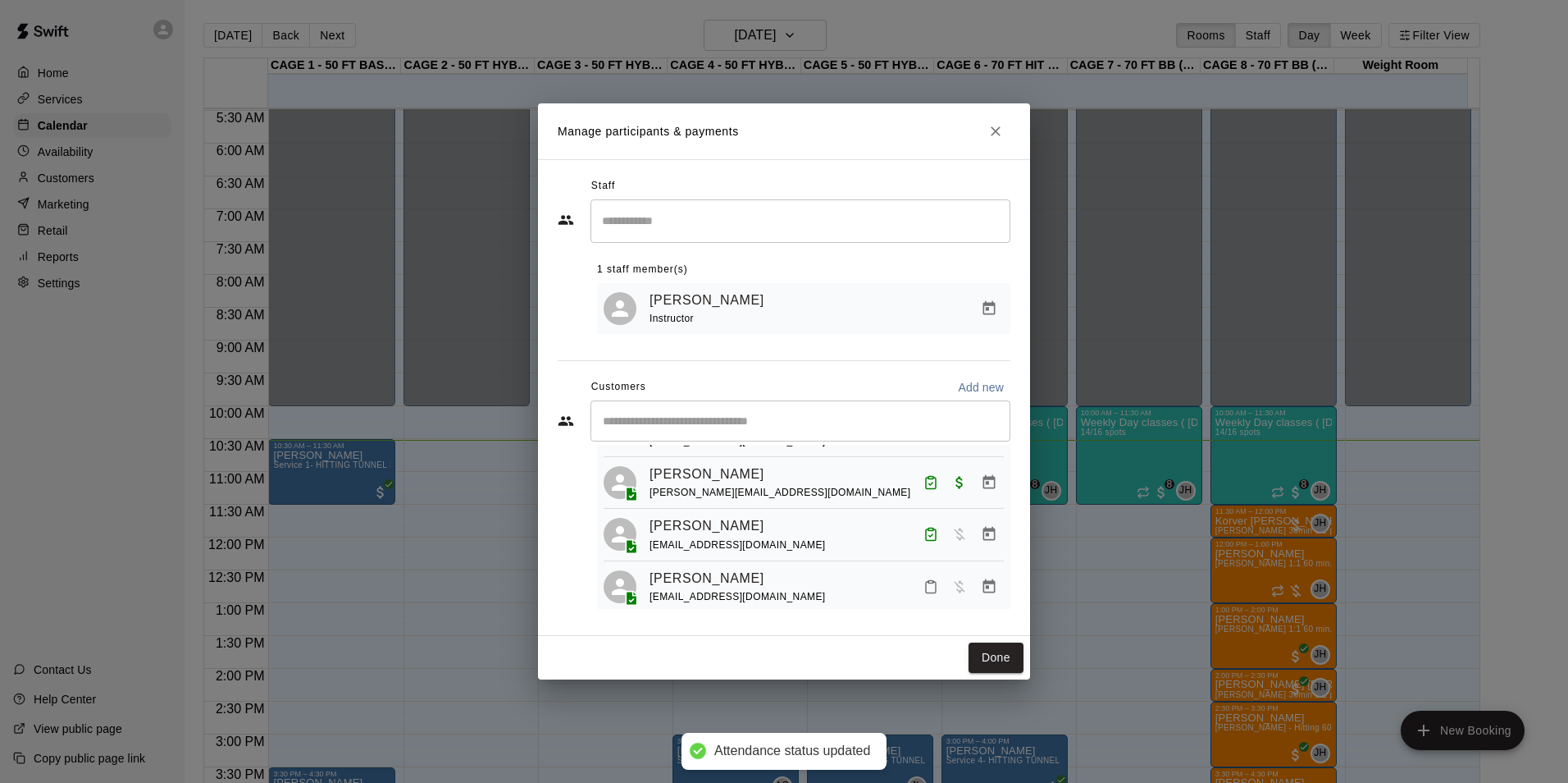
scroll to position [645, 0]
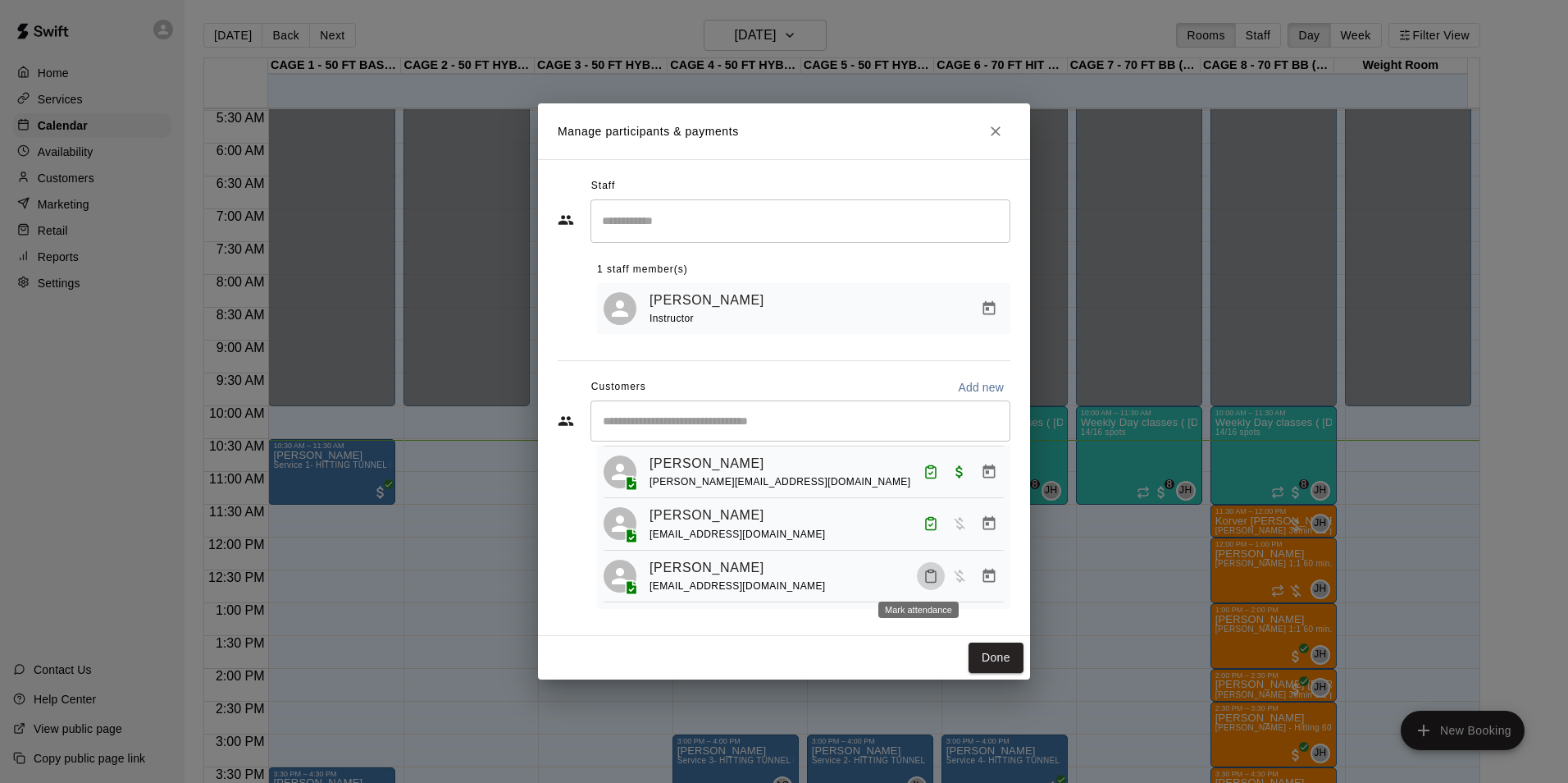
click at [926, 575] on icon "Mark attendance" at bounding box center [931, 577] width 10 height 12
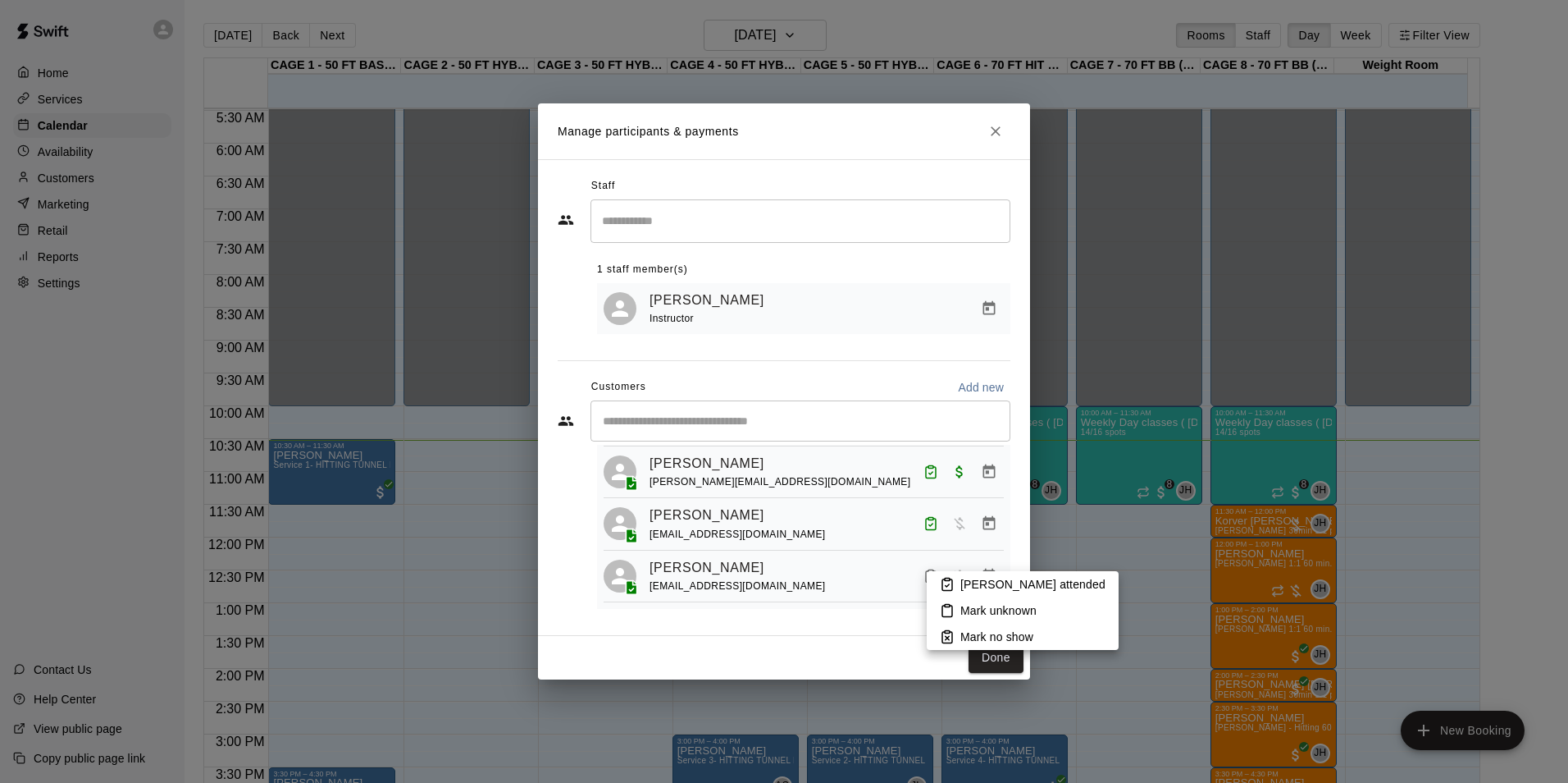
click at [991, 583] on p "Mark attended" at bounding box center [1033, 584] width 145 height 17
click at [694, 509] on link "[PERSON_NAME]" at bounding box center [706, 514] width 115 height 21
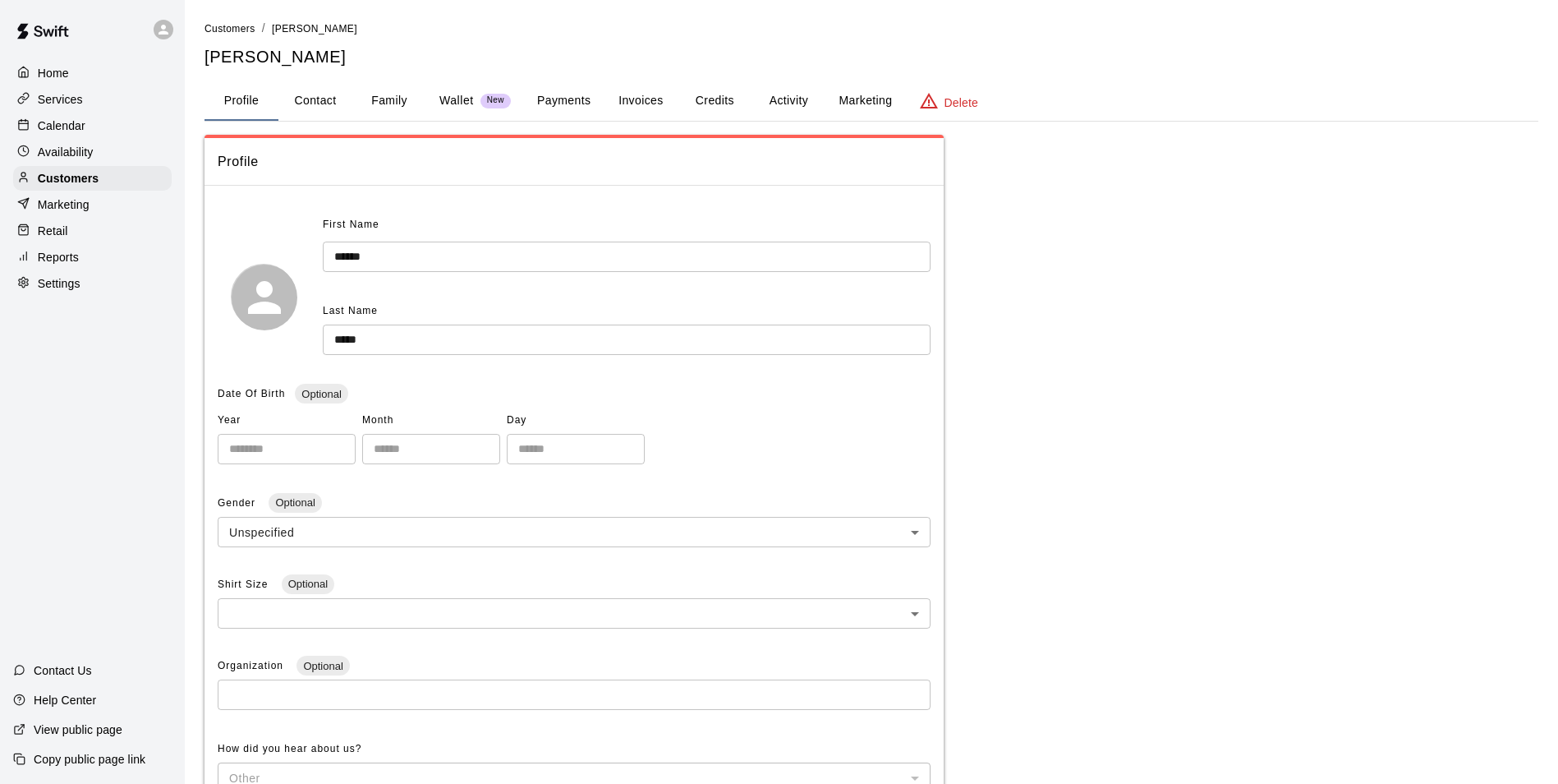
click at [577, 104] on button "Payments" at bounding box center [564, 101] width 80 height 39
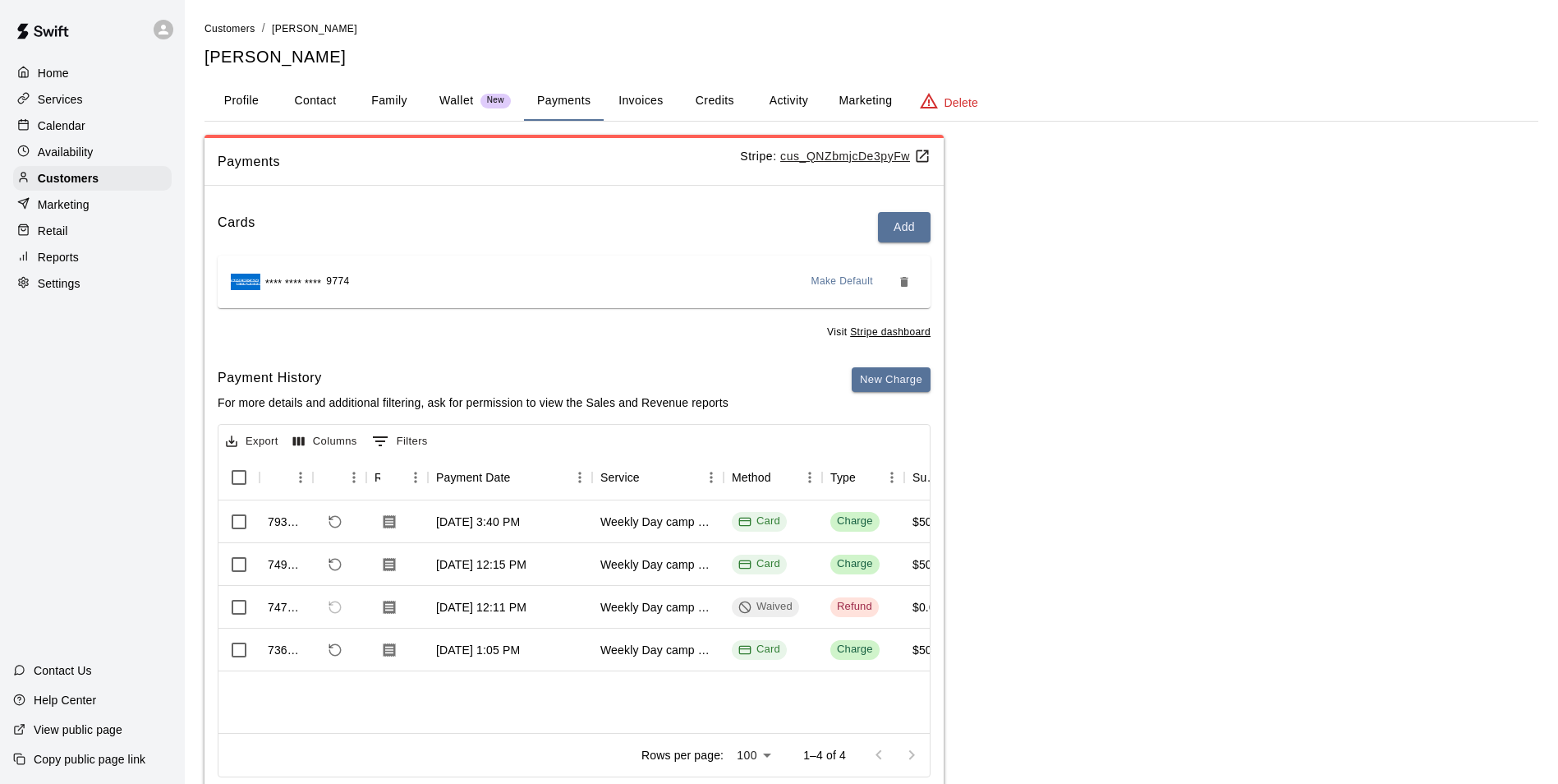
click at [72, 130] on p "Calendar" at bounding box center [61, 126] width 48 height 17
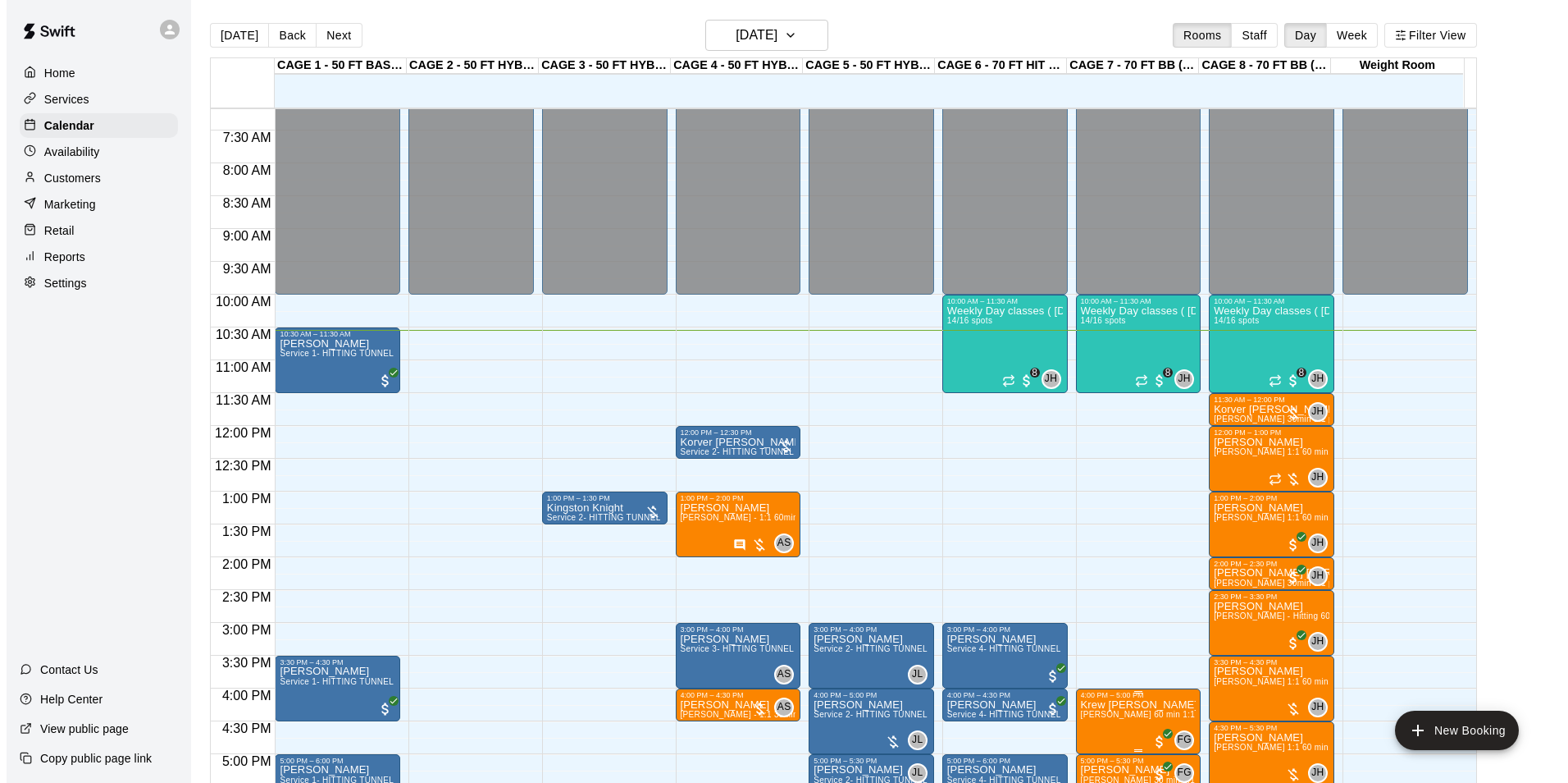
scroll to position [446, 0]
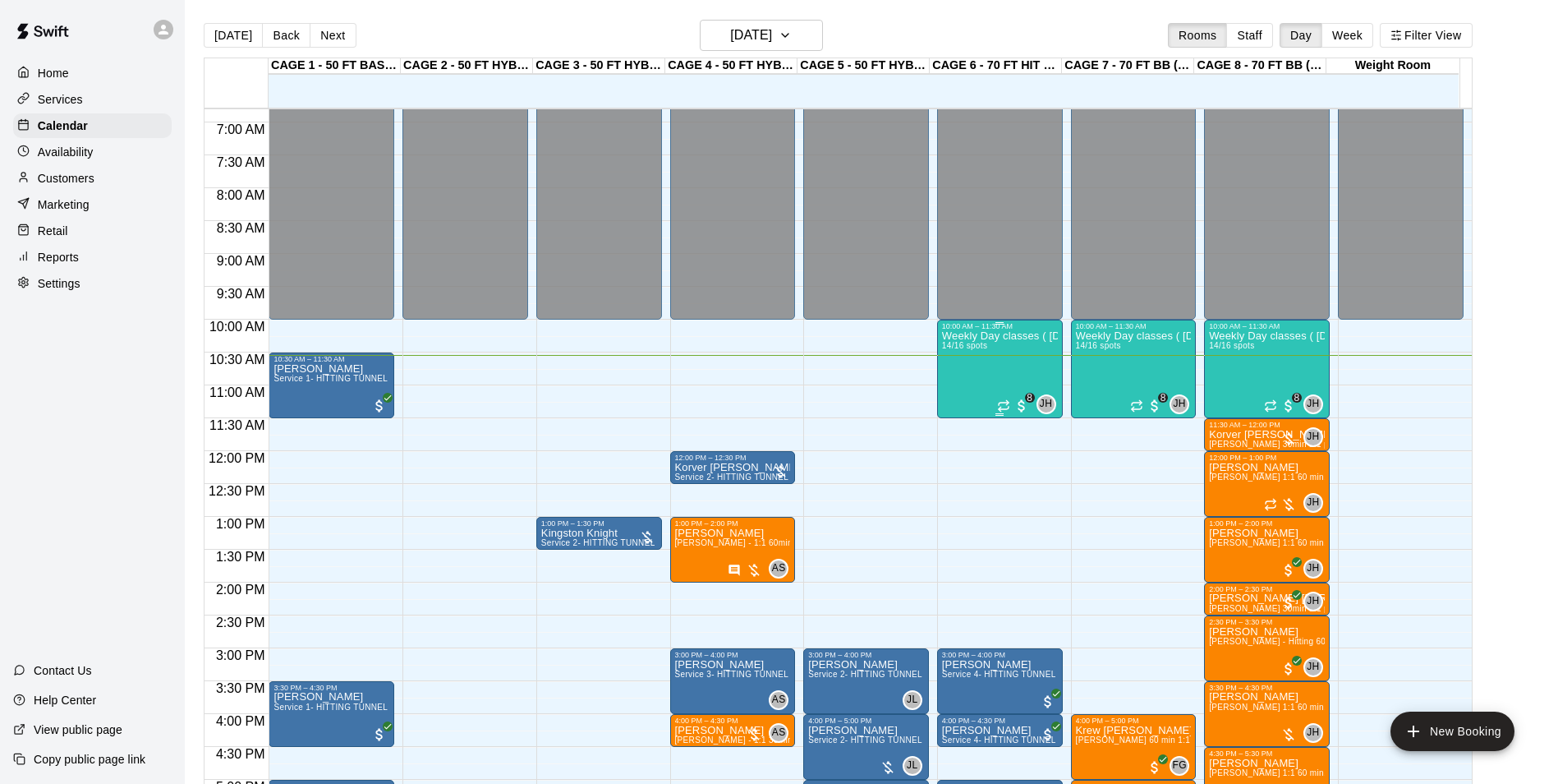
click at [990, 373] on div "Weekly Day classes ( [DATE],[DATE],[DATE] ) 10:00-11:30 ( monthly packages avai…" at bounding box center [1000, 722] width 116 height 784
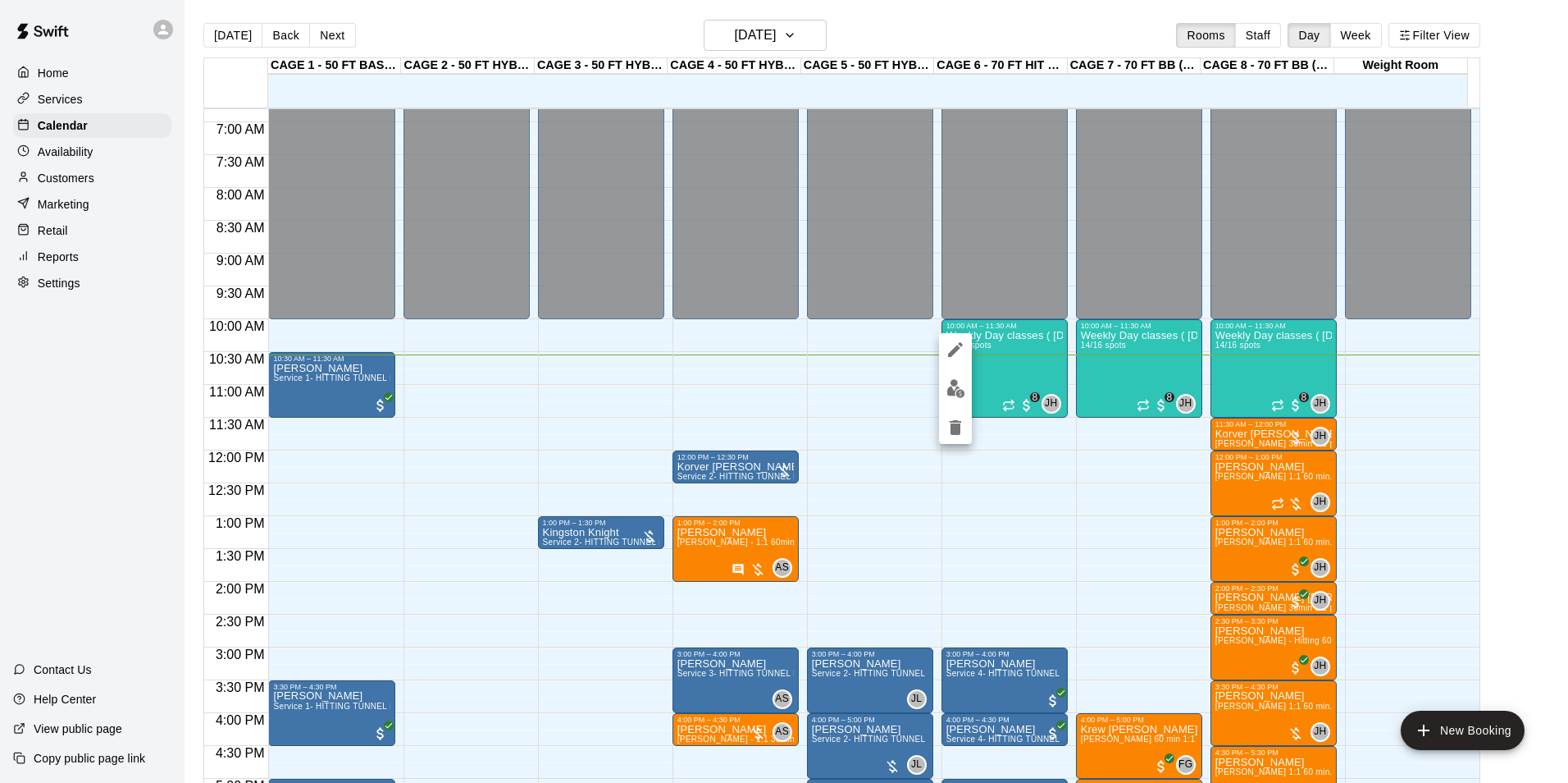
click at [960, 383] on img "edit" at bounding box center [956, 389] width 18 height 18
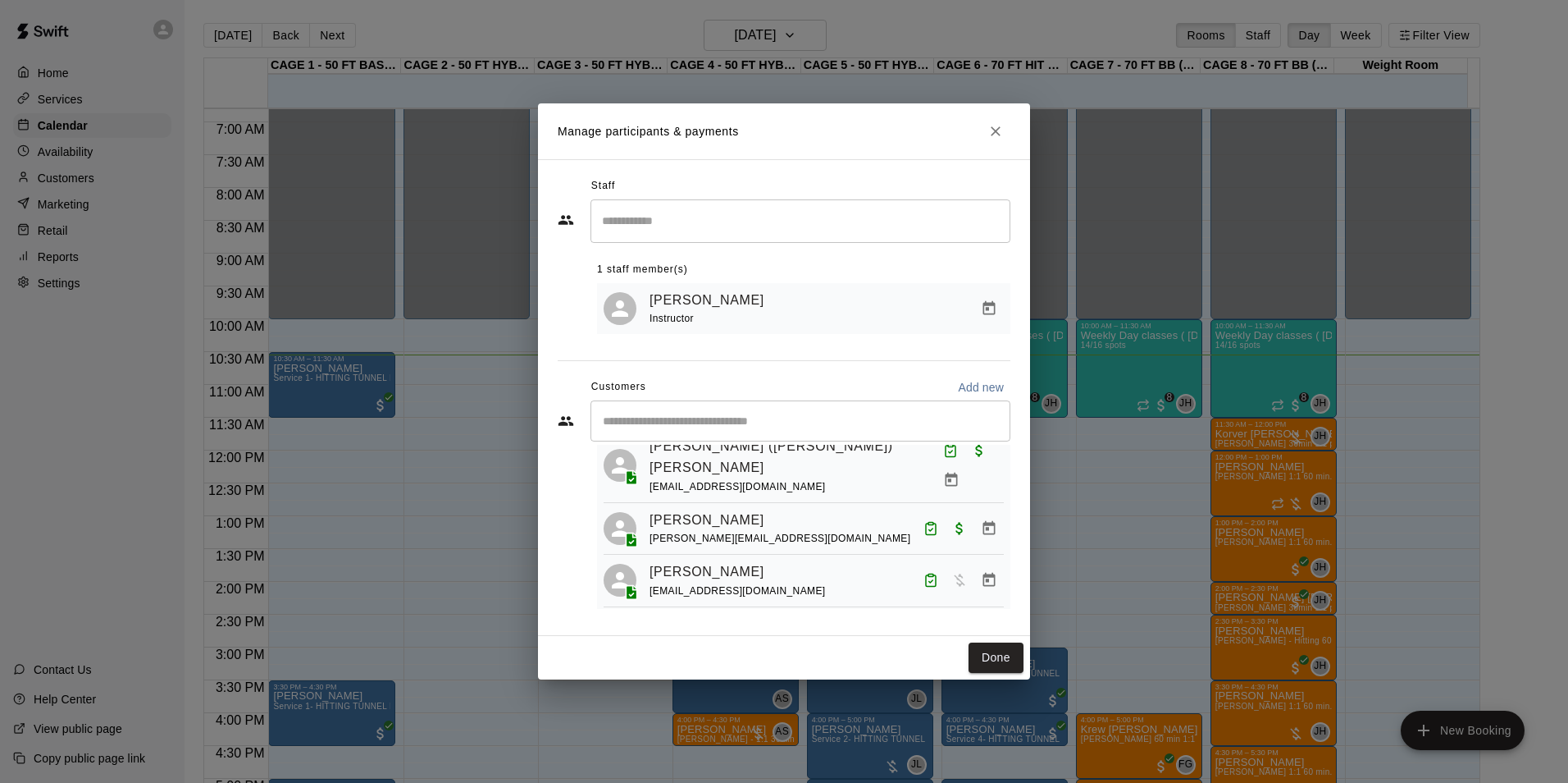
scroll to position [645, 0]
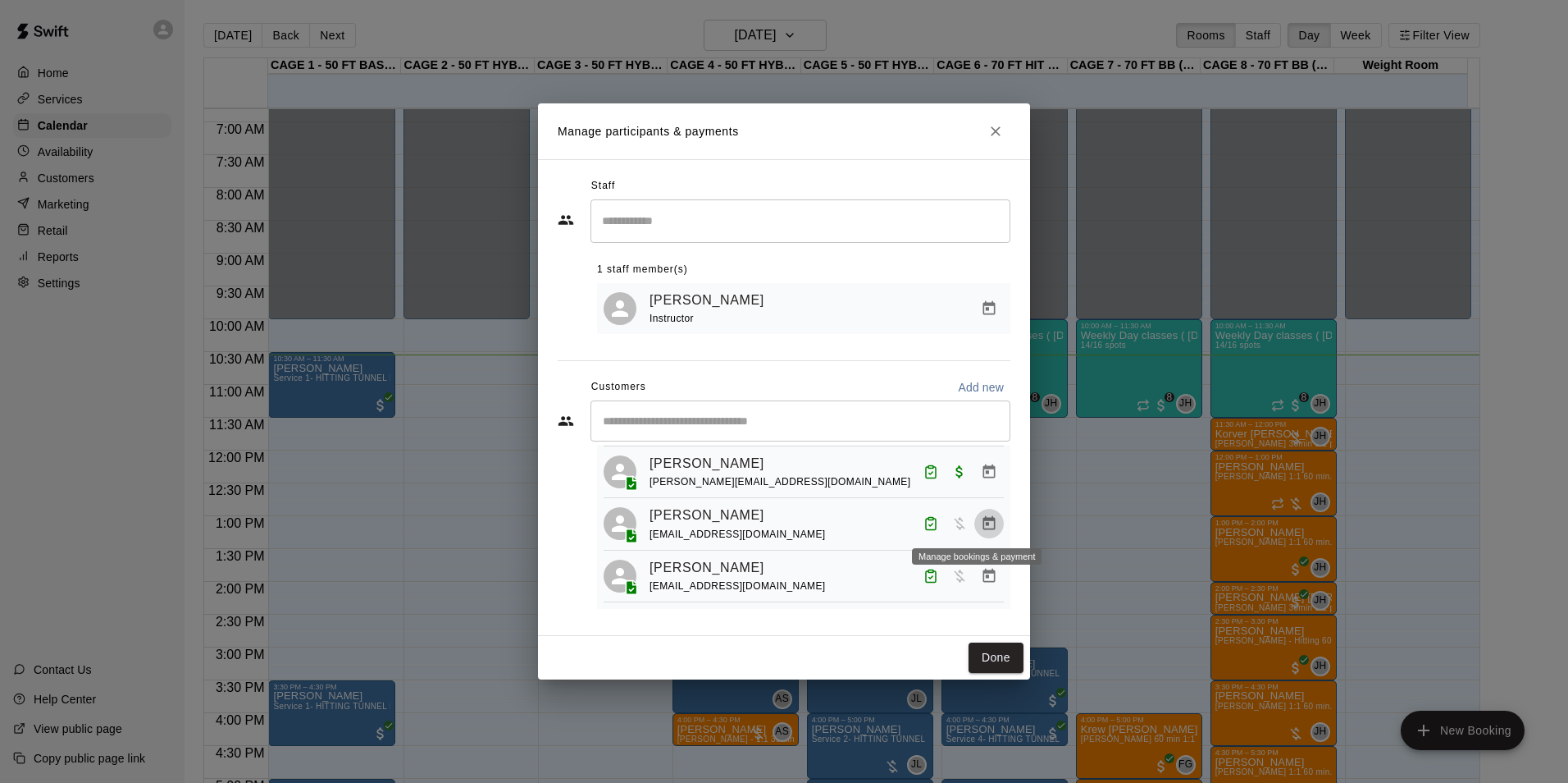
click at [981, 525] on icon "Manage bookings & payment" at bounding box center [989, 524] width 17 height 17
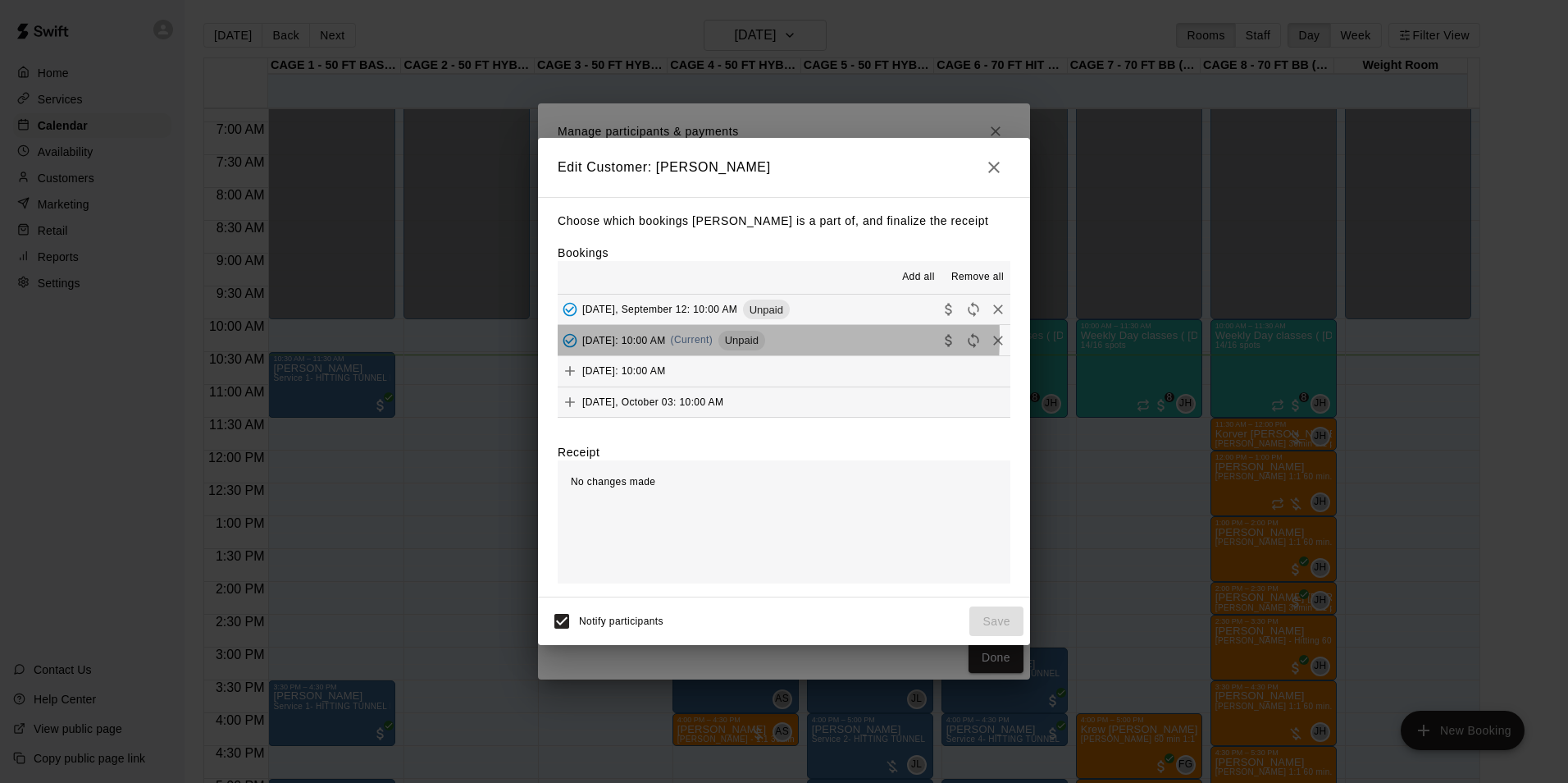
click at [652, 337] on span "[DATE]: 10:00 AM" at bounding box center [624, 340] width 84 height 12
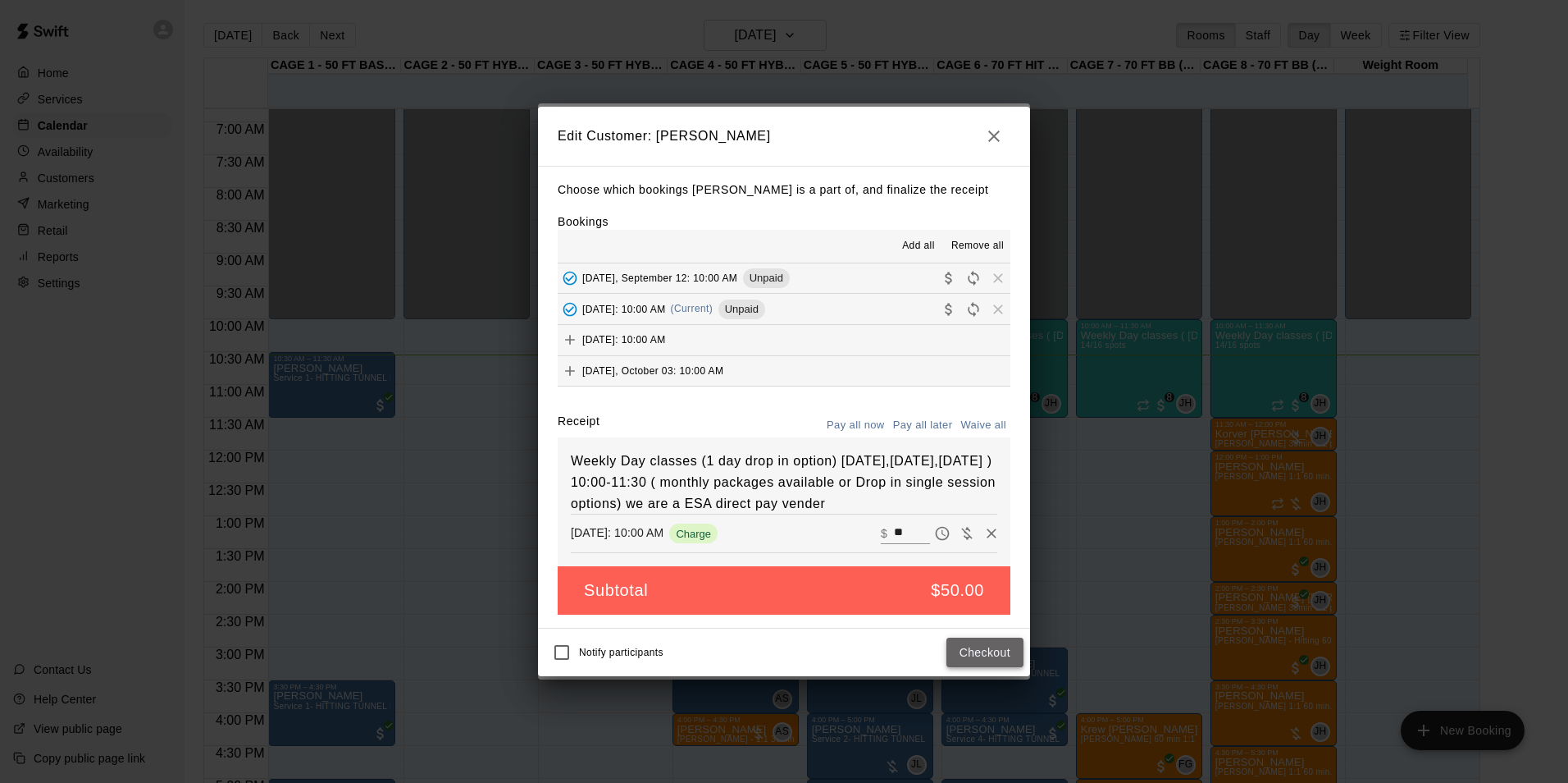
click at [1002, 667] on button "Checkout" at bounding box center [985, 653] width 77 height 30
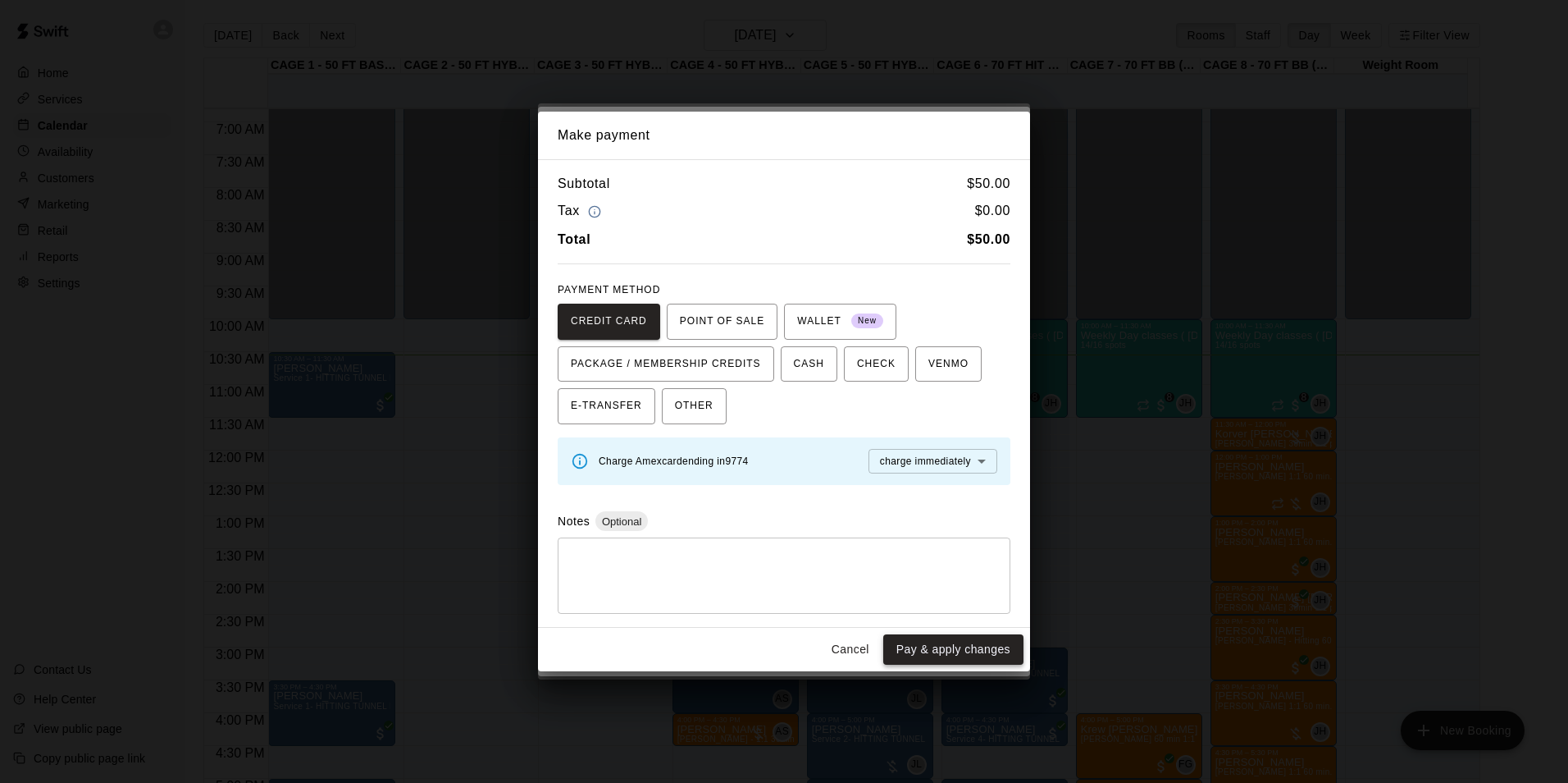
click at [953, 654] on button "Pay & apply changes" at bounding box center [953, 650] width 140 height 30
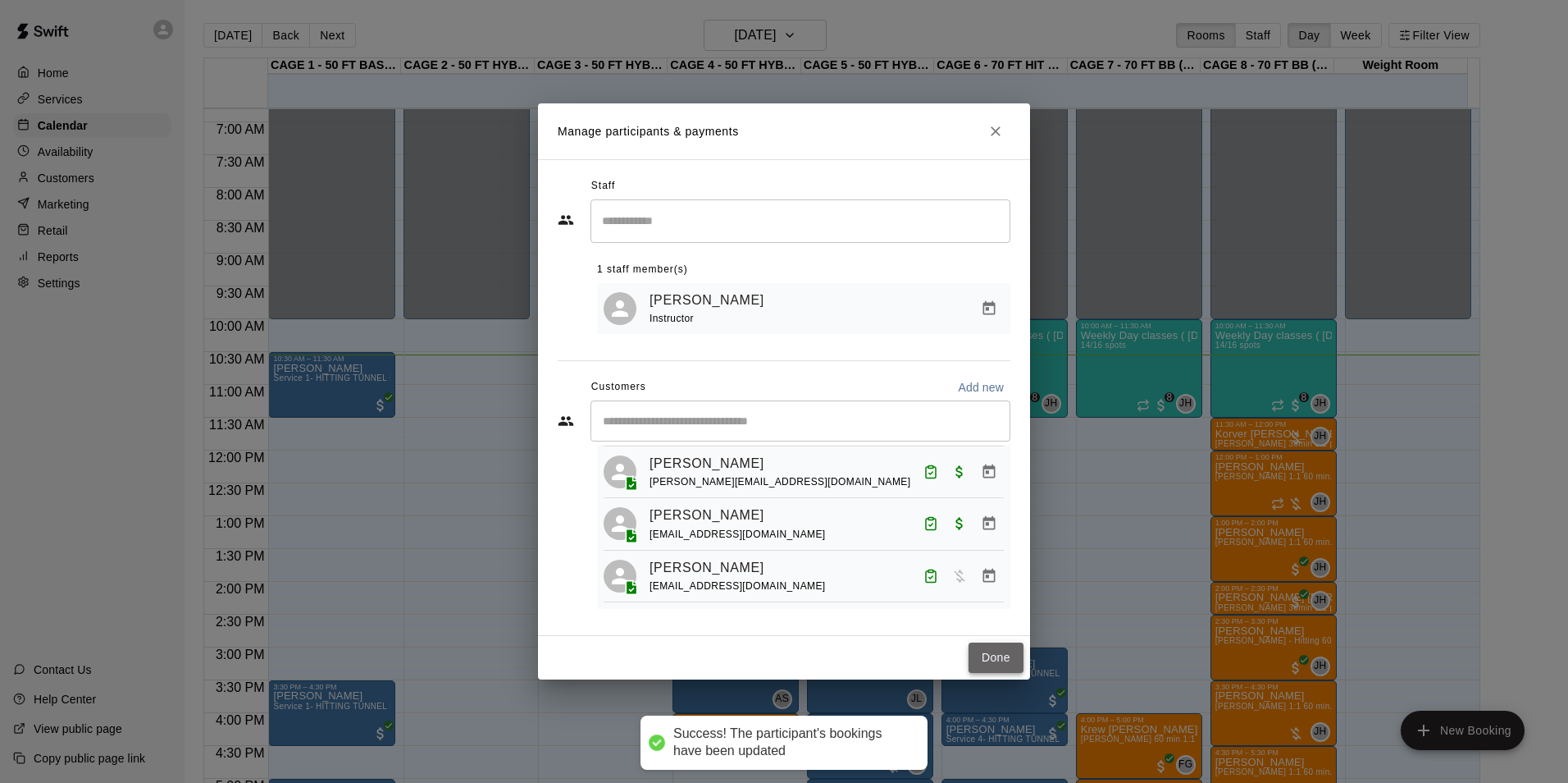
click at [984, 657] on button "Done" at bounding box center [995, 657] width 55 height 30
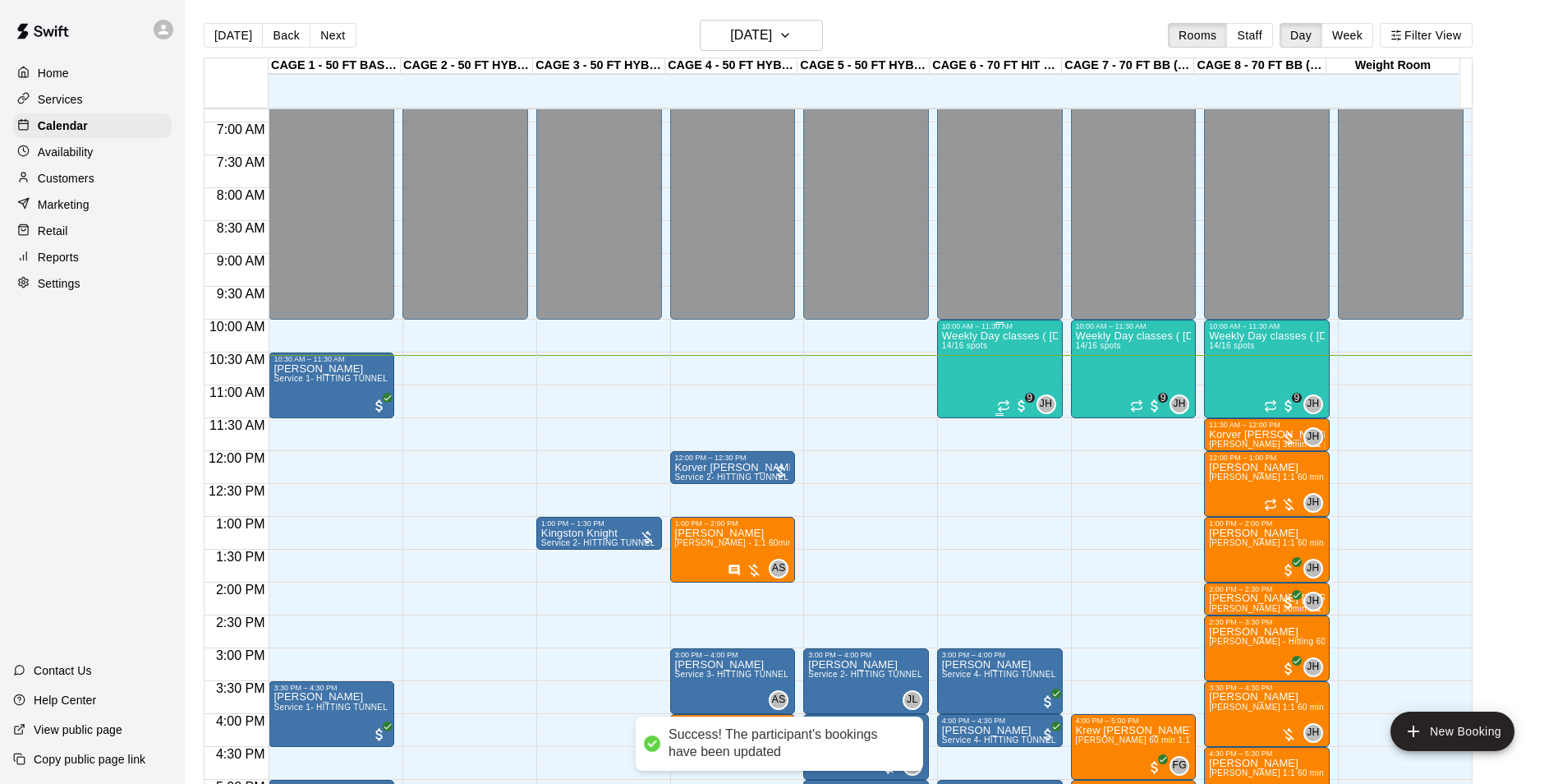
click at [980, 376] on div "Weekly Day classes ( [DATE],[DATE],[DATE] ) 10:00-11:30 ( monthly packages avai…" at bounding box center [1000, 722] width 116 height 784
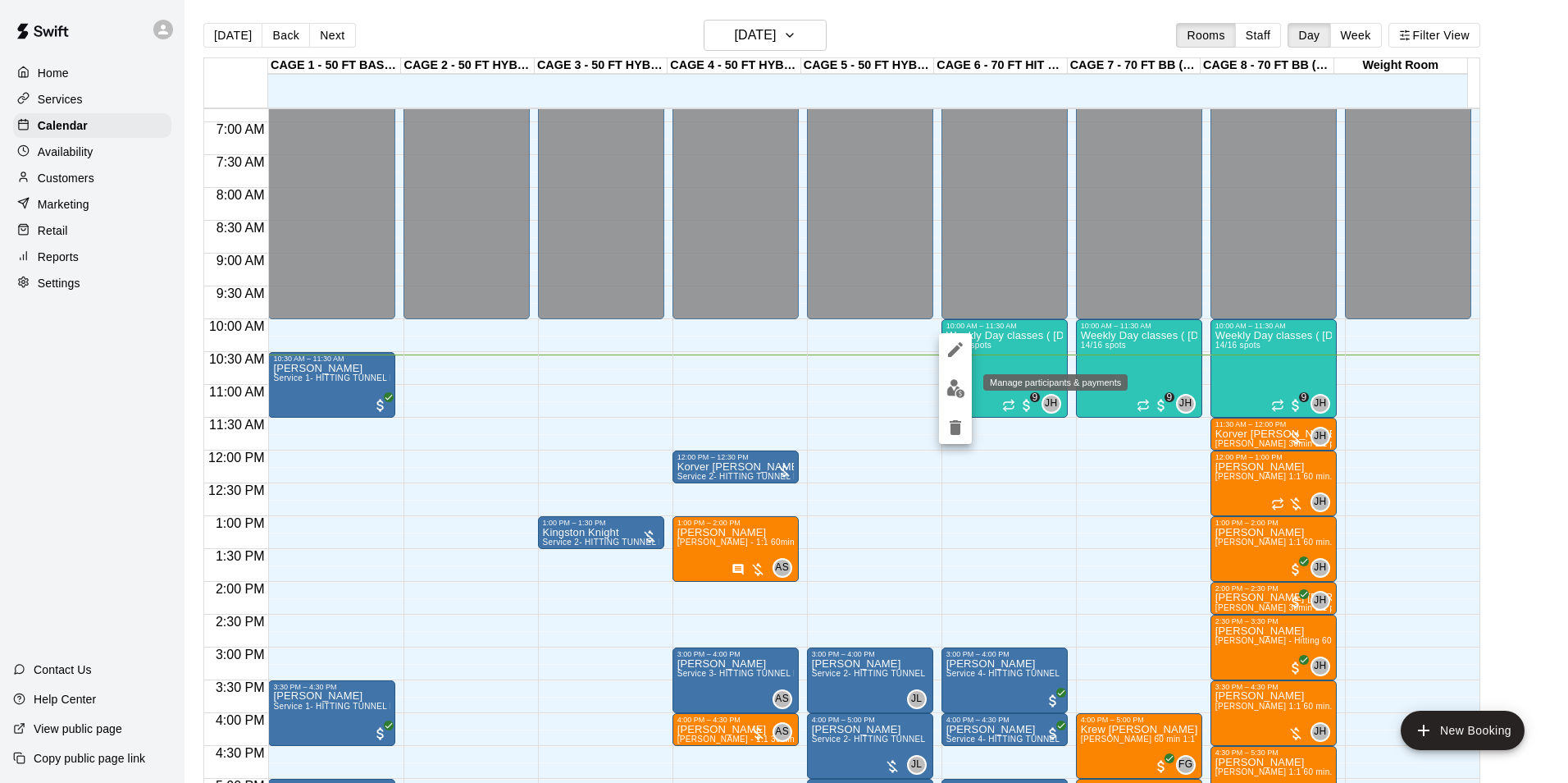
click at [963, 380] on img "edit" at bounding box center [956, 389] width 18 height 18
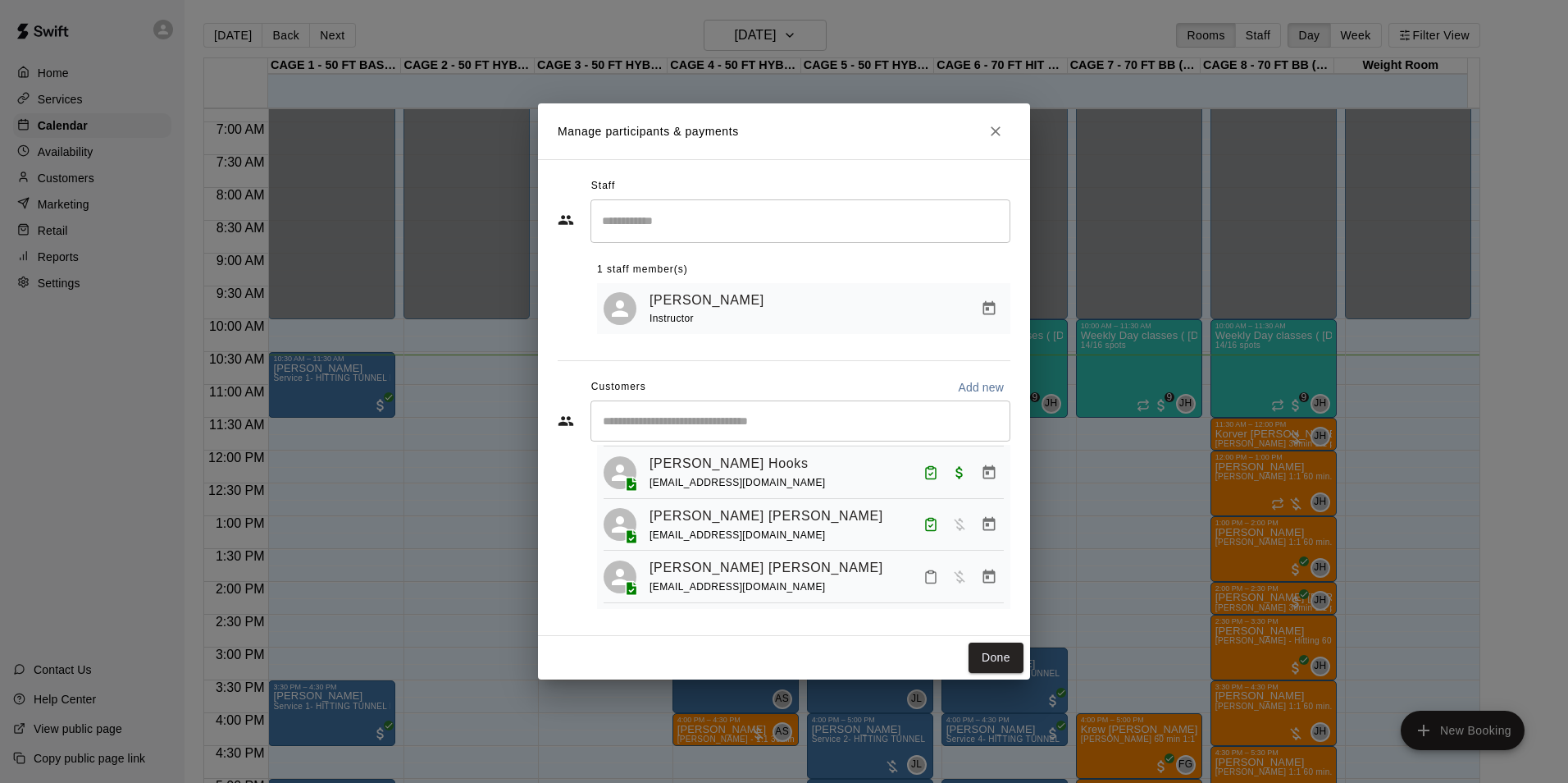
scroll to position [328, 0]
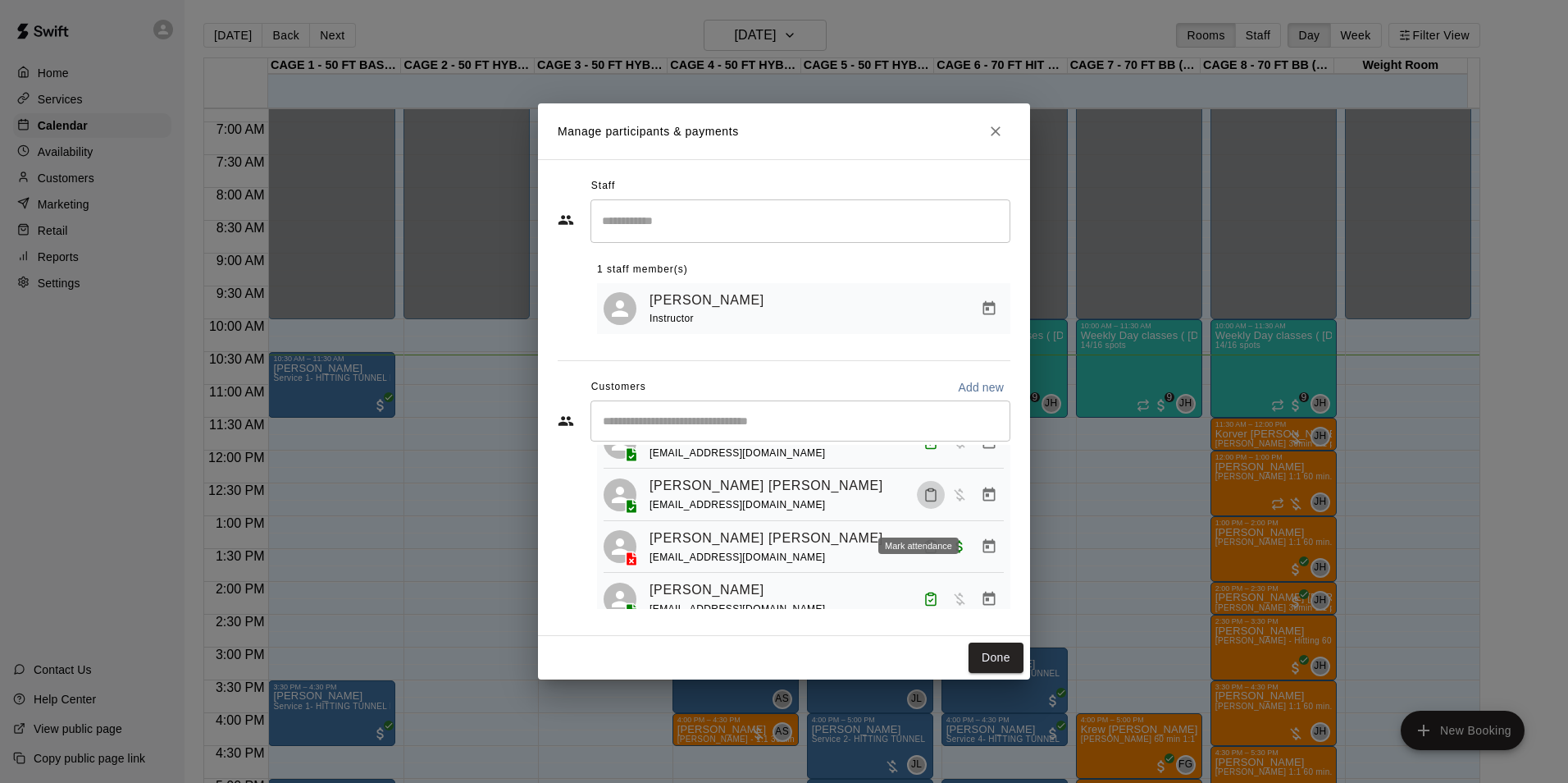
click at [924, 509] on button "Mark attendance" at bounding box center [930, 494] width 28 height 28
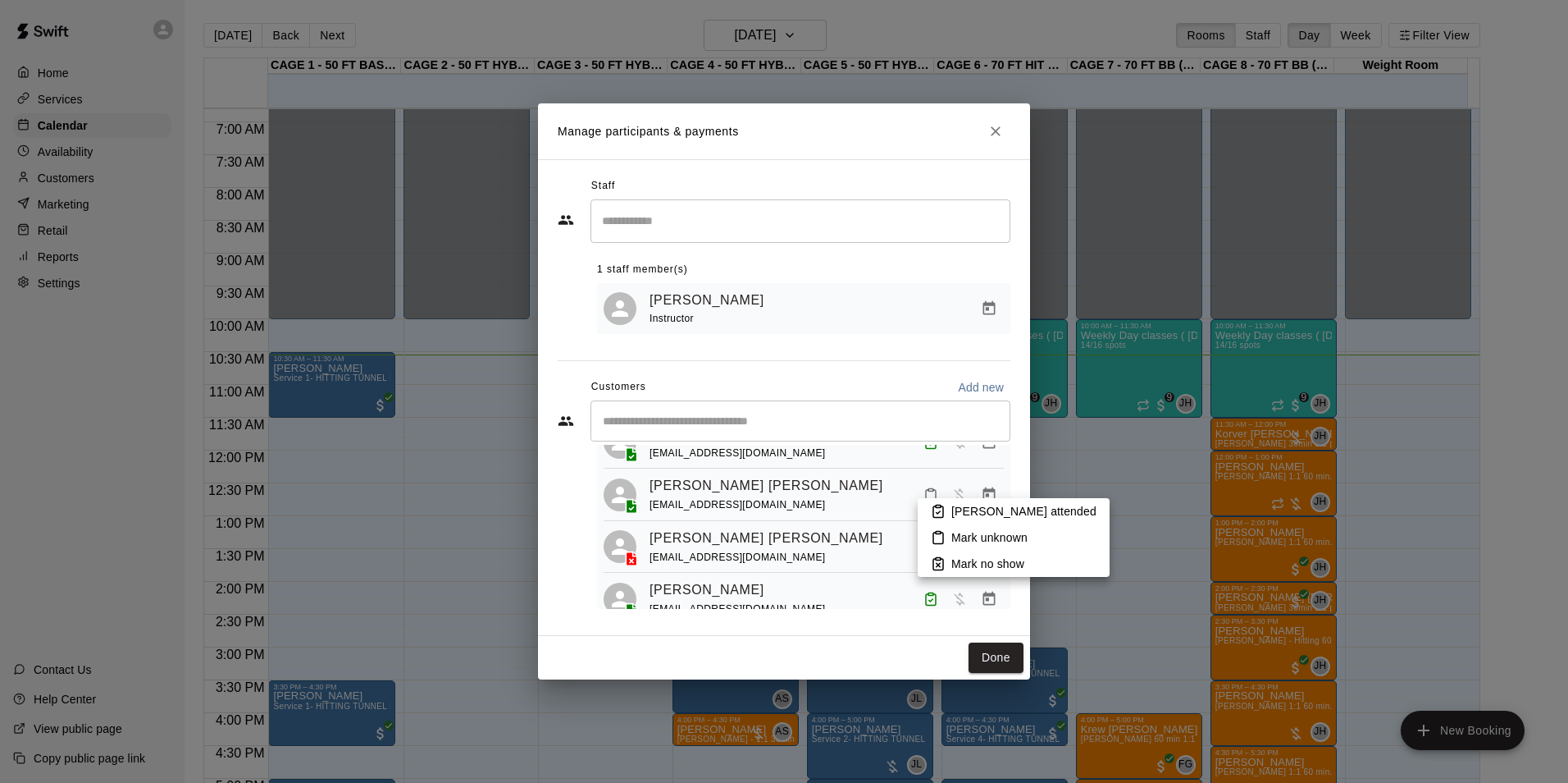
click at [971, 566] on p "Mark no show" at bounding box center [987, 564] width 73 height 17
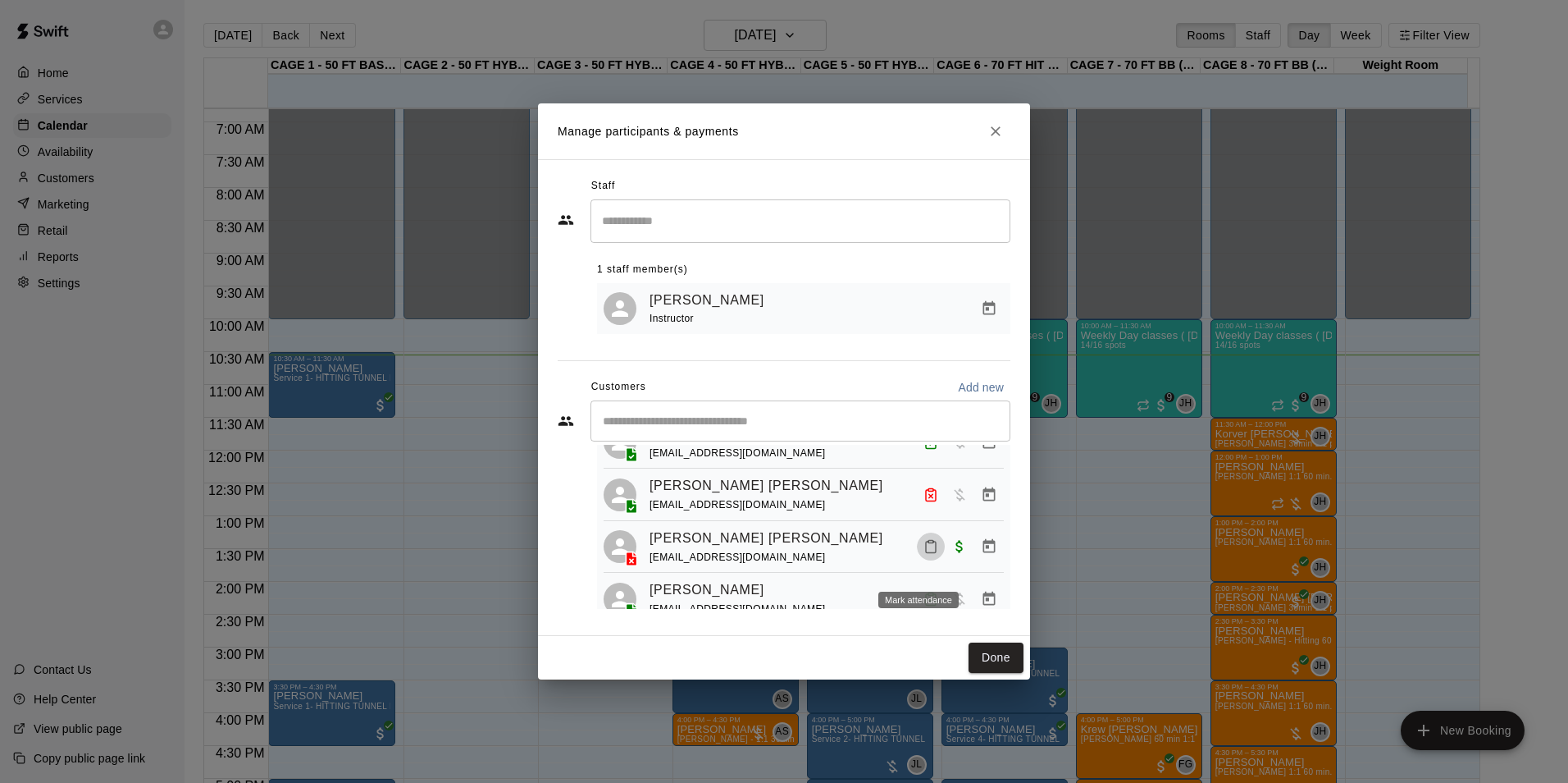
click at [924, 554] on icon "Mark attendance" at bounding box center [931, 546] width 15 height 15
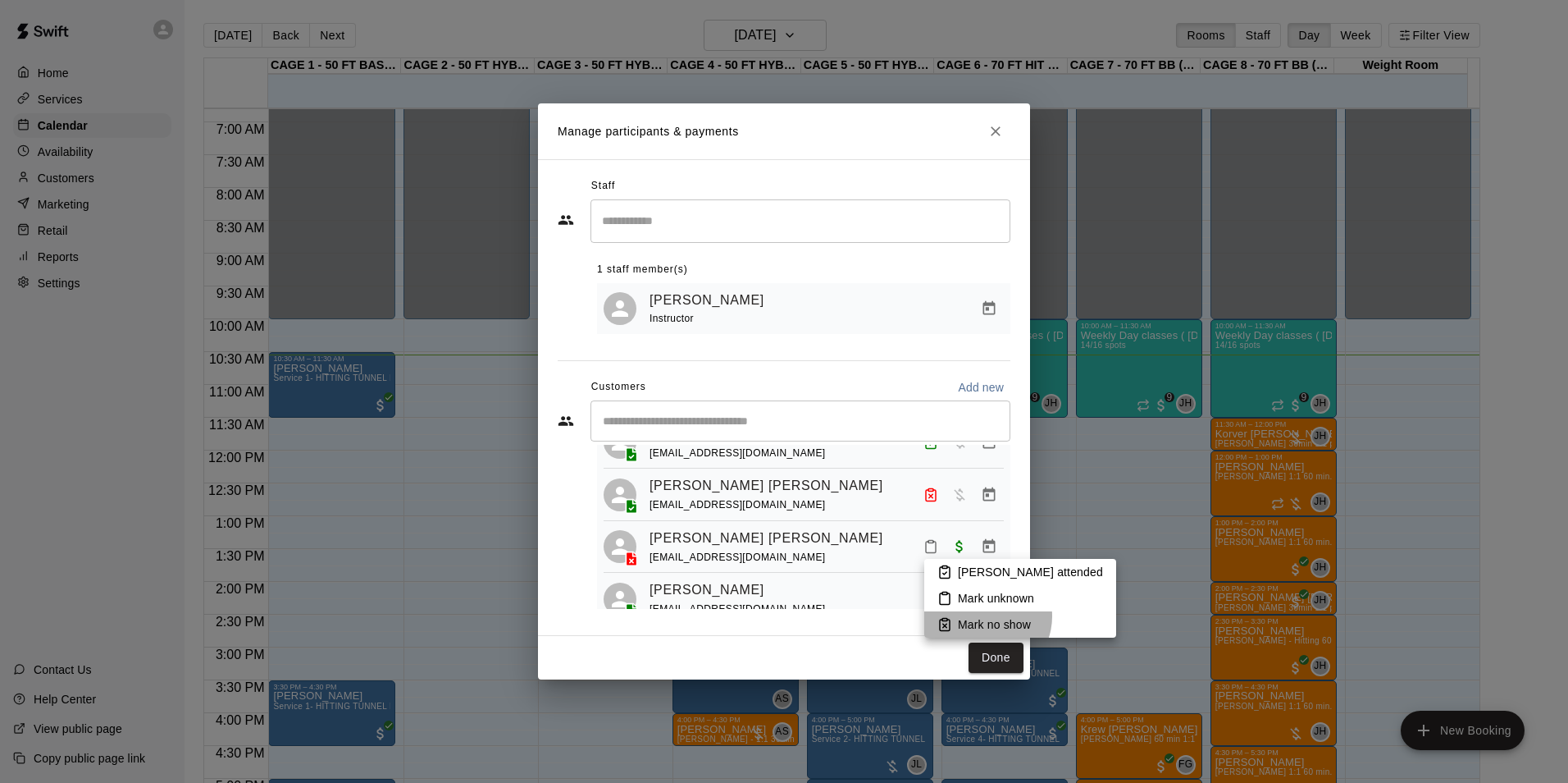
click at [985, 616] on p "Mark no show" at bounding box center [994, 624] width 73 height 17
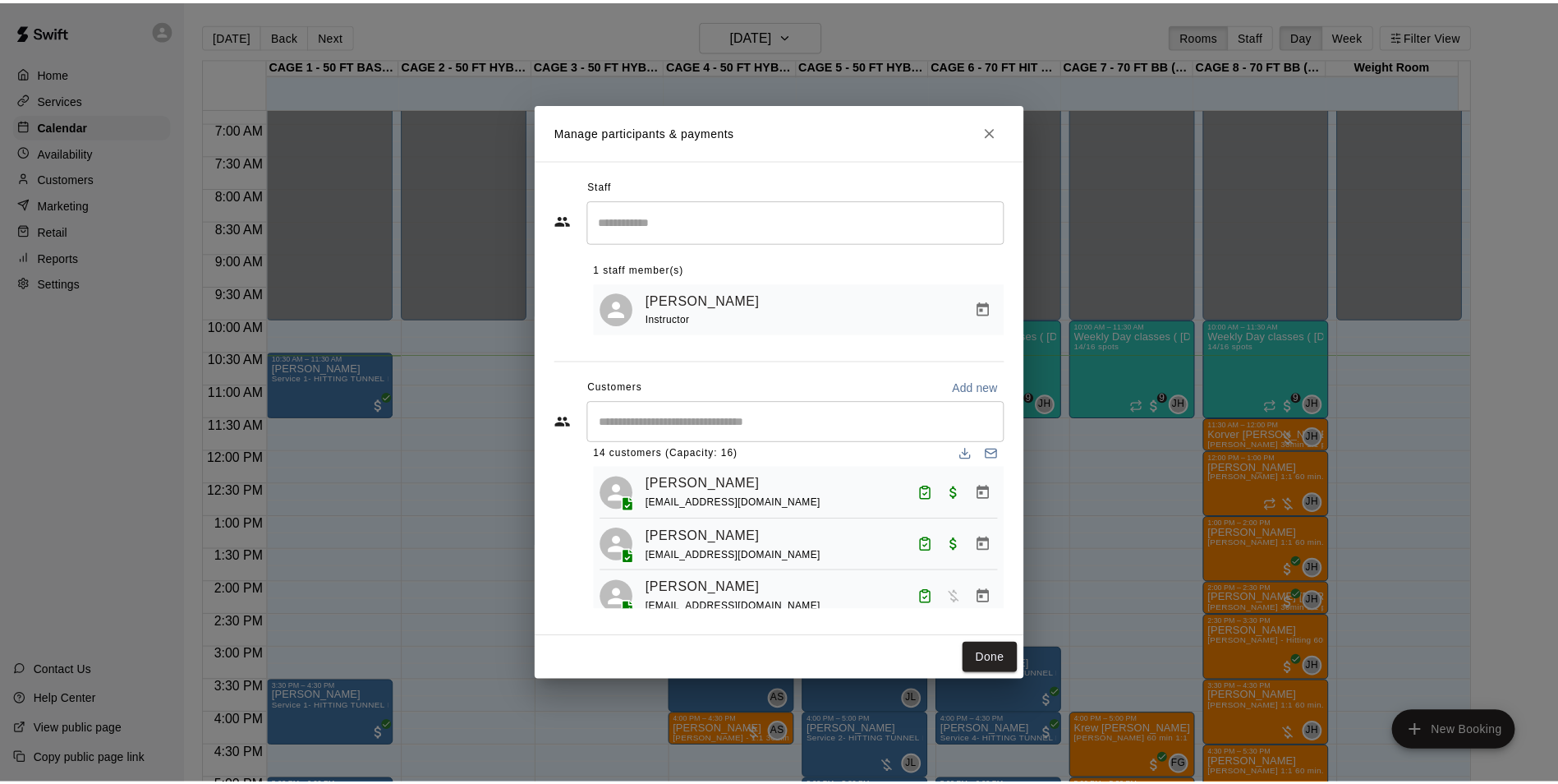
scroll to position [0, 0]
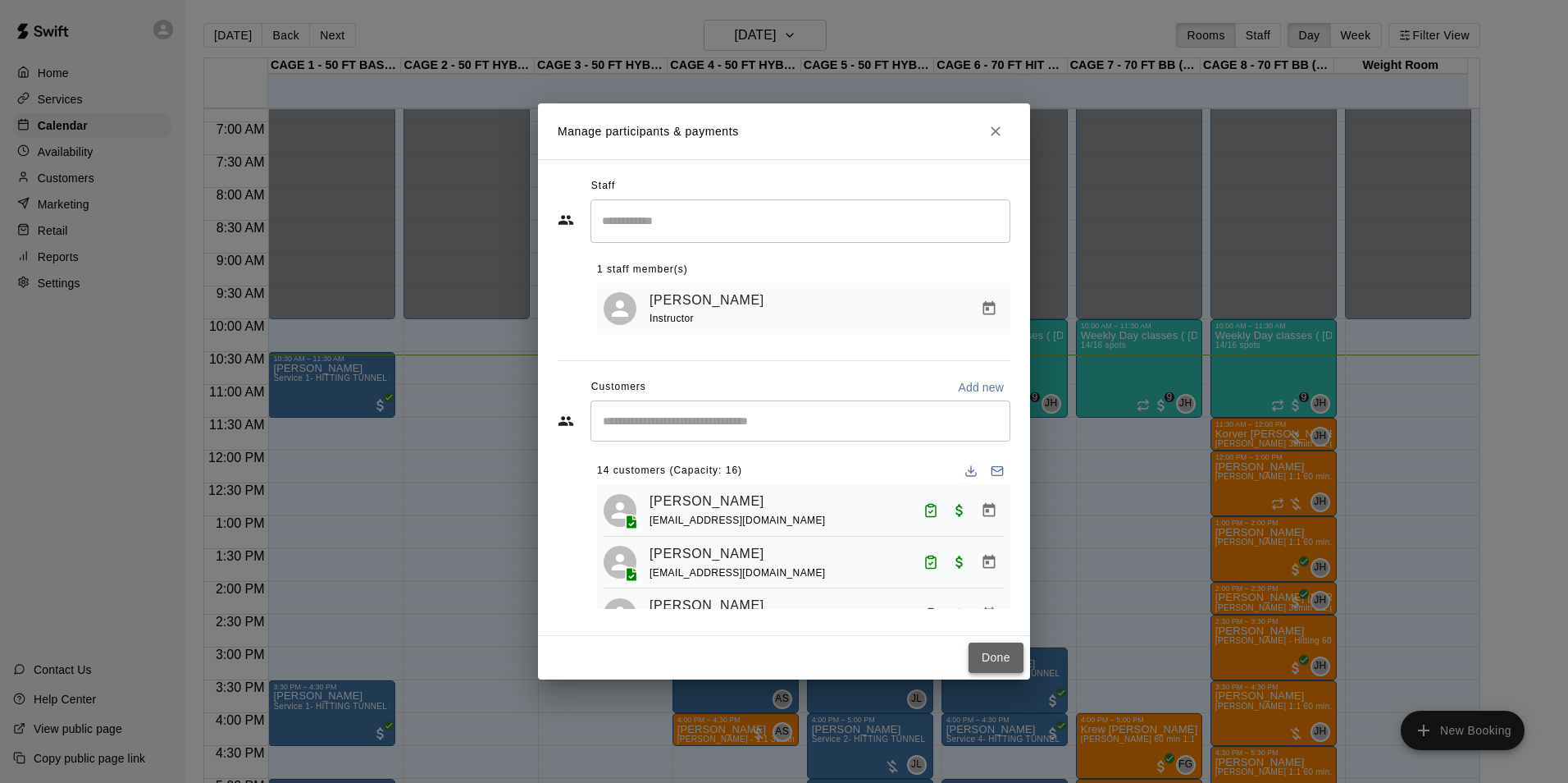
click at [1011, 661] on button "Done" at bounding box center [995, 657] width 55 height 30
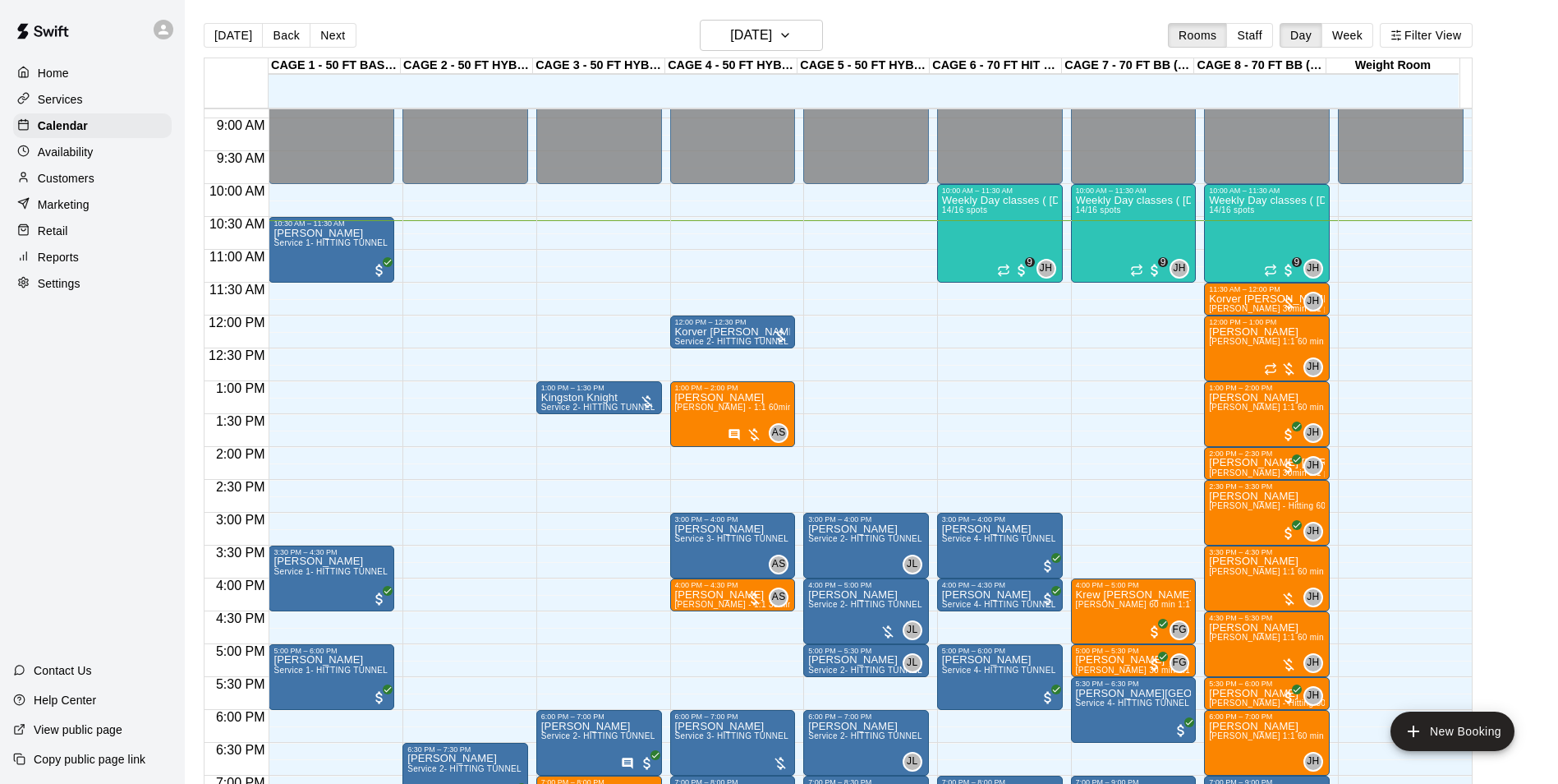
scroll to position [611, 0]
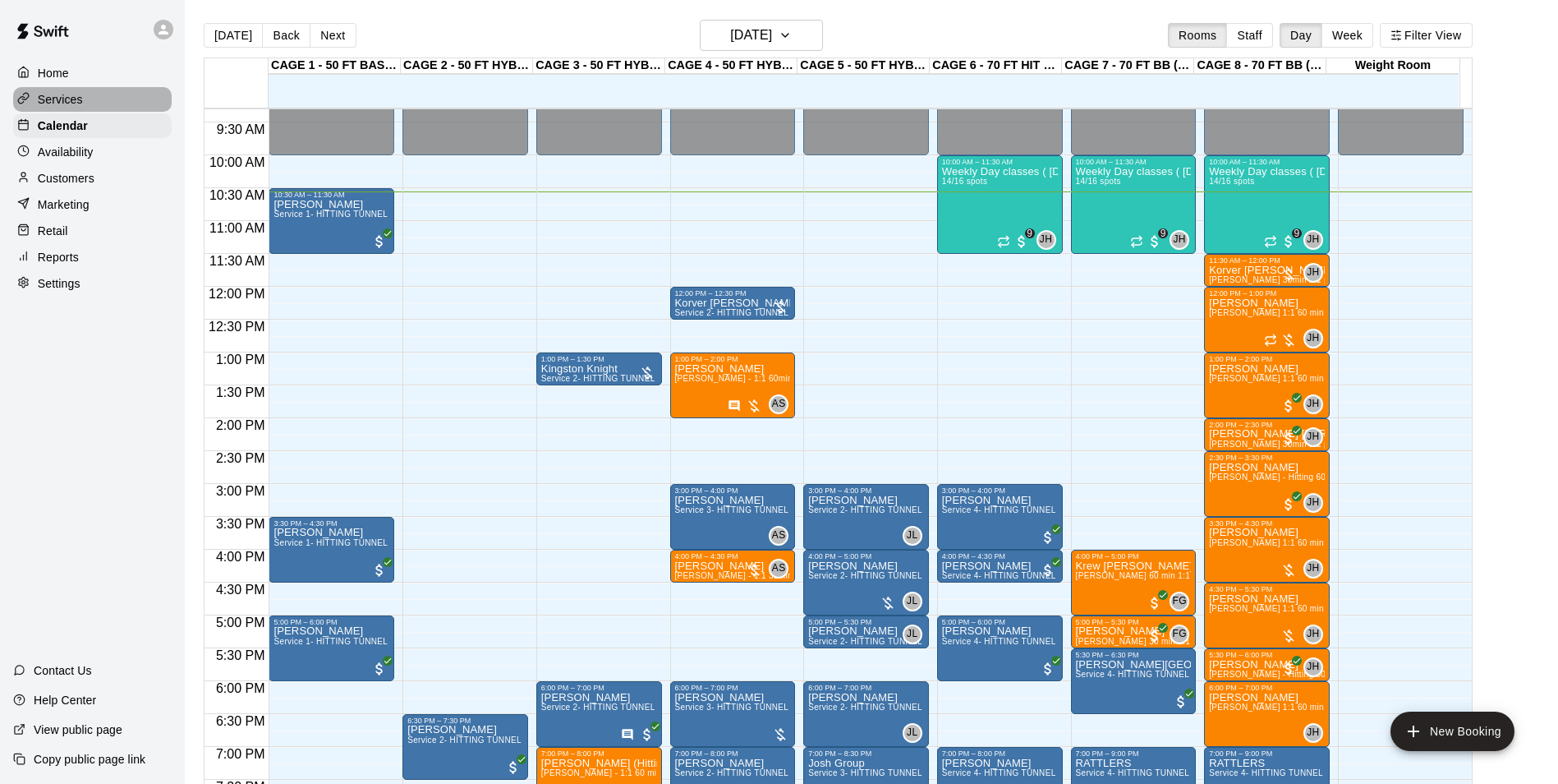
click at [59, 103] on p "Services" at bounding box center [61, 100] width 45 height 17
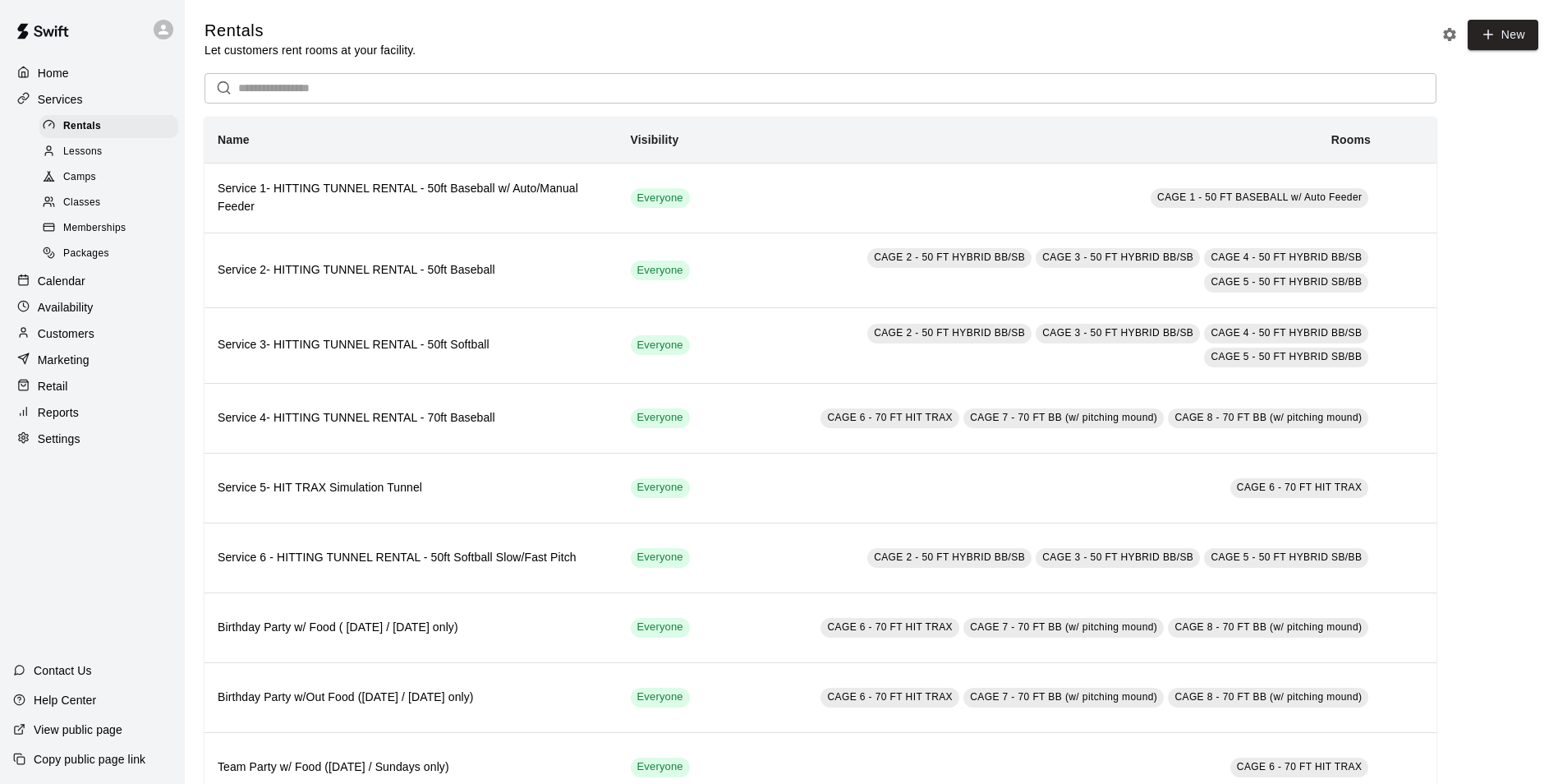
click at [90, 152] on span "Lessons" at bounding box center [82, 152] width 39 height 17
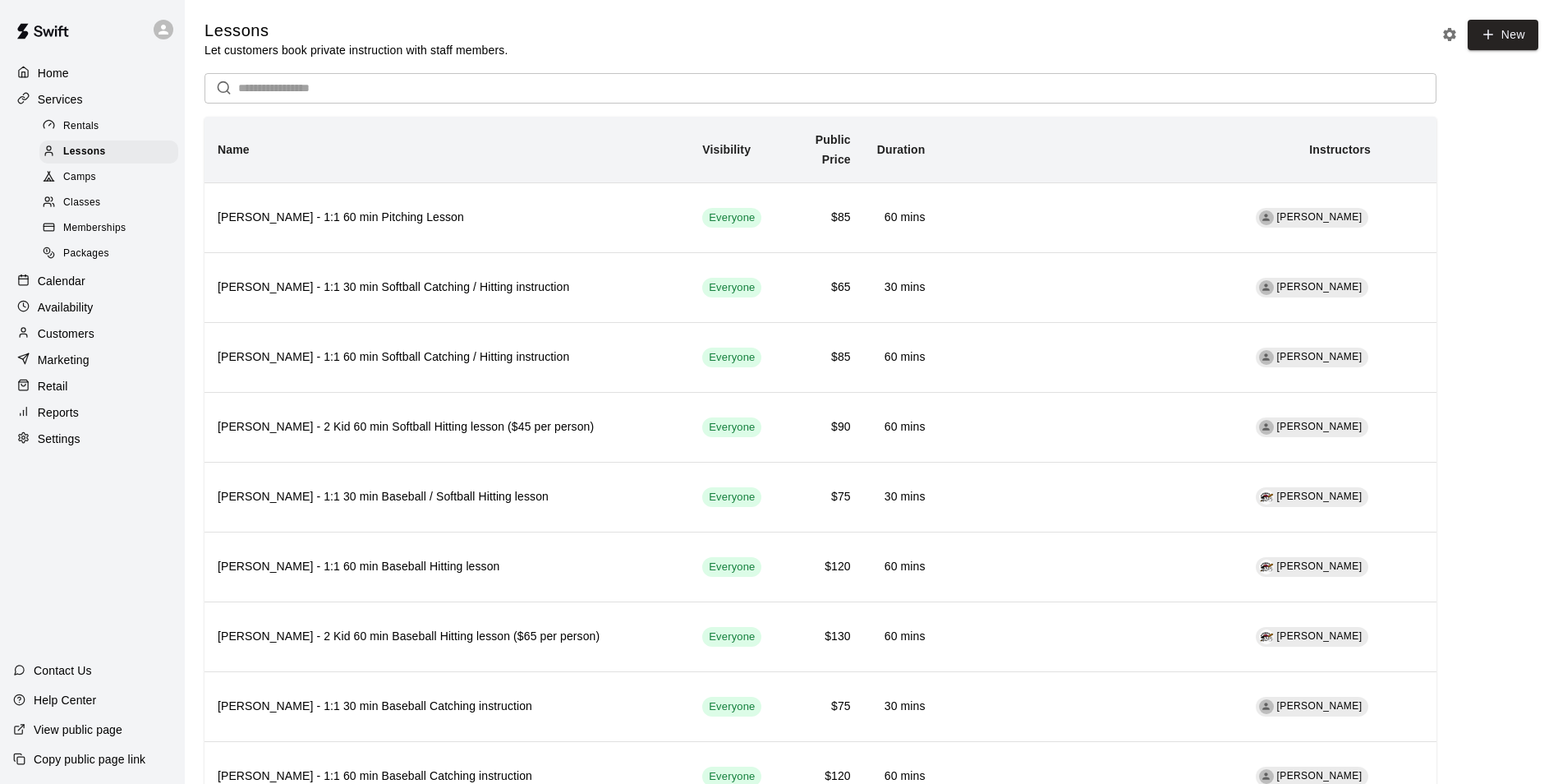
click at [369, 92] on input "text" at bounding box center [837, 88] width 1198 height 30
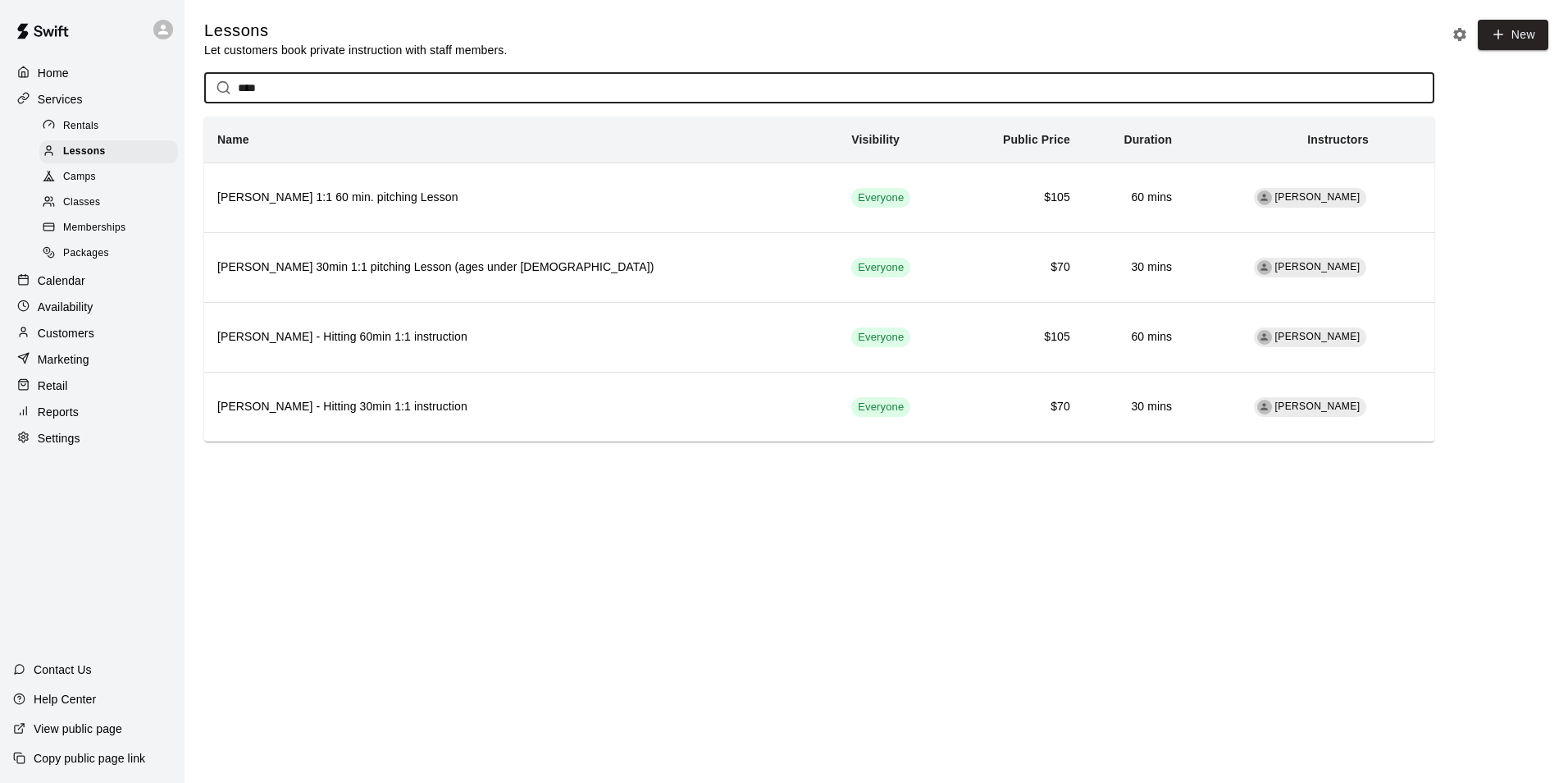
type input "****"
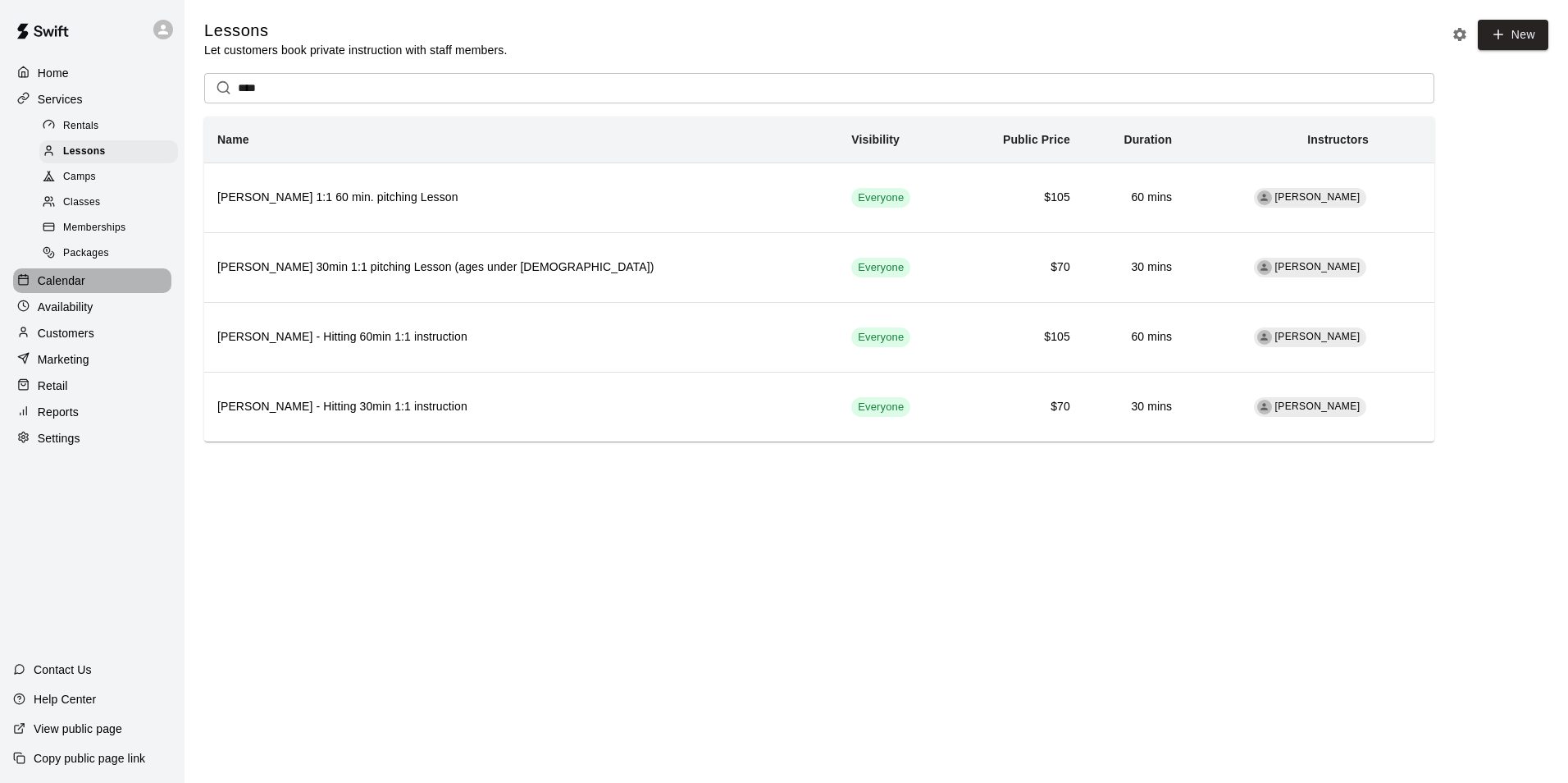
click at [65, 288] on p "Calendar" at bounding box center [61, 281] width 48 height 17
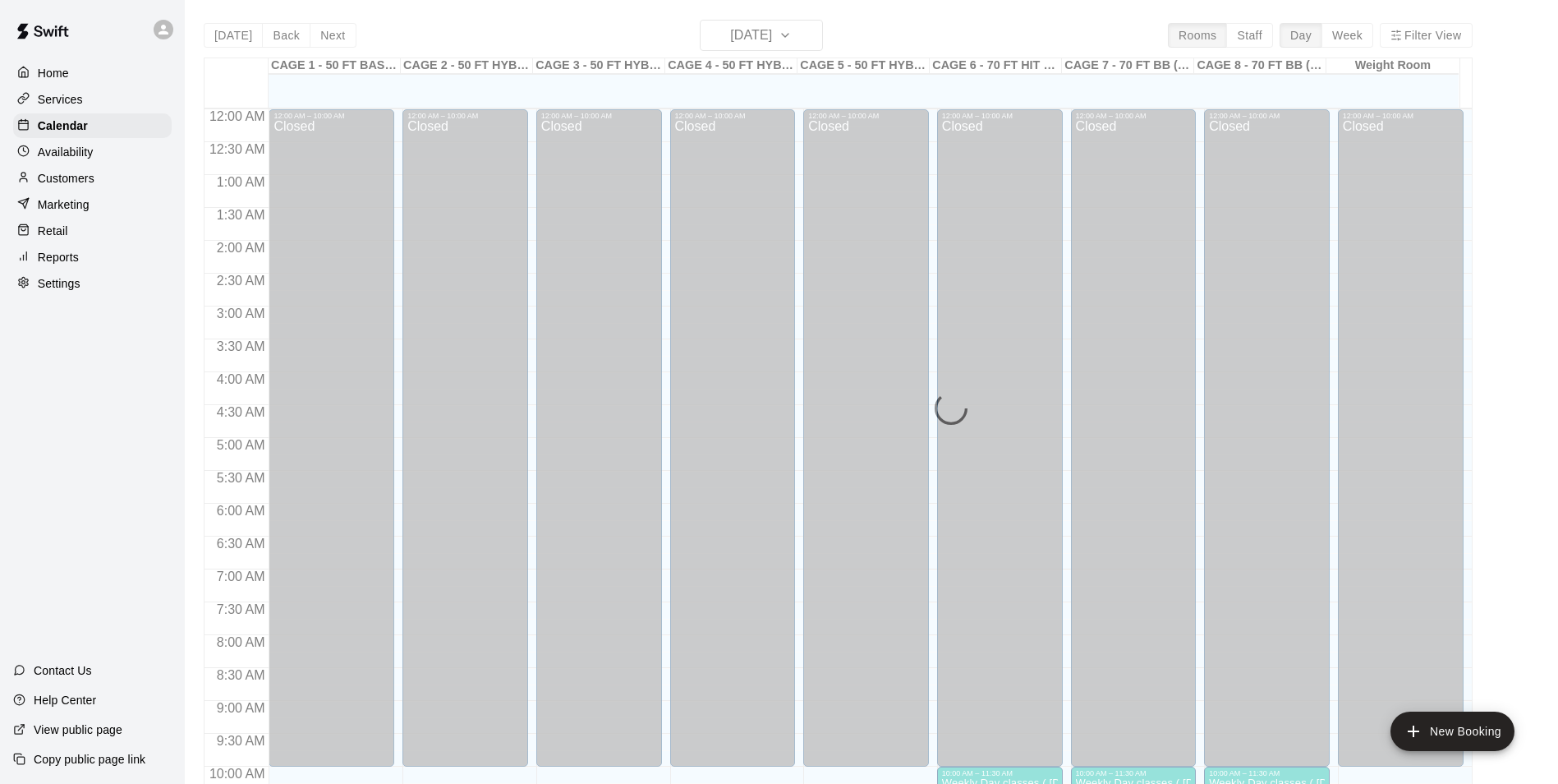
scroll to position [697, 0]
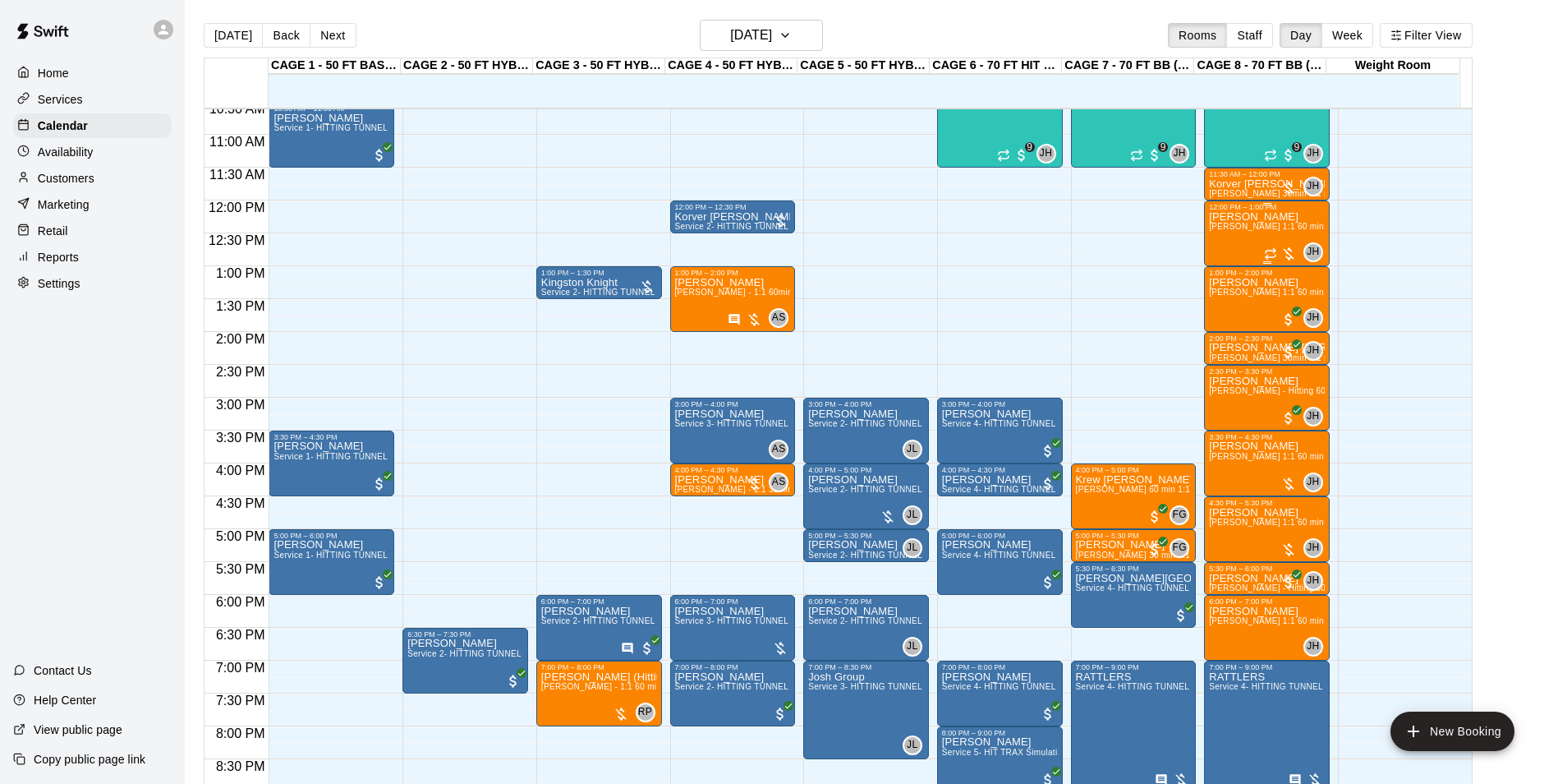
click at [1260, 239] on div "ELIJAH MARTINEZ John Havird 1:1 60 min. pitching Lesson" at bounding box center [1267, 602] width 116 height 784
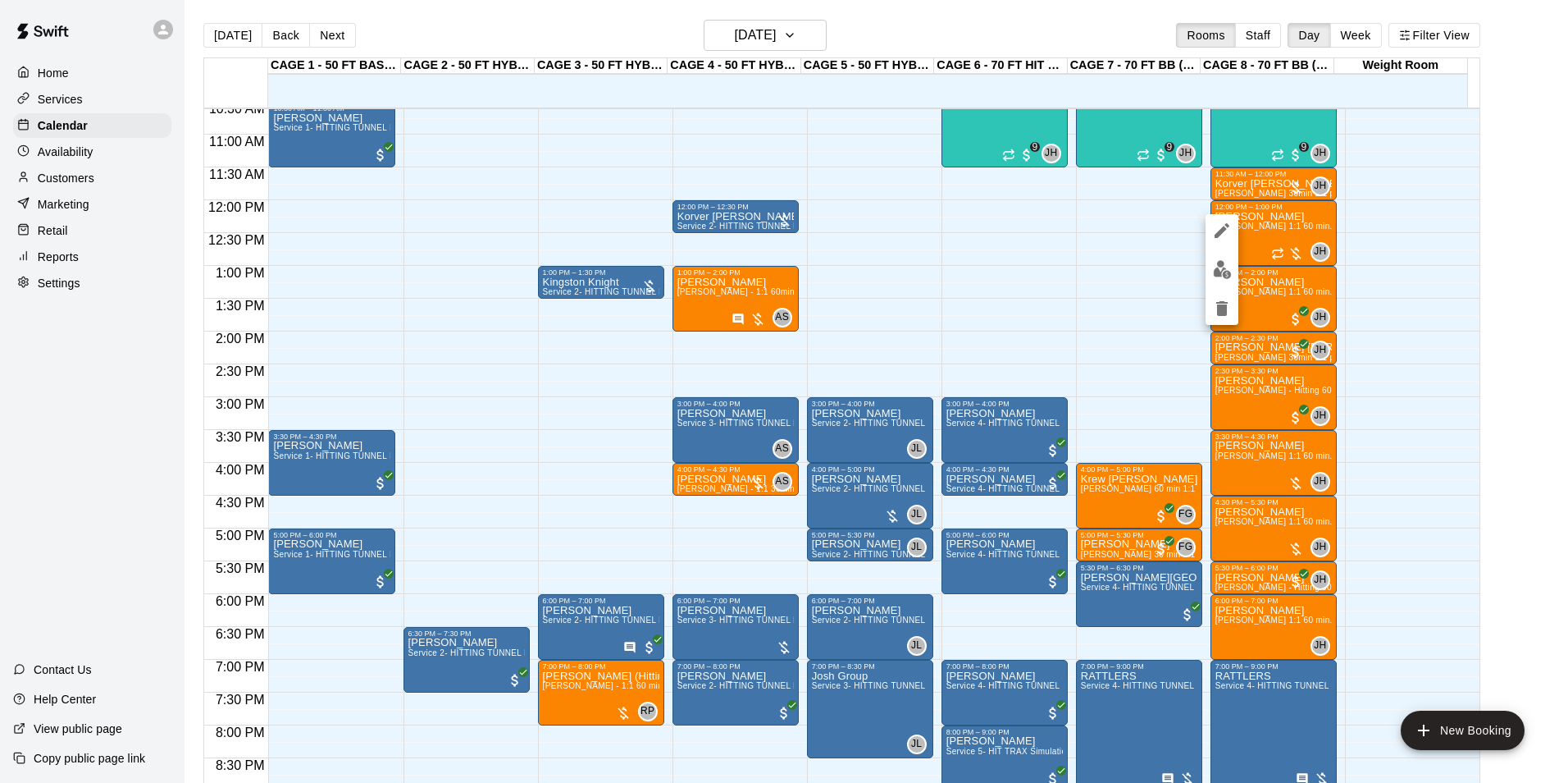
click at [1226, 272] on img "edit" at bounding box center [1222, 269] width 18 height 18
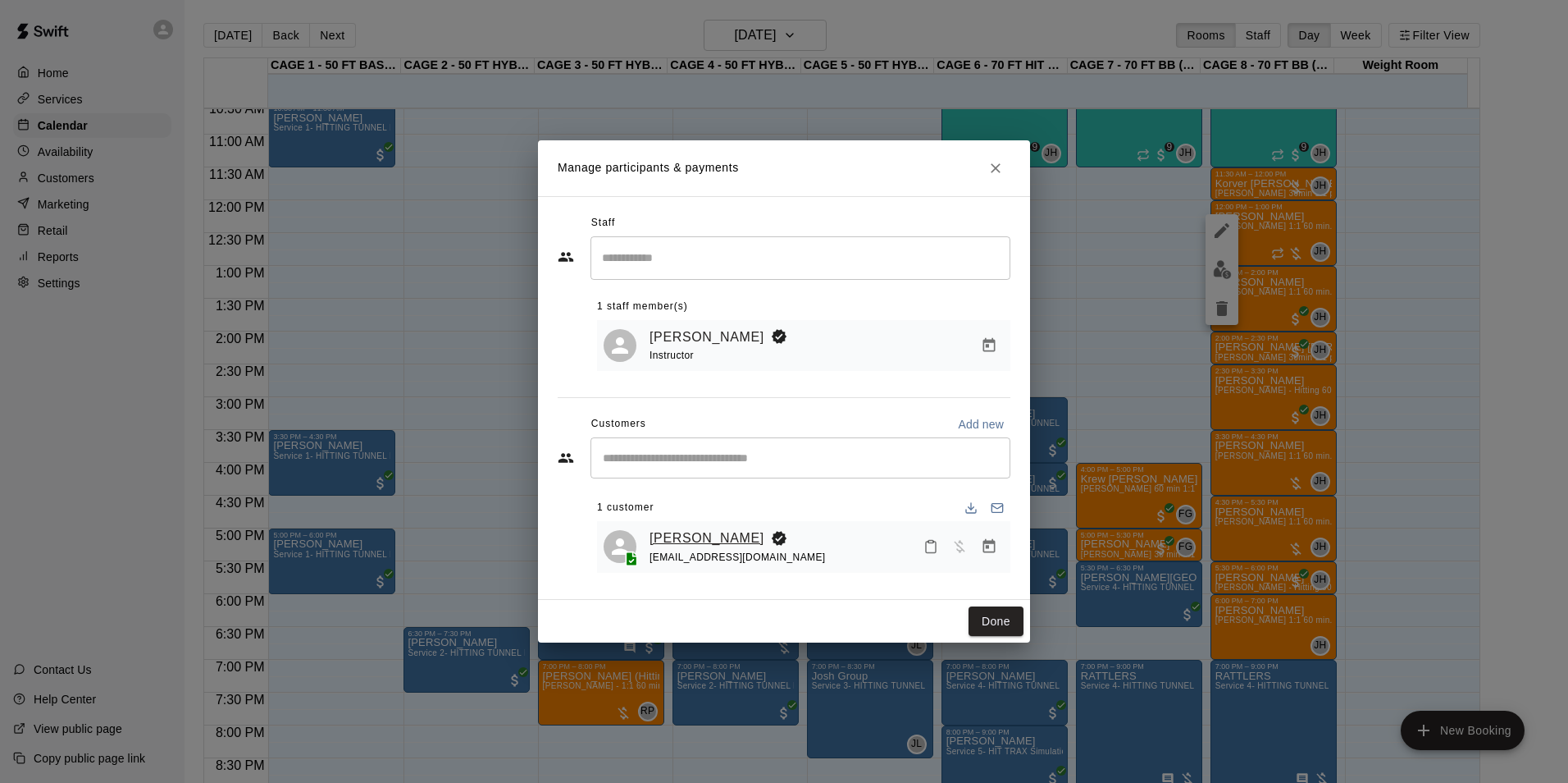
click at [727, 539] on link "[PERSON_NAME]" at bounding box center [706, 538] width 115 height 21
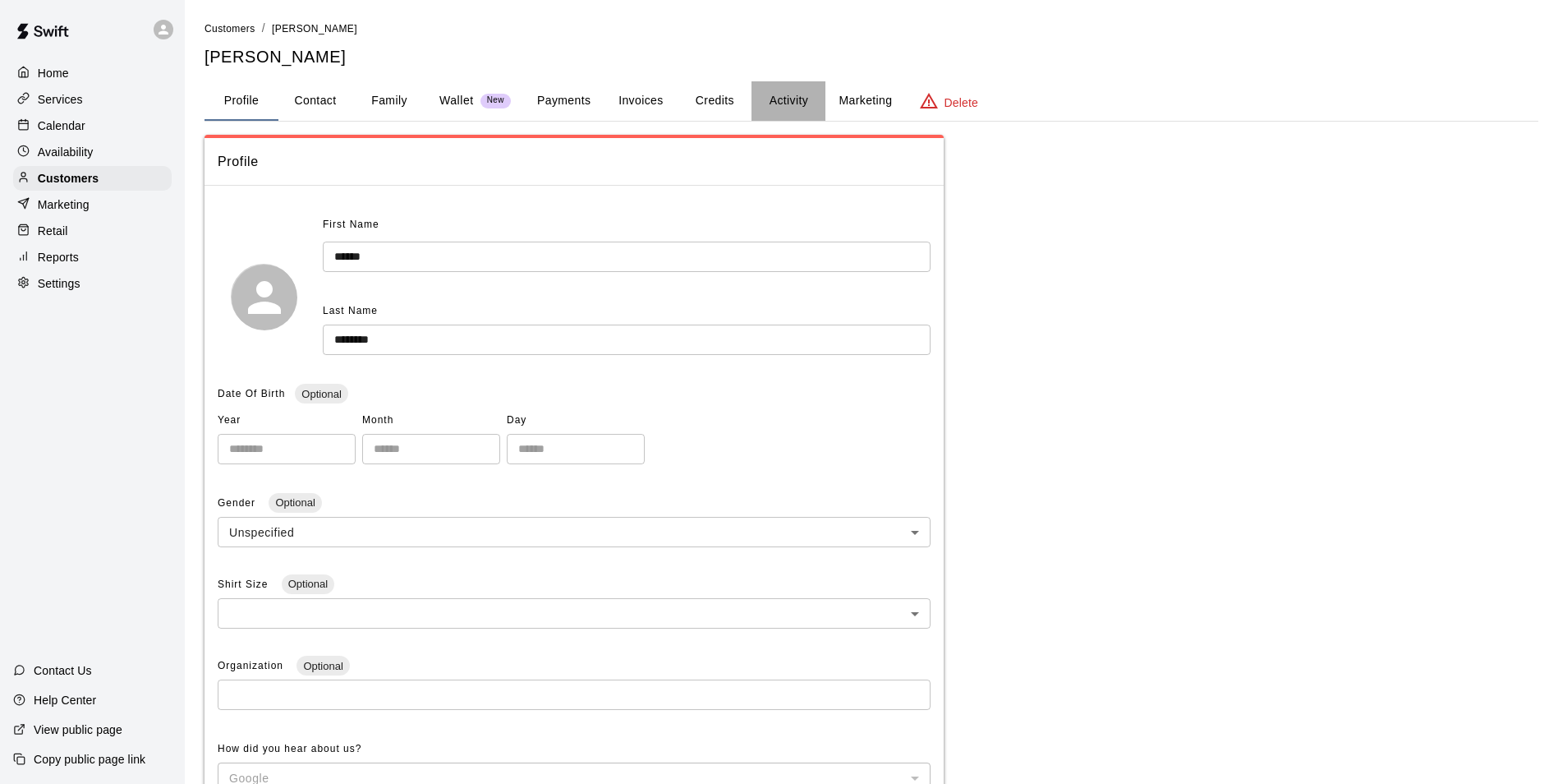
click at [782, 93] on button "Activity" at bounding box center [788, 101] width 74 height 39
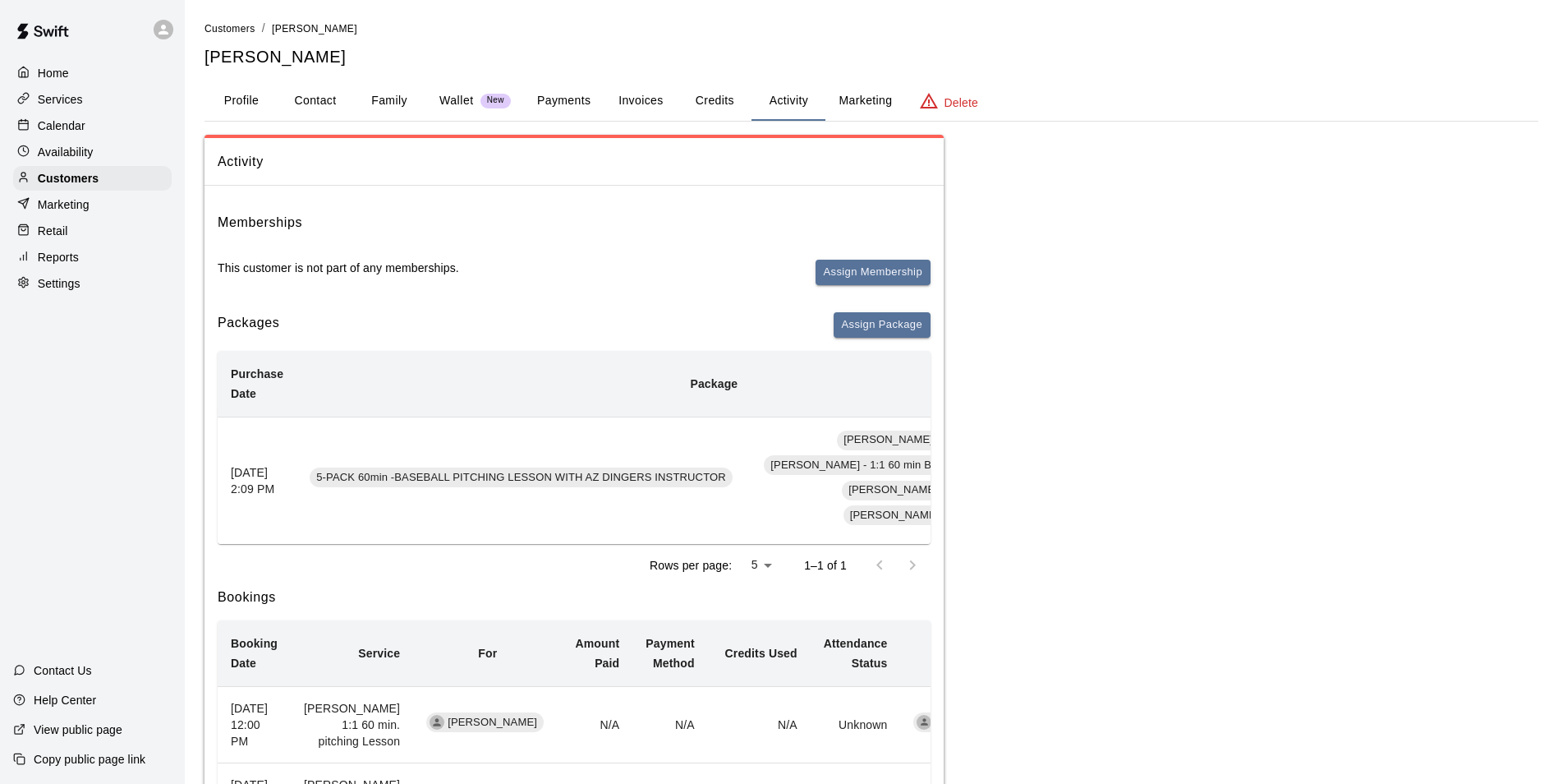
scroll to position [0, 418]
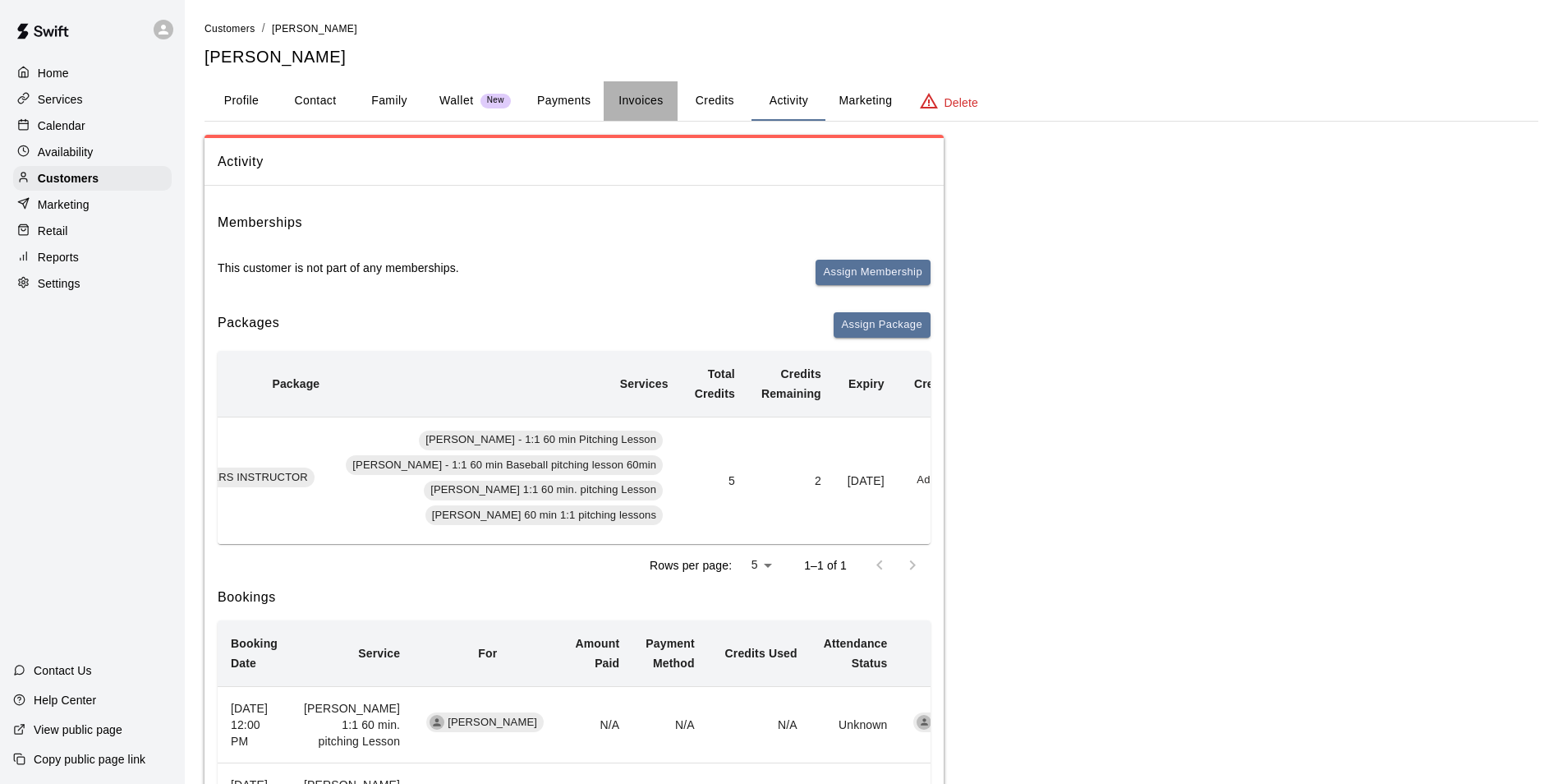
click at [637, 95] on button "Invoices" at bounding box center [640, 101] width 74 height 39
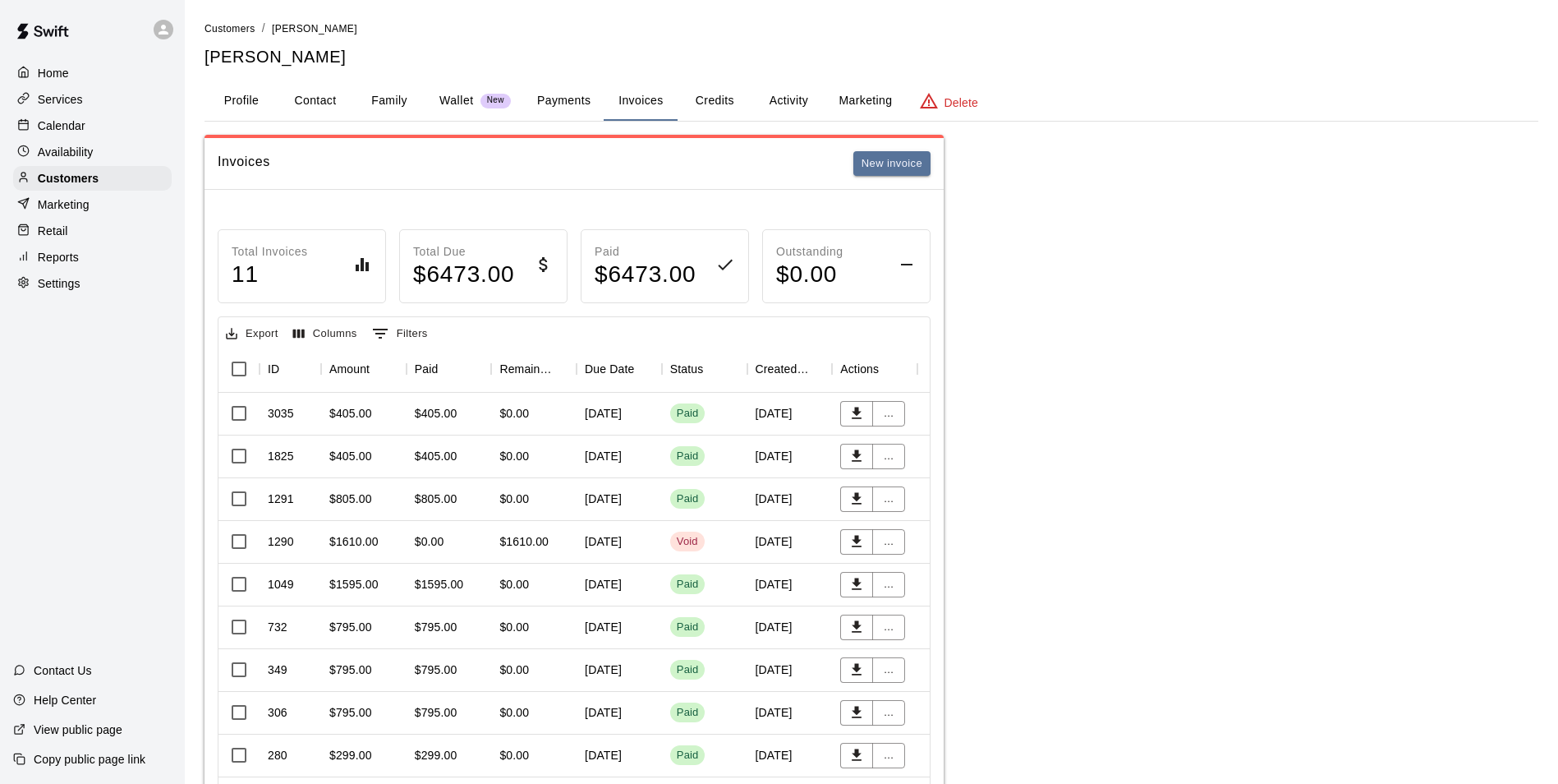
click at [577, 418] on div "September 03, 2025" at bounding box center [619, 413] width 86 height 43
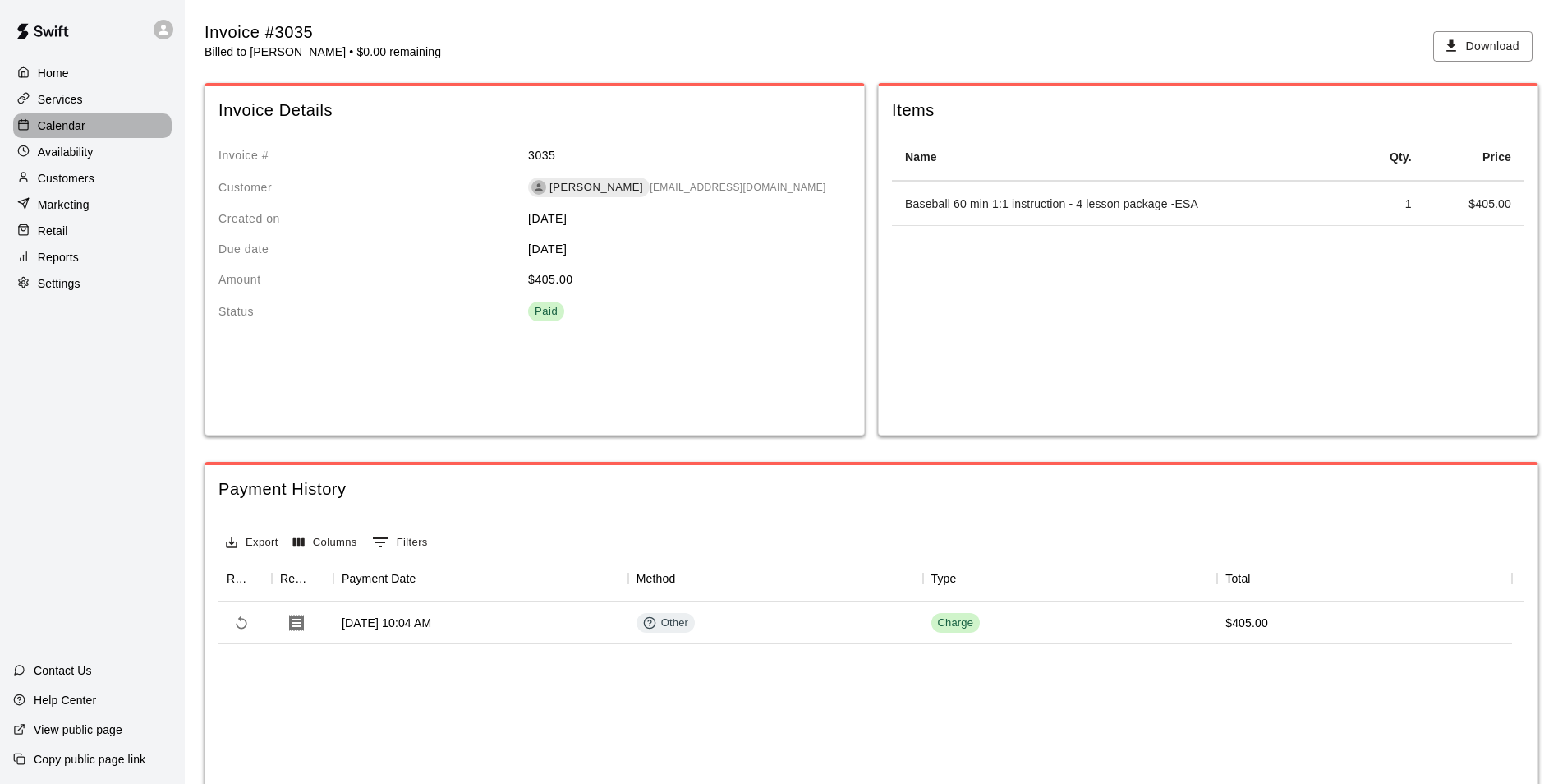
click at [56, 127] on p "Calendar" at bounding box center [61, 126] width 48 height 17
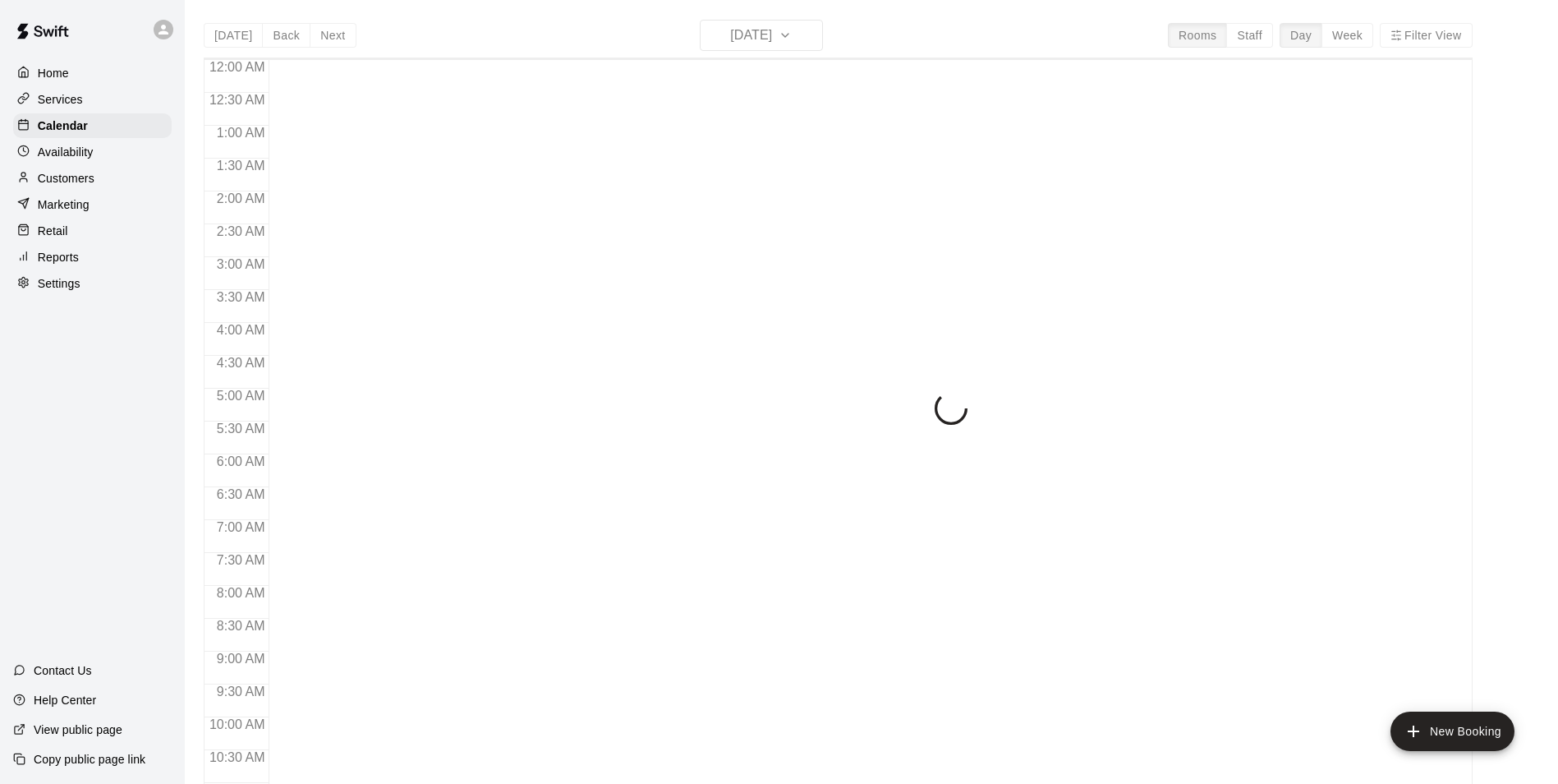
scroll to position [702, 0]
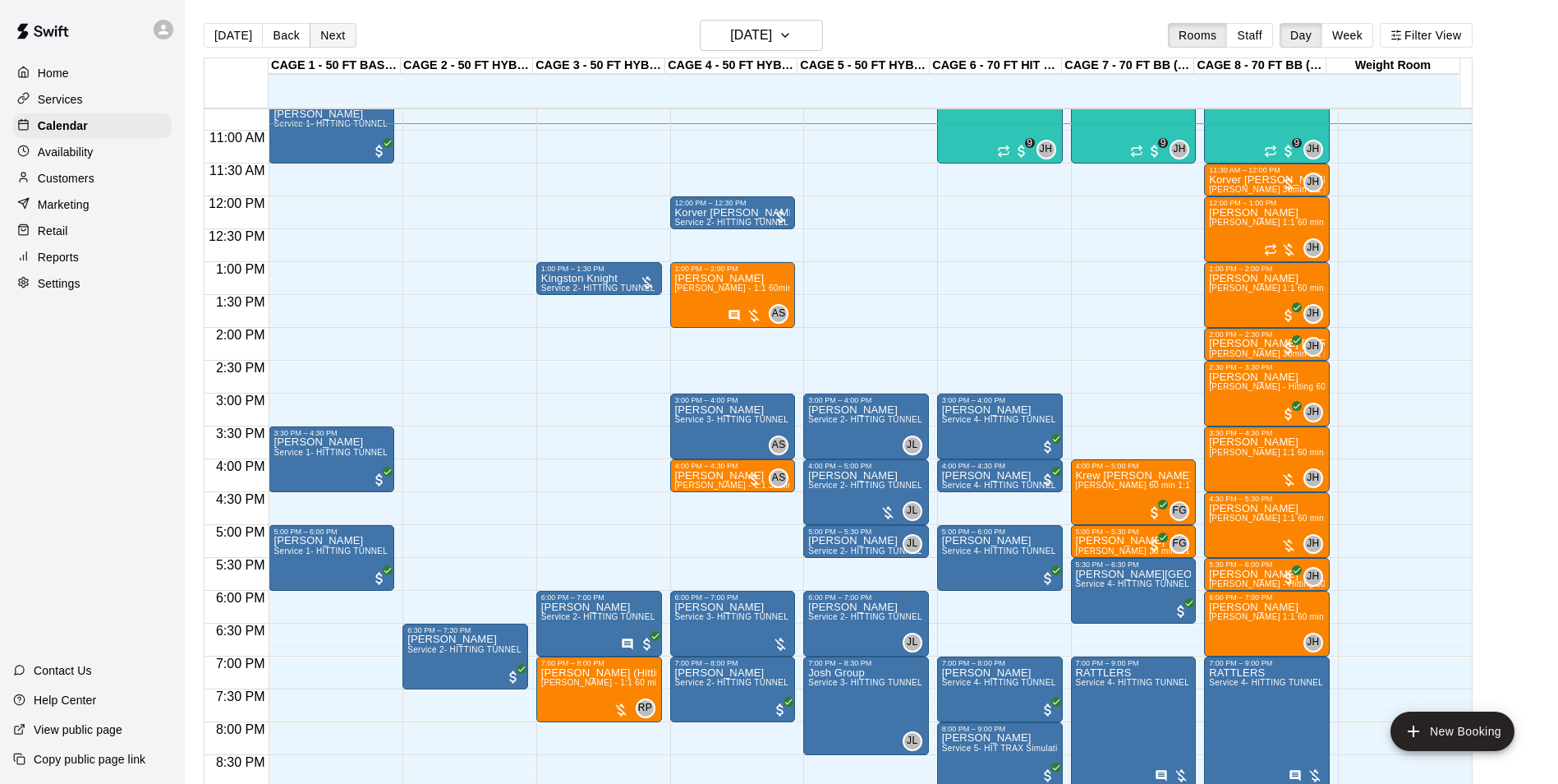
click at [334, 34] on button "Next" at bounding box center [333, 34] width 46 height 24
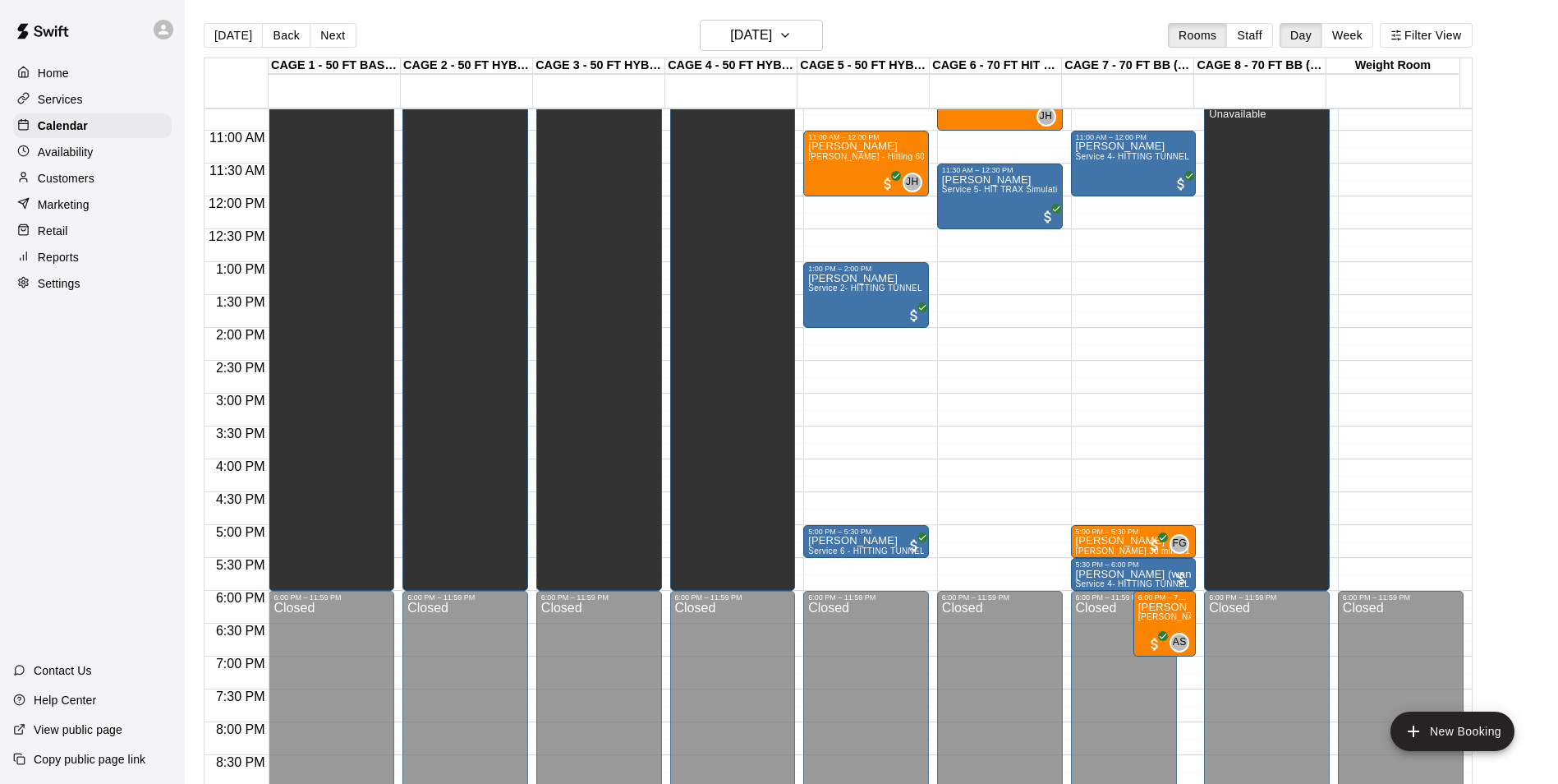
click at [238, 36] on button "[DATE]" at bounding box center [233, 34] width 59 height 24
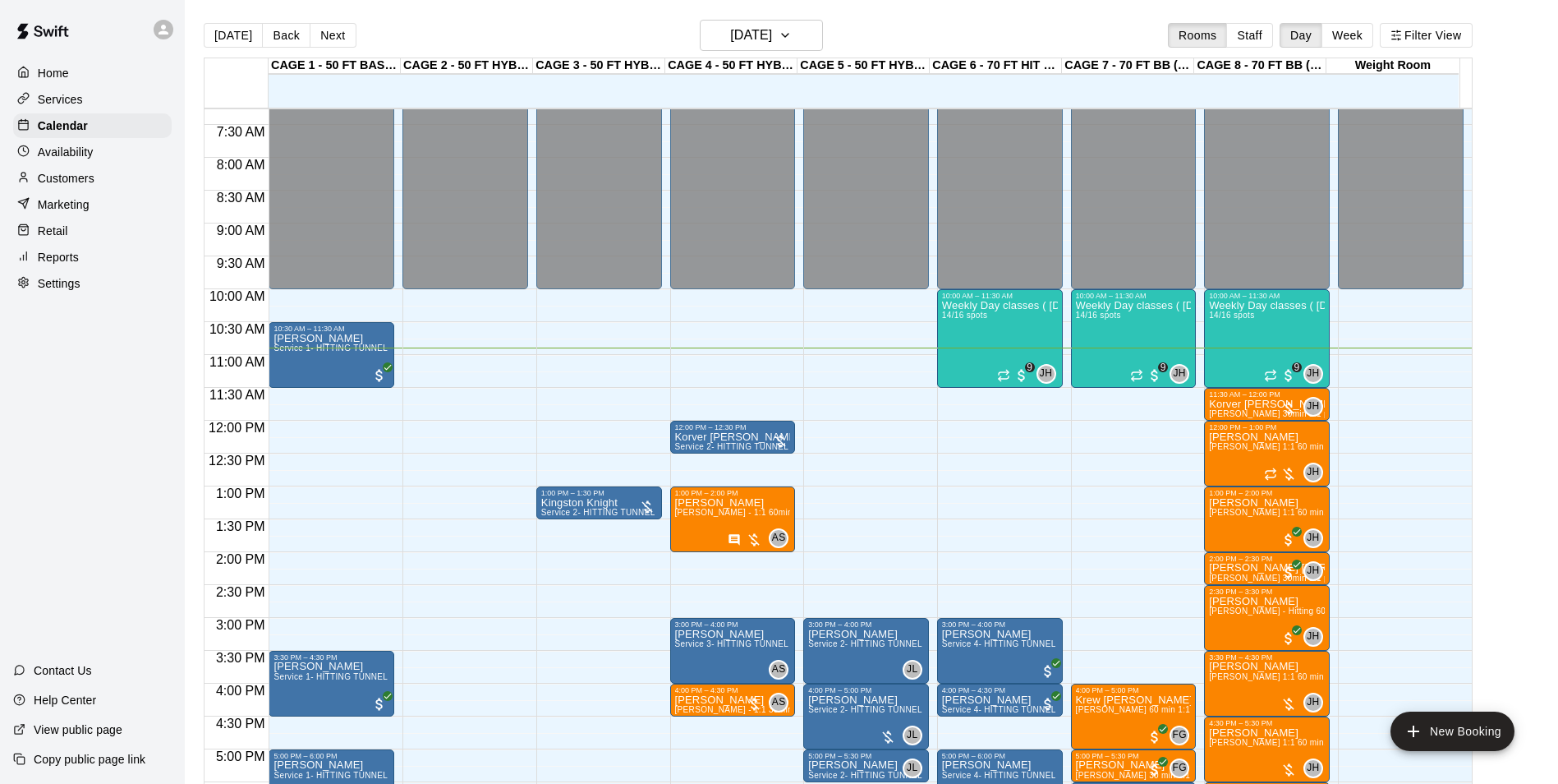
scroll to position [475, 0]
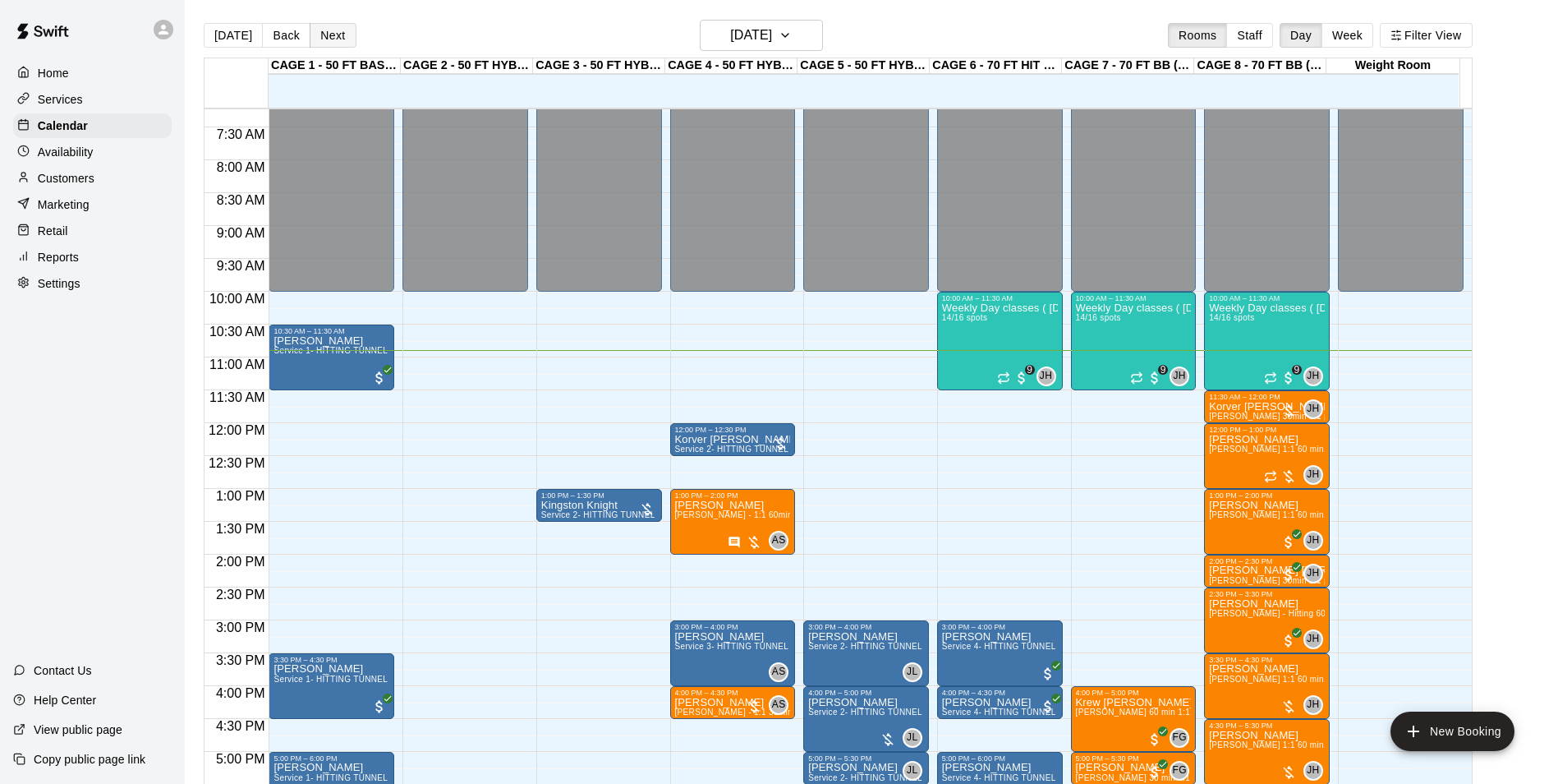
click at [331, 34] on button "Next" at bounding box center [333, 34] width 46 height 24
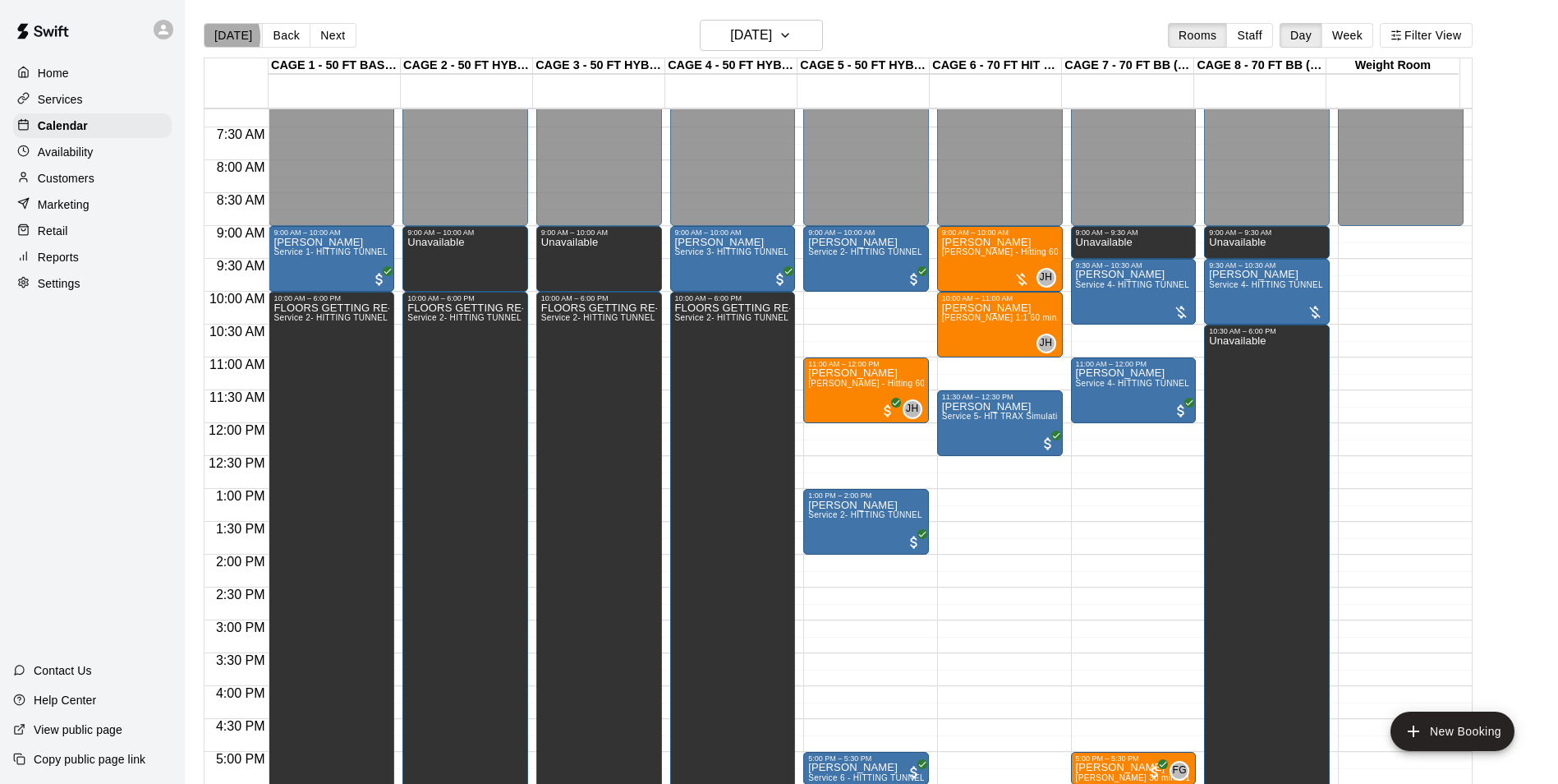
click at [213, 36] on button "[DATE]" at bounding box center [233, 34] width 59 height 24
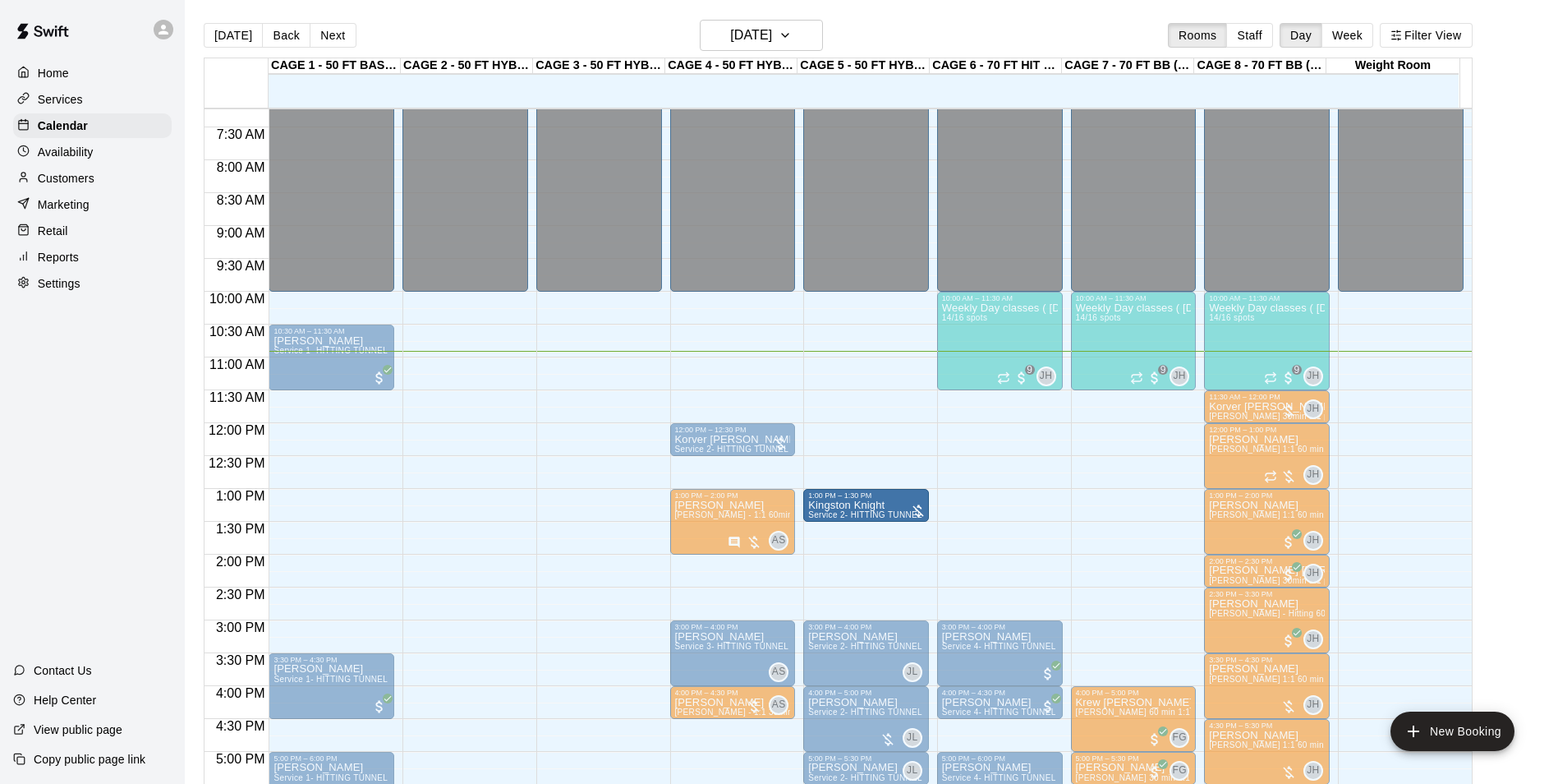
drag, startPoint x: 624, startPoint y: 502, endPoint x: 863, endPoint y: 510, distance: 239.1
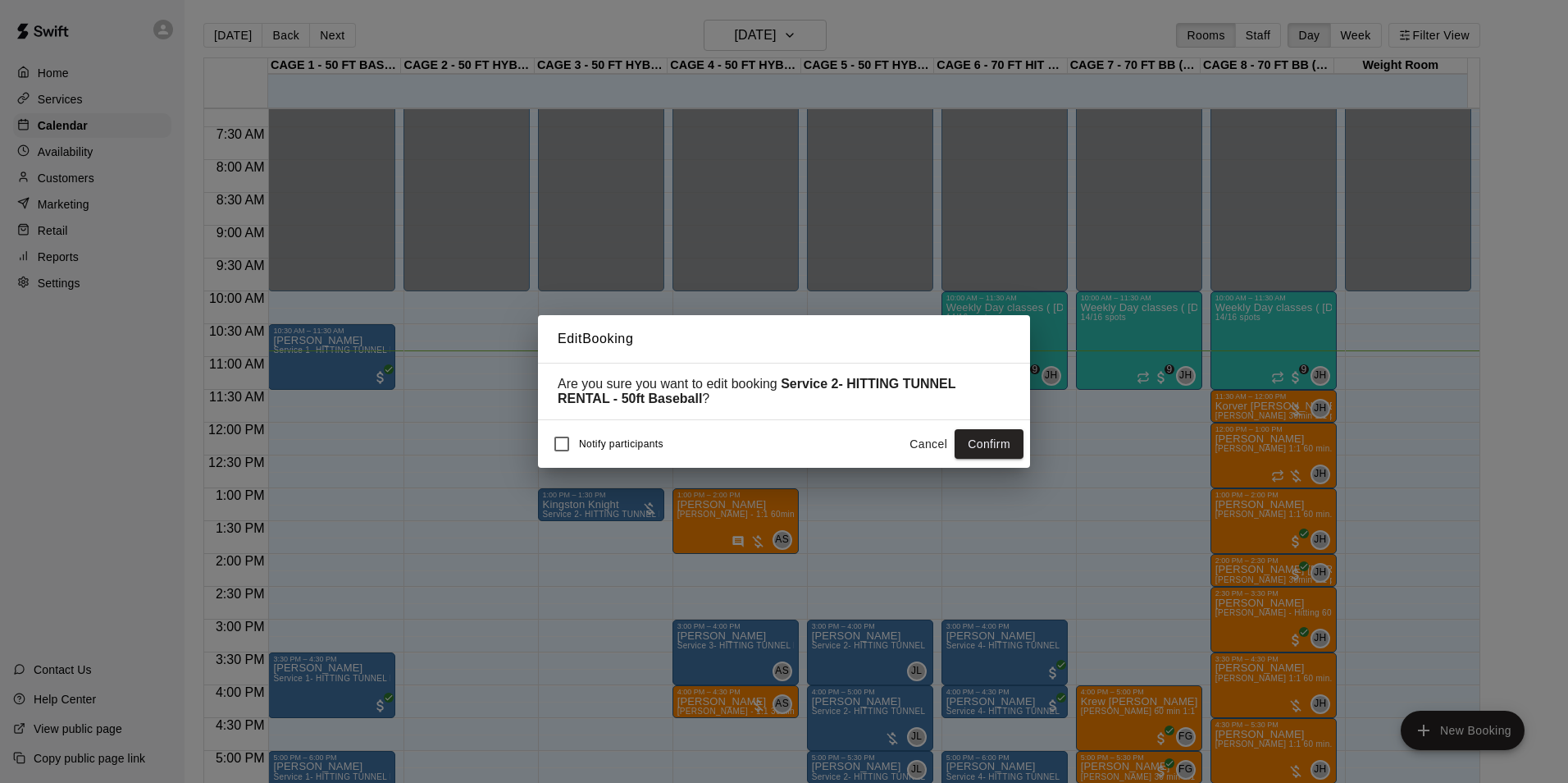
click at [987, 441] on button "Confirm" at bounding box center [989, 444] width 69 height 30
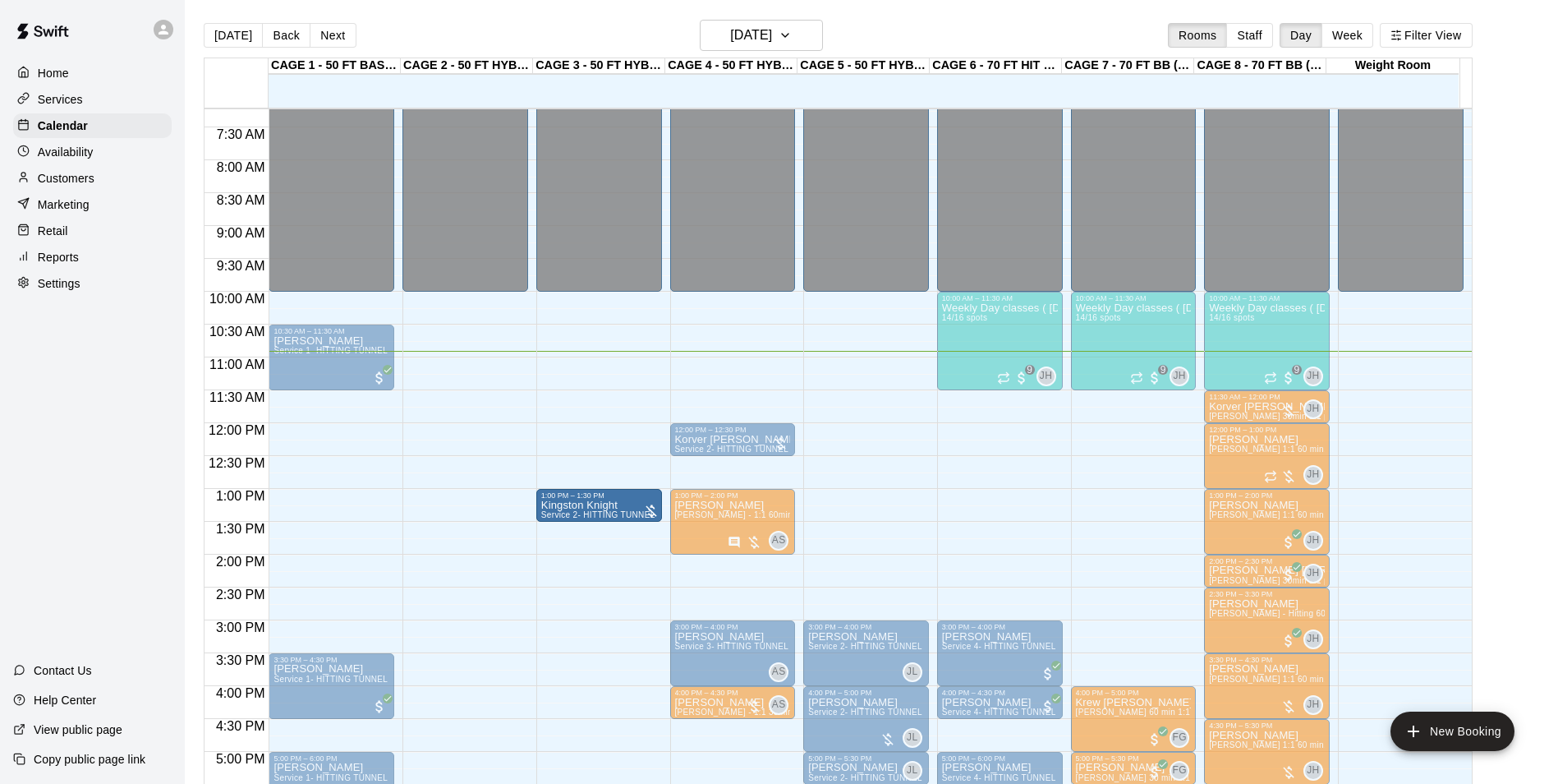
drag, startPoint x: 830, startPoint y: 501, endPoint x: 624, endPoint y: 504, distance: 206.0
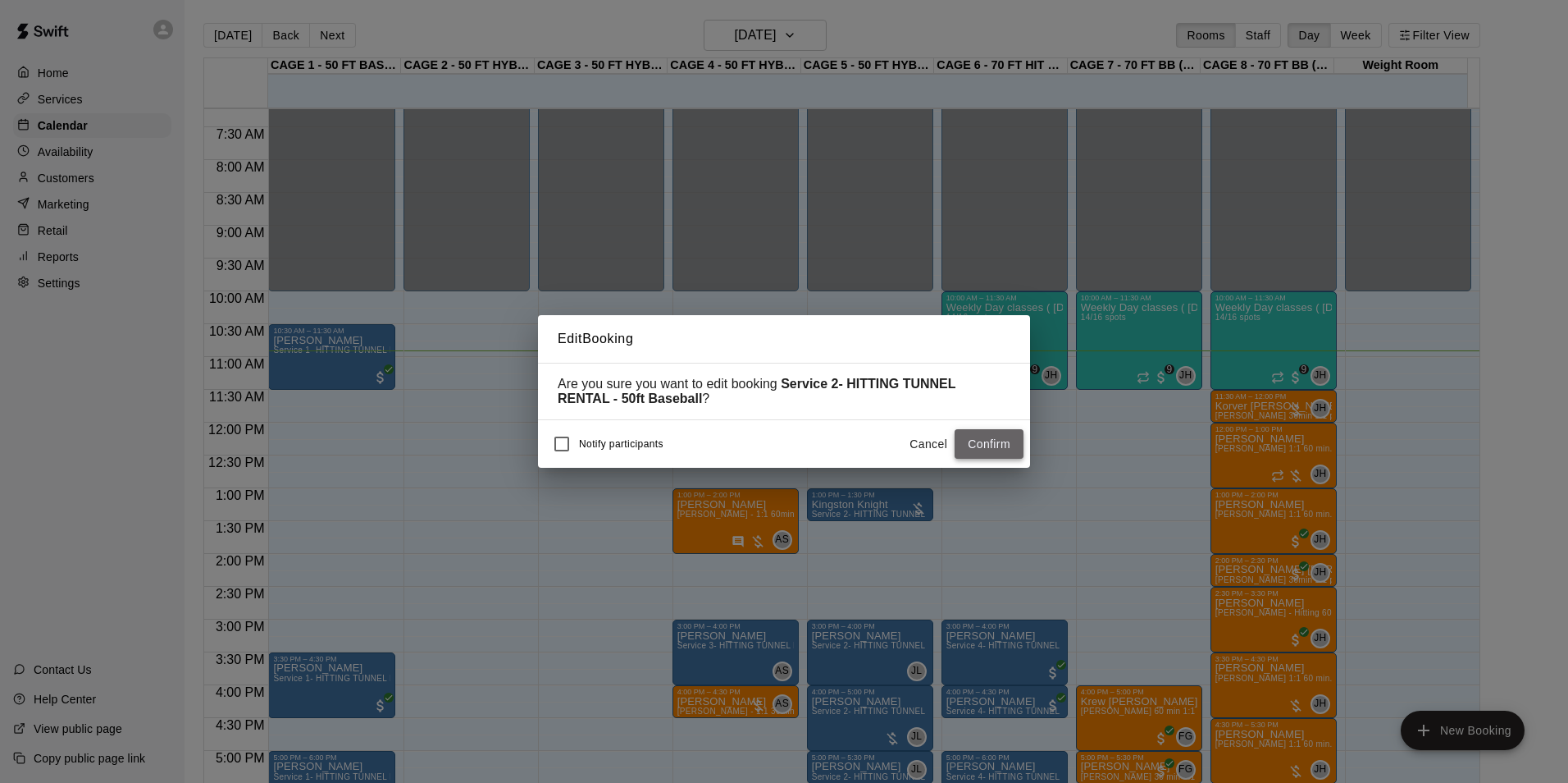
click at [992, 452] on button "Confirm" at bounding box center [989, 444] width 69 height 30
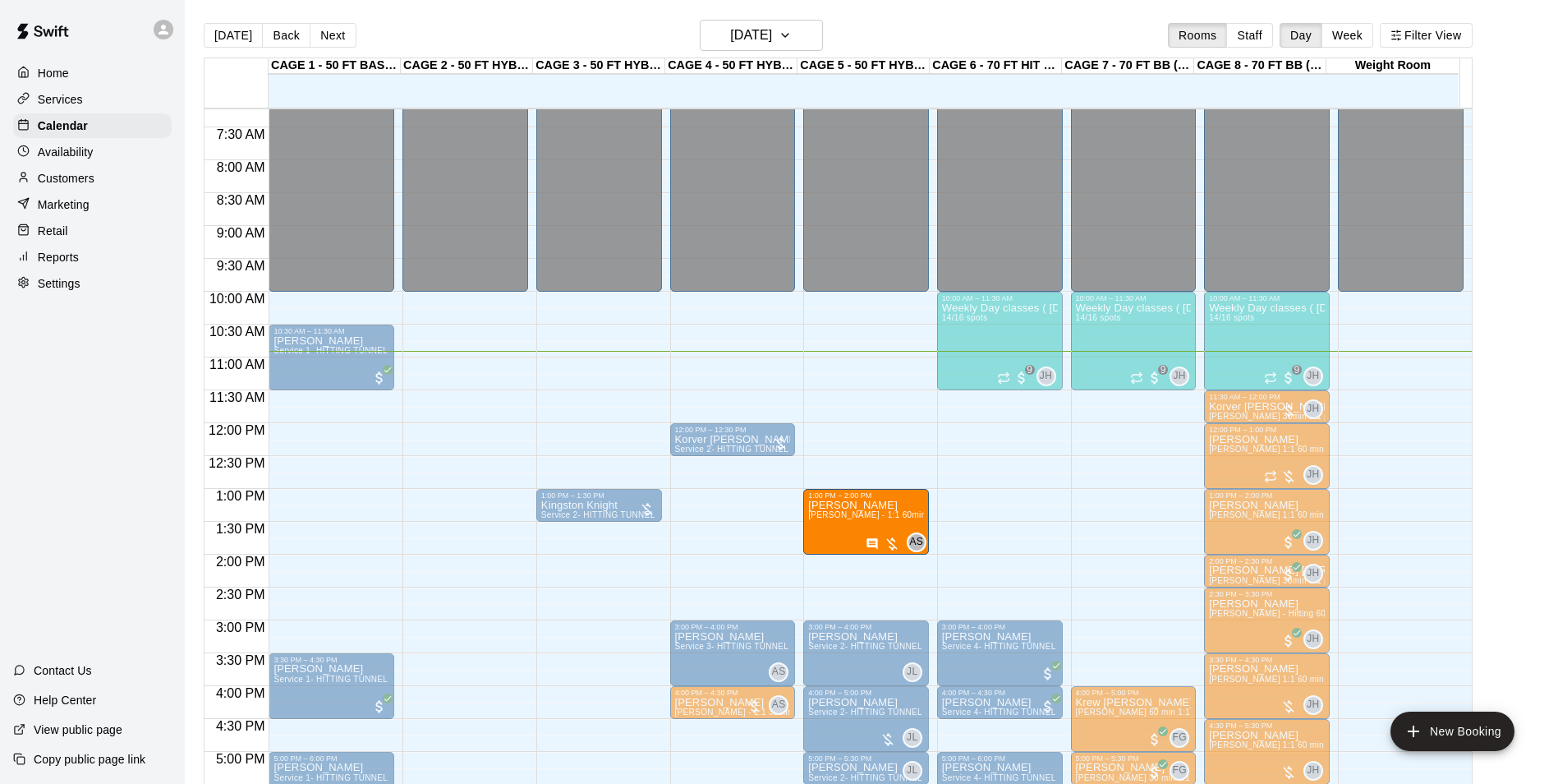
drag, startPoint x: 772, startPoint y: 508, endPoint x: 826, endPoint y: 511, distance: 54.1
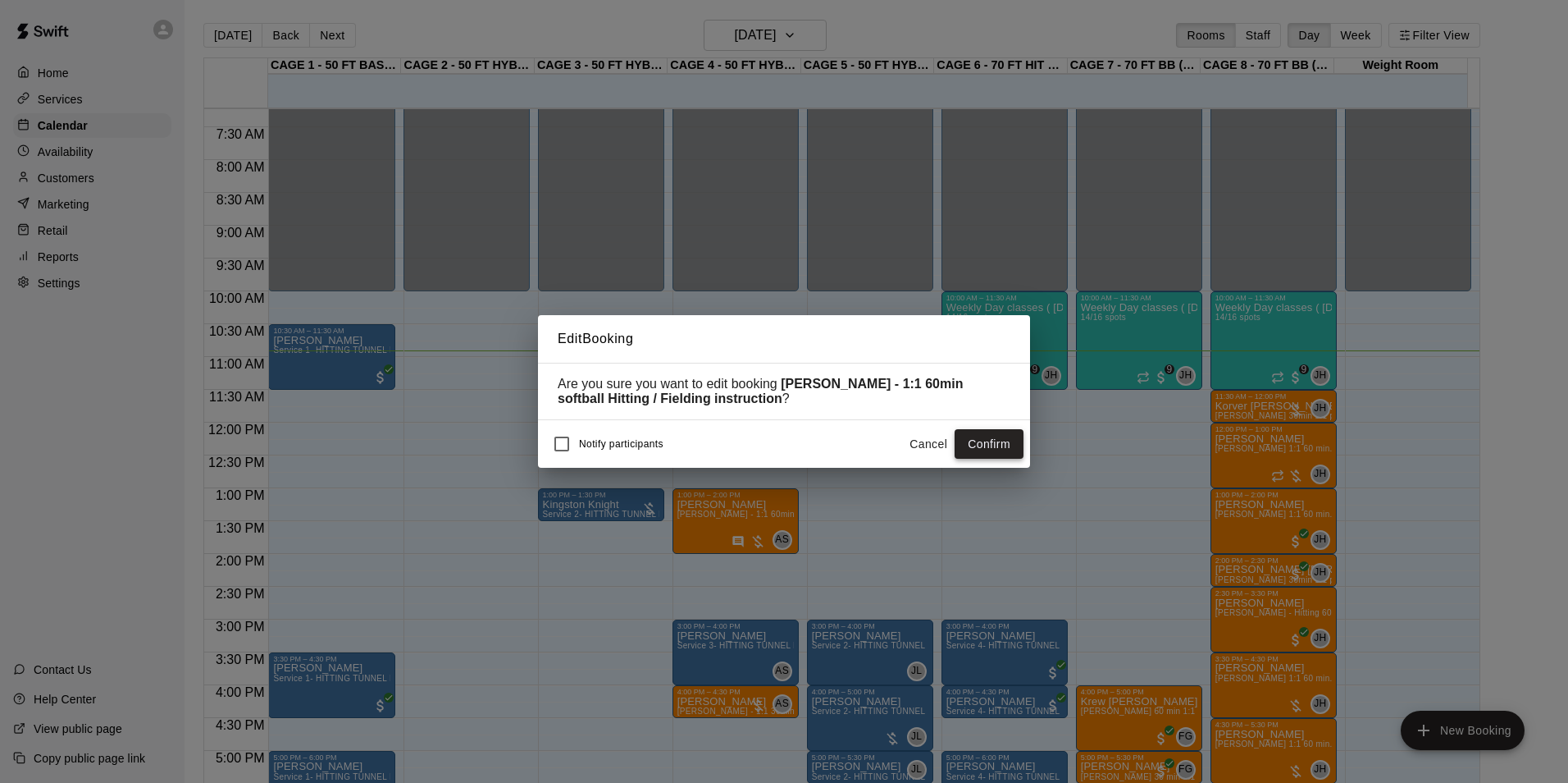
click at [1012, 443] on button "Confirm" at bounding box center [989, 444] width 69 height 30
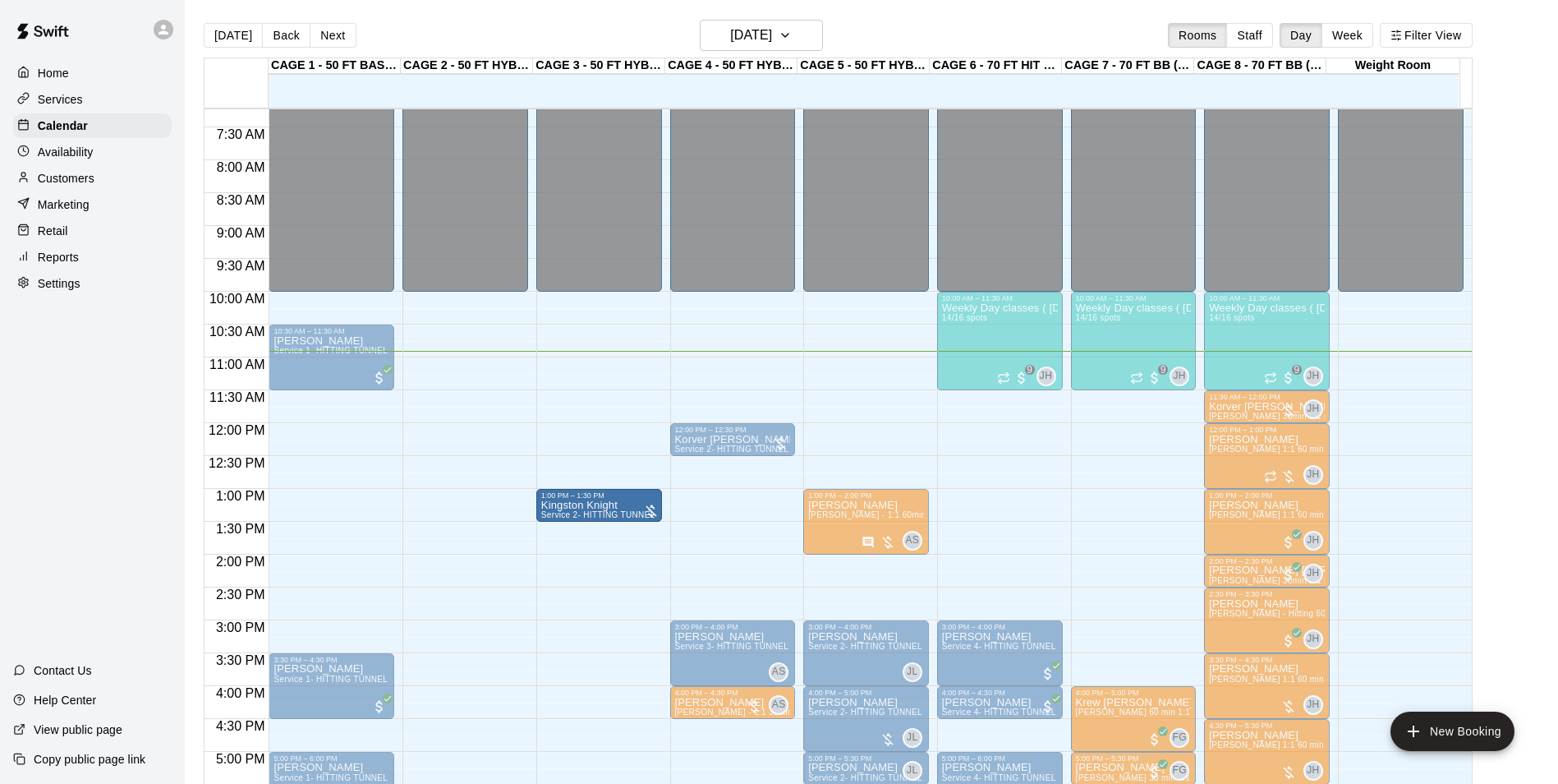
drag, startPoint x: 634, startPoint y: 498, endPoint x: 661, endPoint y: 499, distance: 27.0
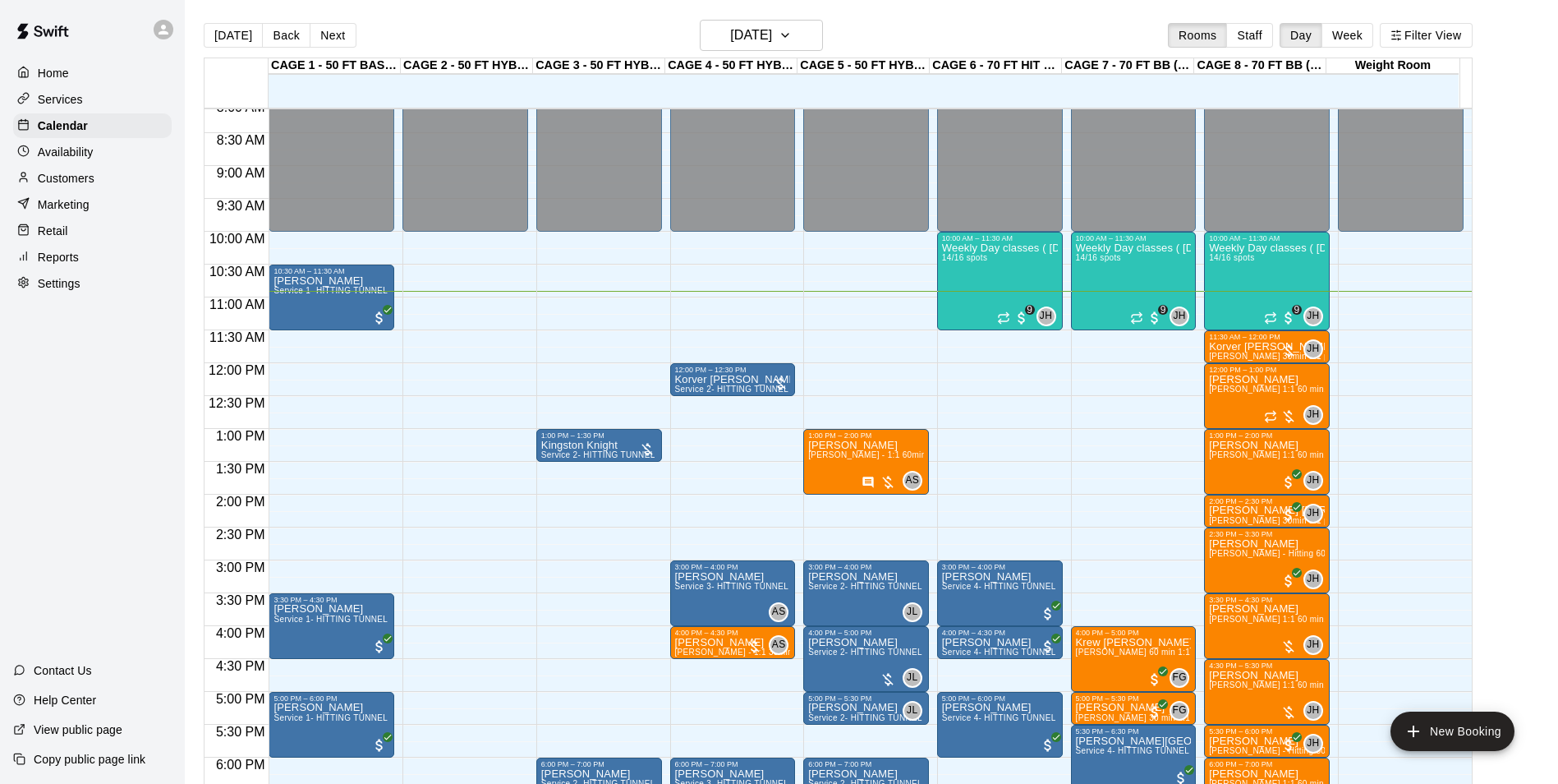
scroll to position [557, 0]
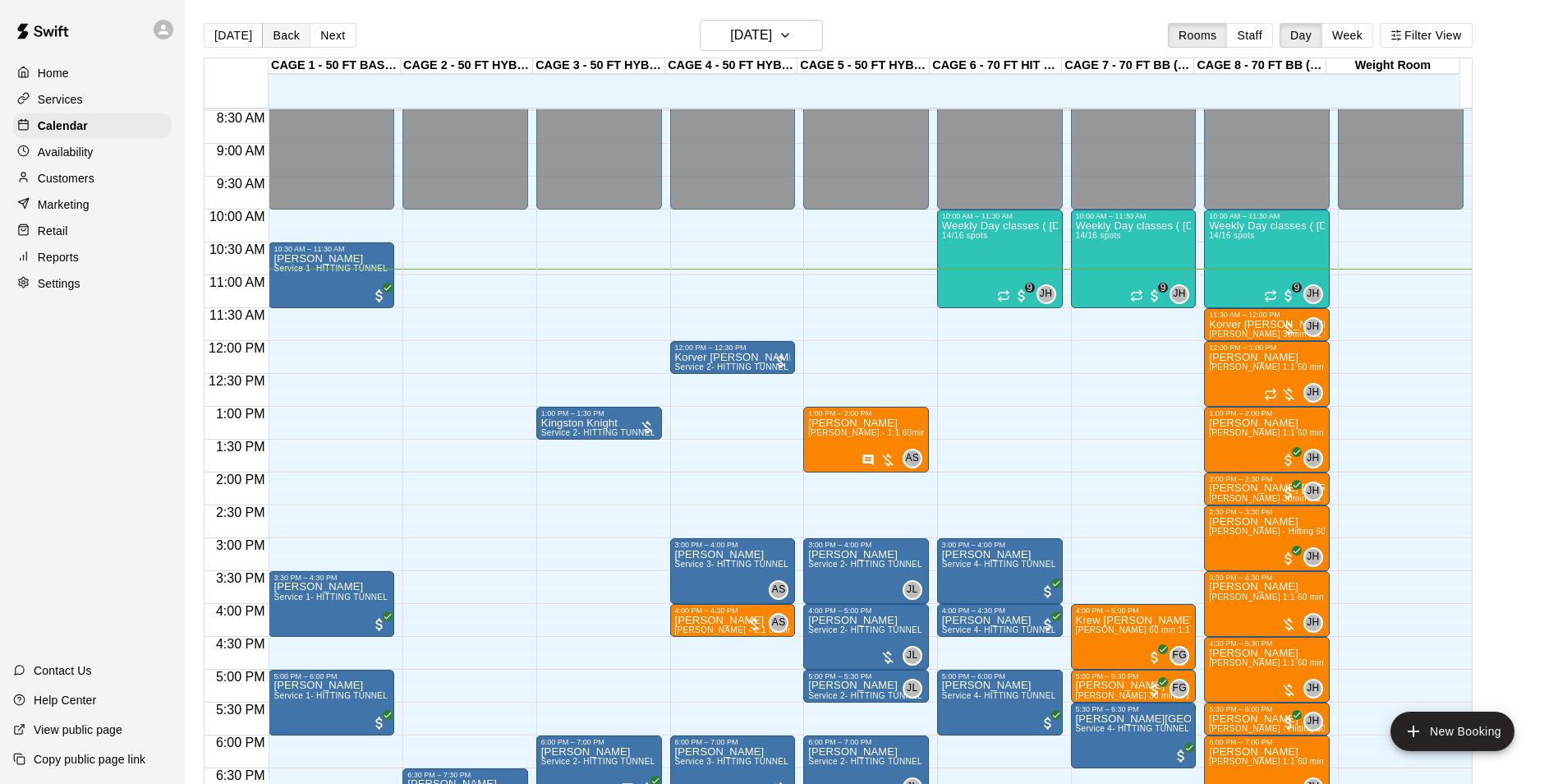
click at [269, 32] on button "Back" at bounding box center [287, 34] width 49 height 24
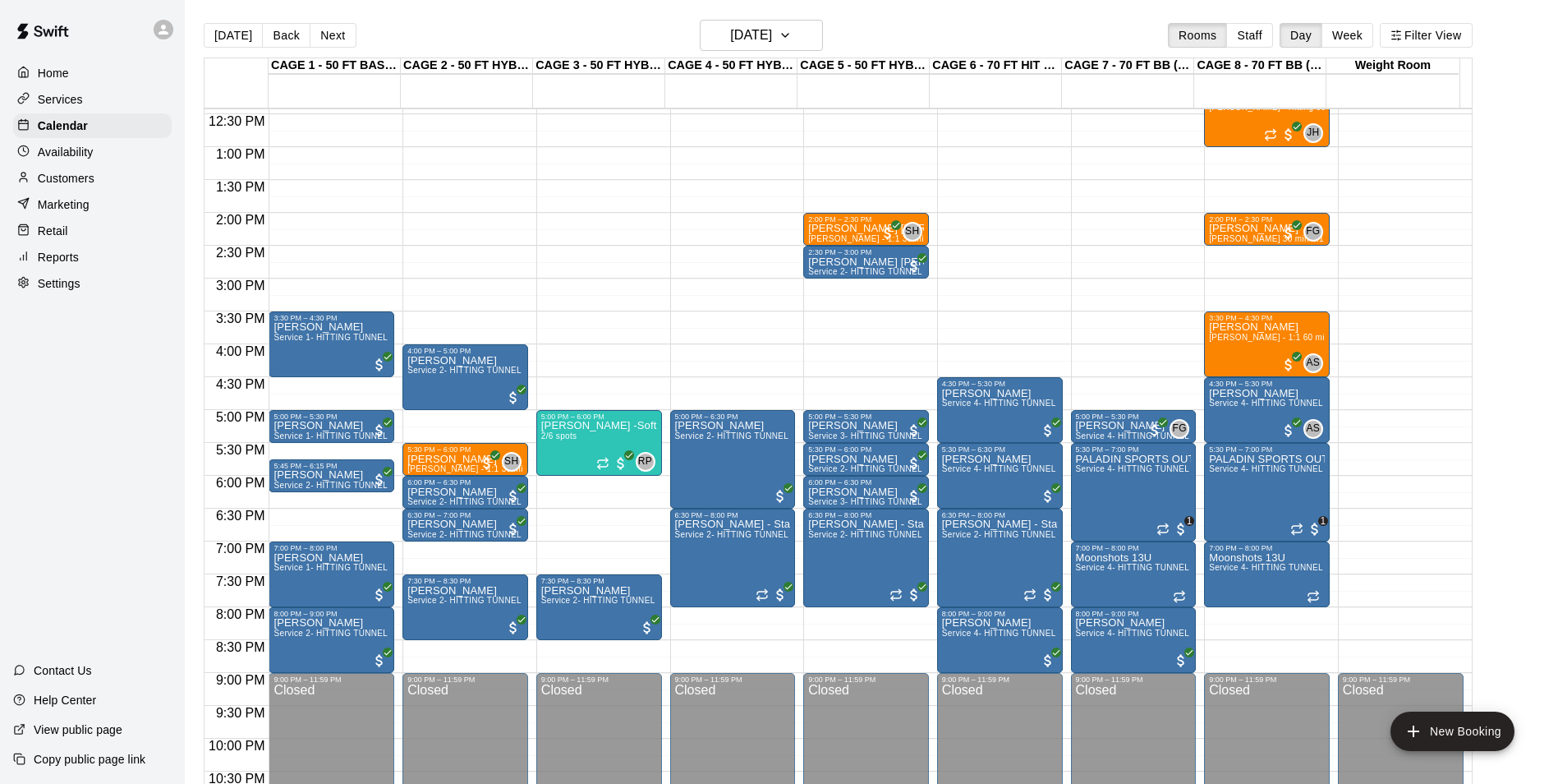
scroll to position [721, 0]
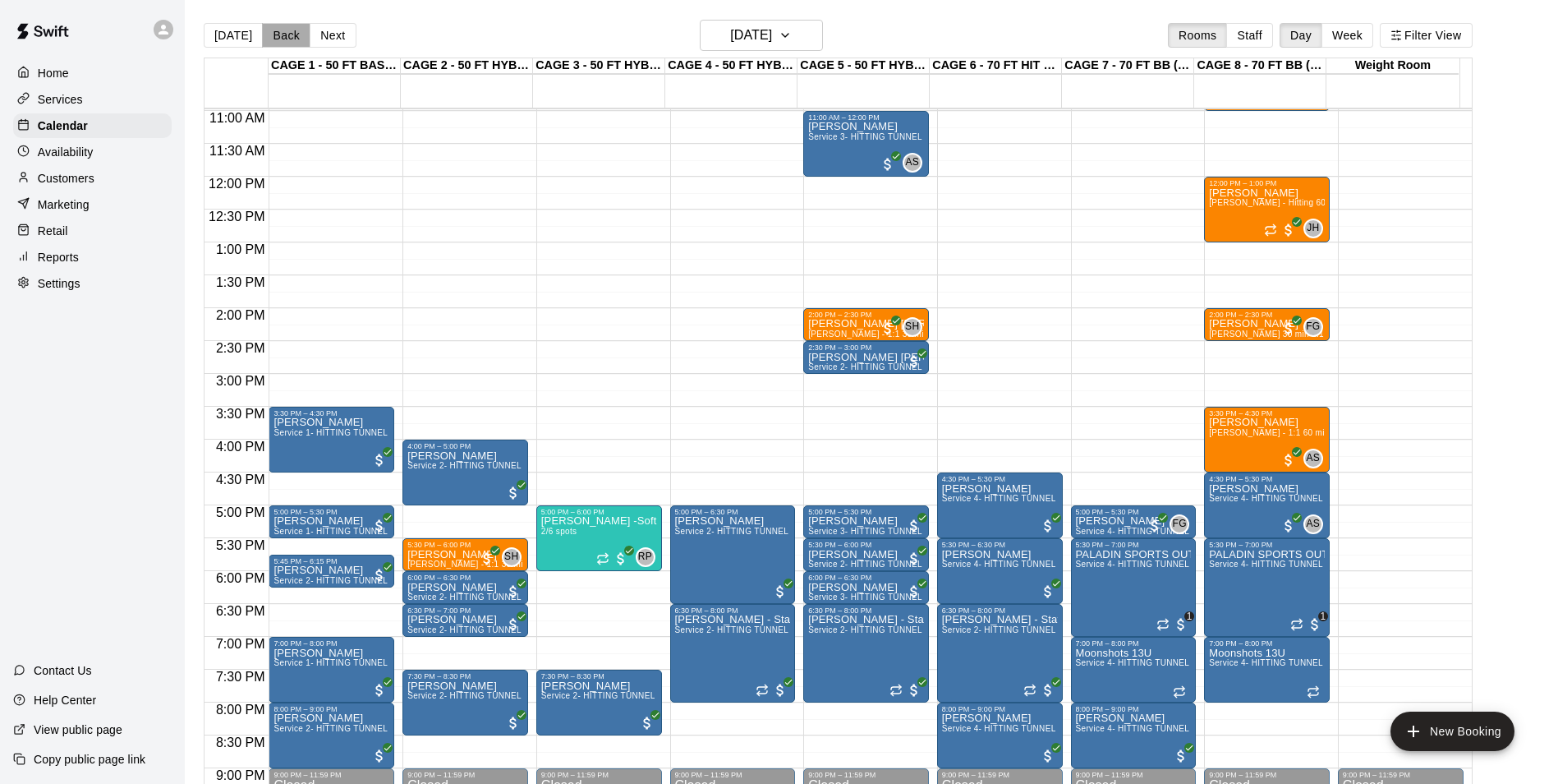
click at [285, 39] on button "Back" at bounding box center [287, 34] width 49 height 24
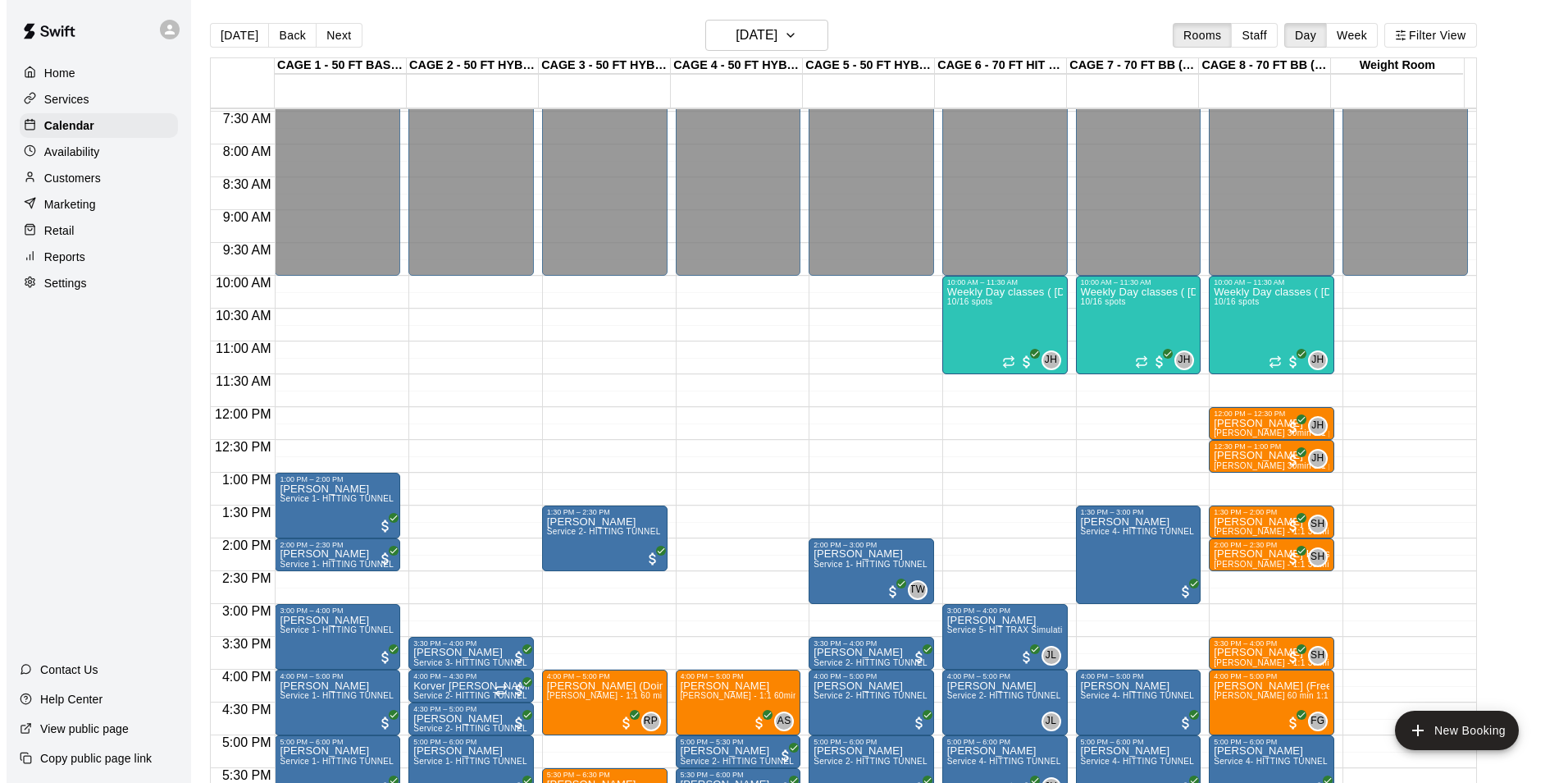
scroll to position [474, 0]
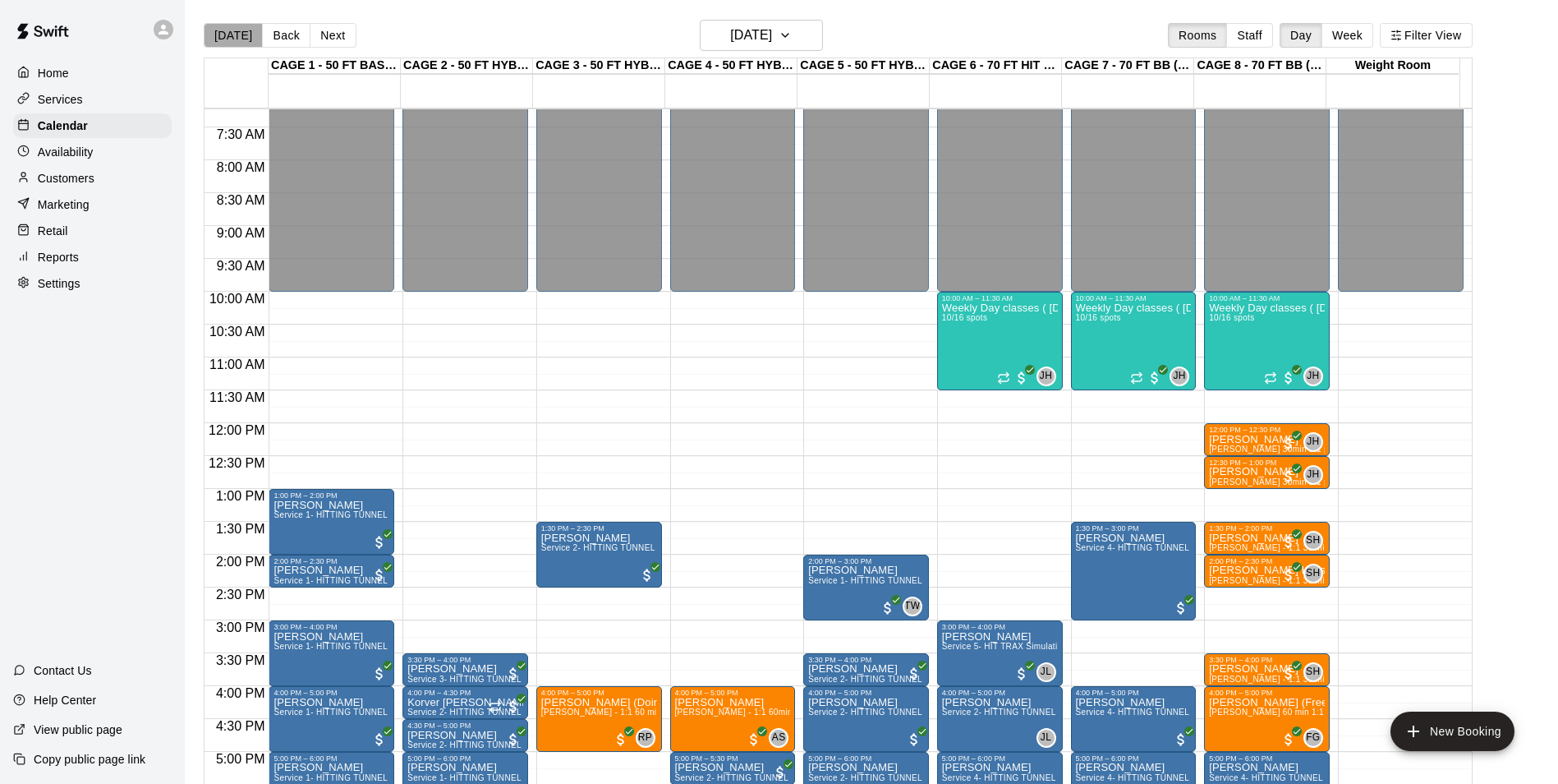
click at [239, 39] on button "[DATE]" at bounding box center [233, 34] width 59 height 24
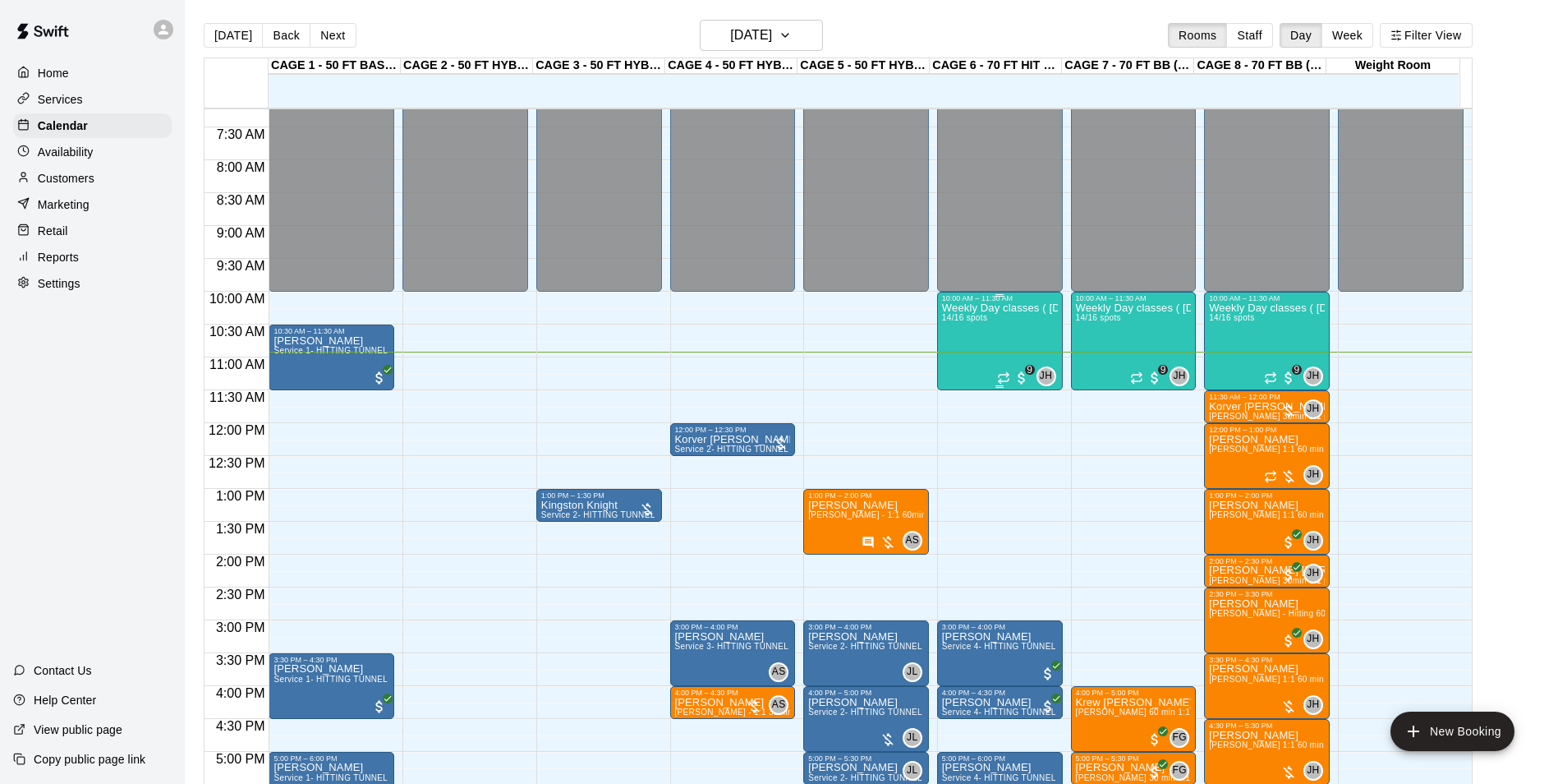
click at [978, 344] on div "Weekly Day classes ( [DATE],[DATE],[DATE] ) 10:00-11:30 ( monthly packages avai…" at bounding box center [1000, 694] width 116 height 784
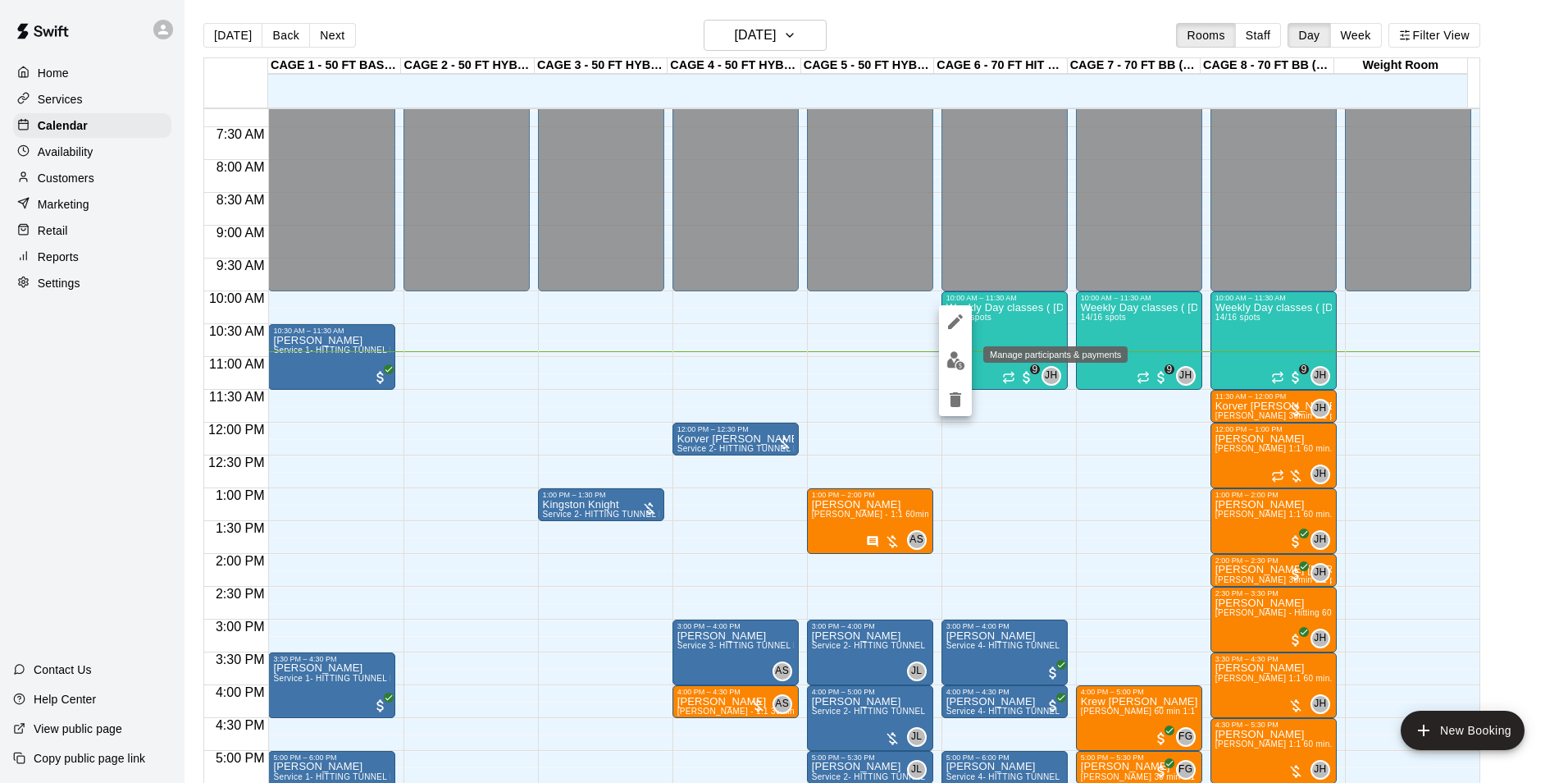
click at [956, 352] on img "edit" at bounding box center [956, 360] width 18 height 18
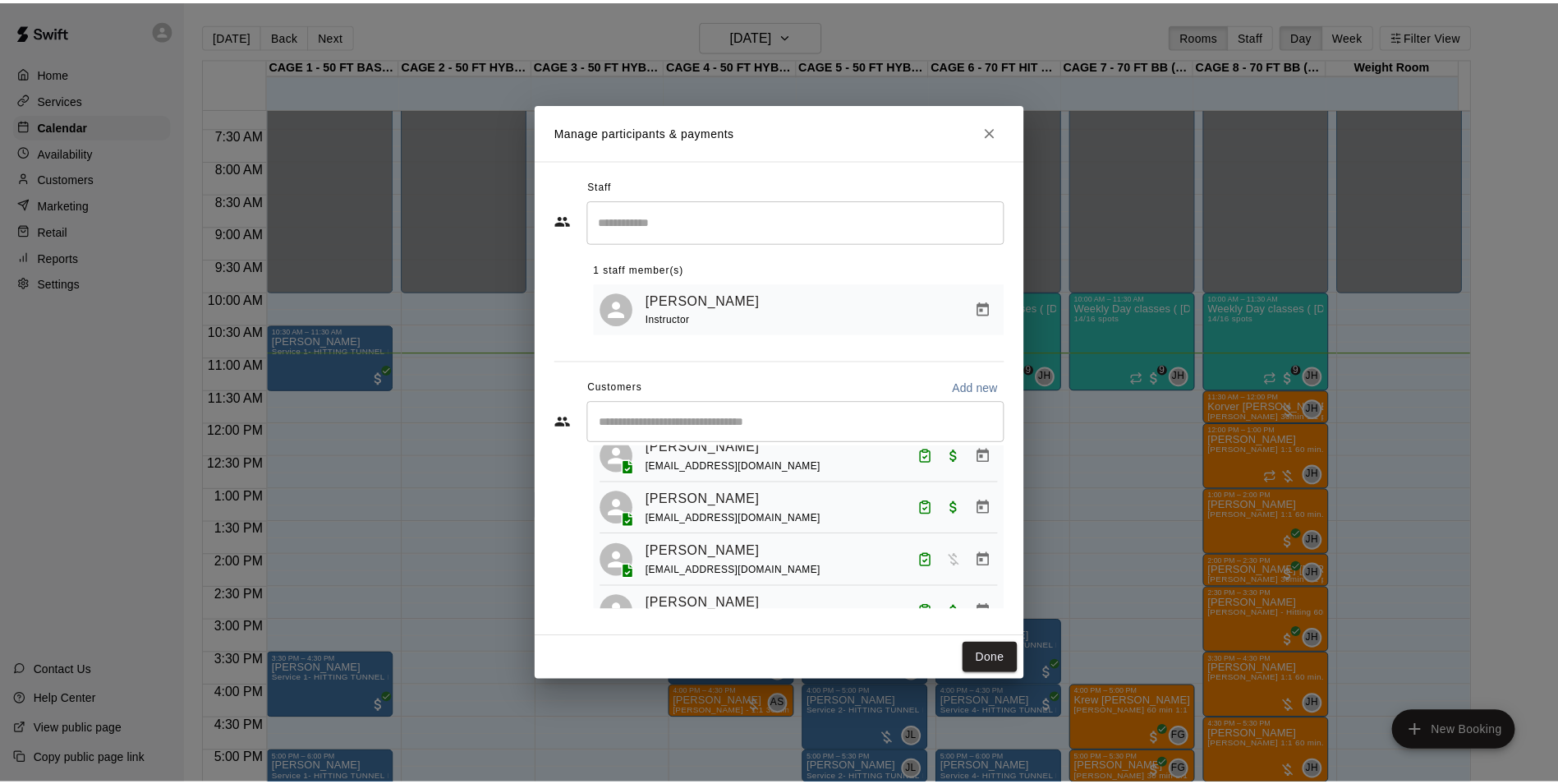
scroll to position [82, 0]
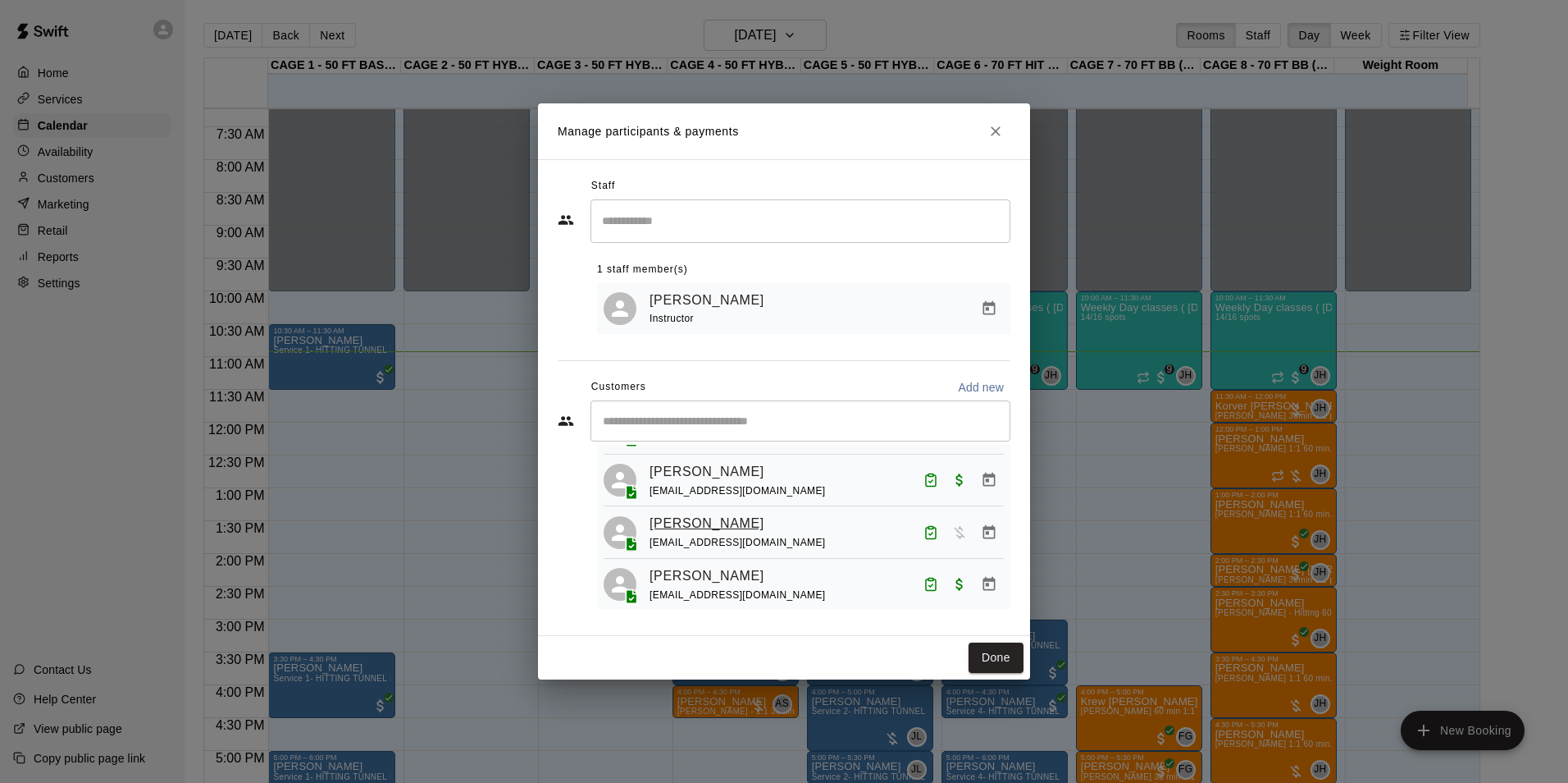
click at [732, 529] on link "[PERSON_NAME]" at bounding box center [706, 523] width 115 height 21
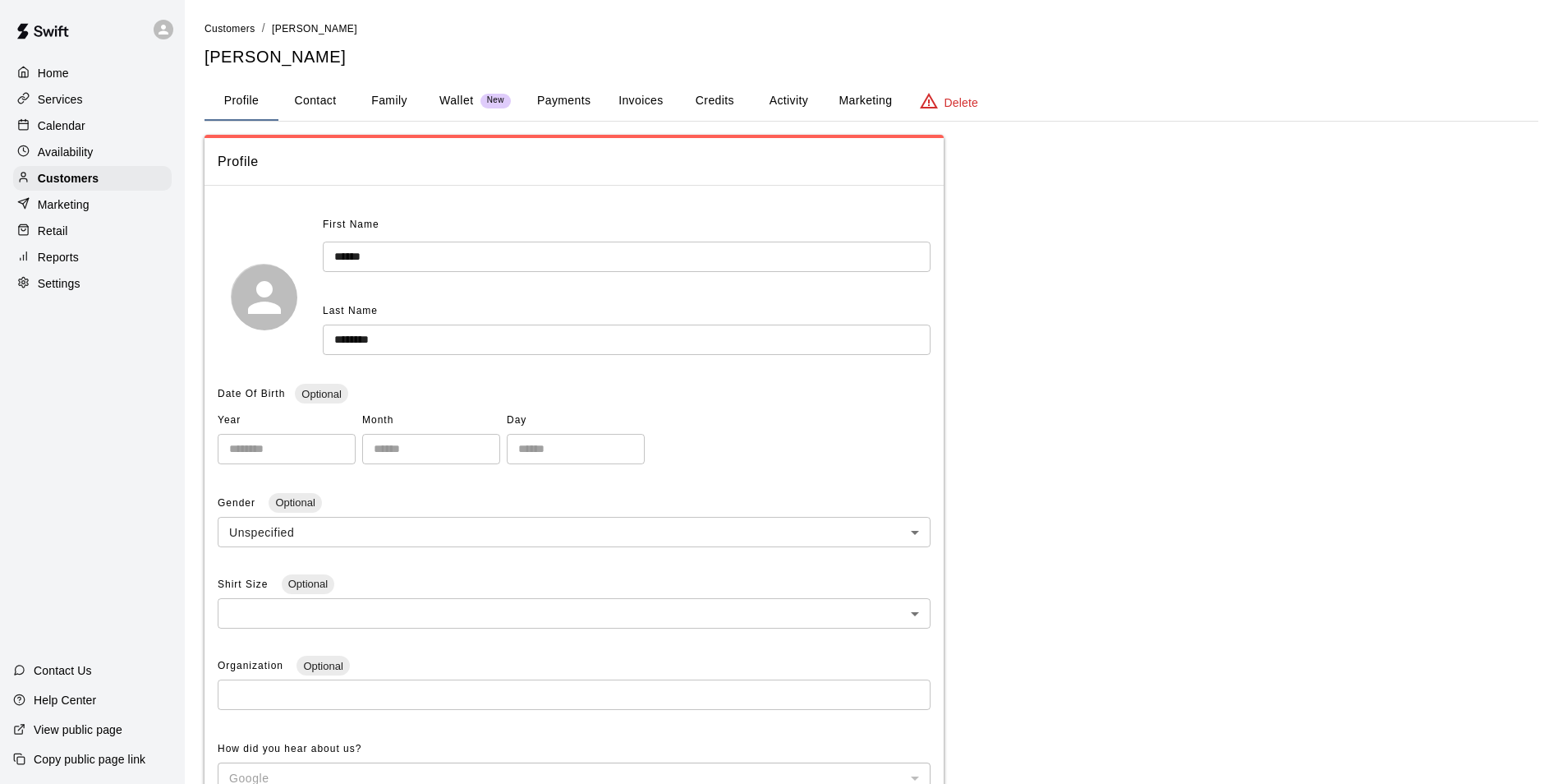
click at [643, 103] on button "Invoices" at bounding box center [640, 101] width 74 height 39
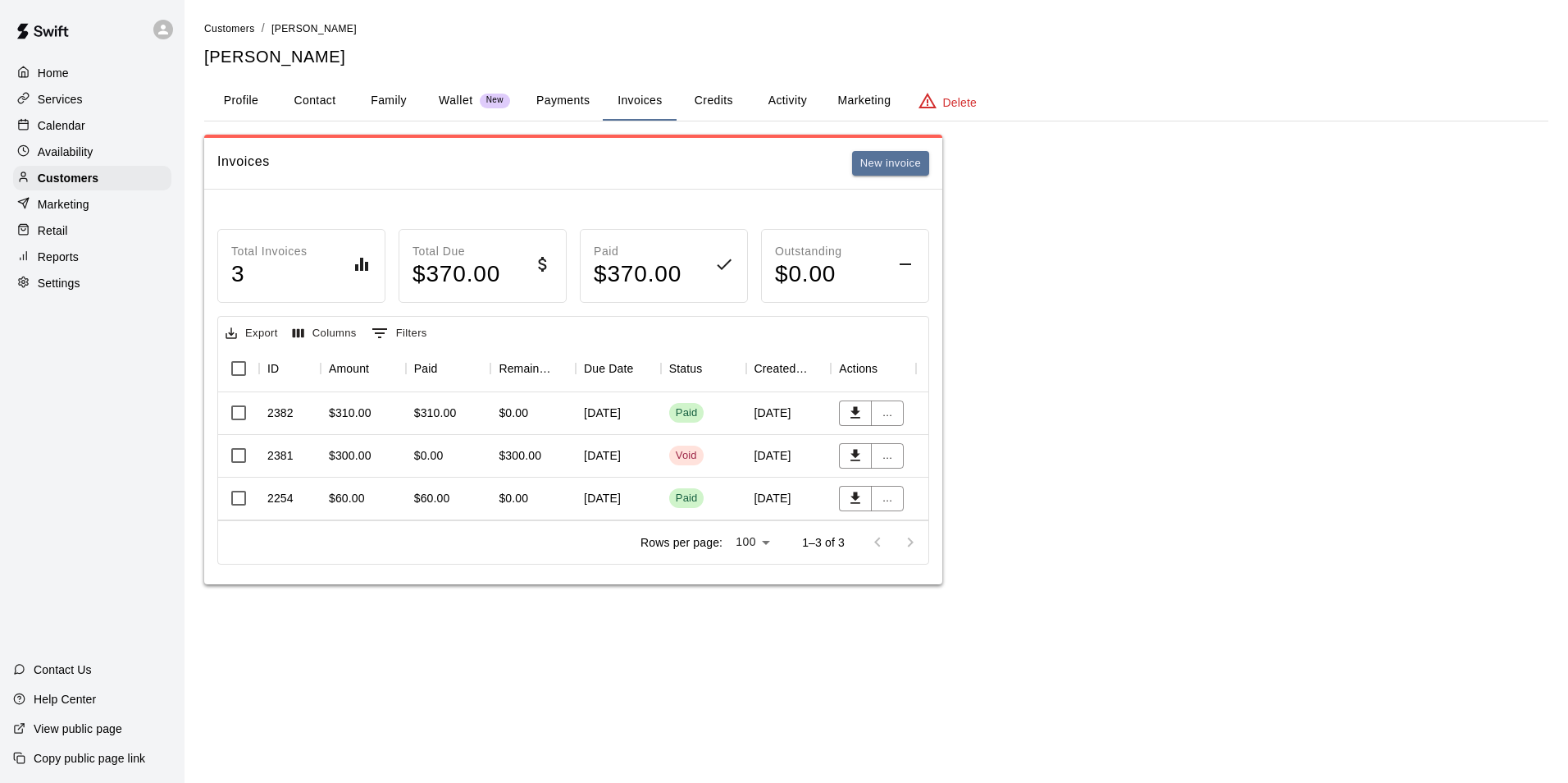
click at [605, 414] on div "[DATE]" at bounding box center [618, 413] width 86 height 43
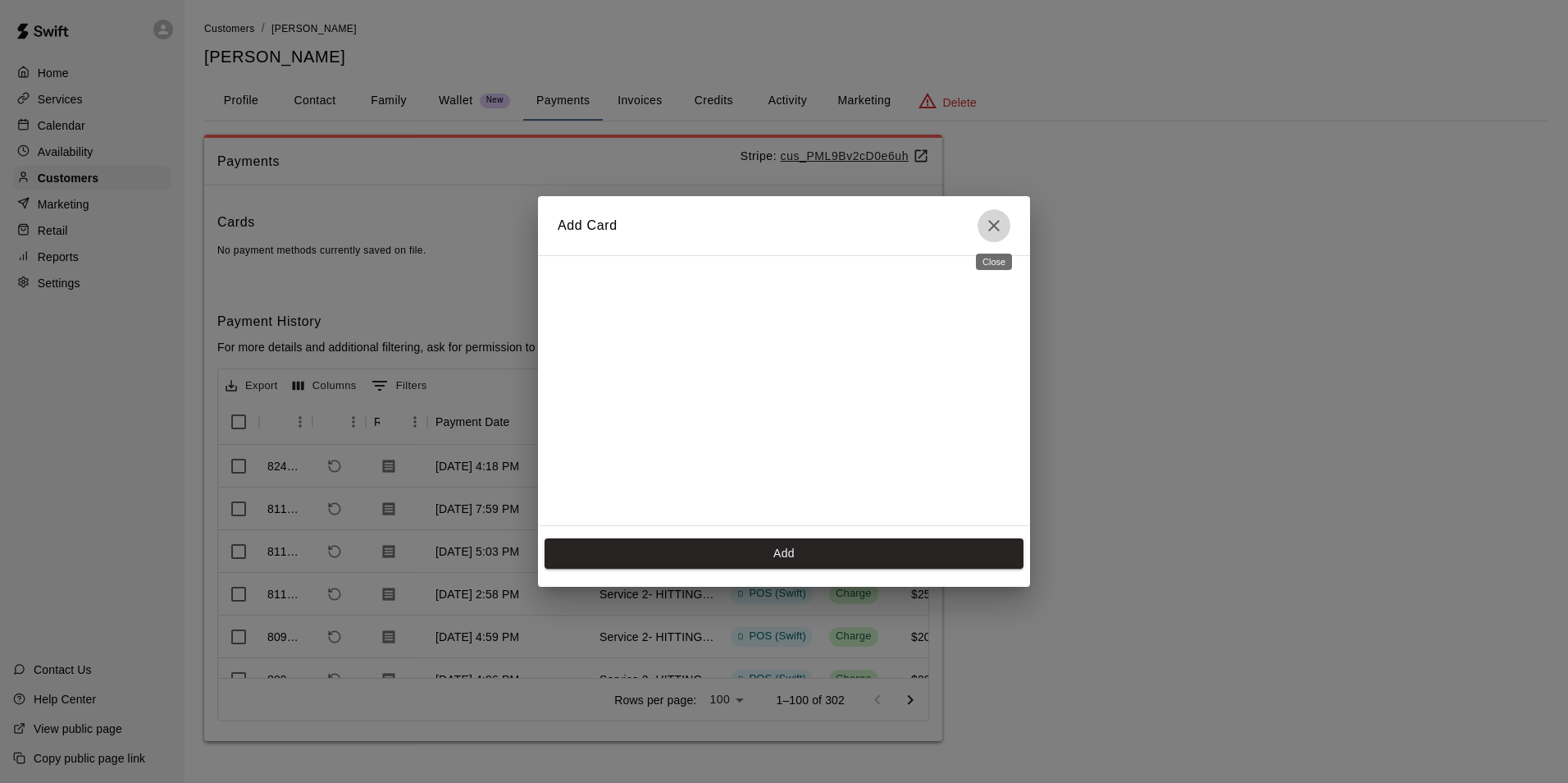
click at [995, 227] on icon "Close" at bounding box center [994, 226] width 12 height 12
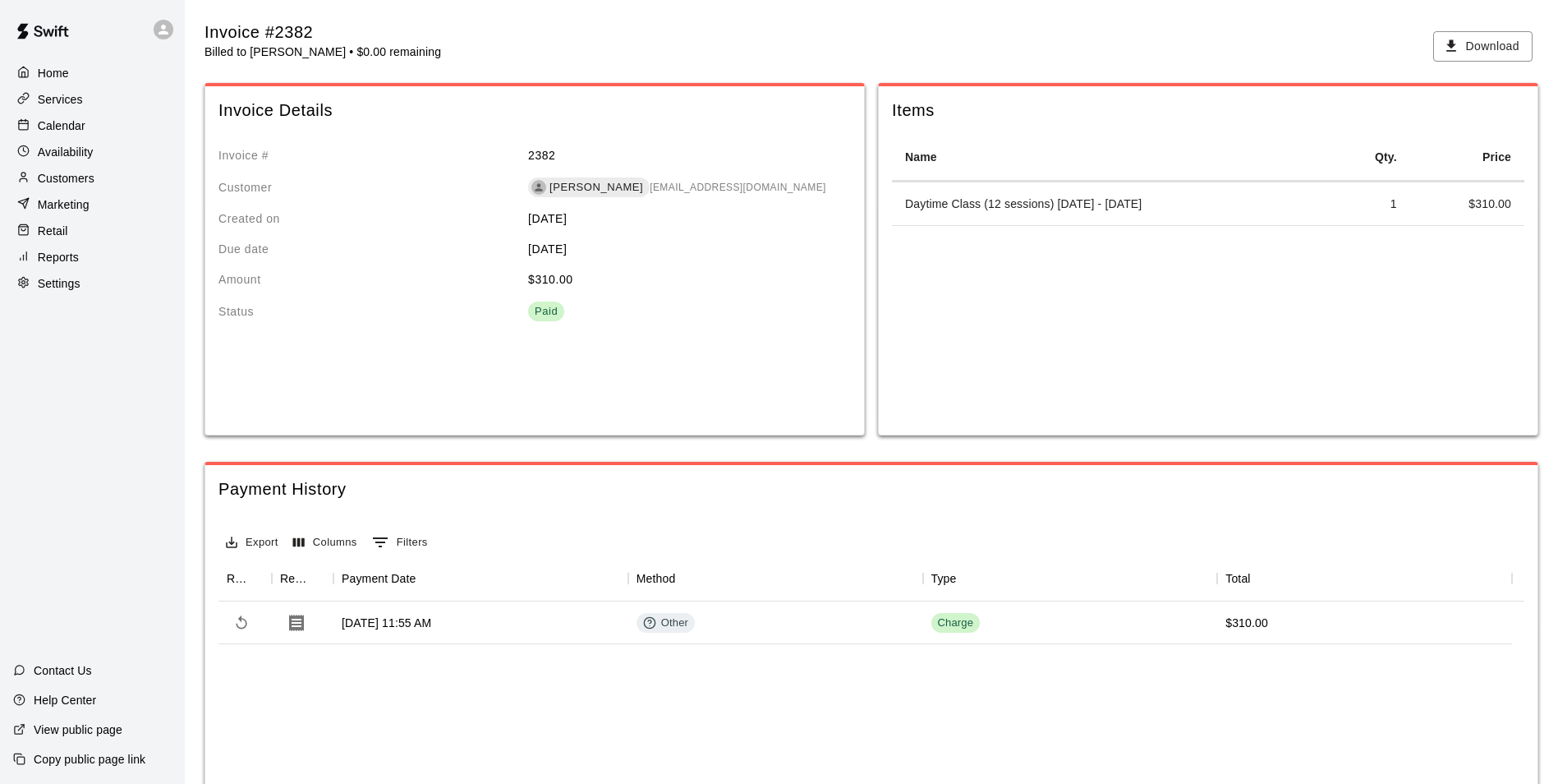
click at [71, 126] on p "Calendar" at bounding box center [61, 126] width 48 height 17
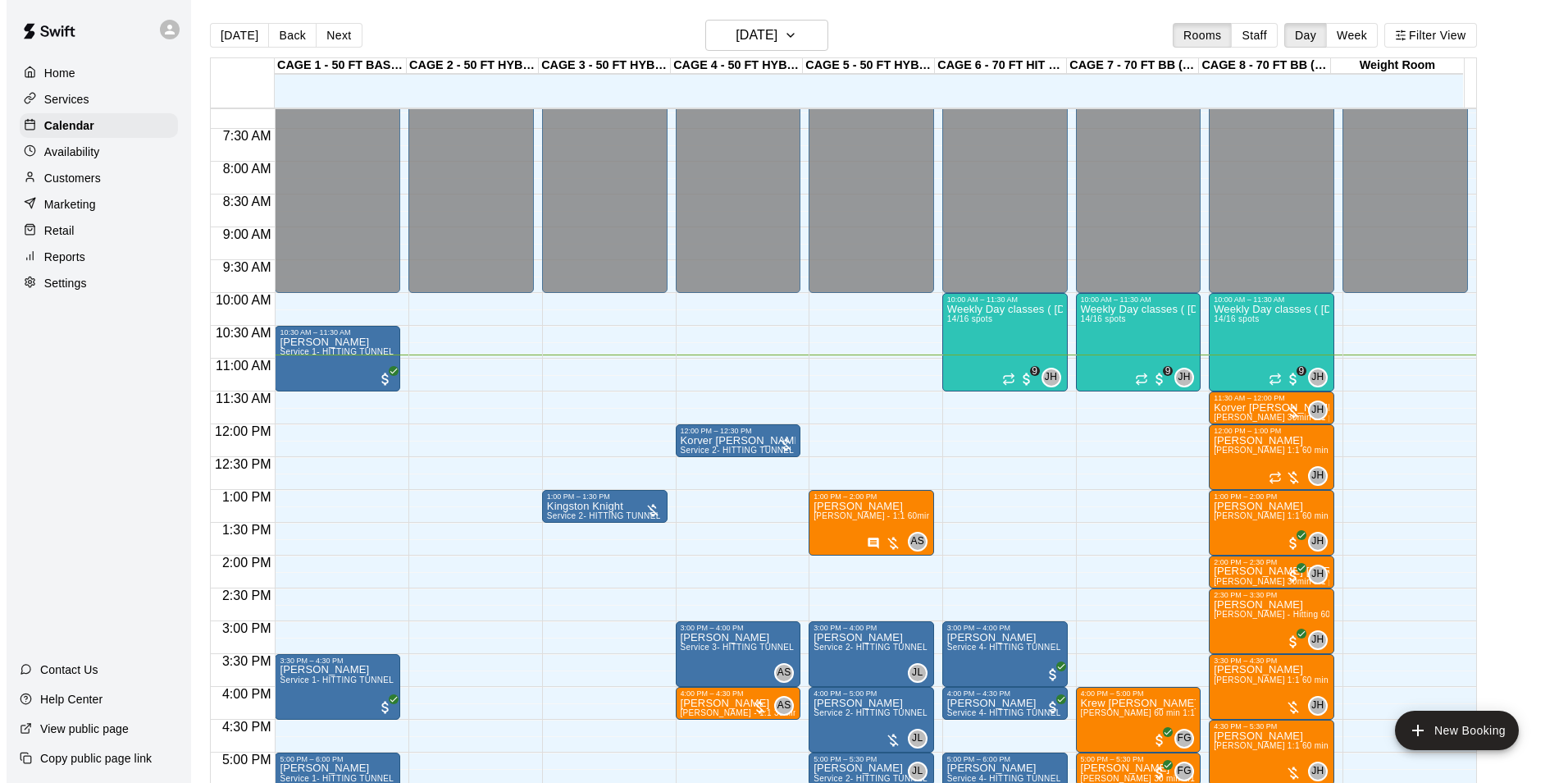
scroll to position [472, 0]
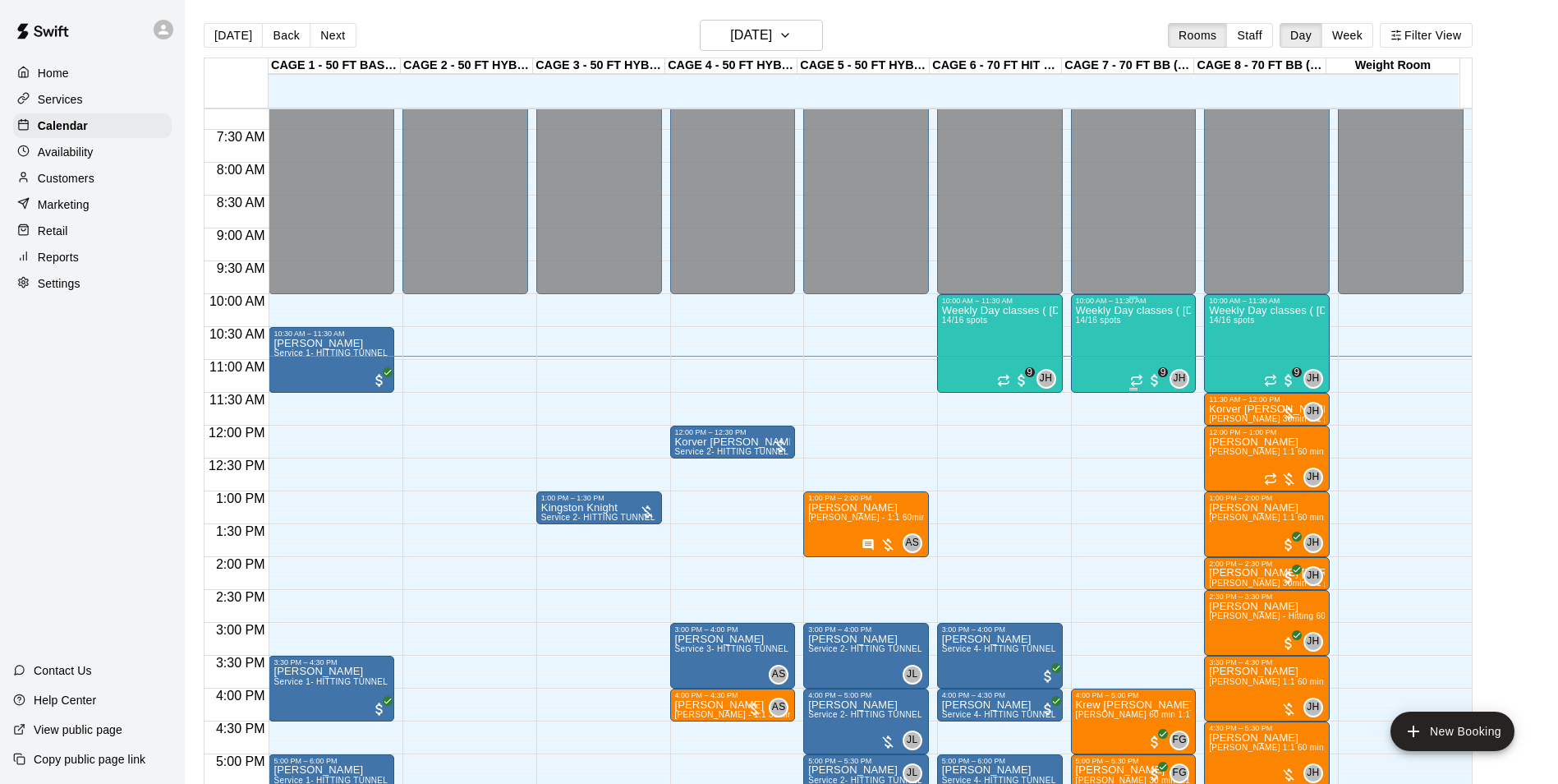
click at [1122, 342] on div "Weekly Day classes ( [DATE],[DATE],[DATE] ) 10:00-11:30 ( monthly packages avai…" at bounding box center [1134, 697] width 116 height 784
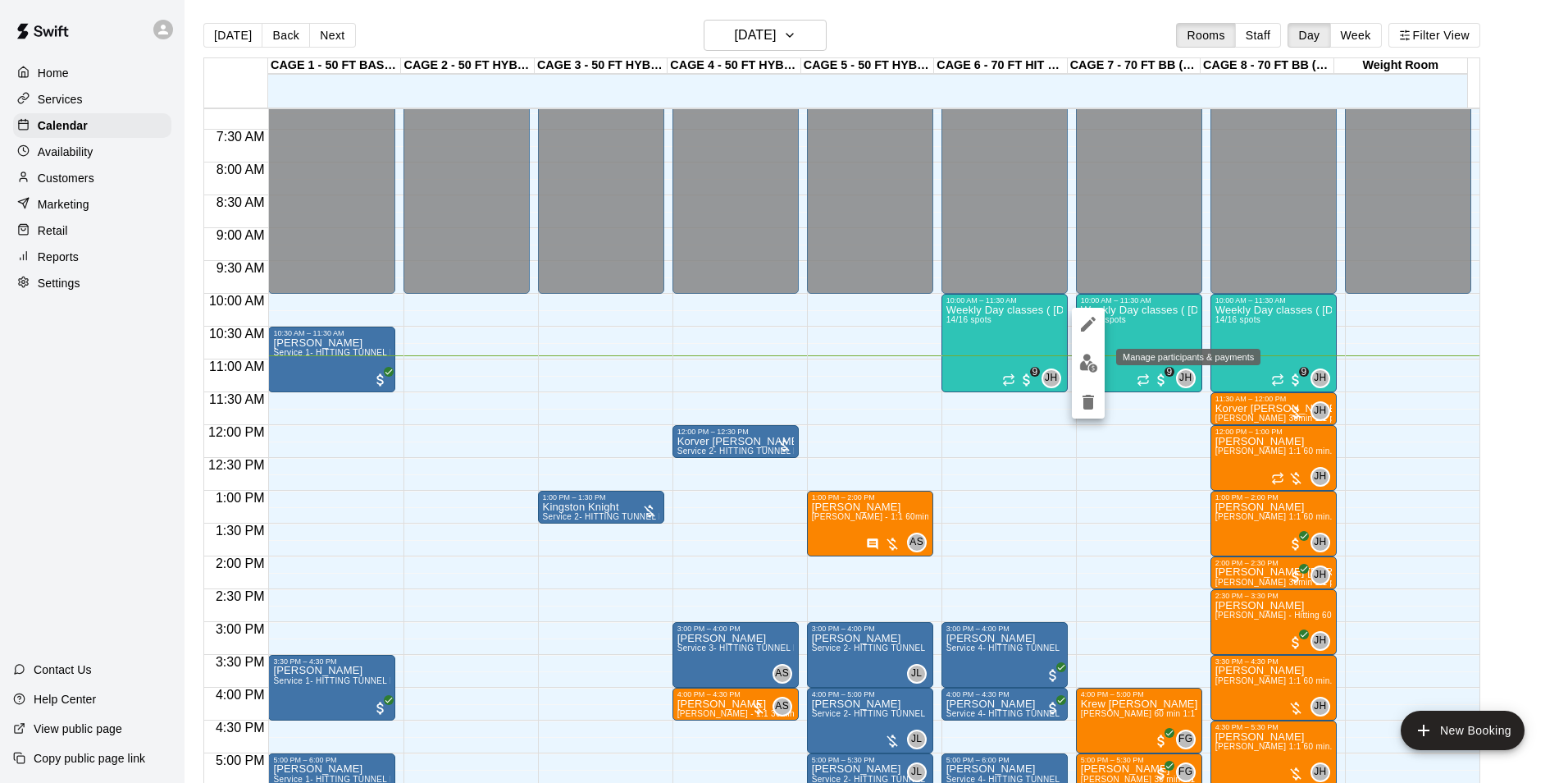
click at [1091, 355] on img "edit" at bounding box center [1088, 363] width 18 height 18
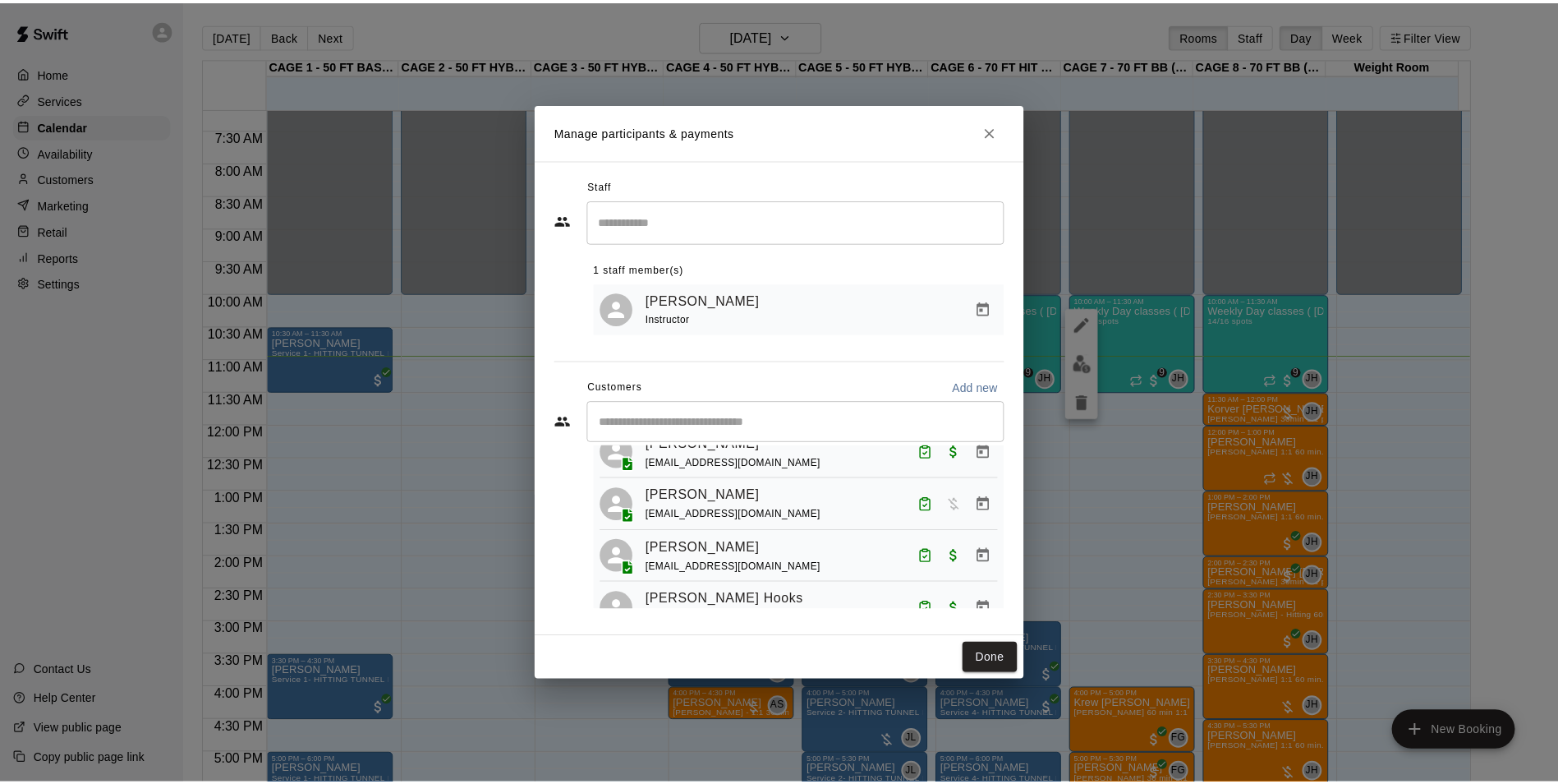
scroll to position [82, 0]
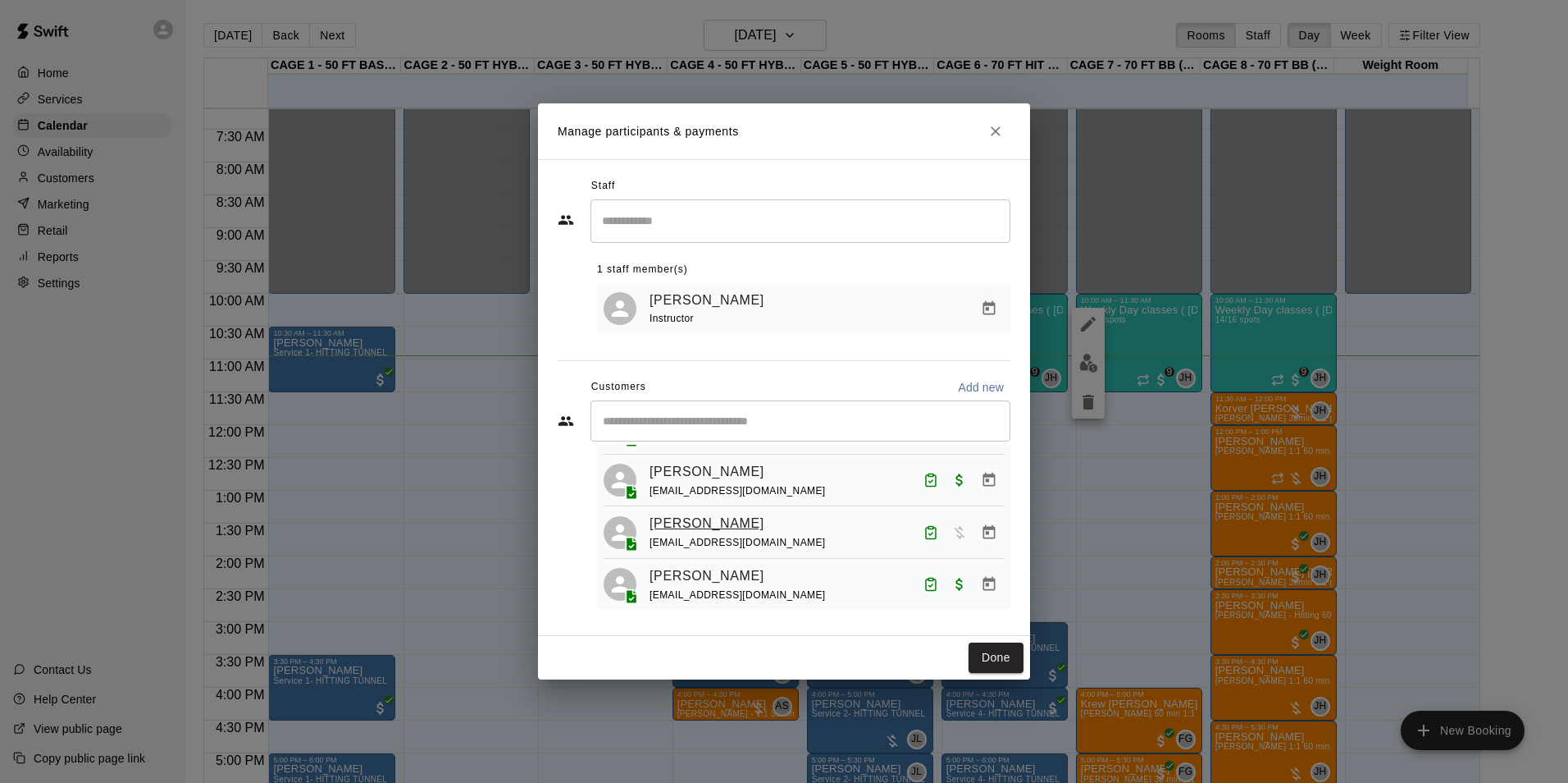
click at [727, 528] on link "[PERSON_NAME]" at bounding box center [706, 523] width 115 height 21
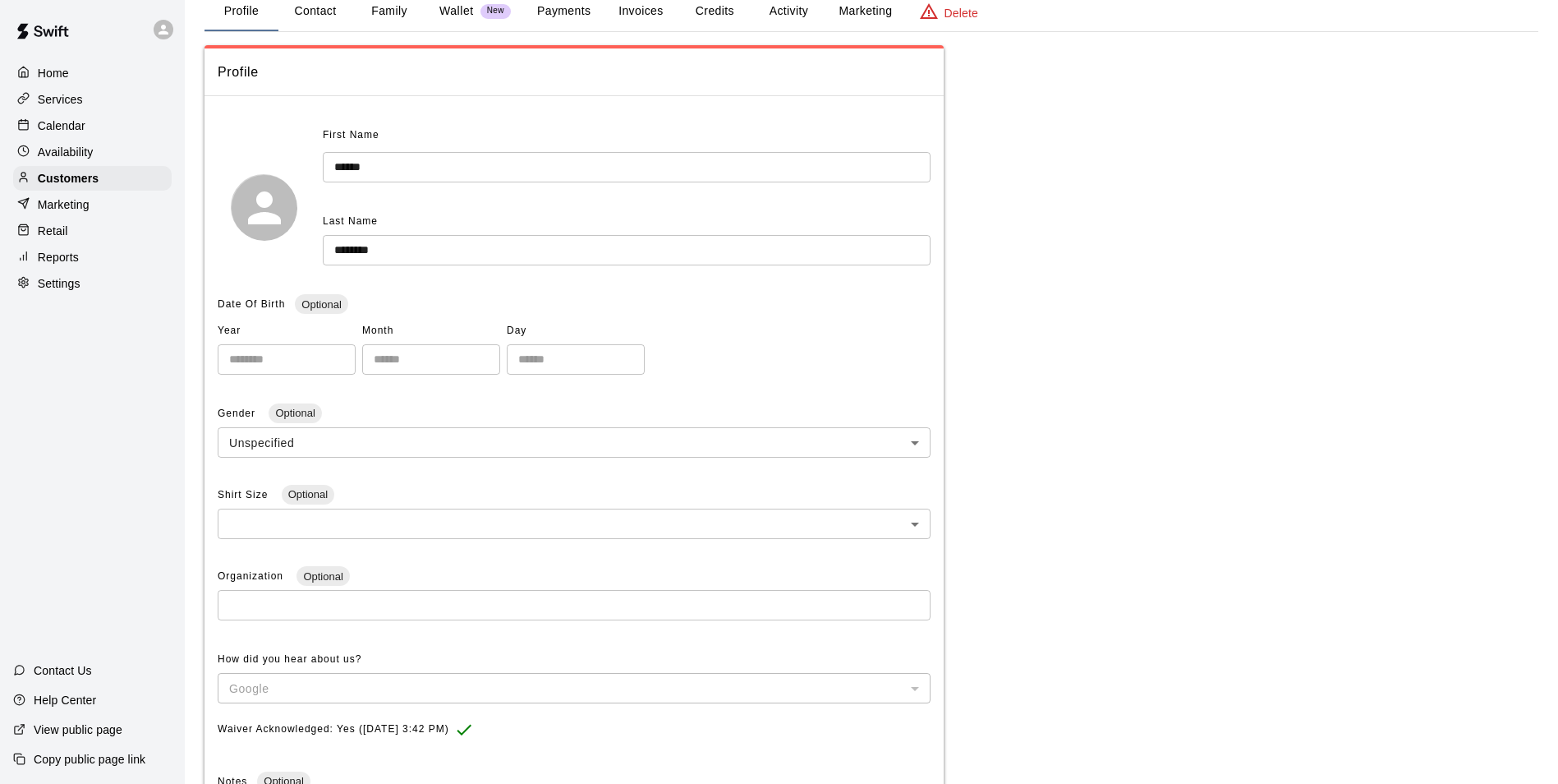
scroll to position [336, 0]
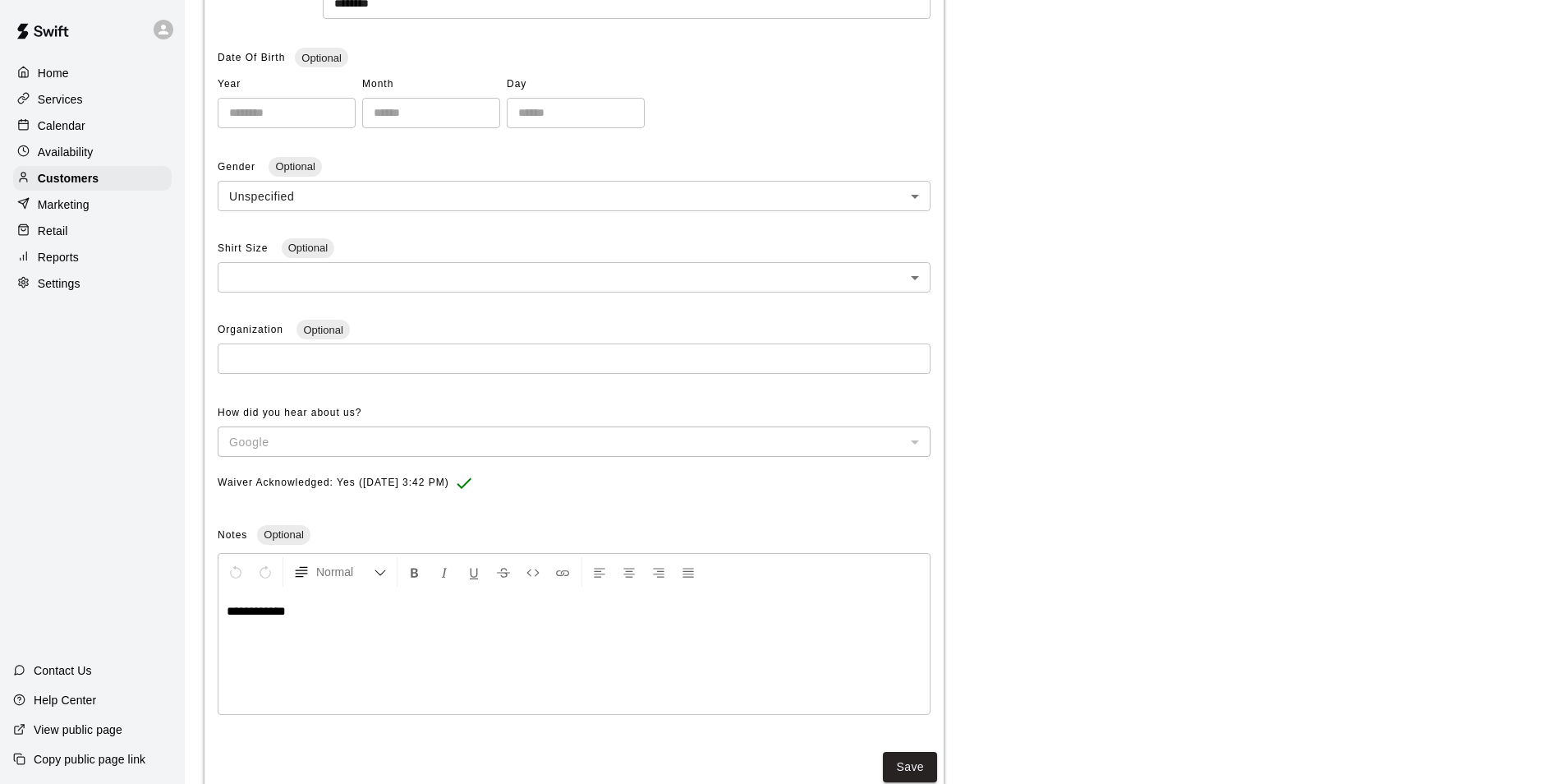
click at [51, 124] on p "Calendar" at bounding box center [61, 126] width 48 height 17
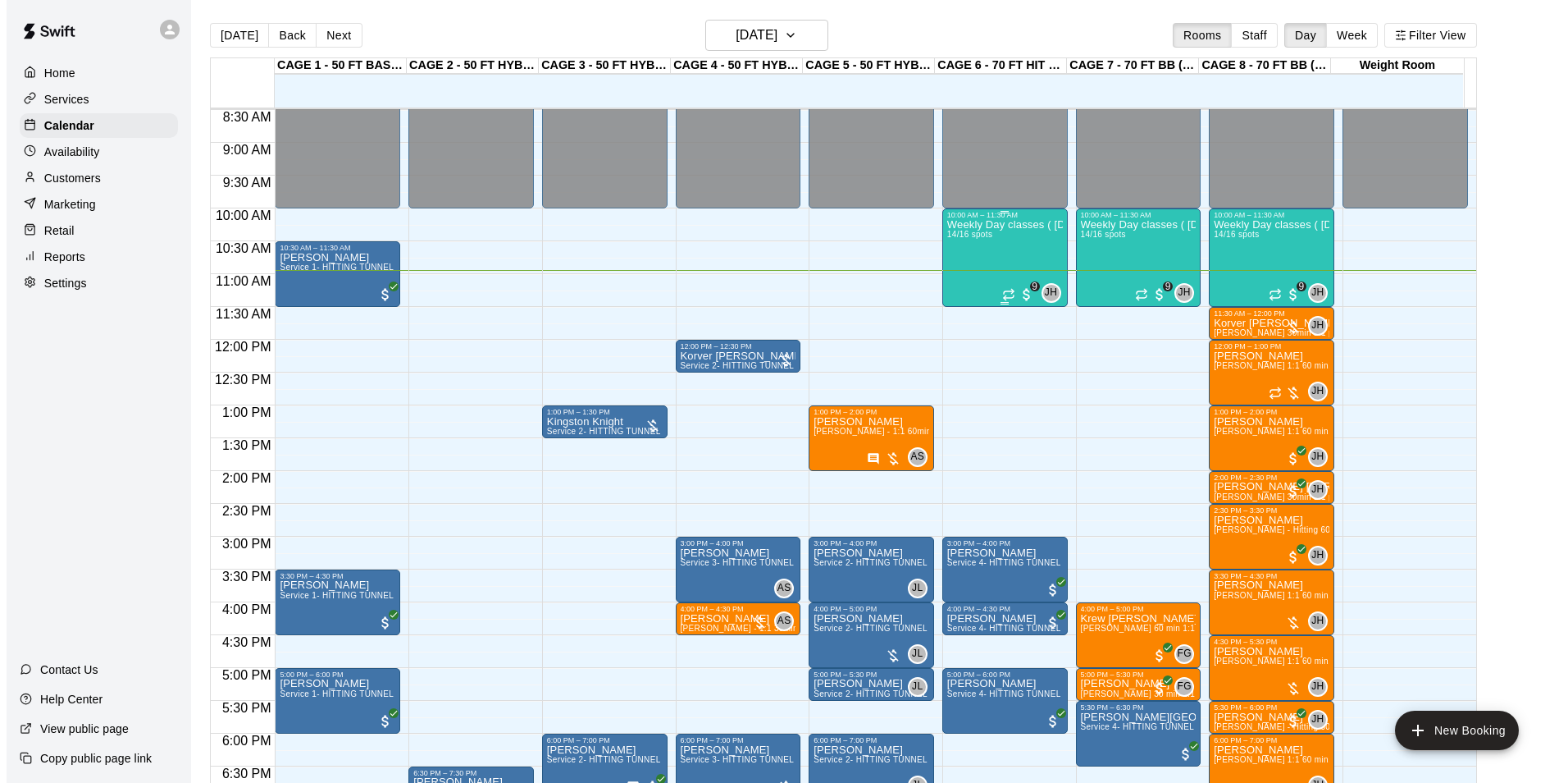
scroll to position [554, 0]
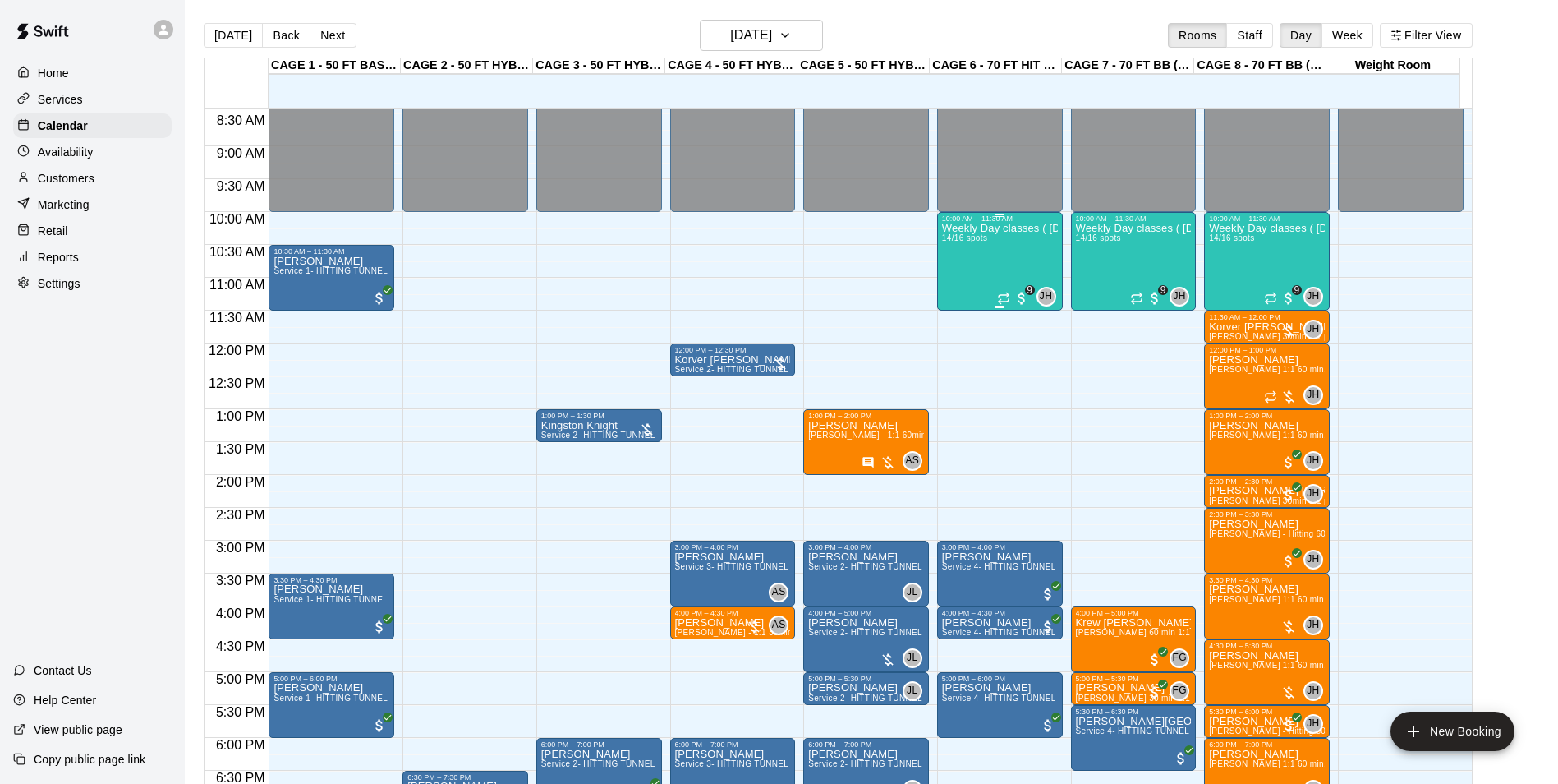
click at [1011, 264] on div "Weekly Day classes ( [DATE],[DATE],[DATE] ) 10:00-11:30 ( monthly packages avai…" at bounding box center [1000, 614] width 116 height 784
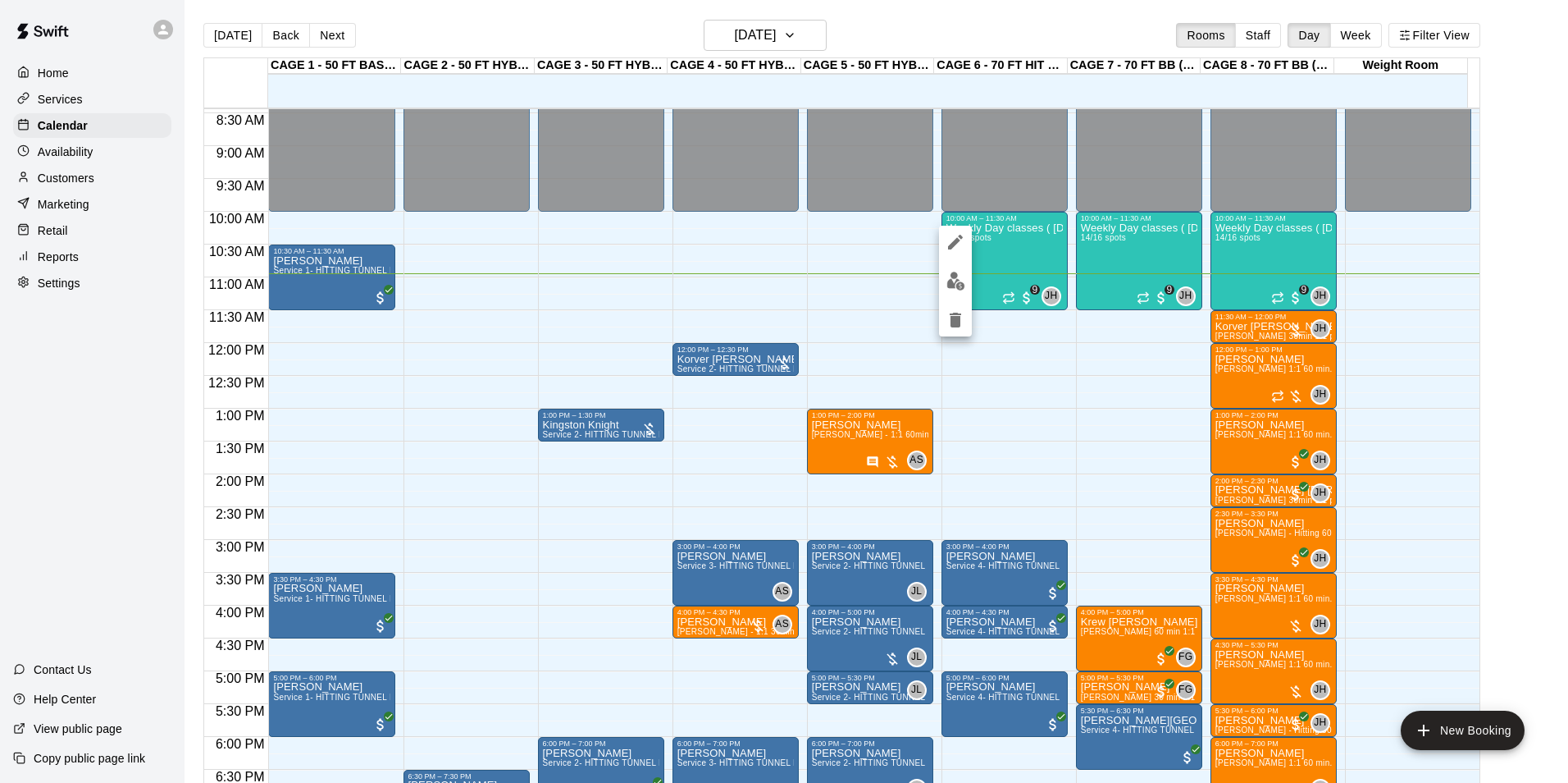
click at [955, 274] on img "edit" at bounding box center [956, 281] width 18 height 18
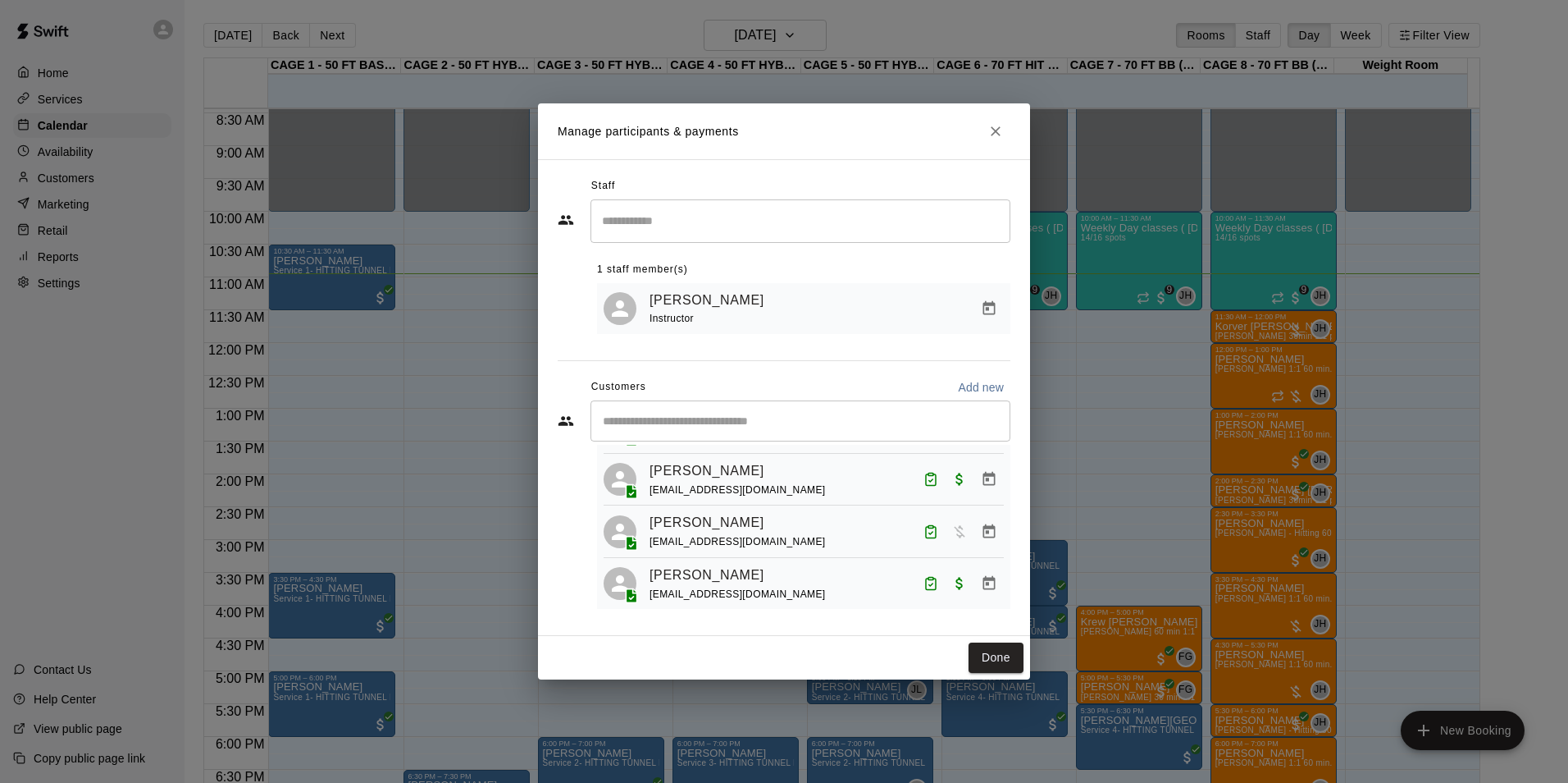
scroll to position [82, 0]
click at [981, 540] on icon "Manage bookings & payment" at bounding box center [989, 533] width 17 height 17
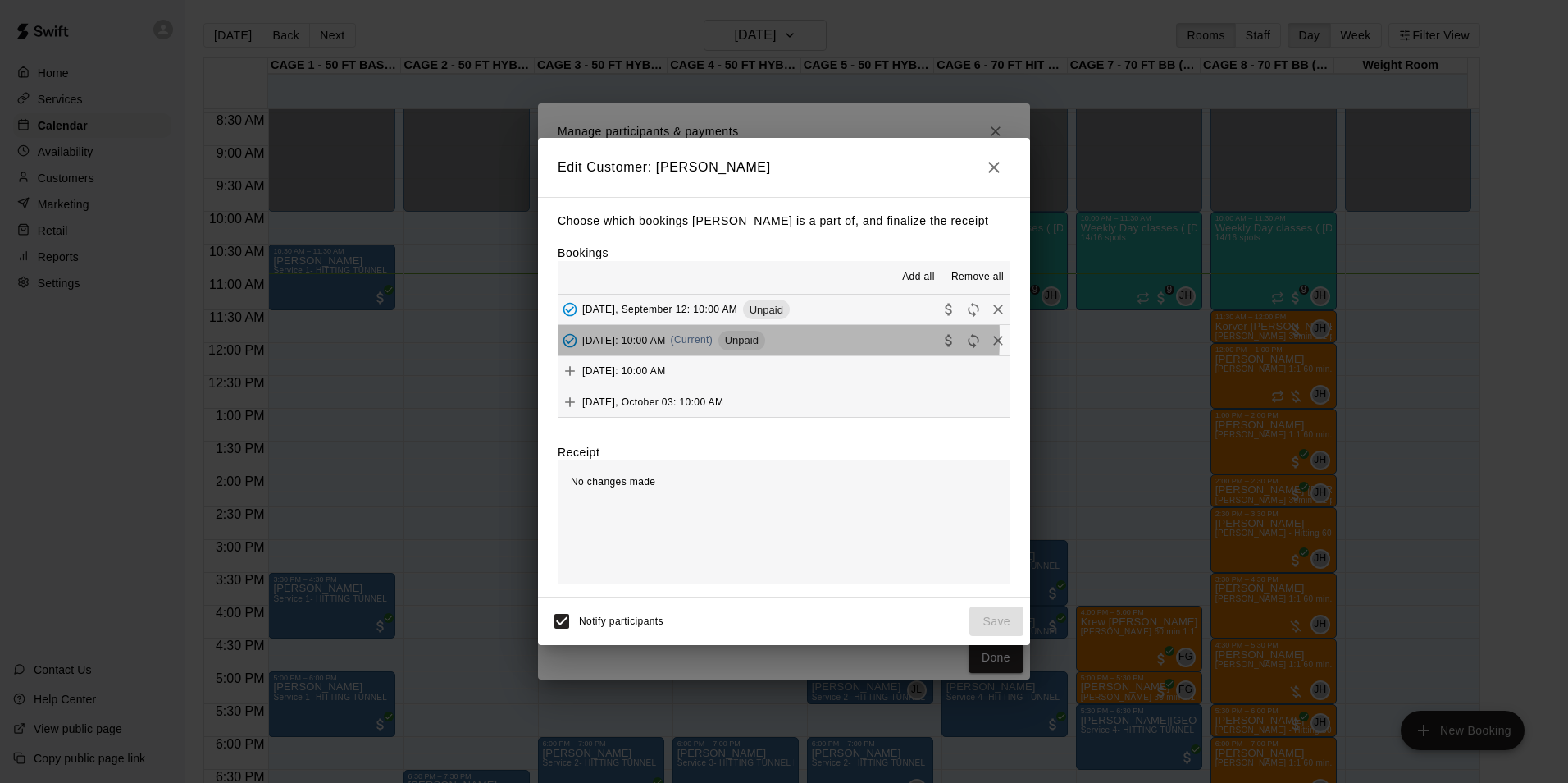
click at [654, 338] on span "[DATE]: 10:00 AM" at bounding box center [624, 340] width 84 height 12
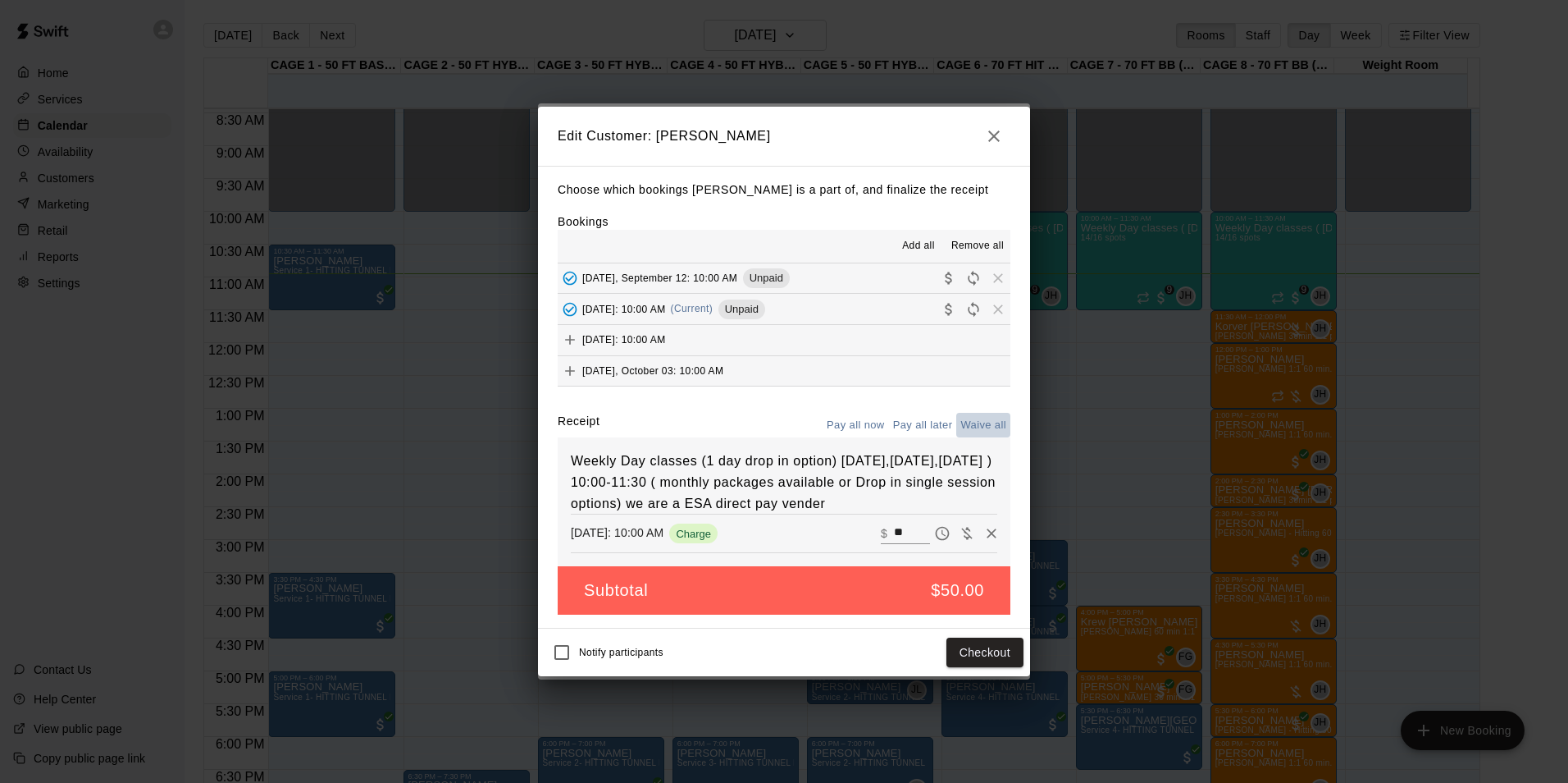
click at [987, 414] on button "Waive all" at bounding box center [983, 425] width 55 height 25
type input "*"
click at [1003, 663] on button "Save" at bounding box center [996, 653] width 55 height 30
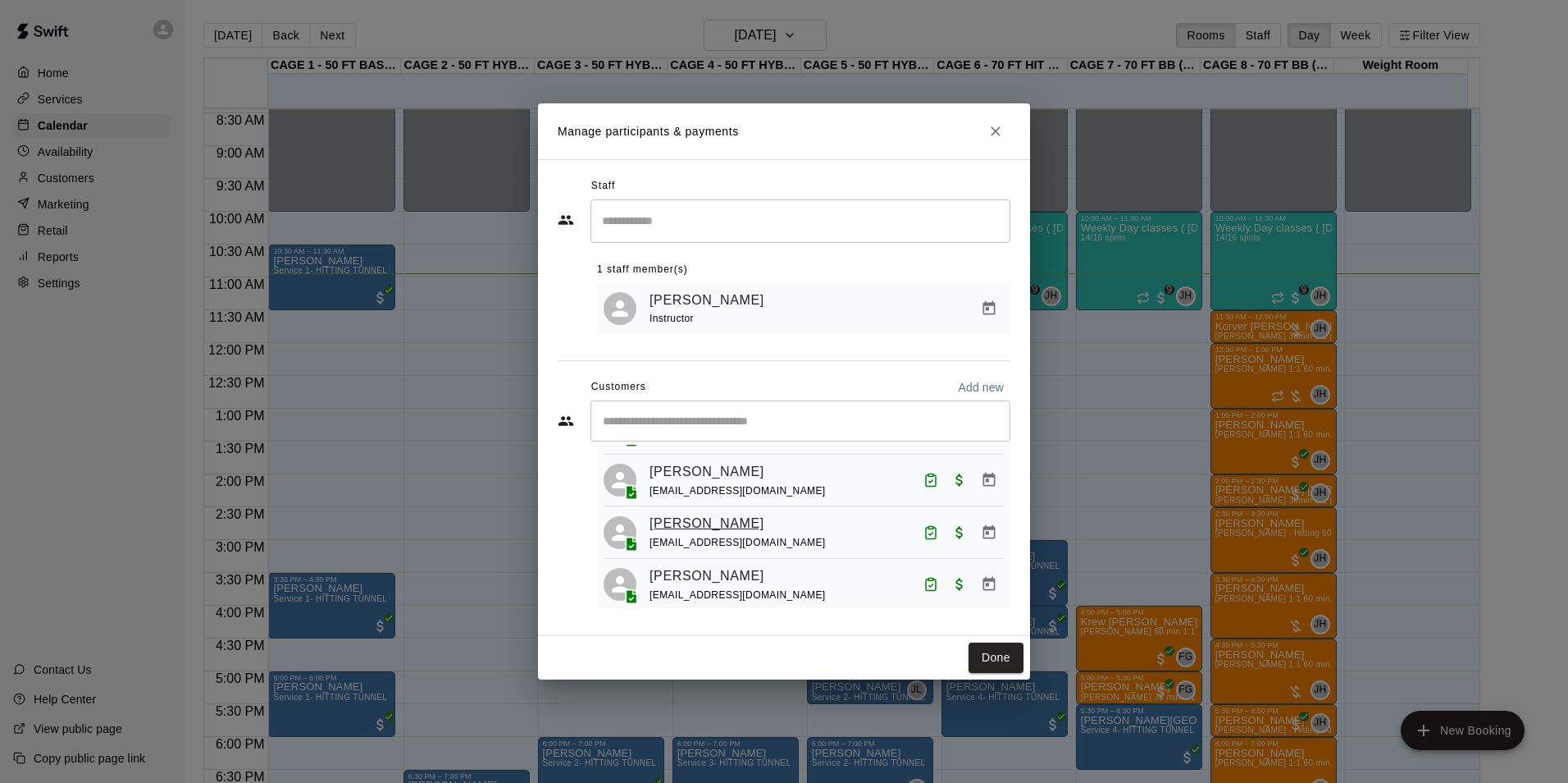
click at [749, 532] on link "[PERSON_NAME]" at bounding box center [706, 523] width 115 height 21
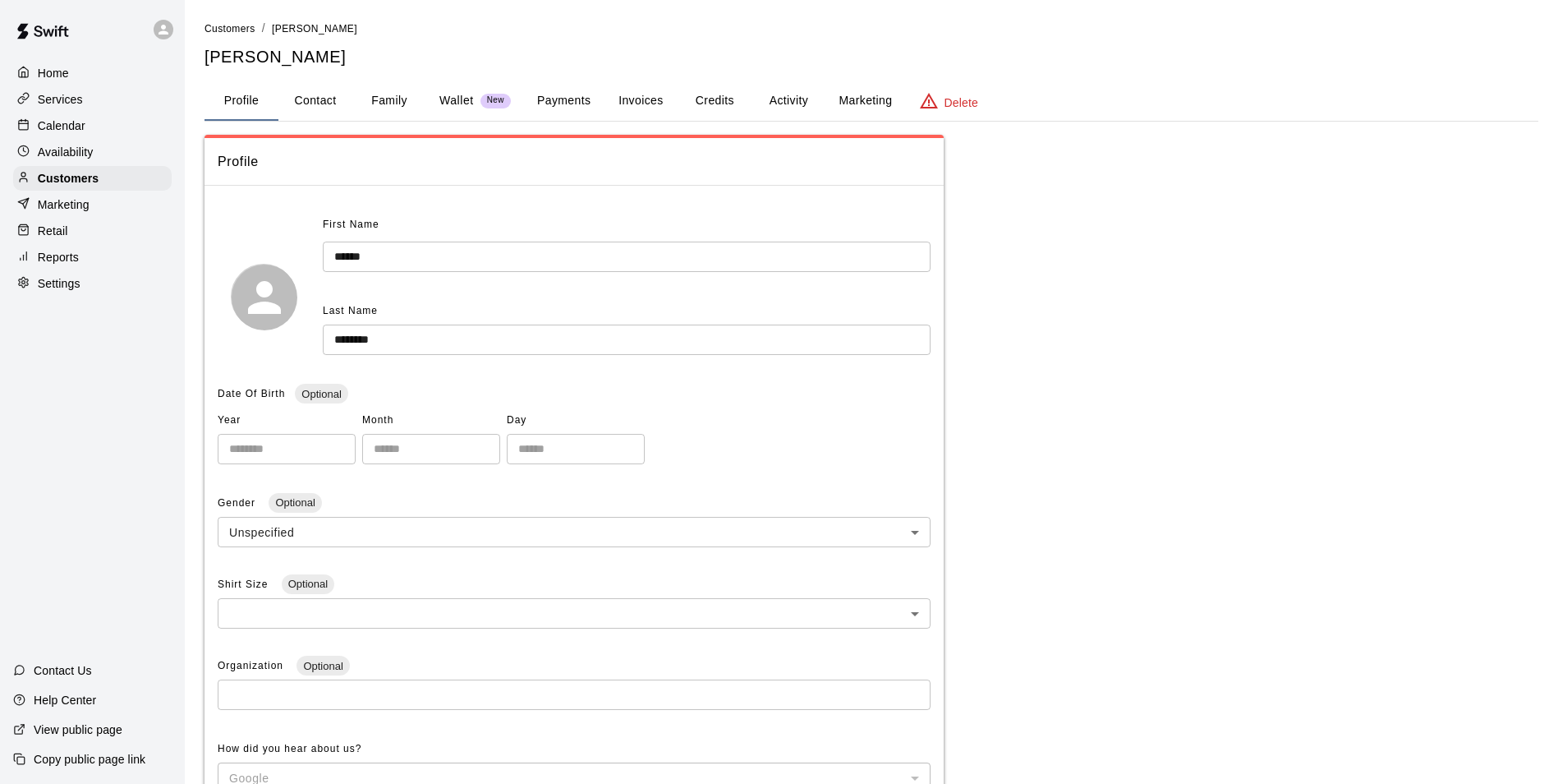
click at [647, 99] on button "Invoices" at bounding box center [640, 101] width 74 height 39
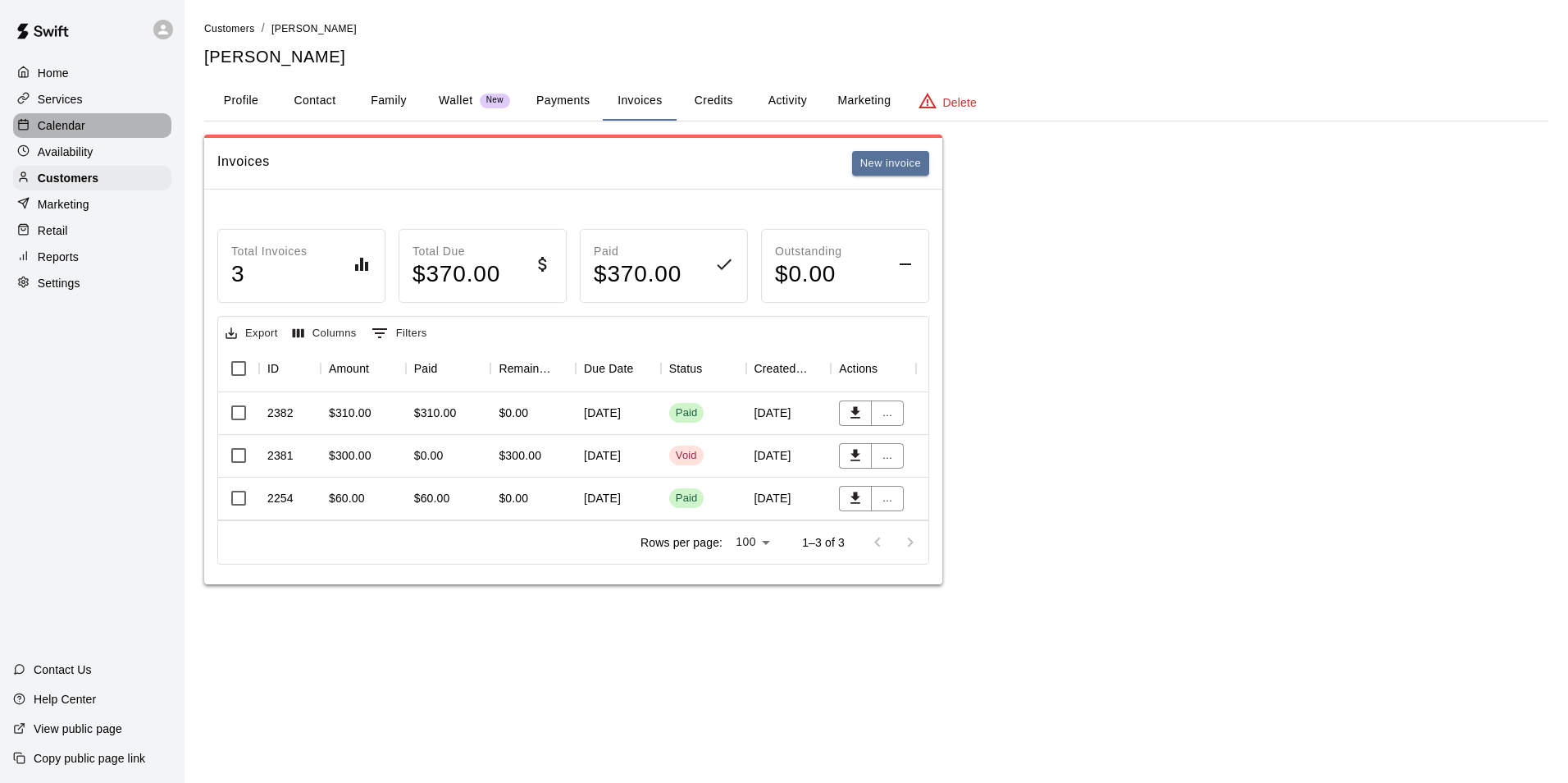
click at [38, 128] on p "Calendar" at bounding box center [61, 126] width 48 height 17
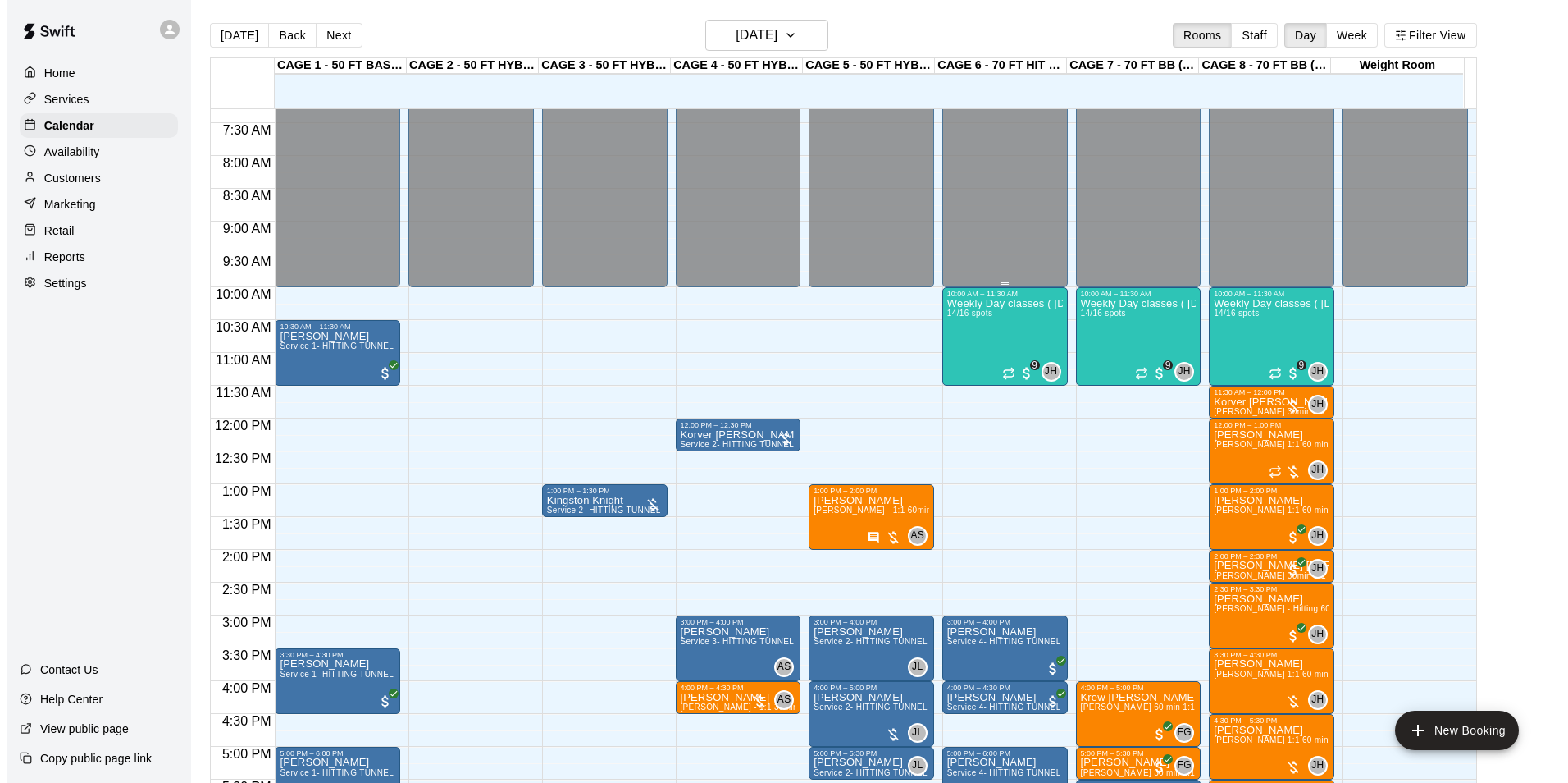
scroll to position [472, 0]
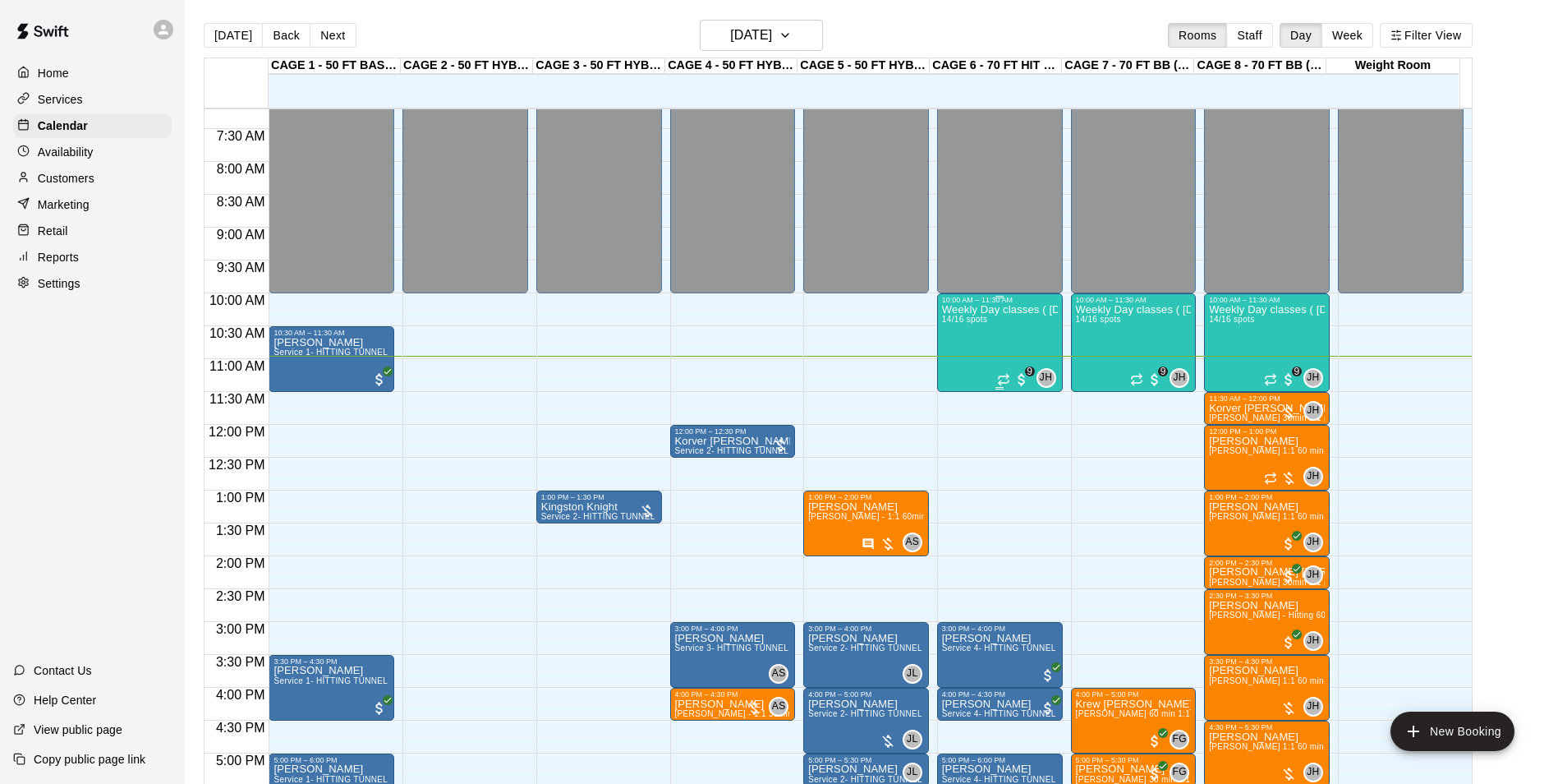
click at [994, 354] on div "Weekly Day classes ( [DATE],[DATE],[DATE] ) 10:00-11:30 ( monthly packages avai…" at bounding box center [1000, 696] width 116 height 784
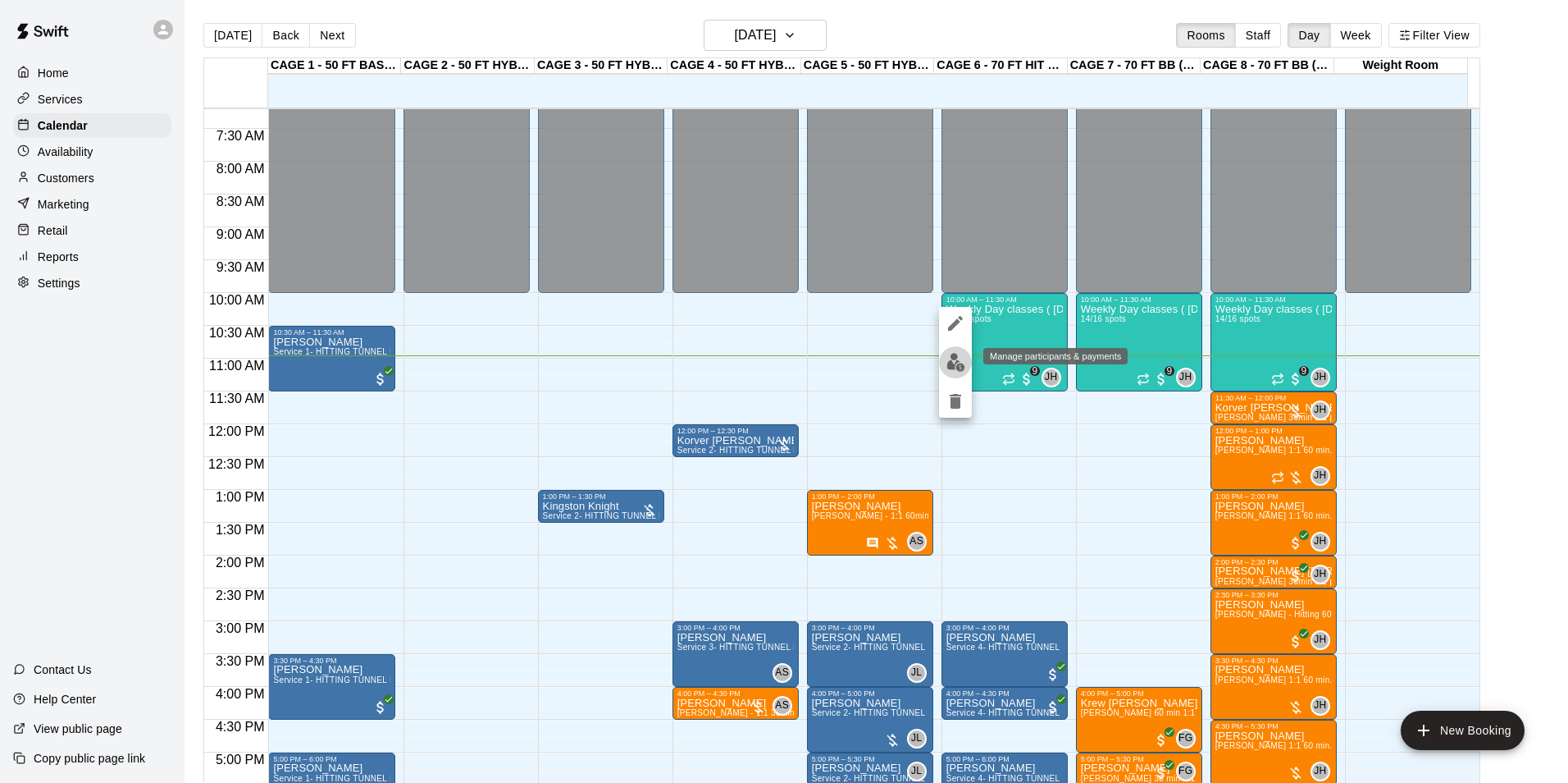
click at [958, 362] on img "edit" at bounding box center [956, 362] width 18 height 18
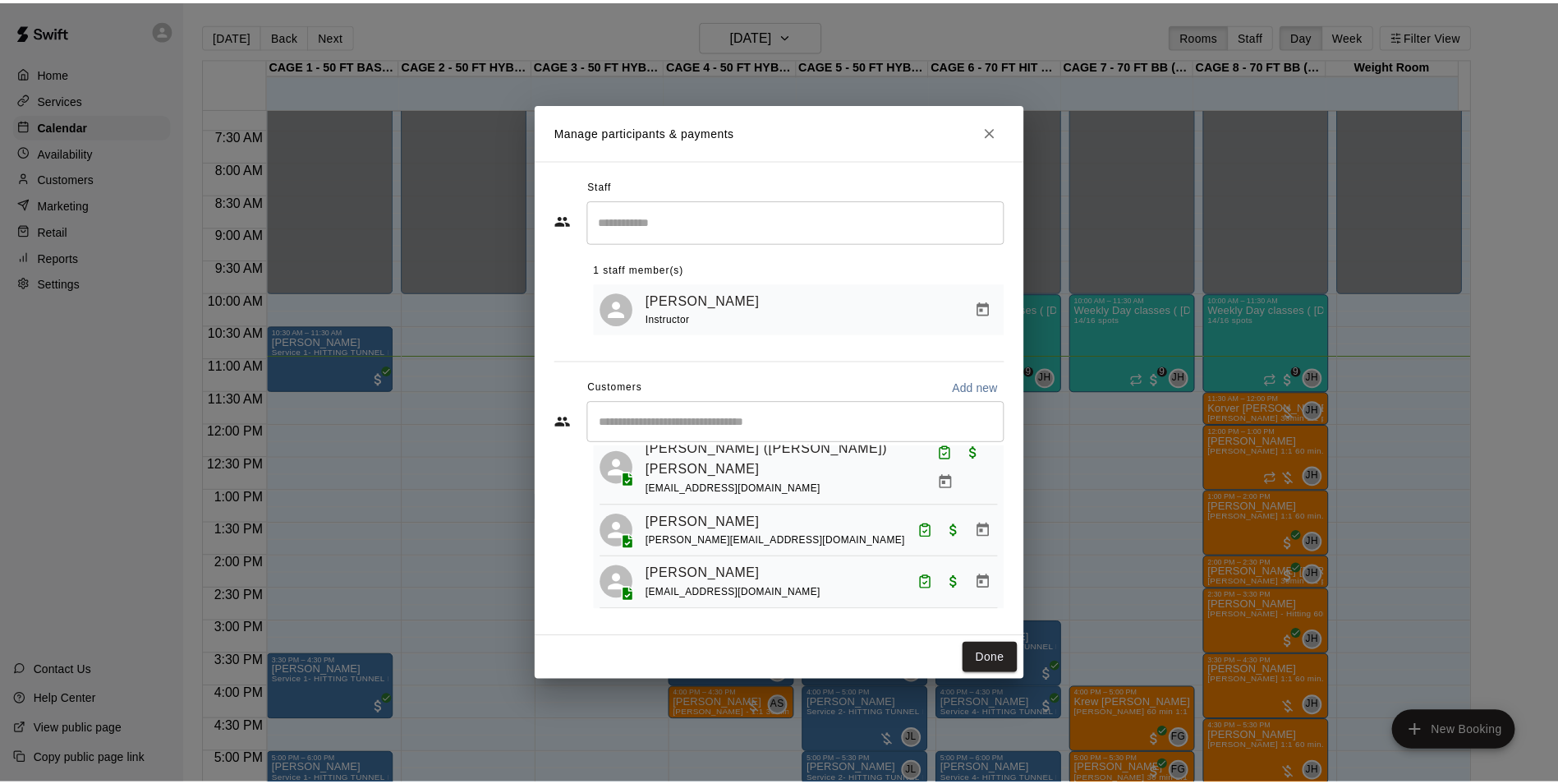
scroll to position [646, 0]
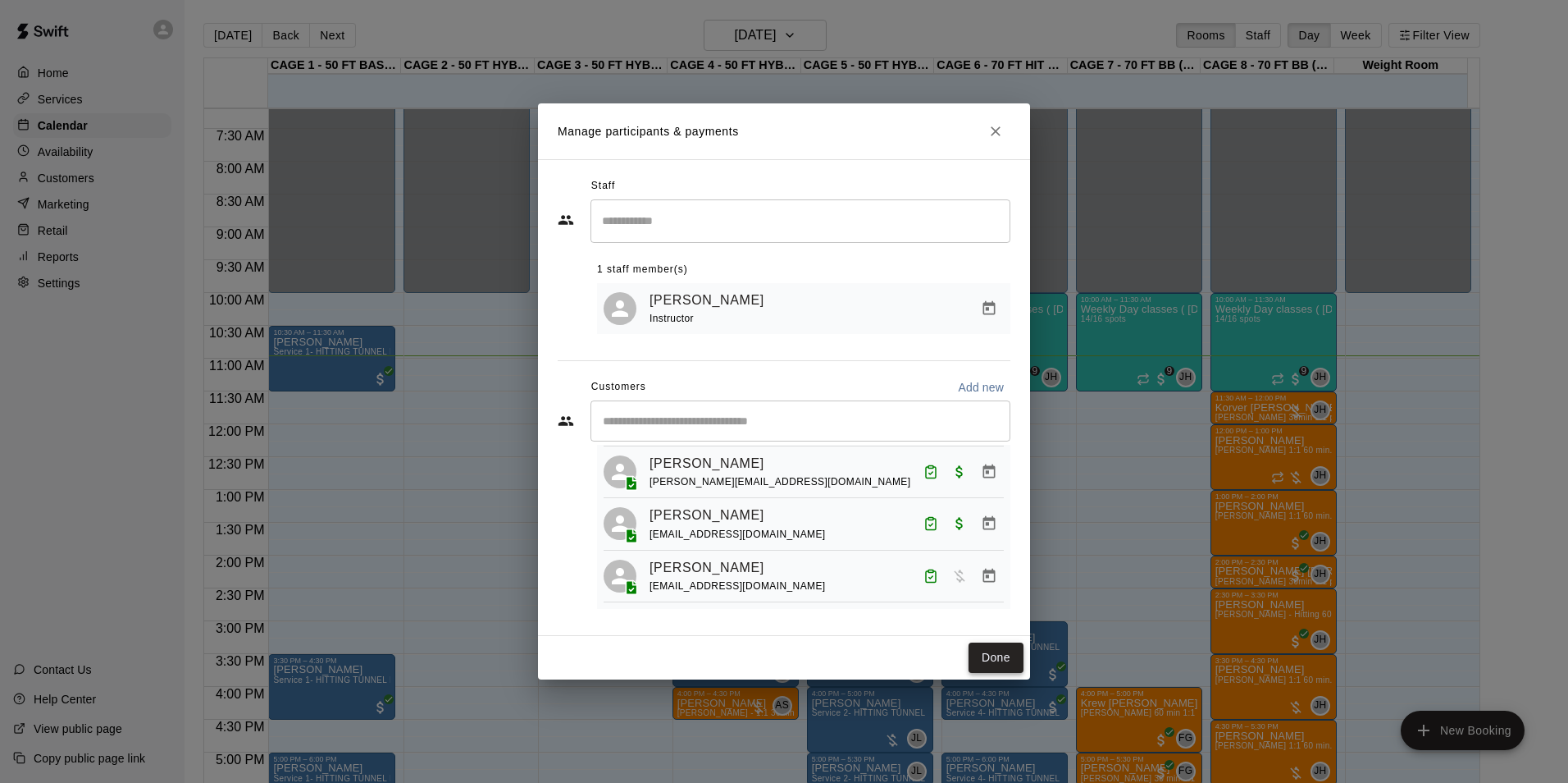
click at [987, 659] on button "Done" at bounding box center [995, 657] width 55 height 30
